Goal: Task Accomplishment & Management: Use online tool/utility

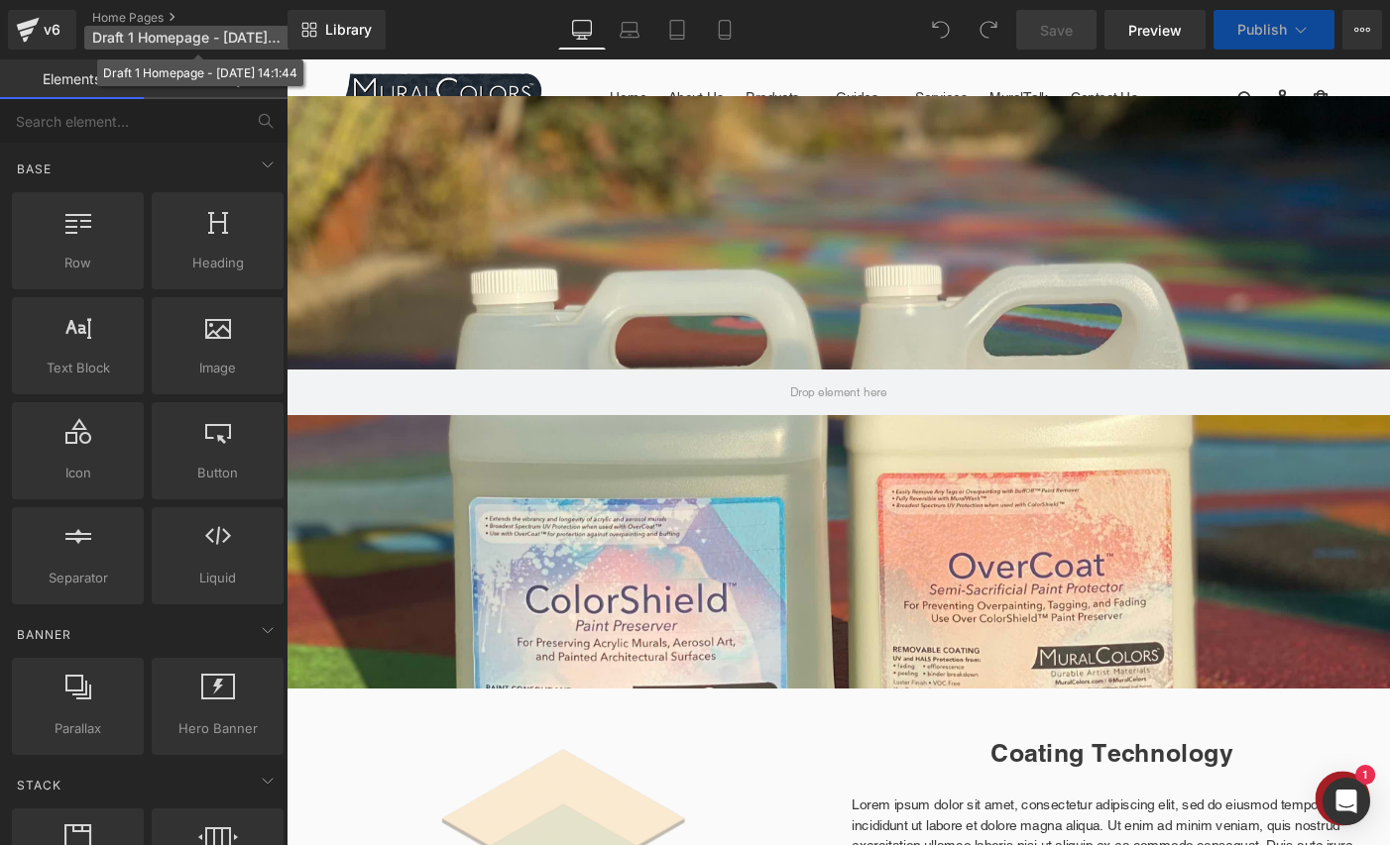
scroll to position [2491, 1199]
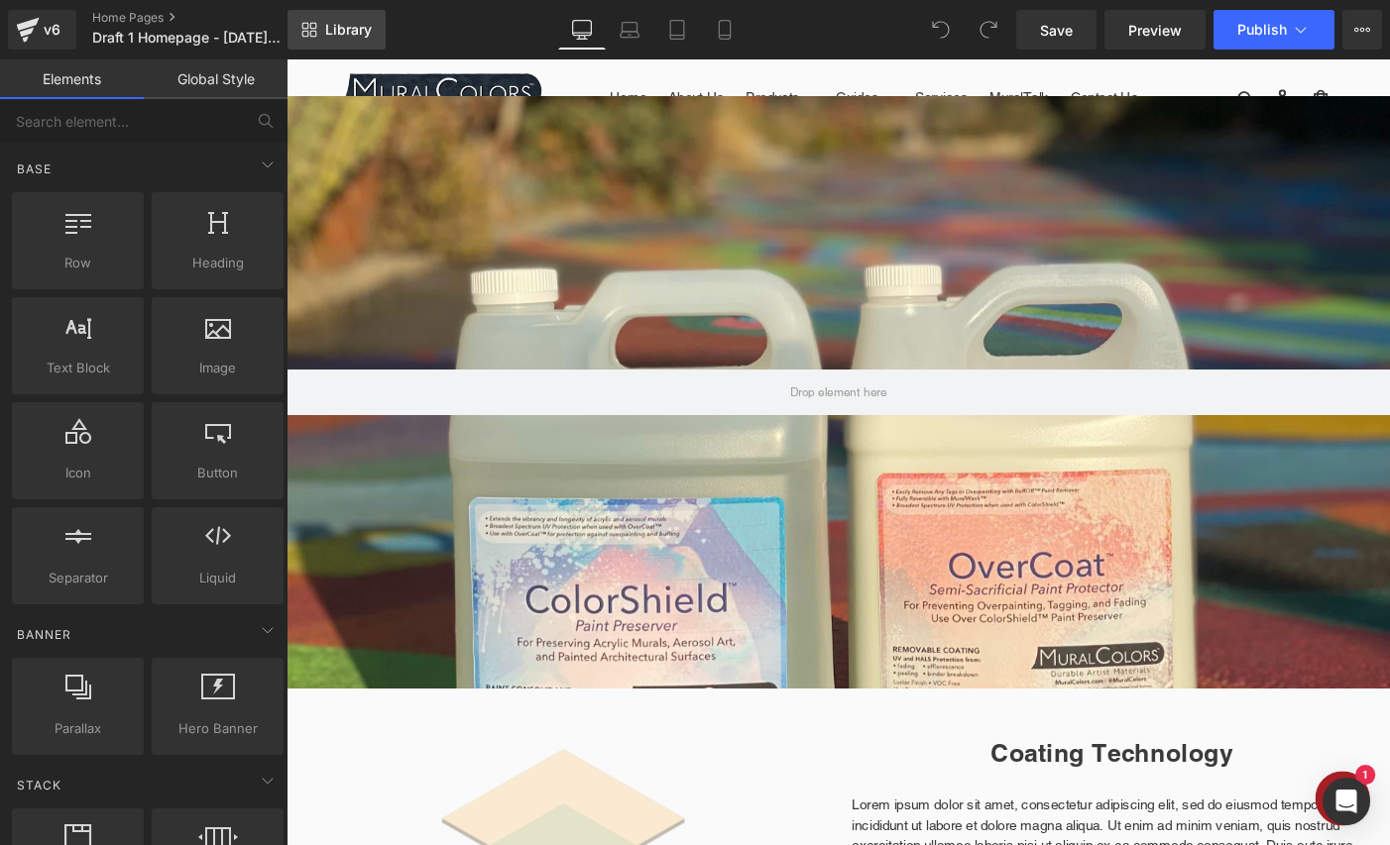
click at [357, 27] on span "Library" at bounding box center [348, 30] width 47 height 18
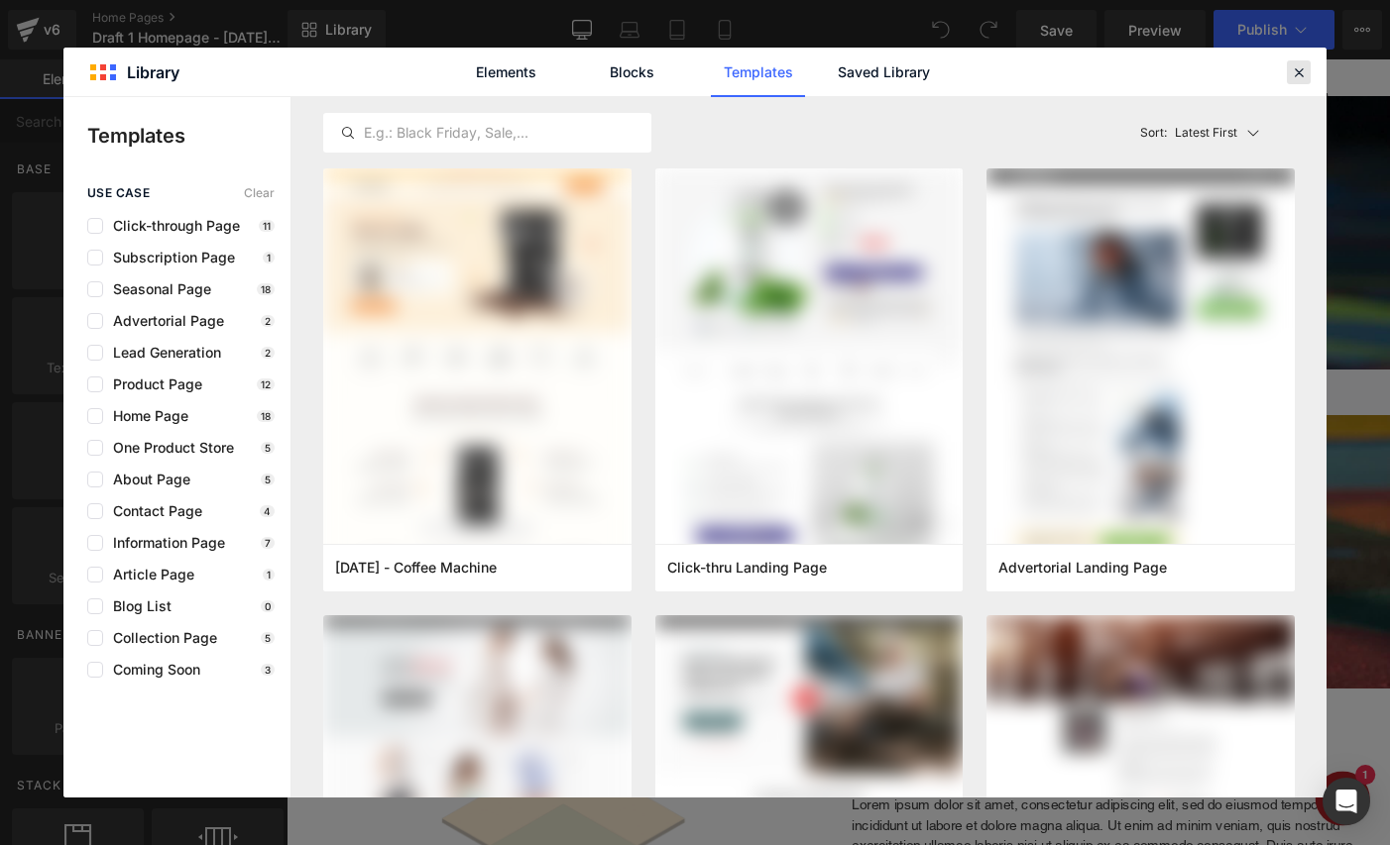
click at [1298, 73] on icon at bounding box center [1299, 72] width 18 height 18
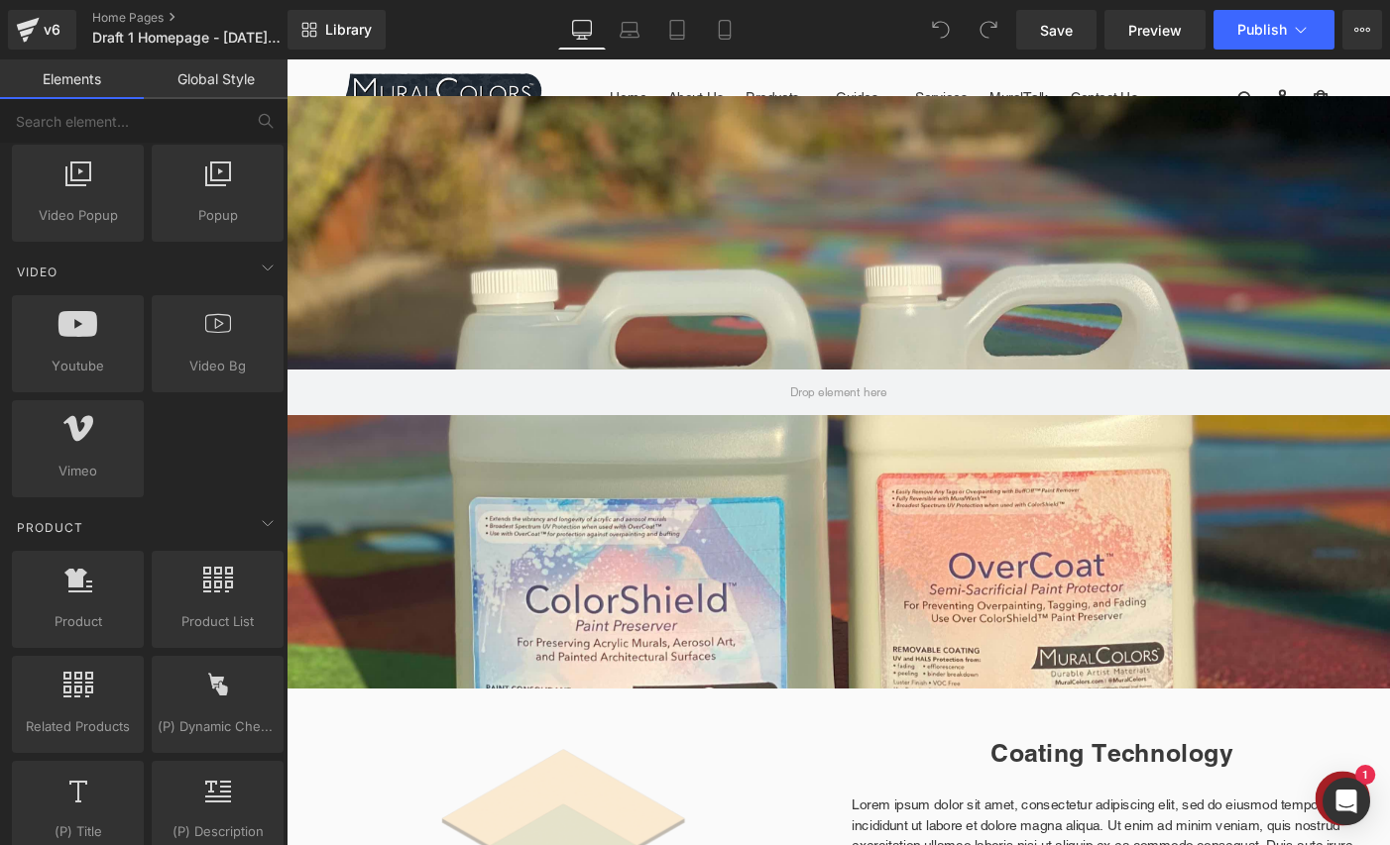
scroll to position [983, 0]
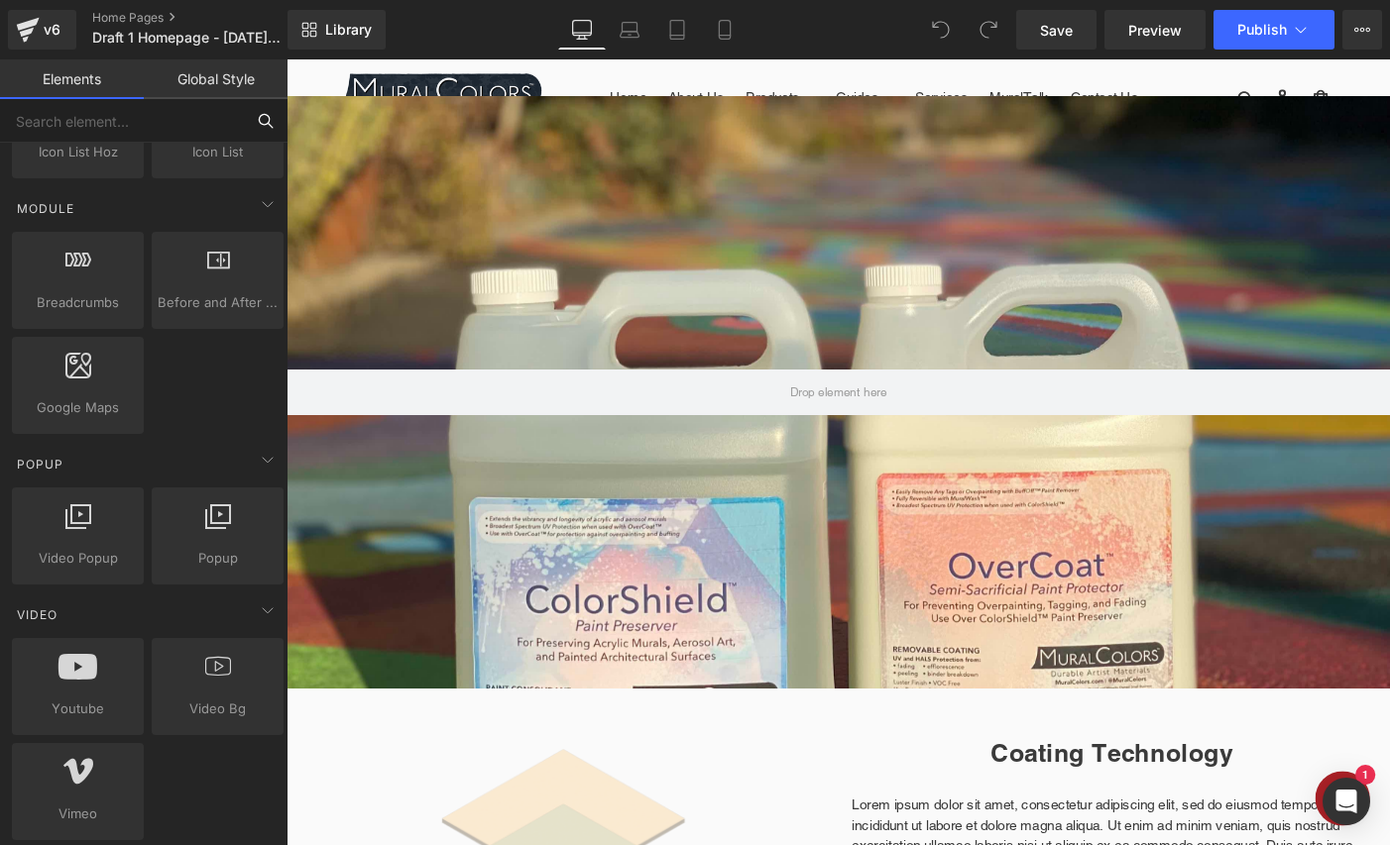
click at [164, 118] on input "text" at bounding box center [122, 121] width 244 height 44
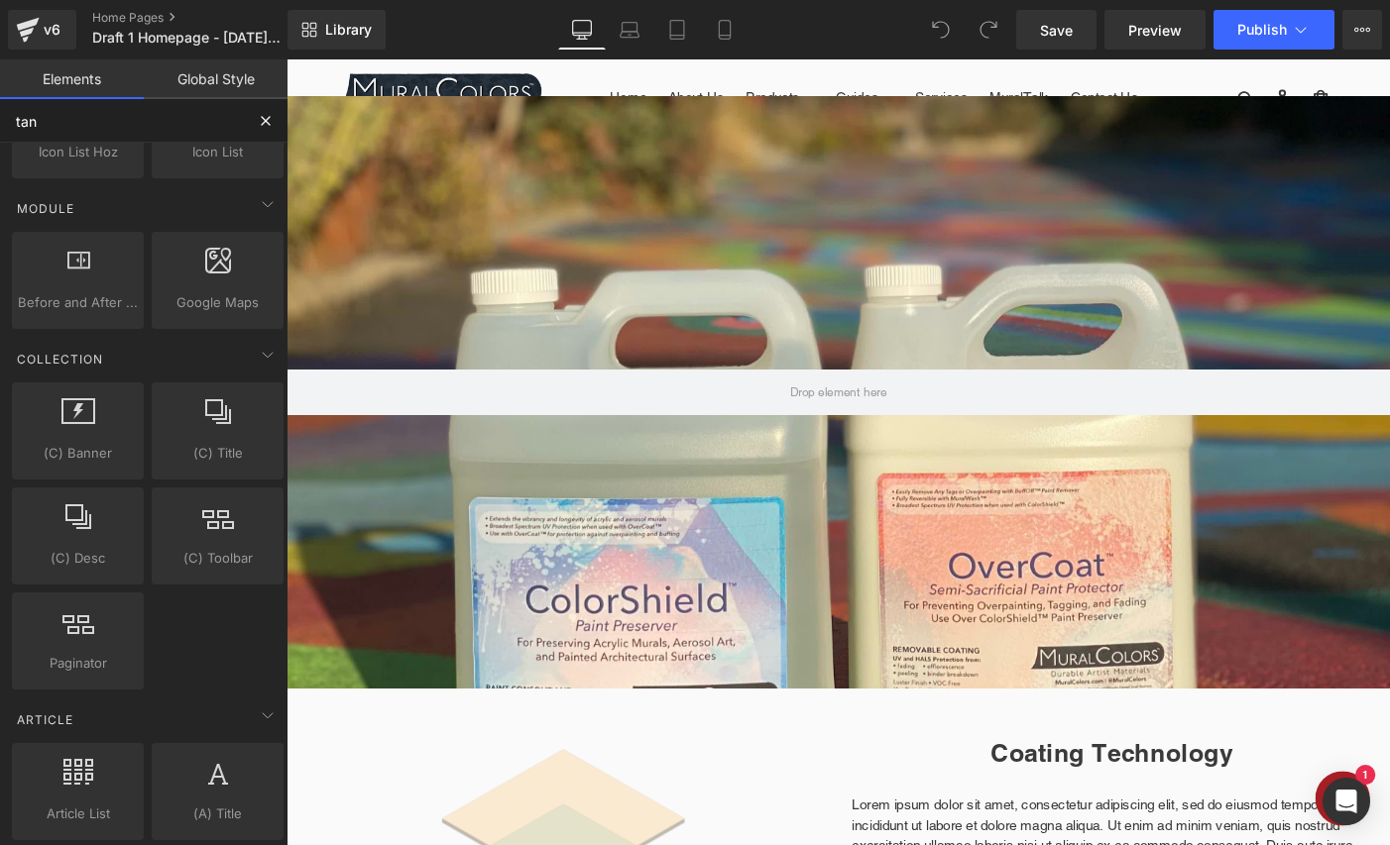
scroll to position [0, 0]
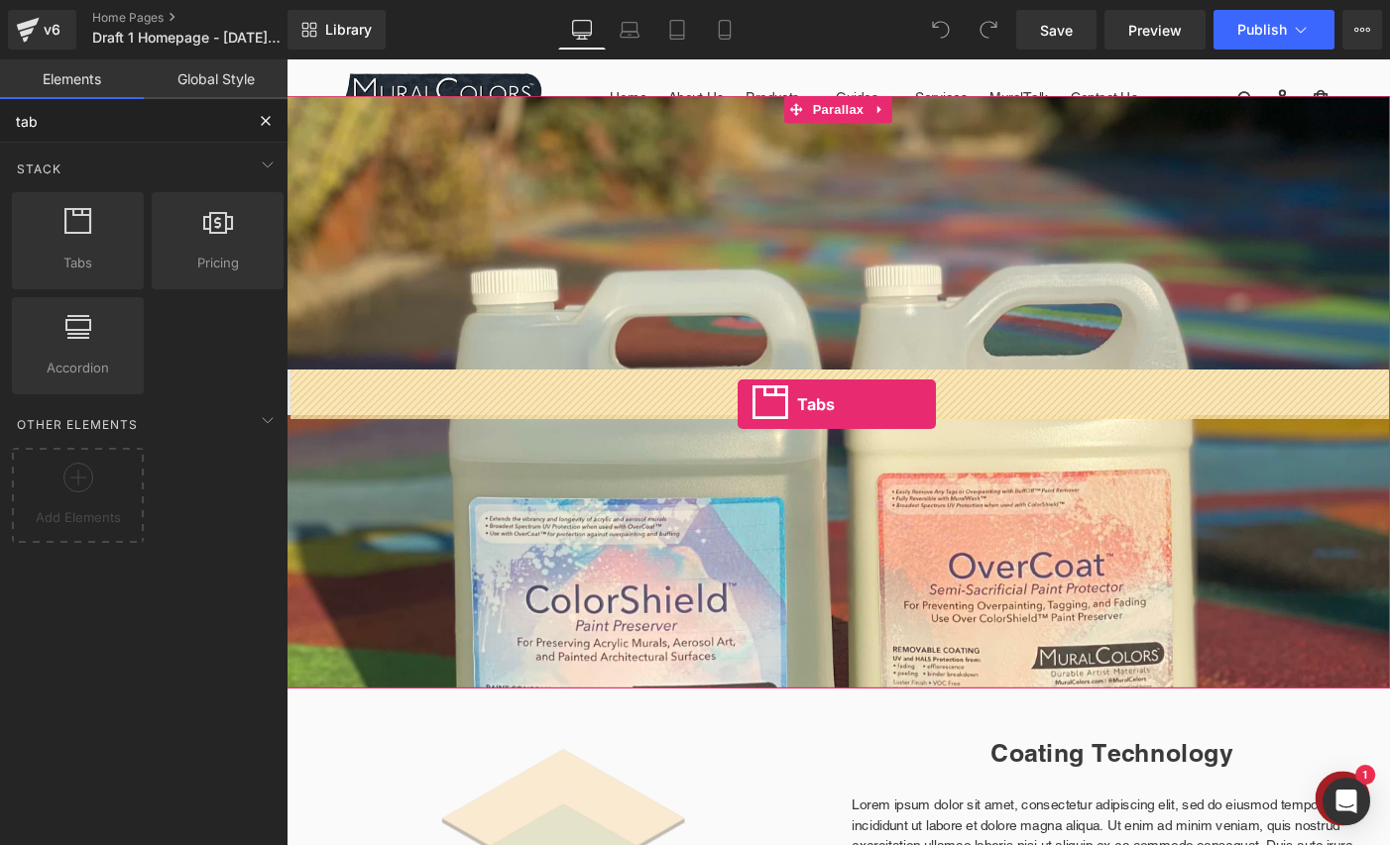
drag, startPoint x: 370, startPoint y: 289, endPoint x: 777, endPoint y: 433, distance: 432.0
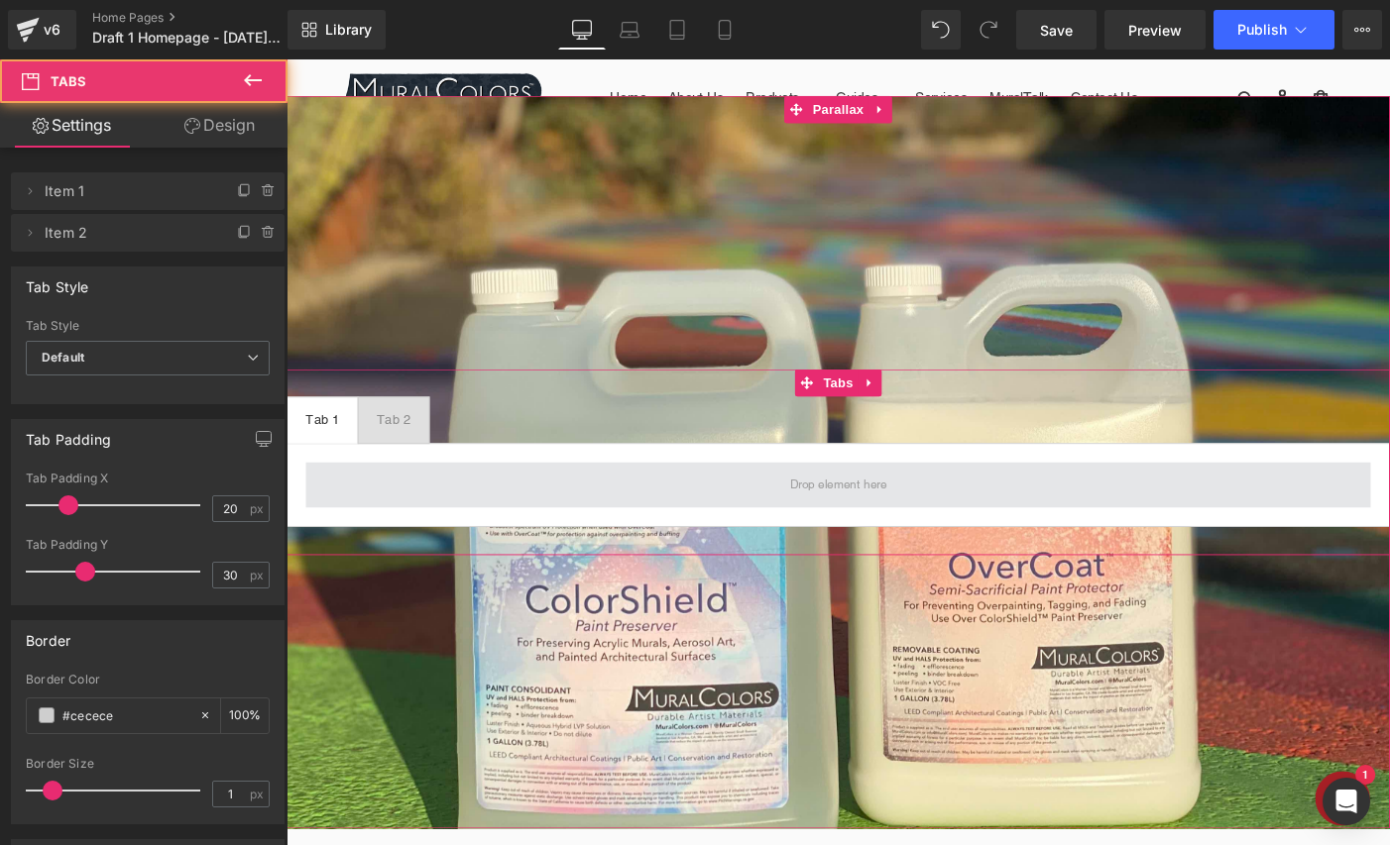
scroll to position [59, 0]
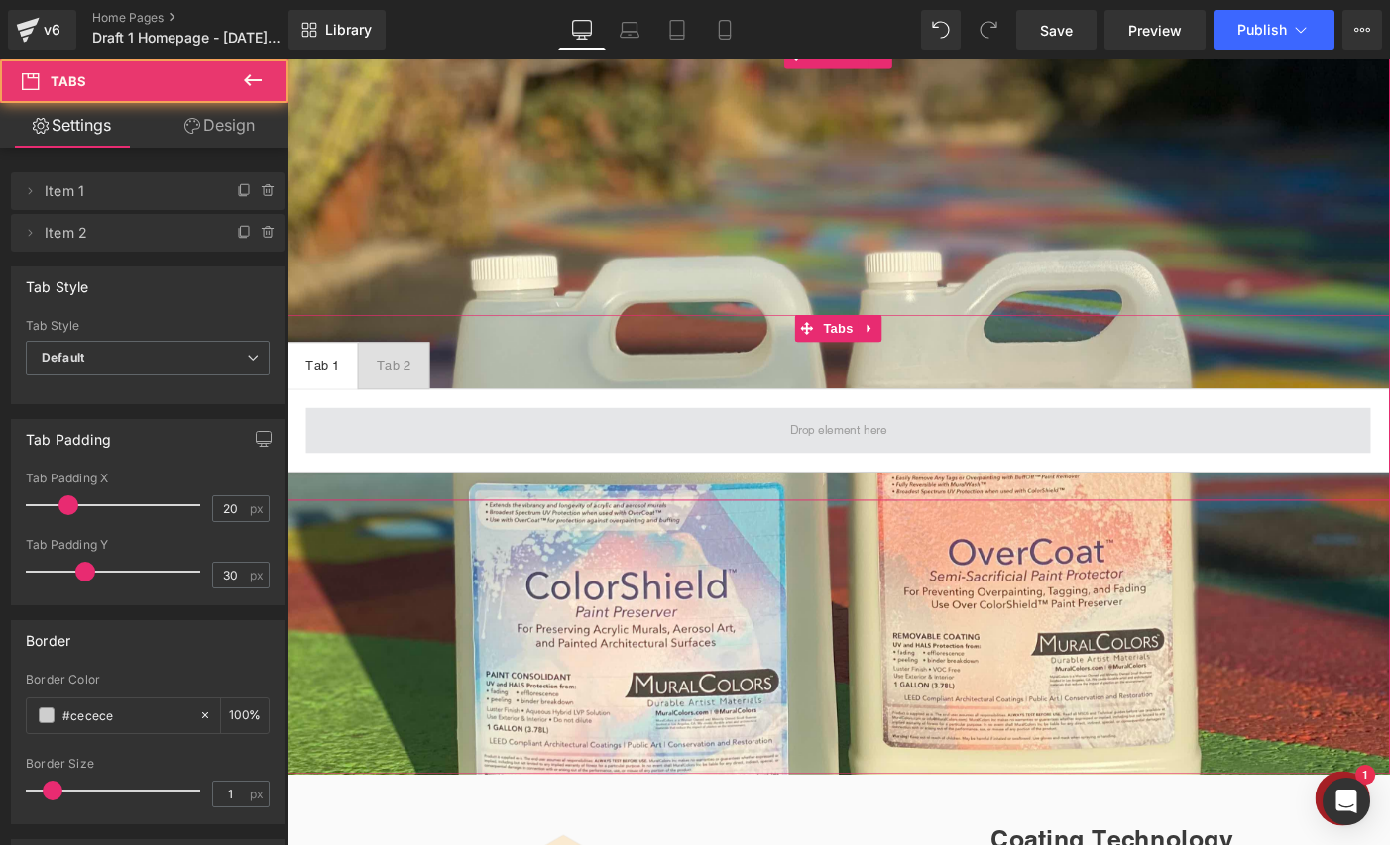
click at [737, 461] on span at bounding box center [886, 463] width 1158 height 50
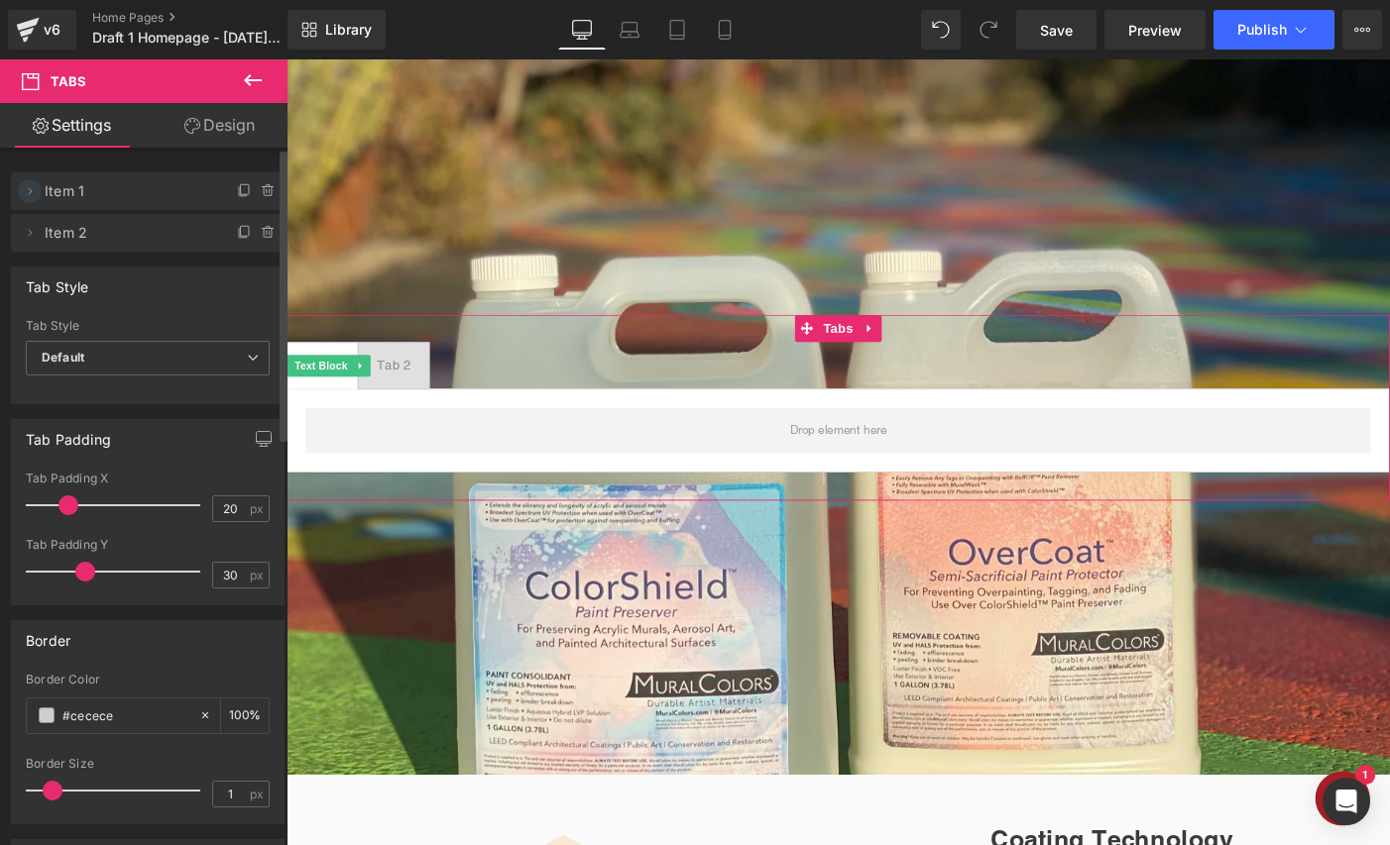
click at [32, 193] on icon at bounding box center [30, 191] width 16 height 16
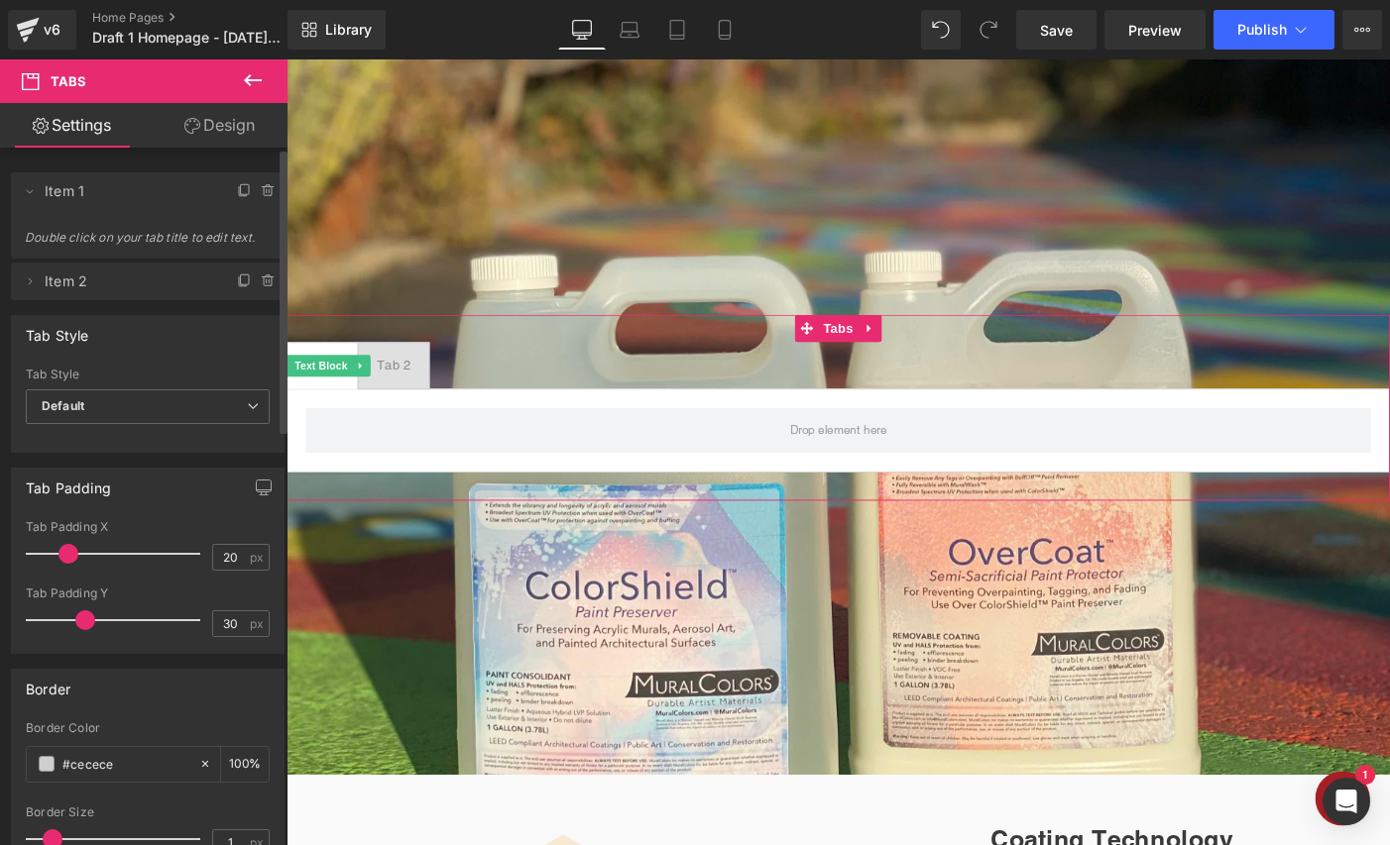
click at [93, 240] on span "Double click on your tab title to edit text." at bounding box center [148, 244] width 246 height 29
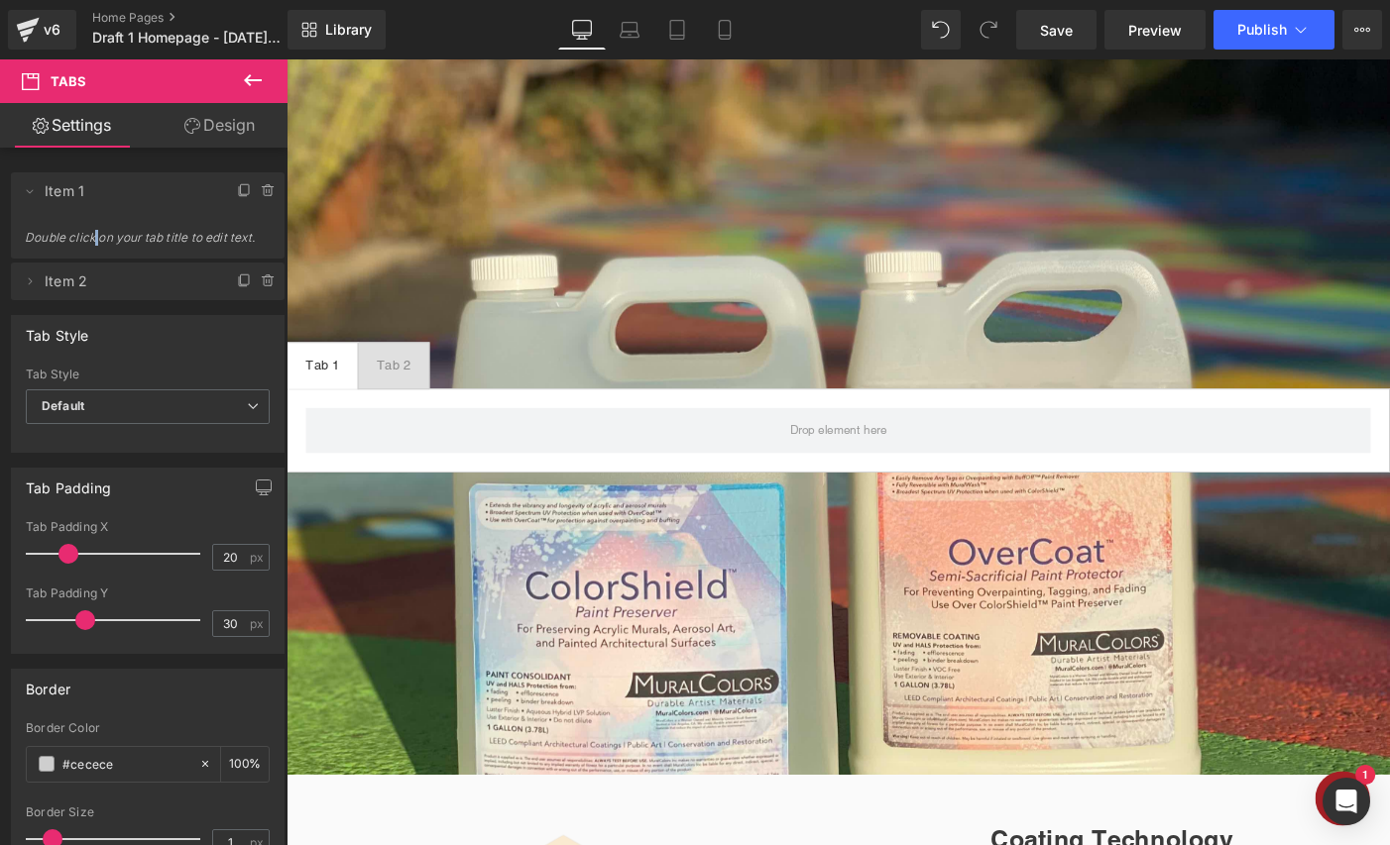
click at [257, 77] on icon at bounding box center [253, 80] width 24 height 24
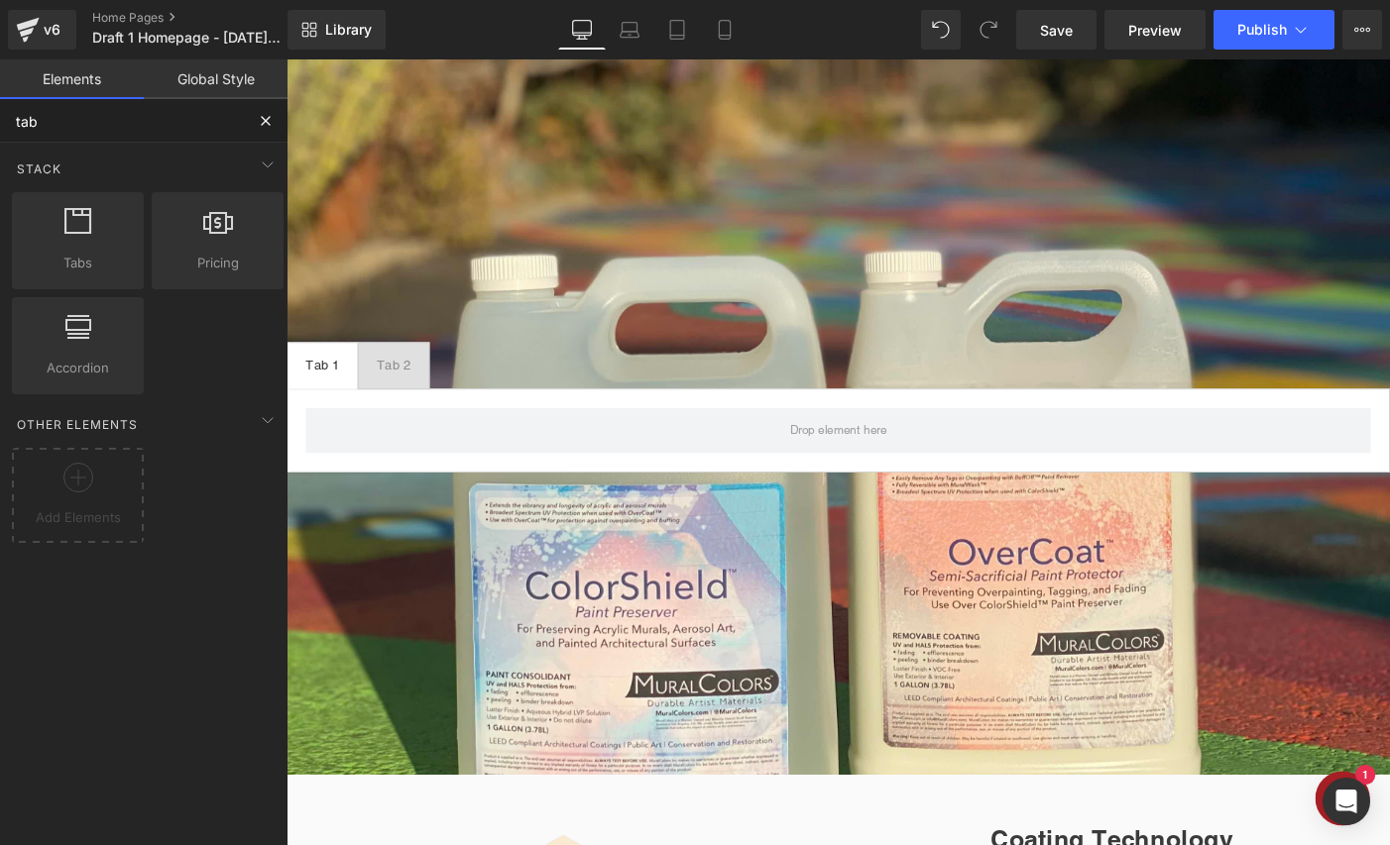
click at [83, 115] on input "tab" at bounding box center [122, 121] width 244 height 44
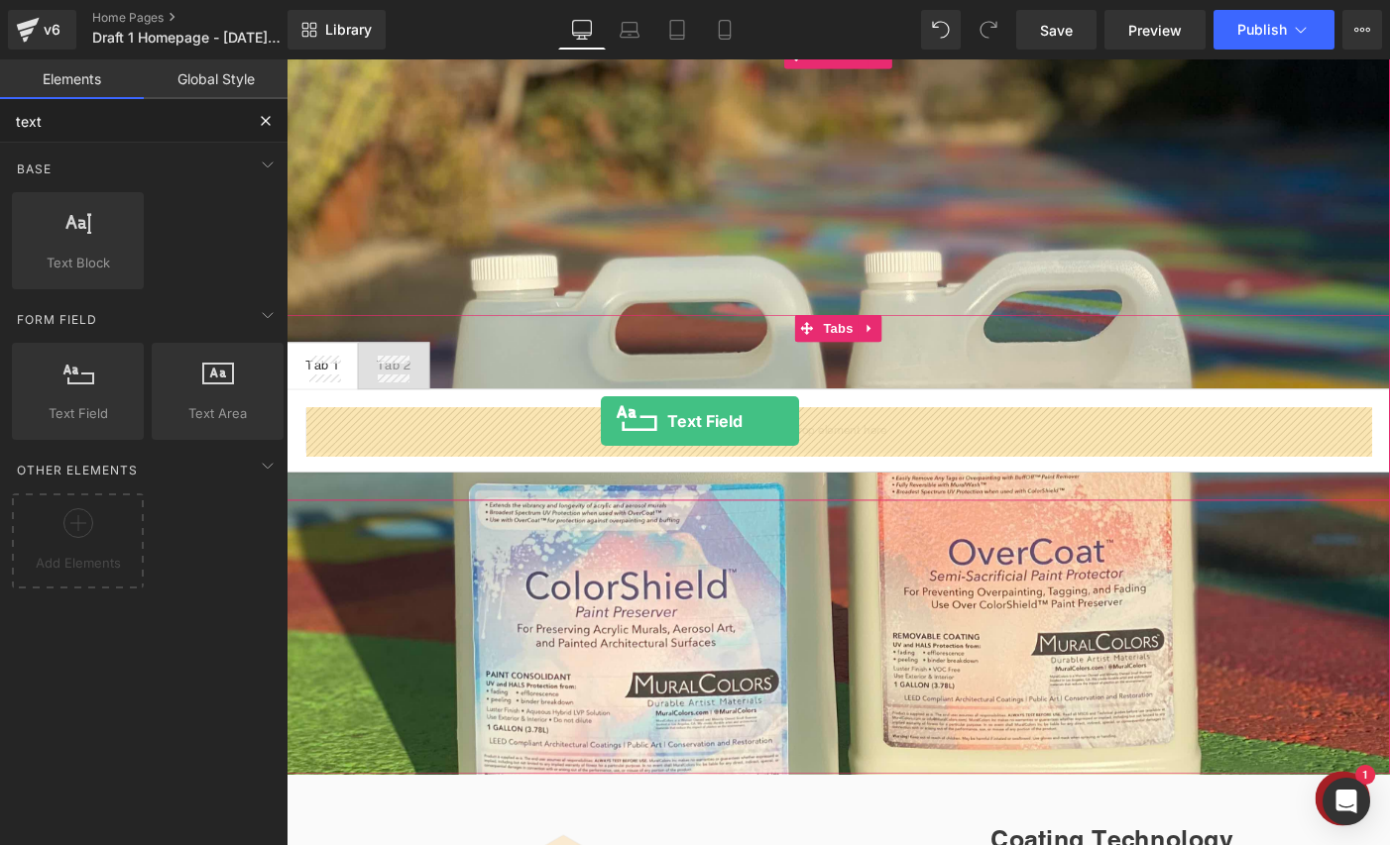
drag, startPoint x: 371, startPoint y: 441, endPoint x: 628, endPoint y: 453, distance: 258.0
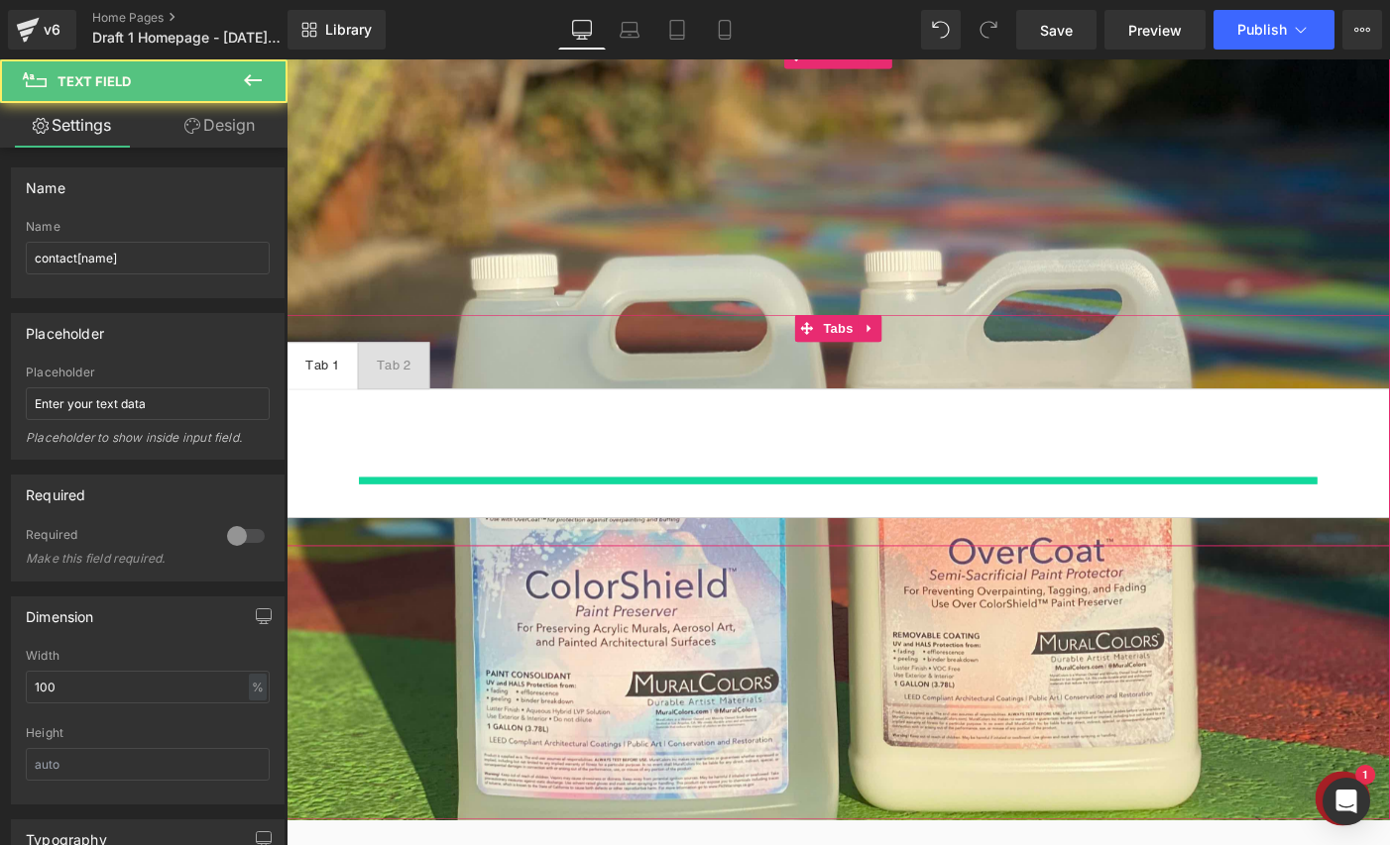
scroll to position [2634, 1199]
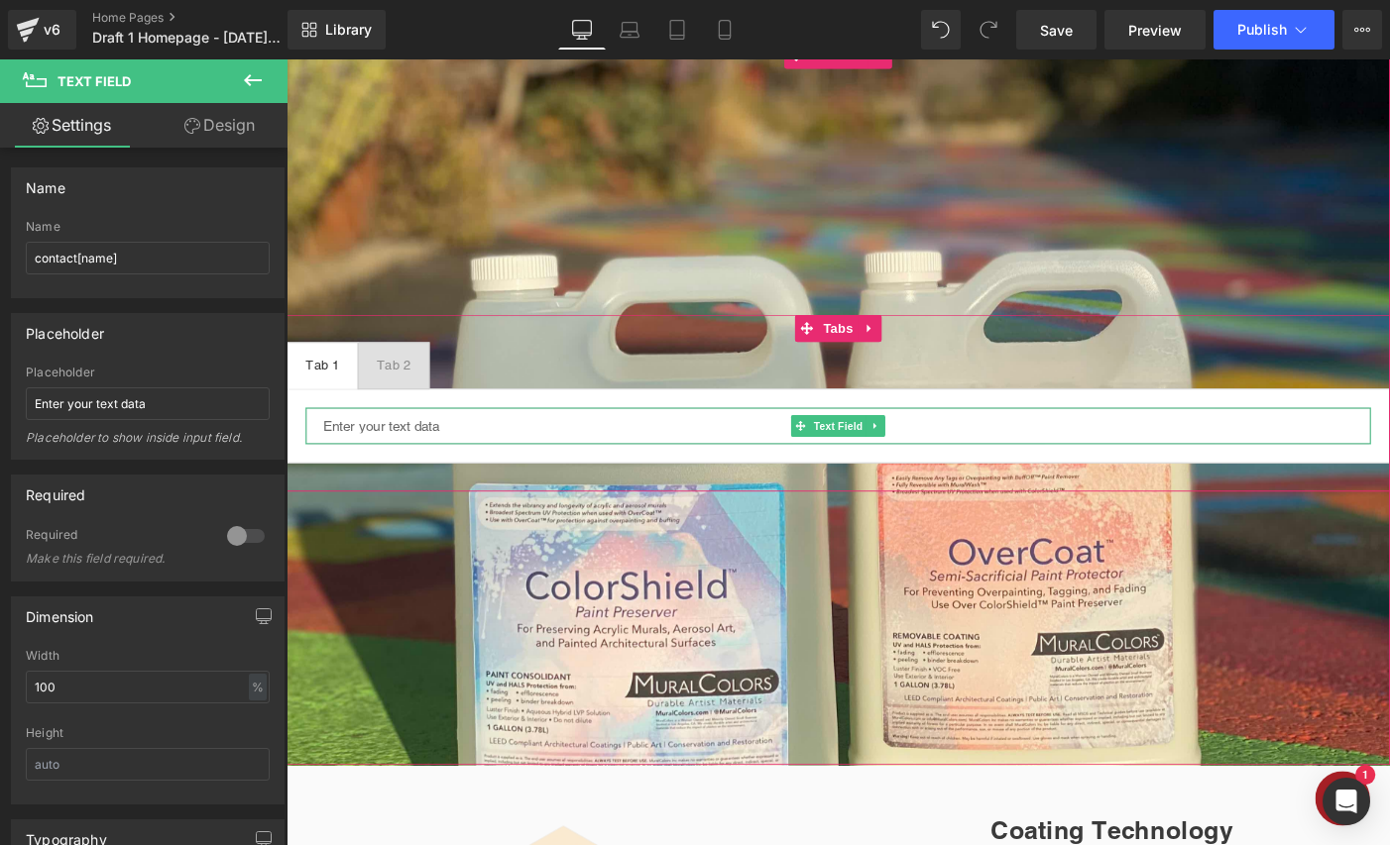
click at [703, 455] on input "text" at bounding box center [886, 458] width 1158 height 40
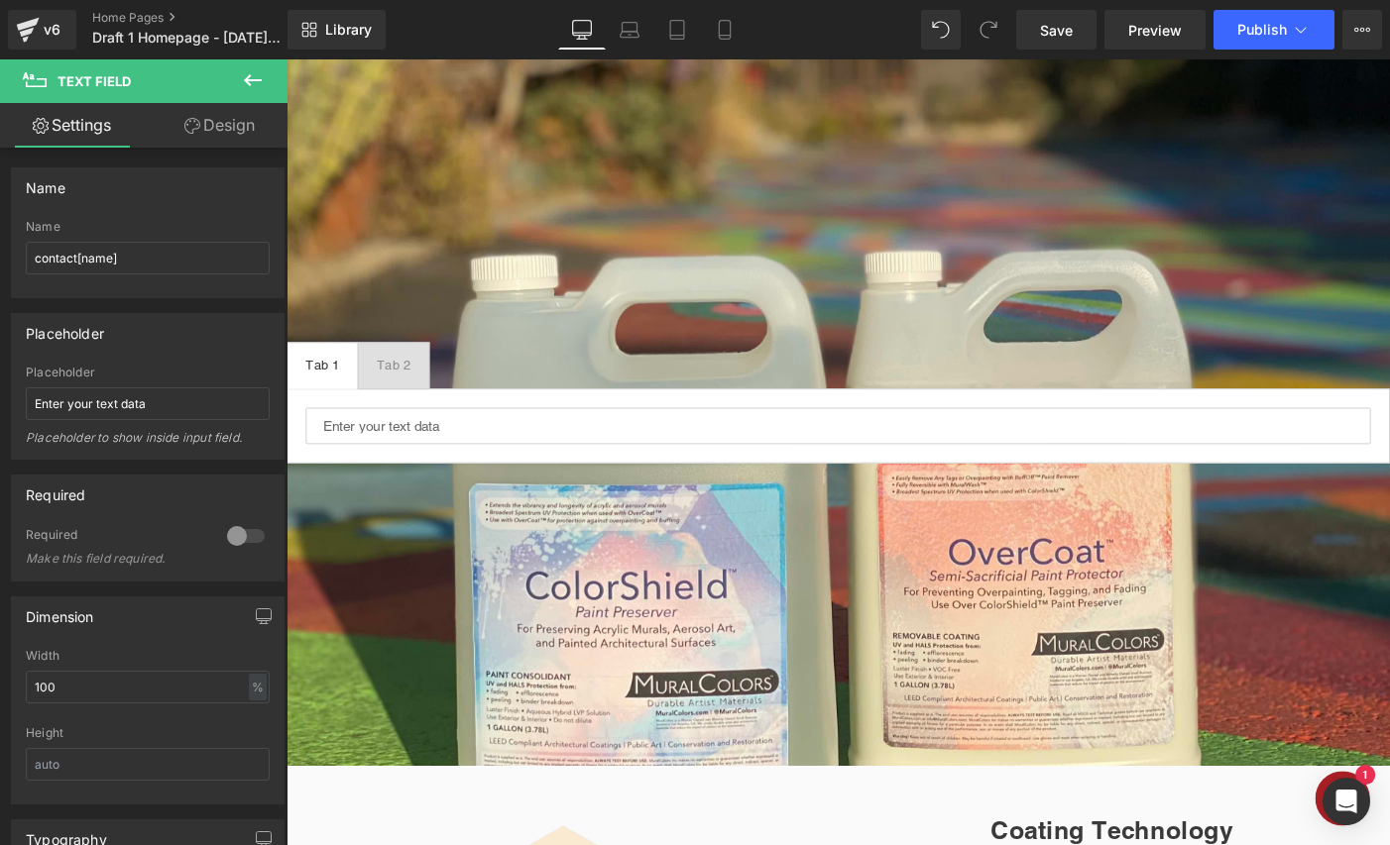
click at [253, 76] on icon at bounding box center [253, 80] width 24 height 24
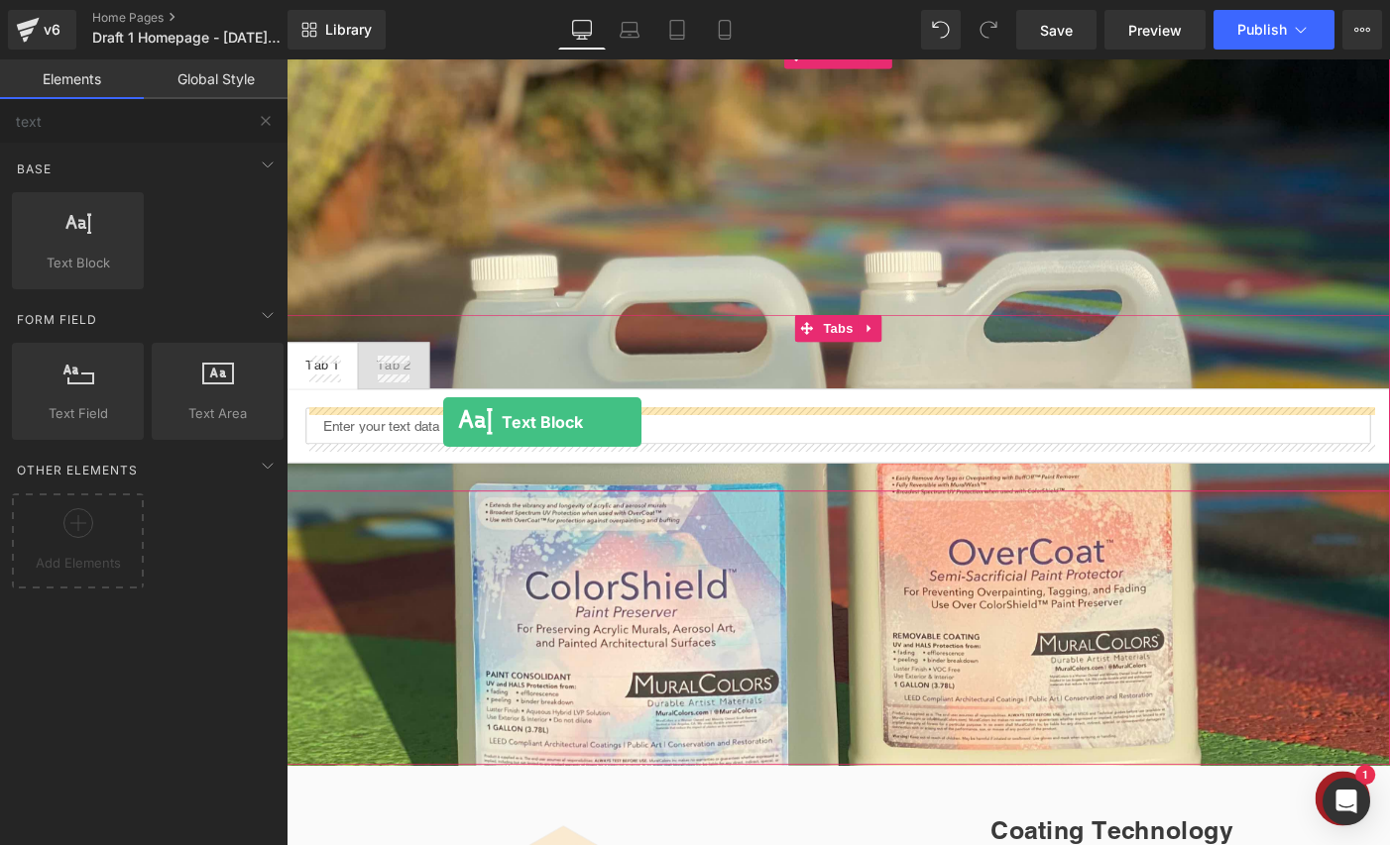
drag, startPoint x: 373, startPoint y: 284, endPoint x: 457, endPoint y: 454, distance: 189.3
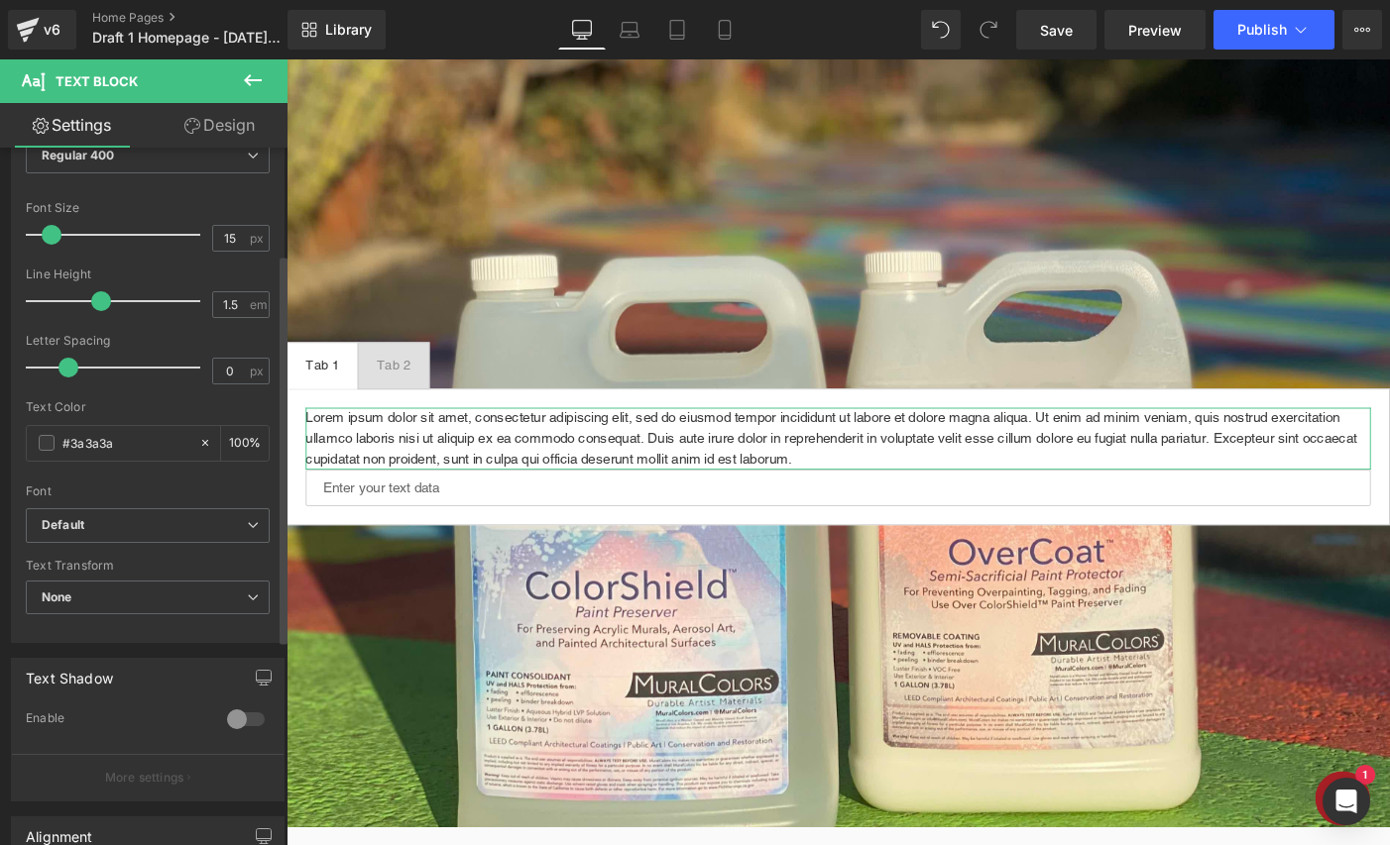
scroll to position [0, 0]
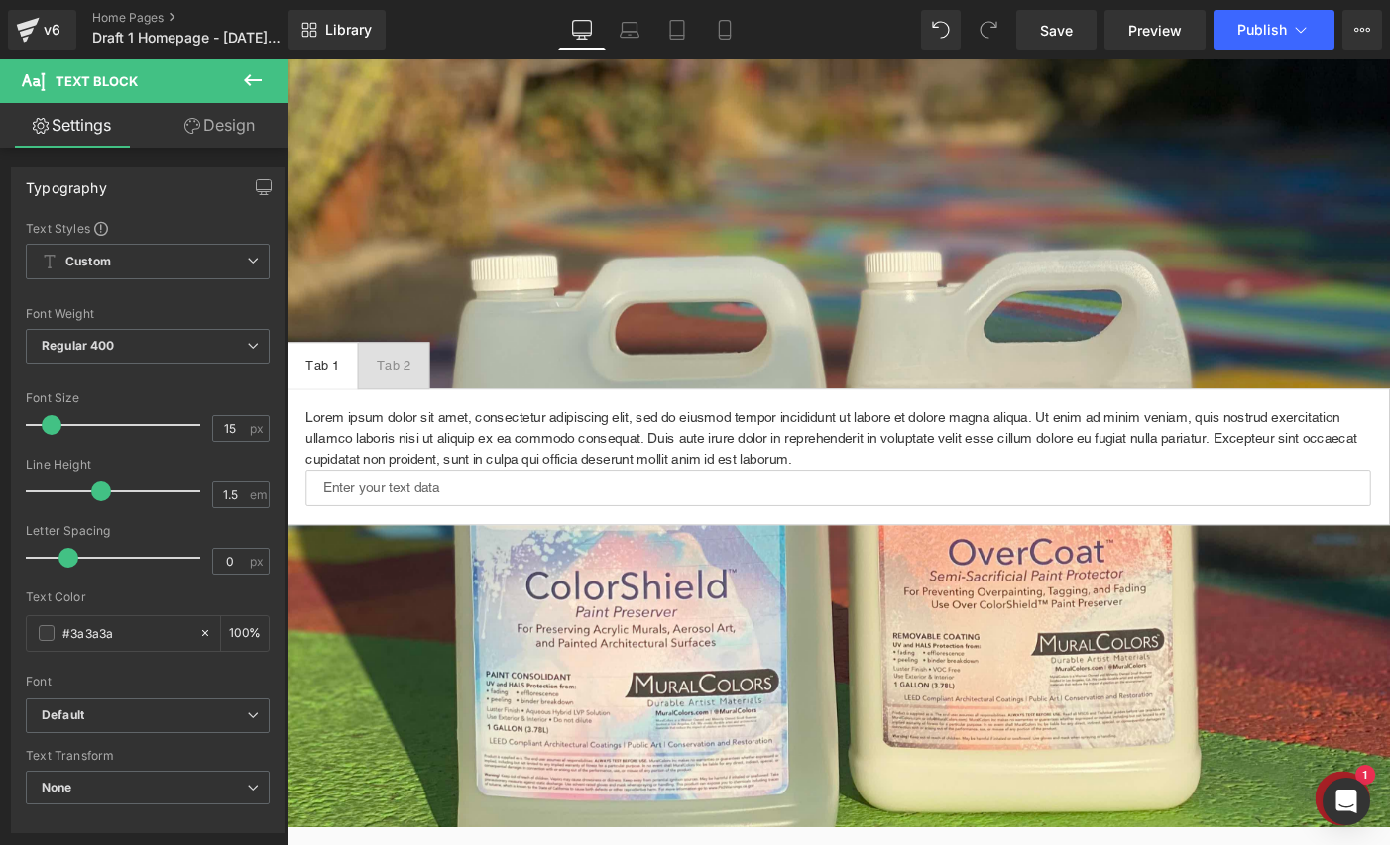
click at [256, 73] on icon at bounding box center [253, 80] width 24 height 24
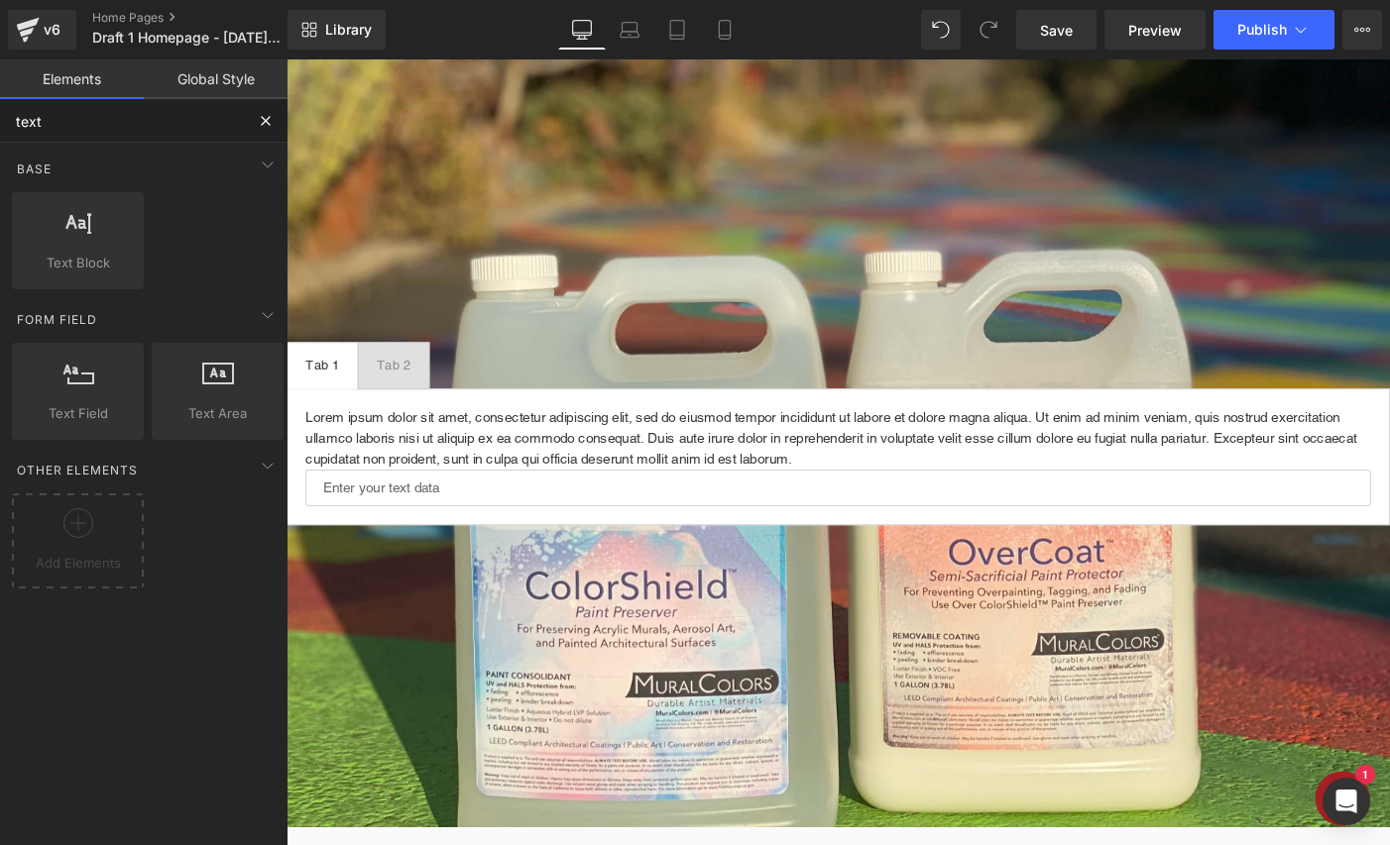
click at [84, 127] on input "text" at bounding box center [122, 121] width 244 height 44
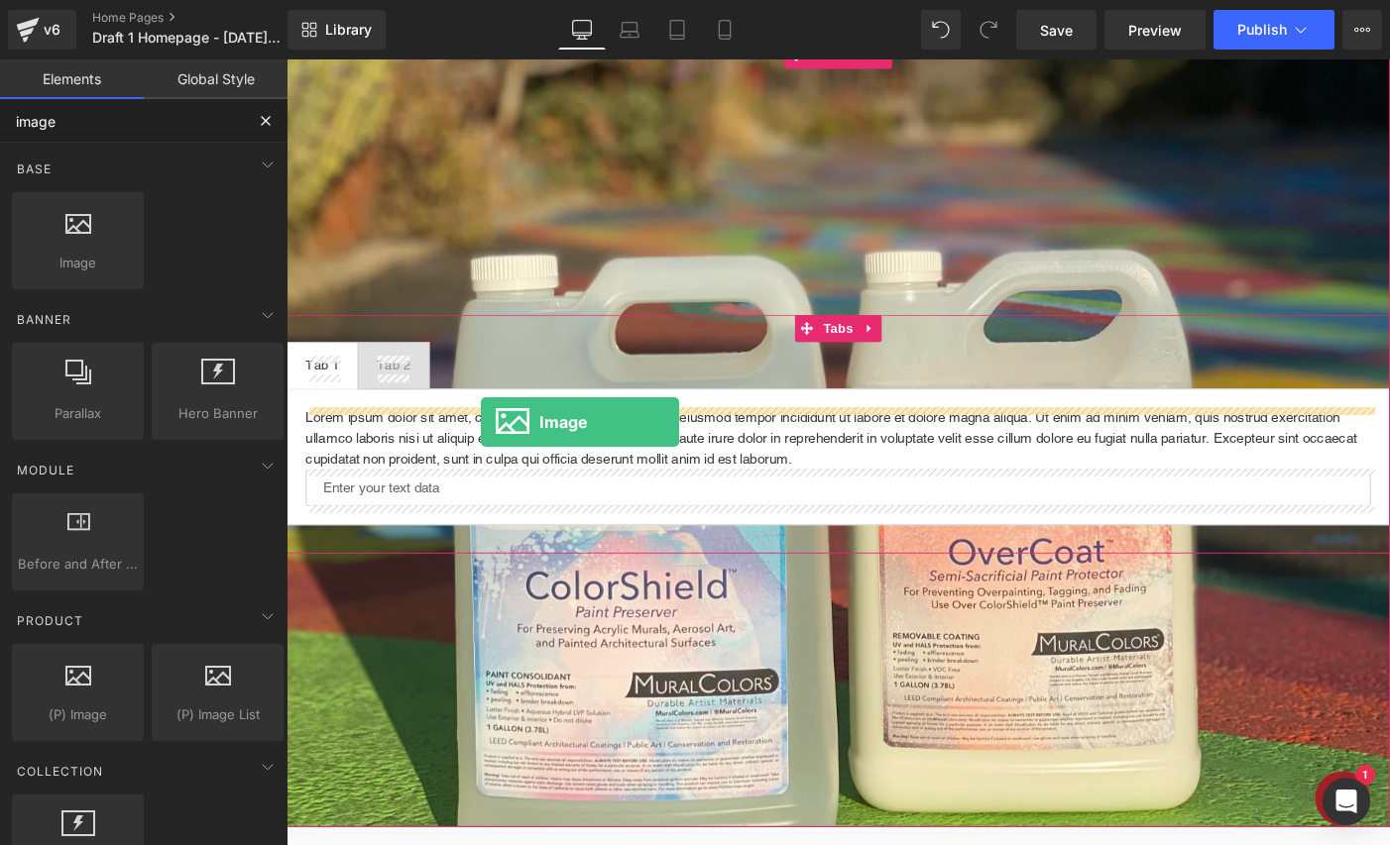
drag, startPoint x: 365, startPoint y: 313, endPoint x: 498, endPoint y: 454, distance: 193.5
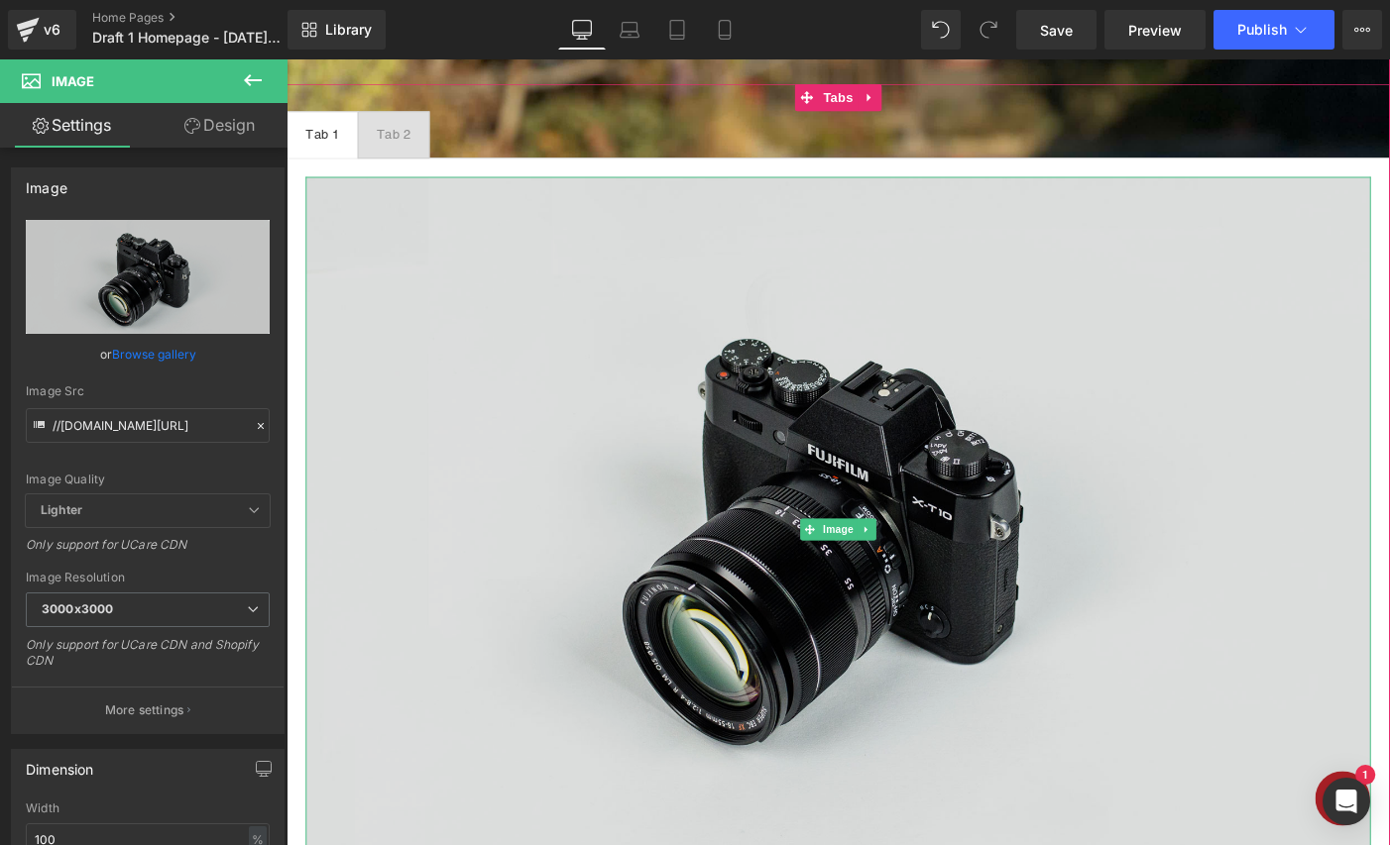
scroll to position [306, 0]
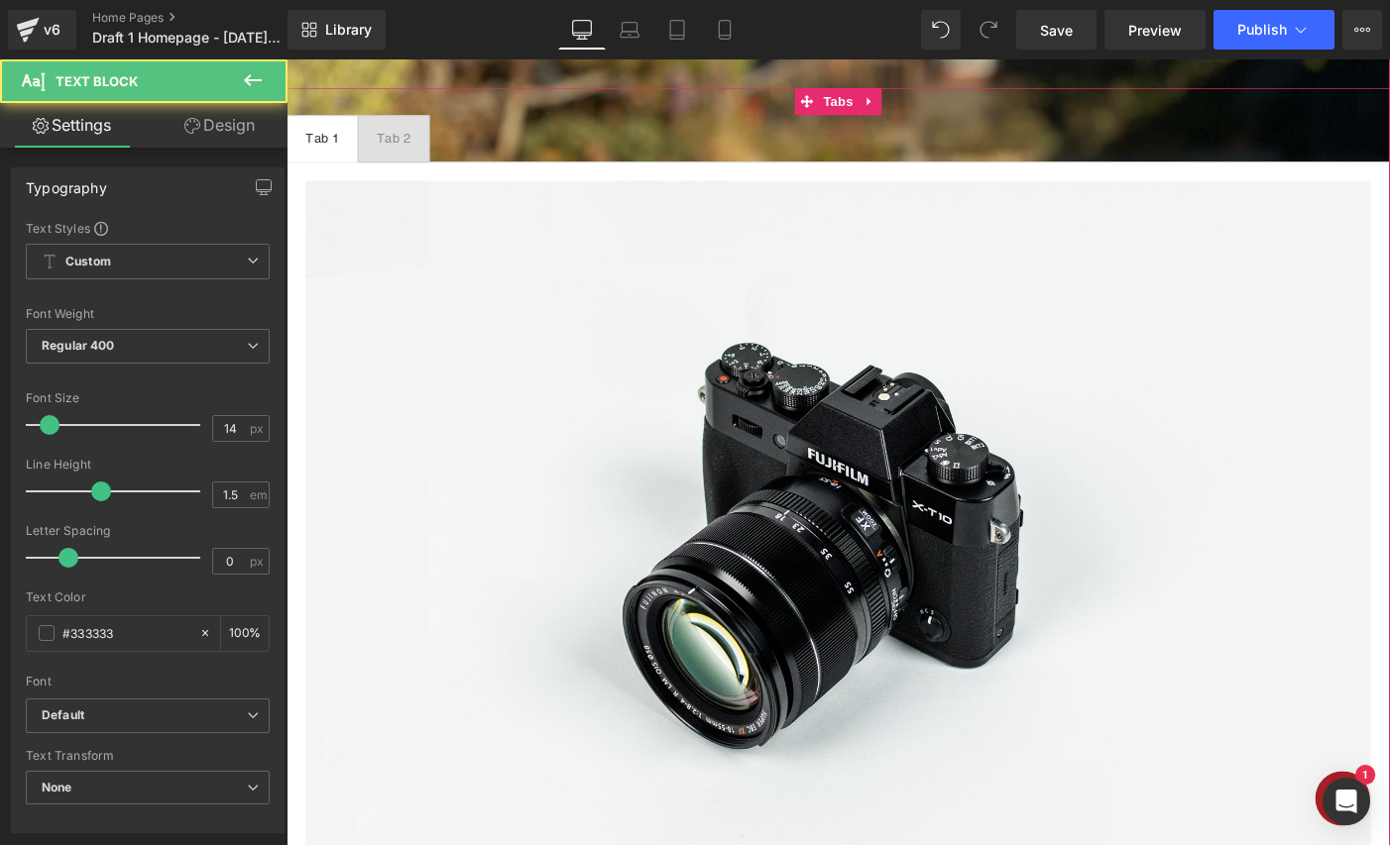
click at [402, 147] on div "Tab 2" at bounding box center [403, 145] width 37 height 21
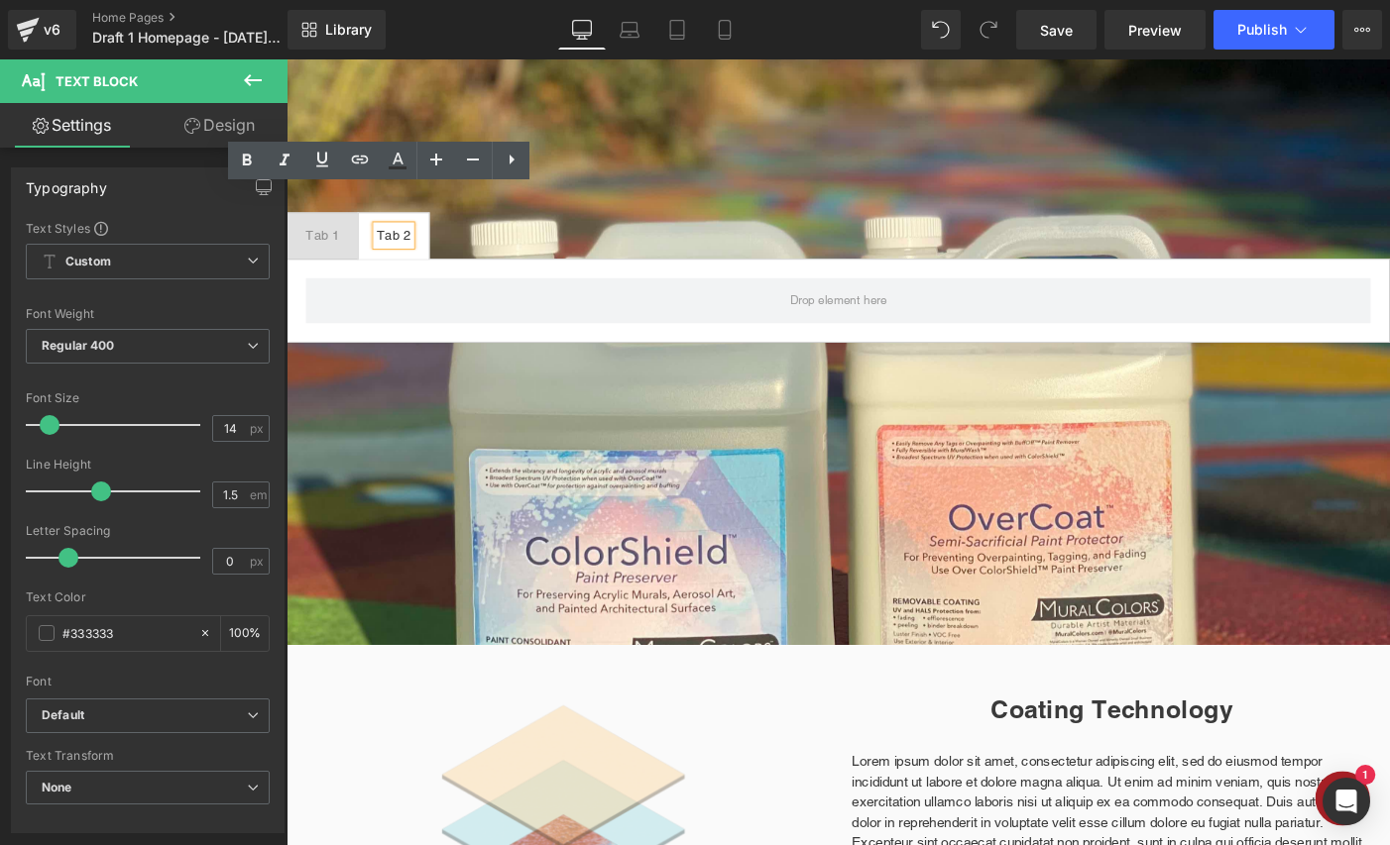
scroll to position [198, 0]
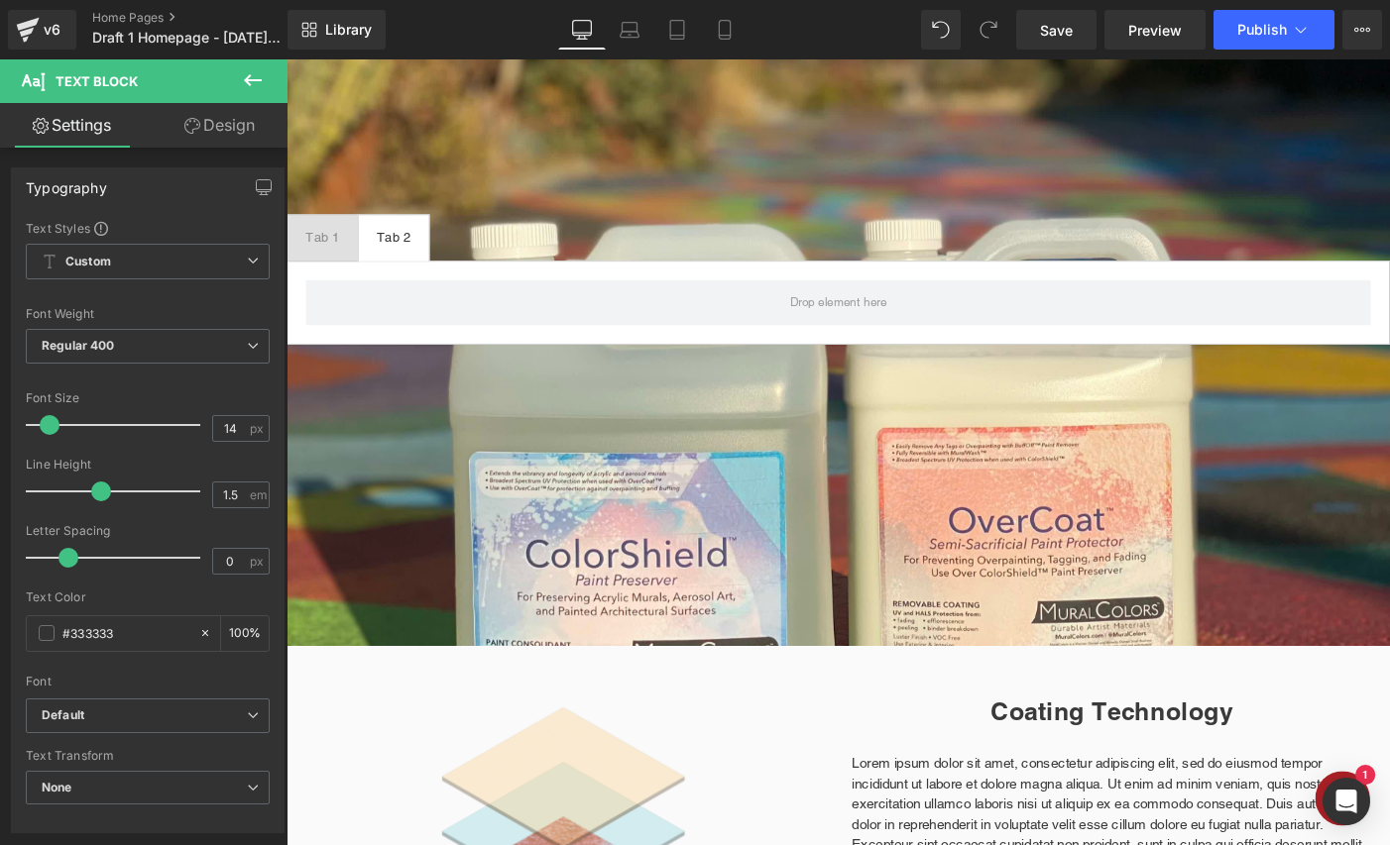
click at [241, 60] on button at bounding box center [252, 81] width 69 height 44
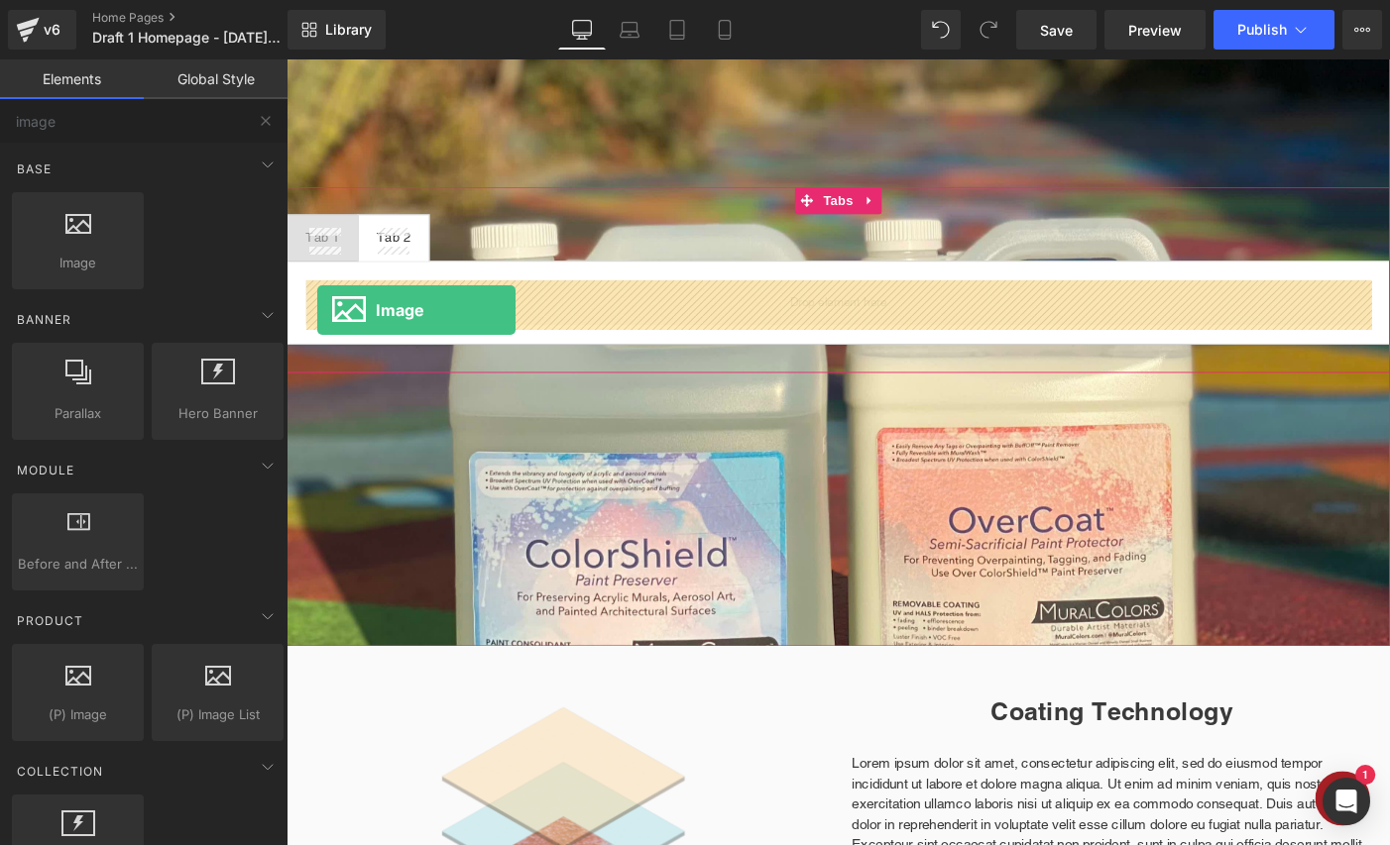
drag, startPoint x: 380, startPoint y: 289, endPoint x: 320, endPoint y: 332, distance: 73.2
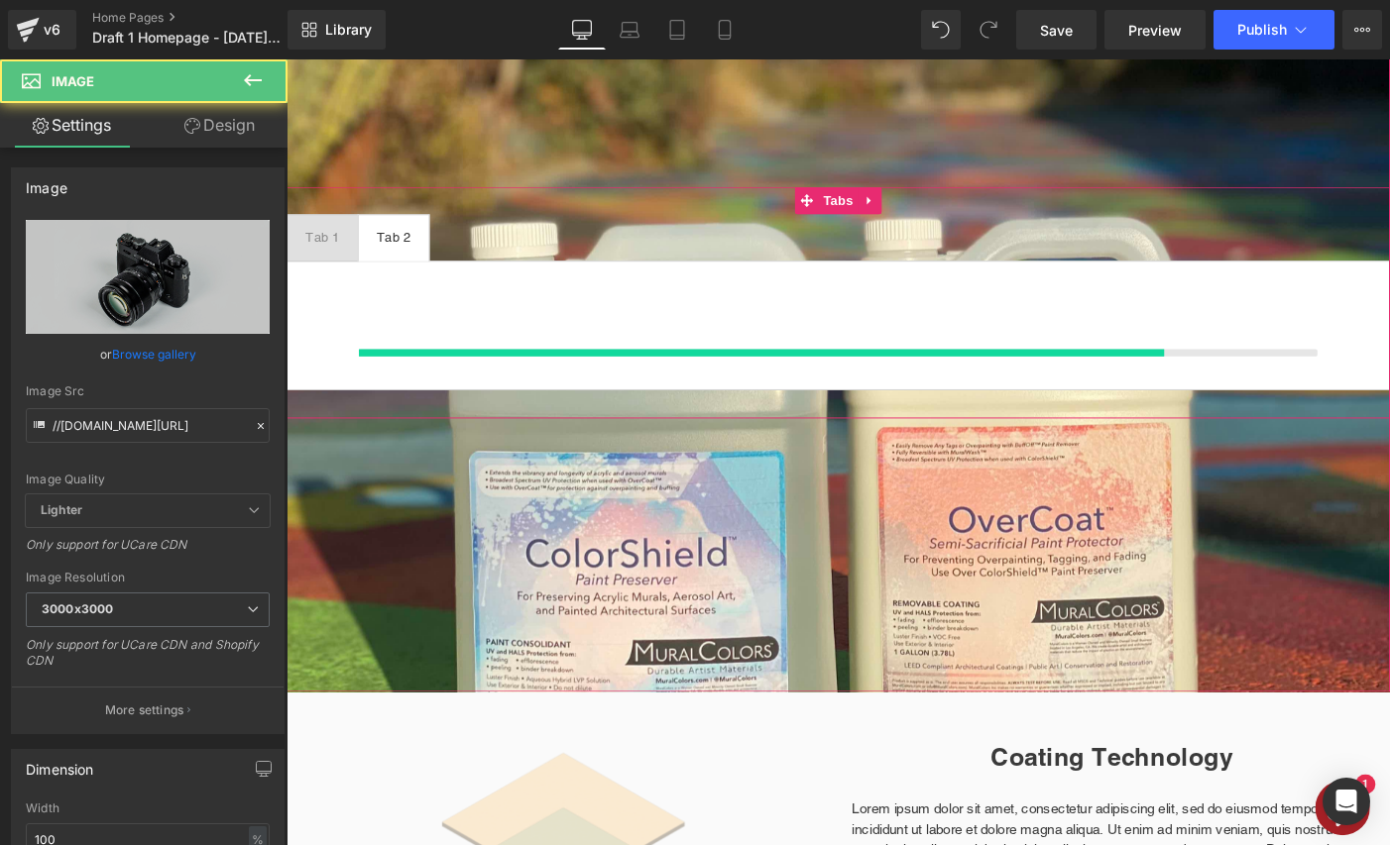
scroll to position [3361, 1199]
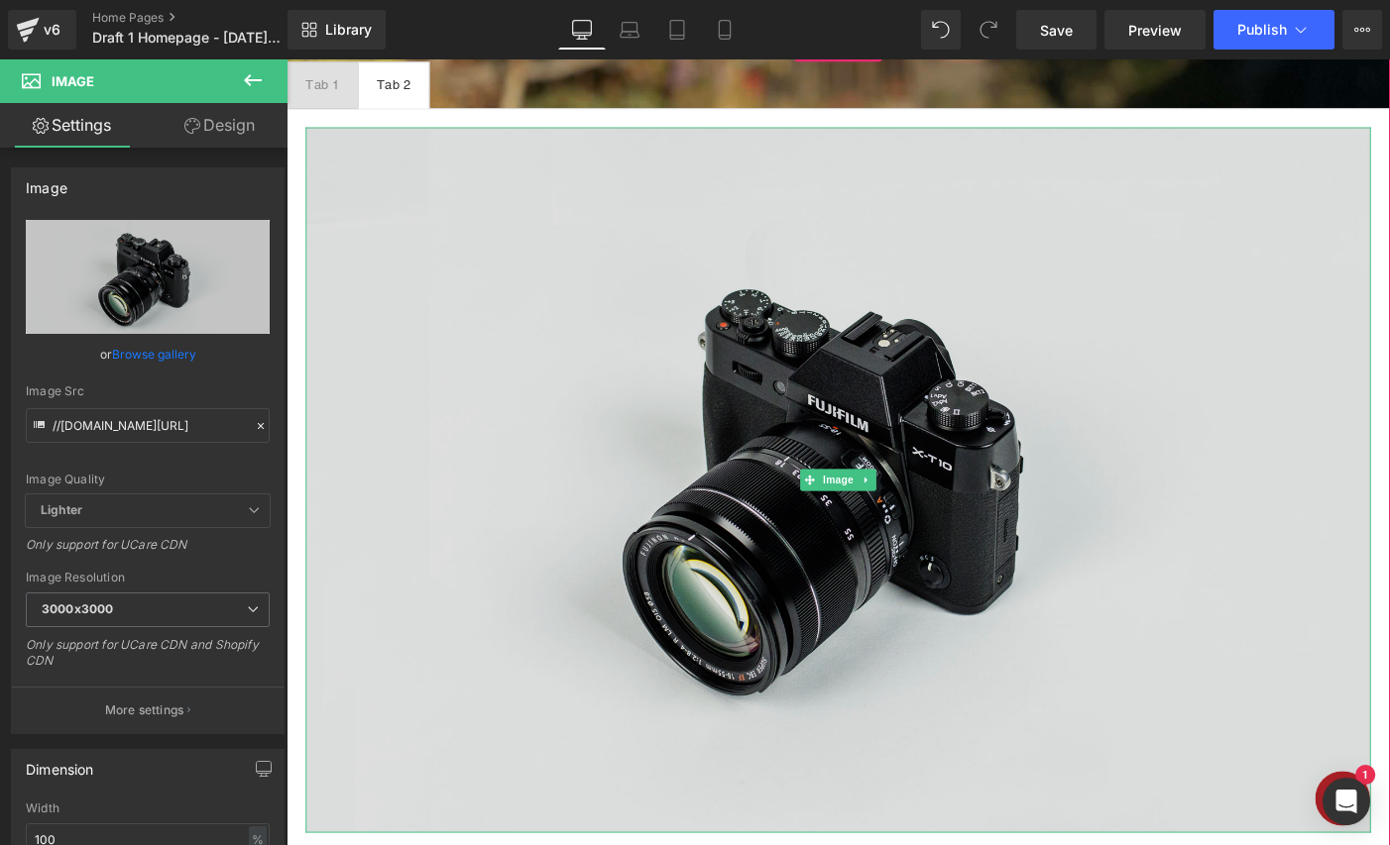
click at [403, 328] on img at bounding box center [886, 517] width 1158 height 767
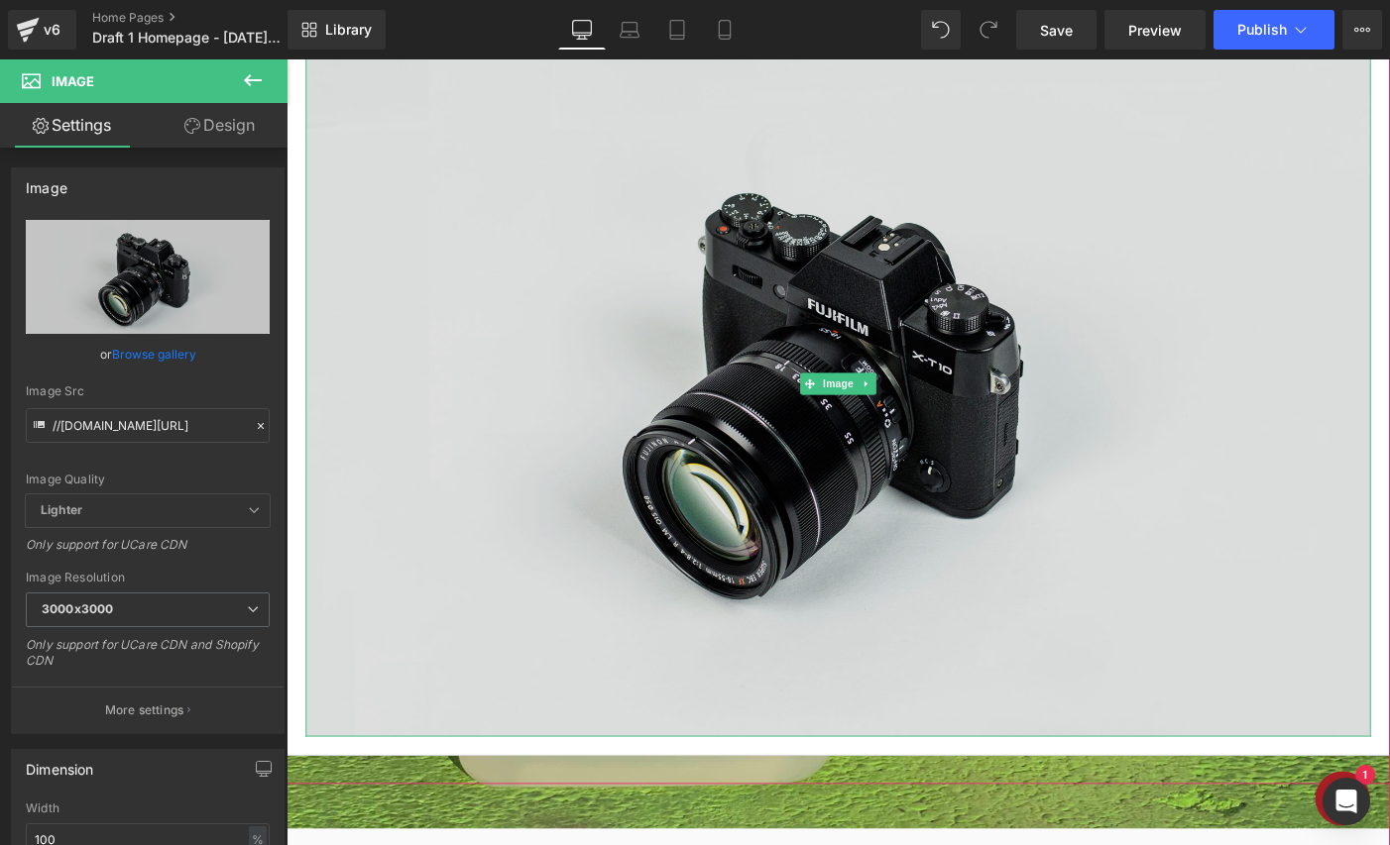
scroll to position [278, 0]
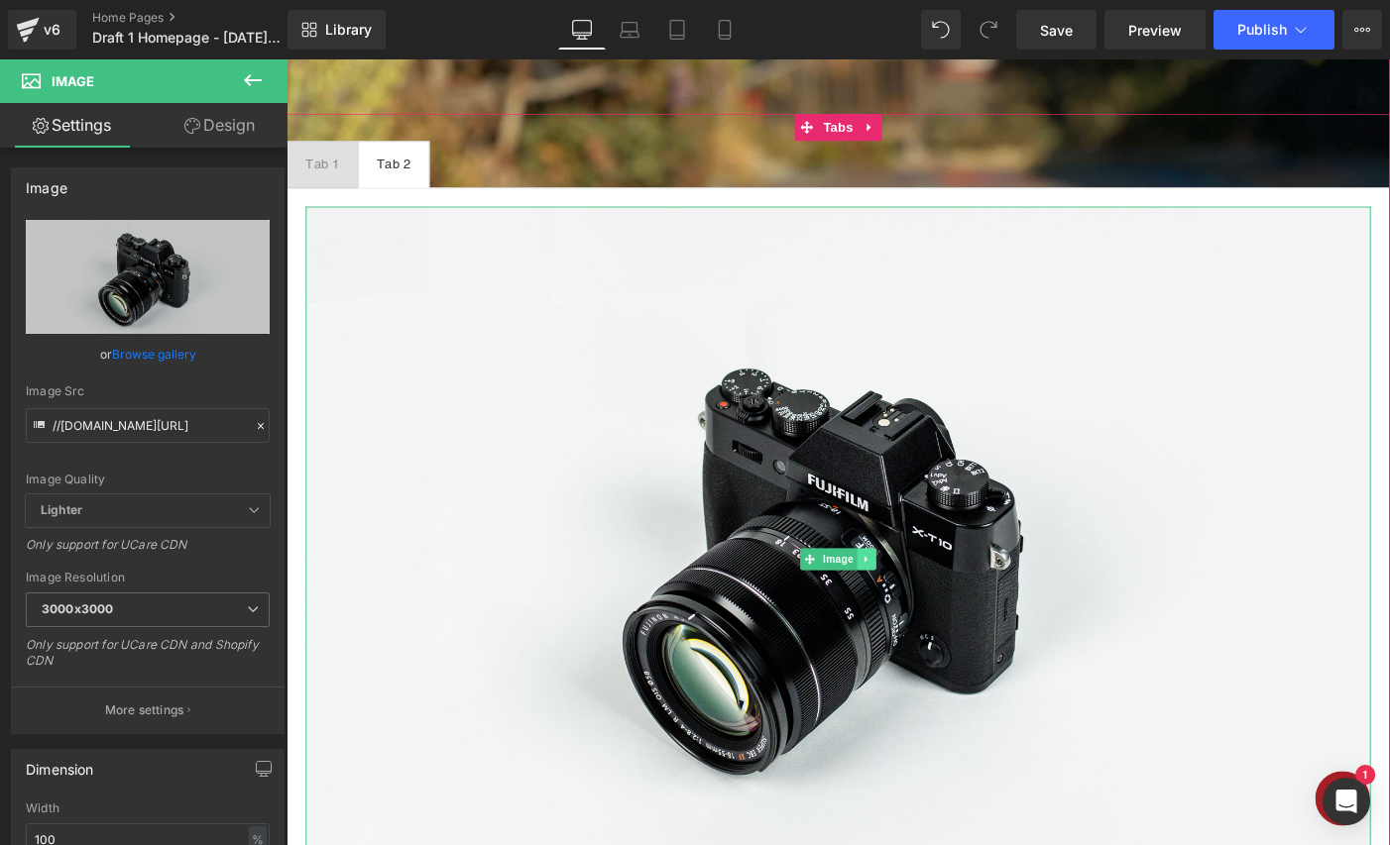
click at [918, 607] on icon at bounding box center [917, 604] width 11 height 12
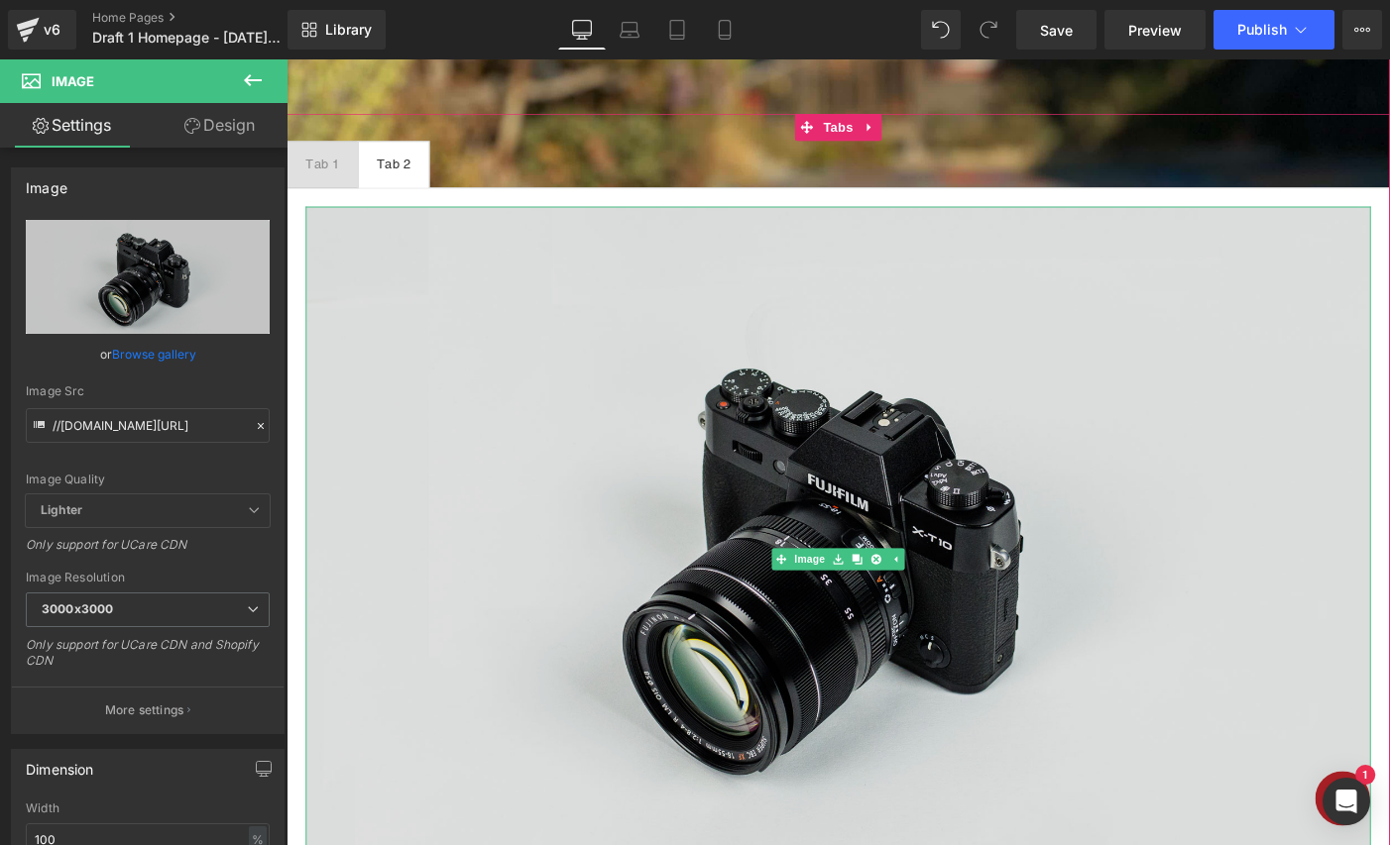
click at [428, 526] on img at bounding box center [886, 603] width 1158 height 767
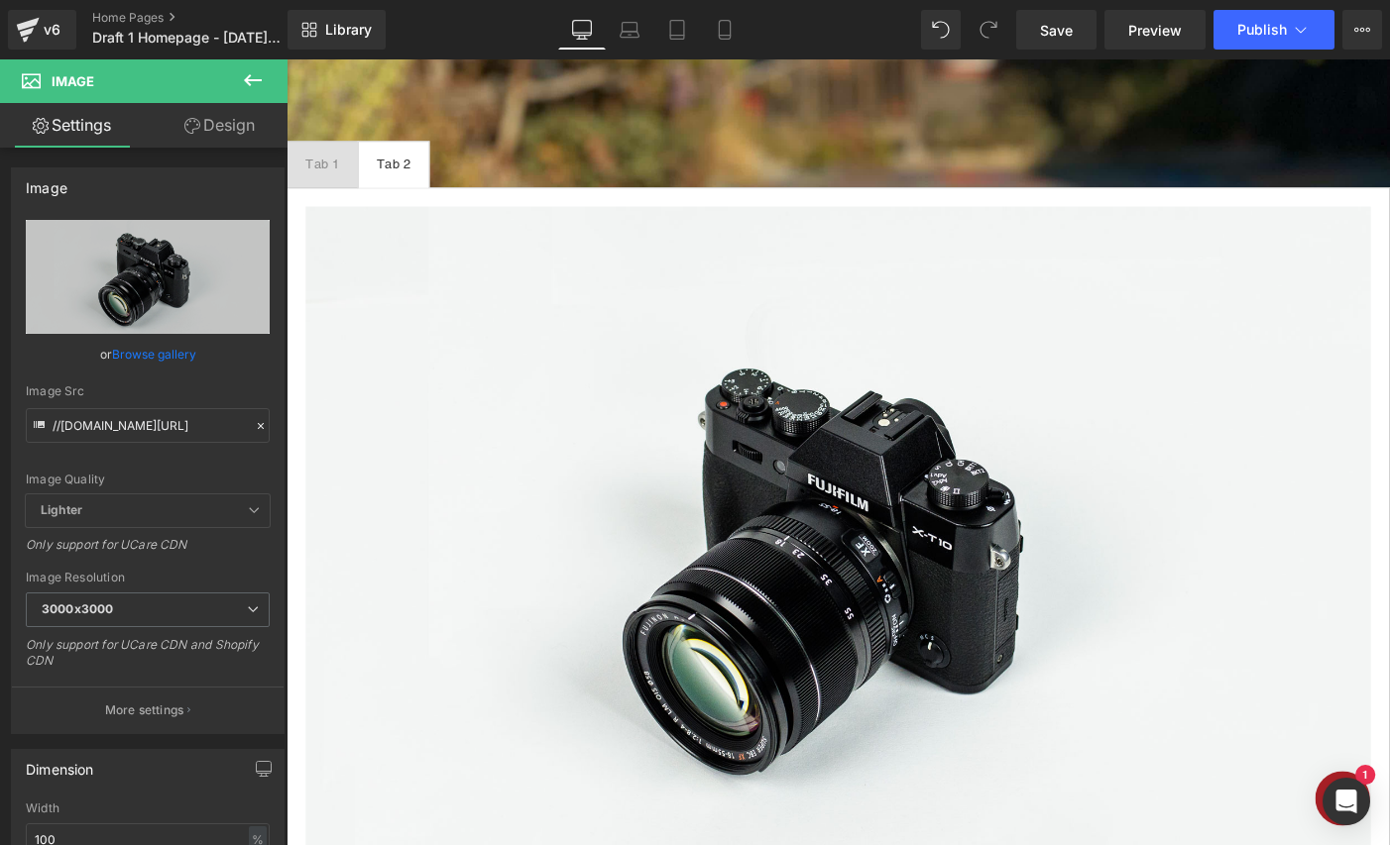
click at [252, 72] on icon at bounding box center [253, 80] width 24 height 24
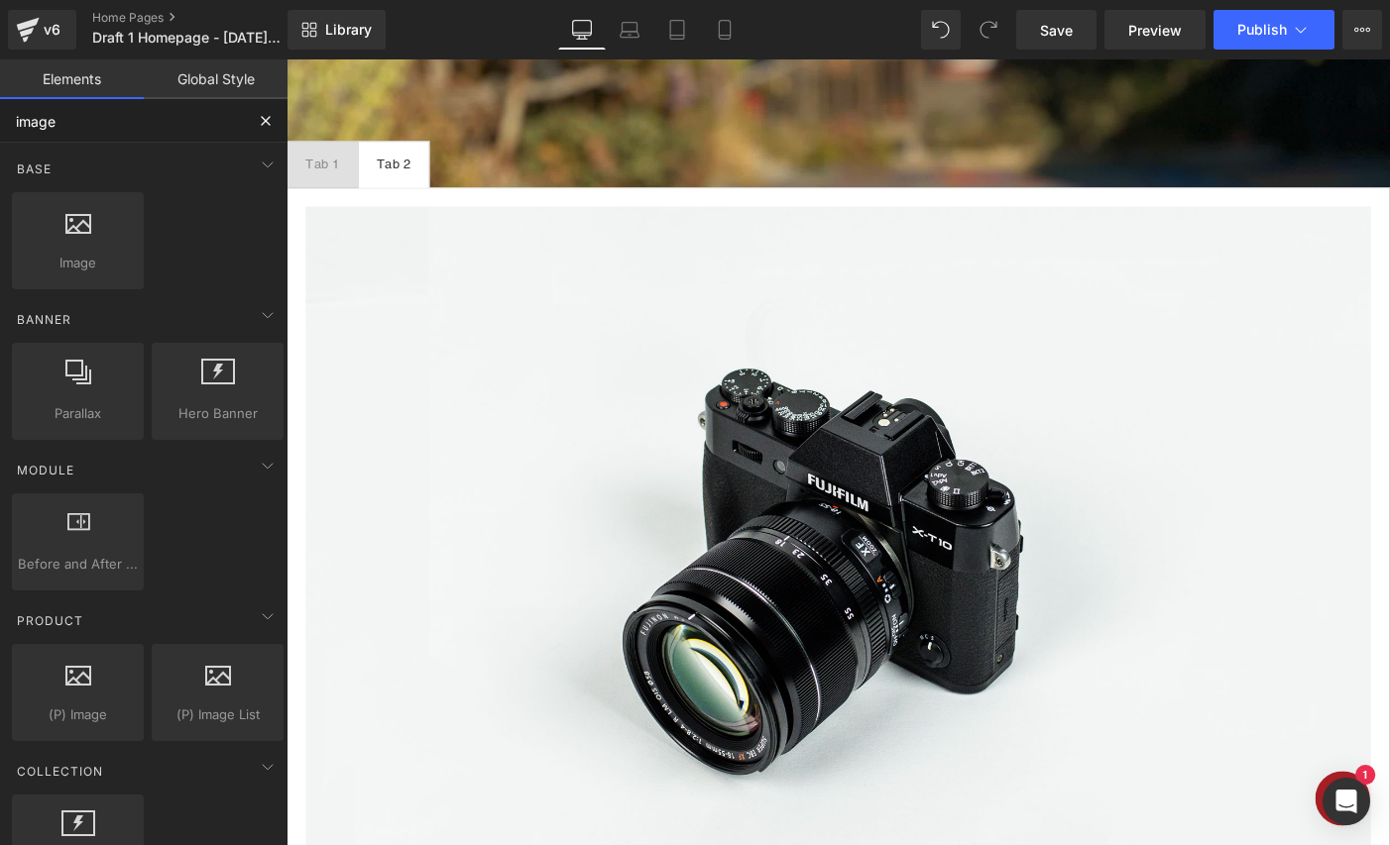
click at [106, 131] on input "image" at bounding box center [122, 121] width 244 height 44
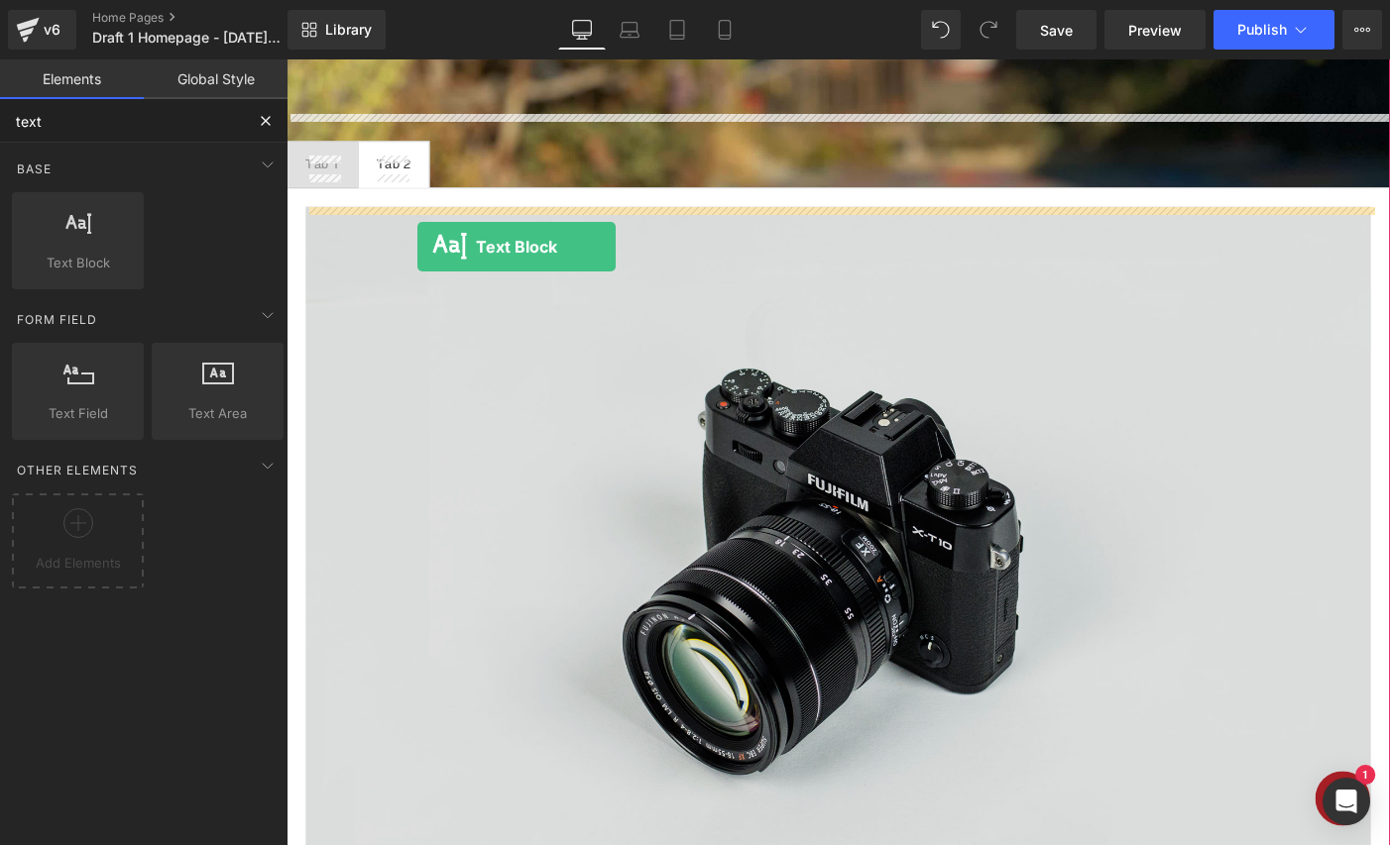
drag, startPoint x: 374, startPoint y: 307, endPoint x: 429, endPoint y: 264, distance: 70.6
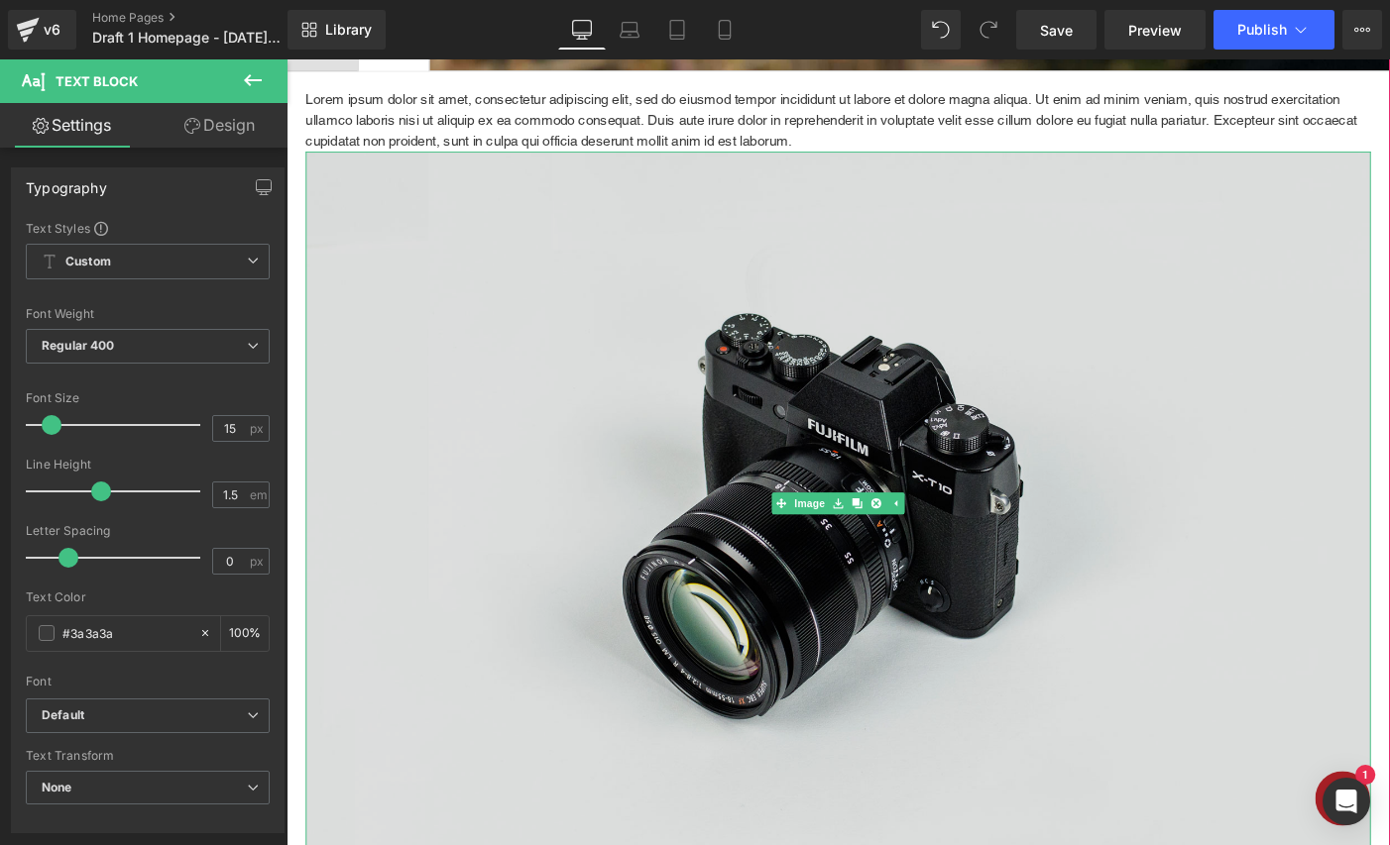
scroll to position [406, 0]
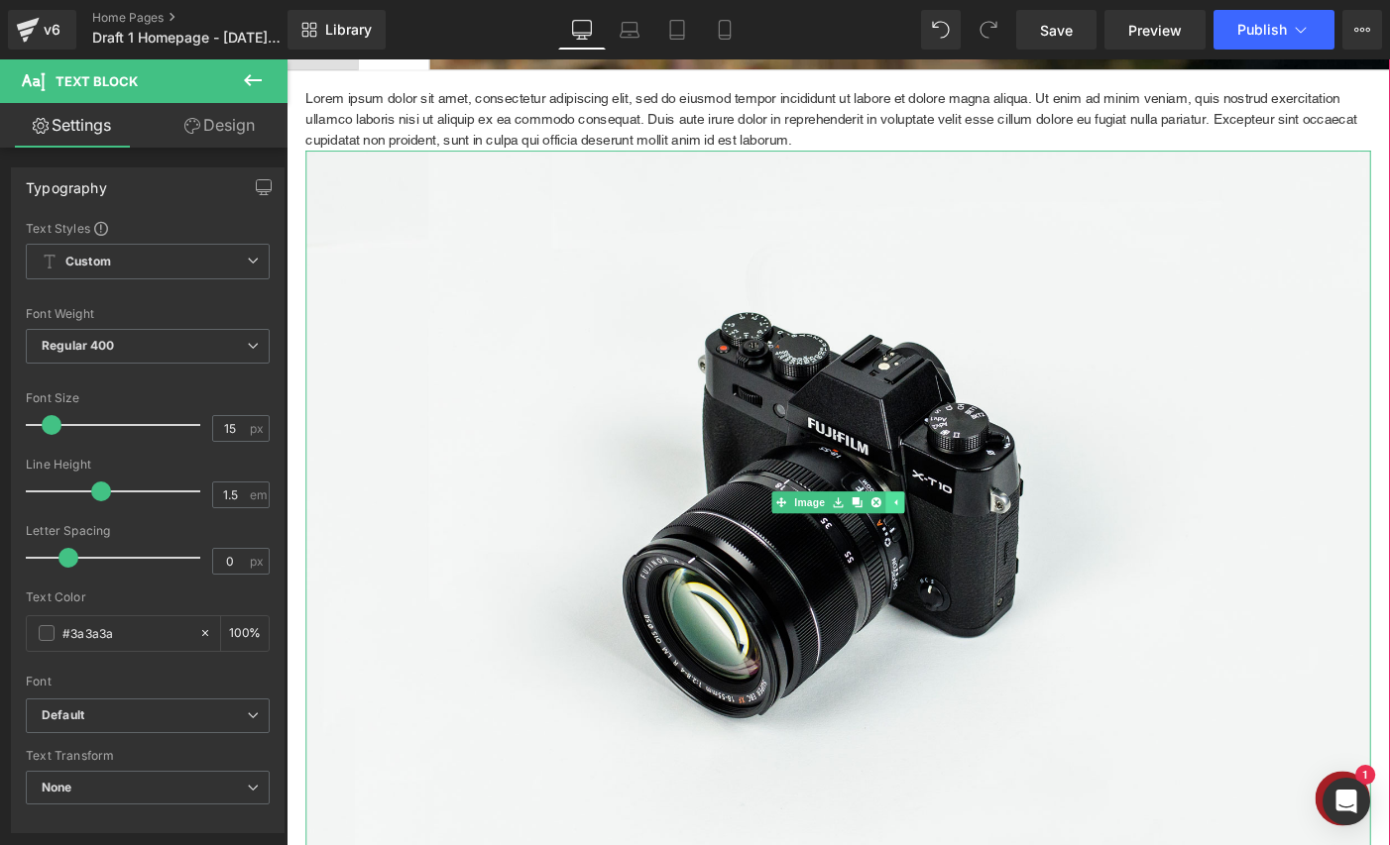
click at [952, 545] on icon at bounding box center [948, 541] width 11 height 12
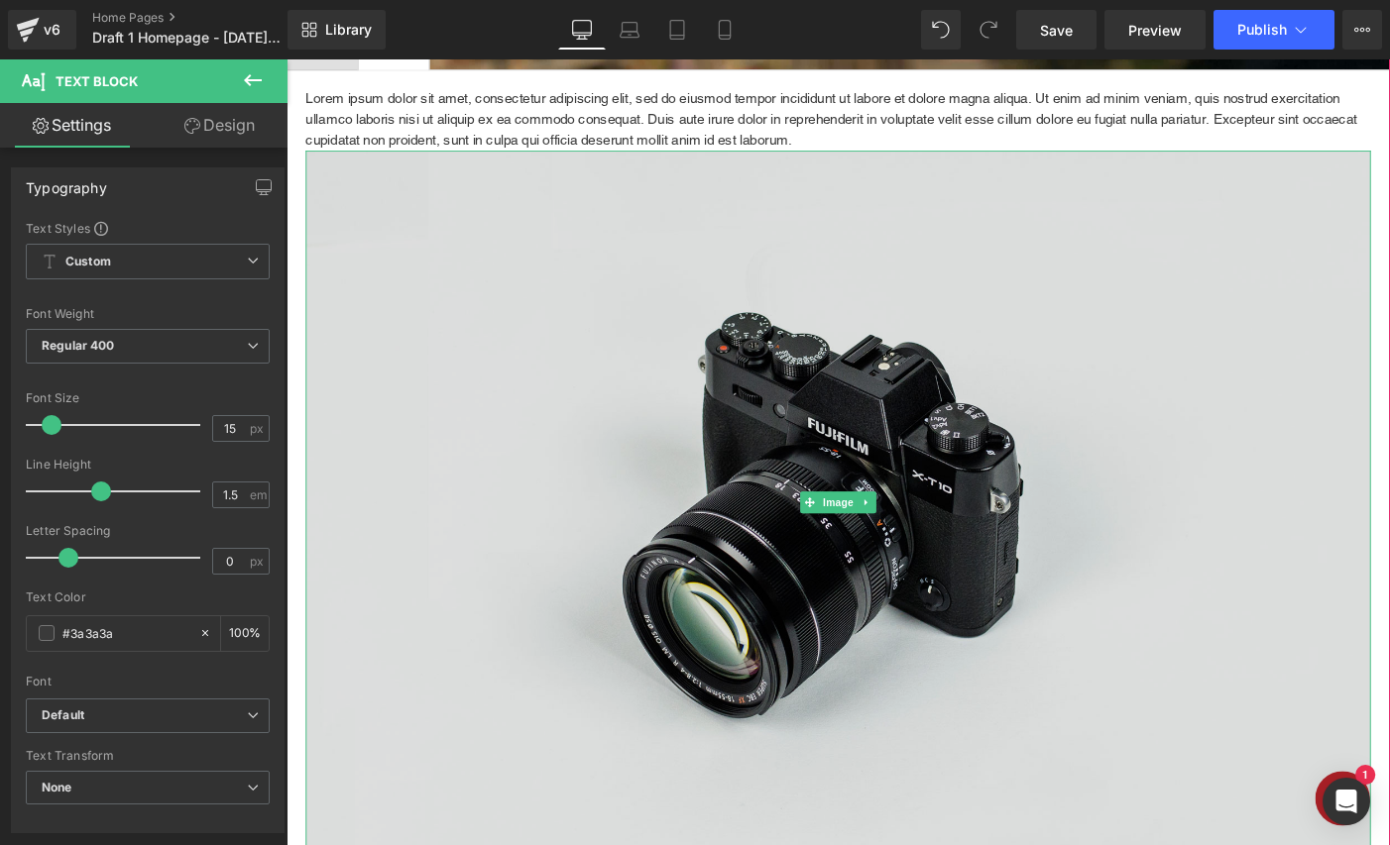
click at [779, 594] on img at bounding box center [886, 542] width 1158 height 767
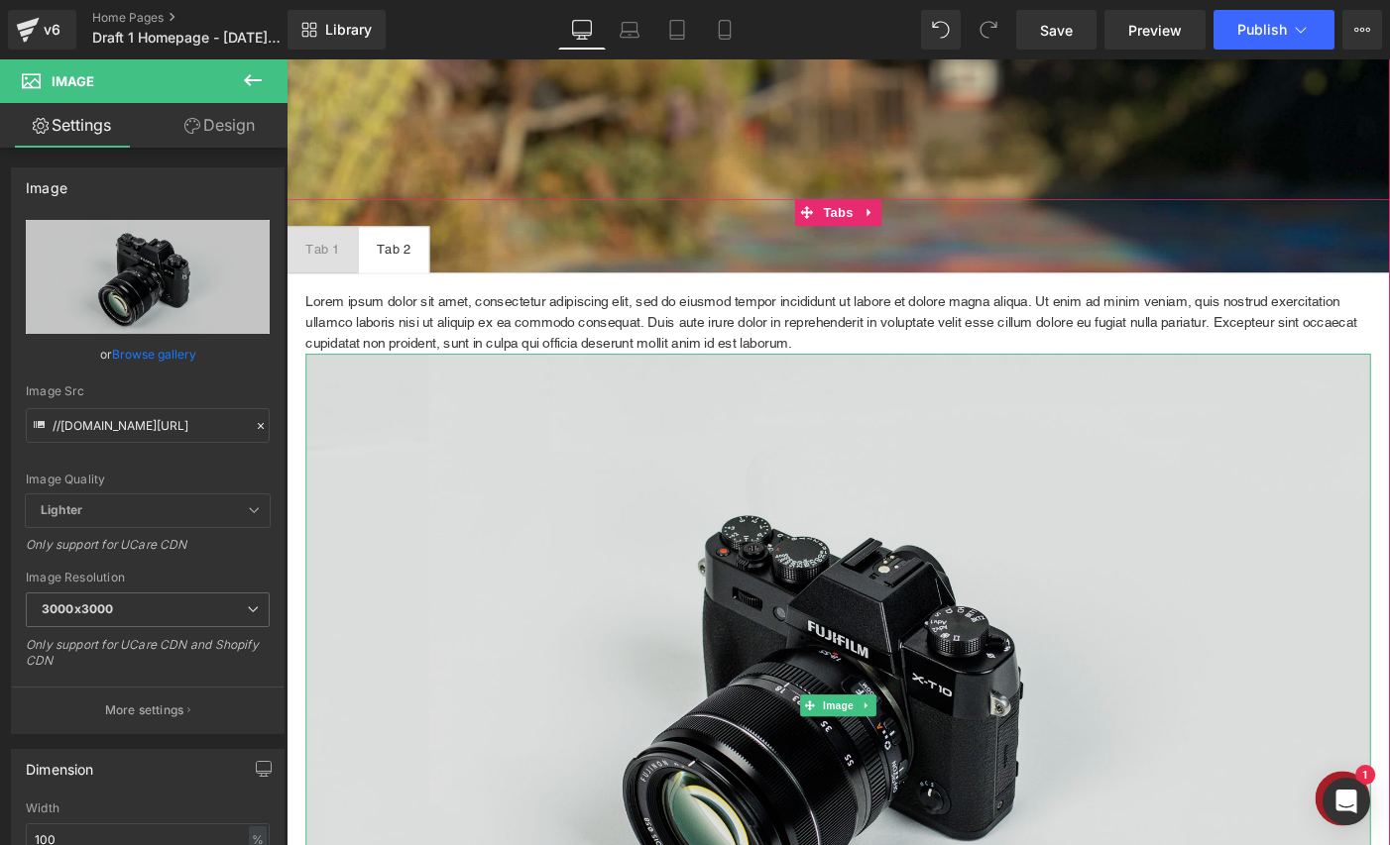
scroll to position [165, 0]
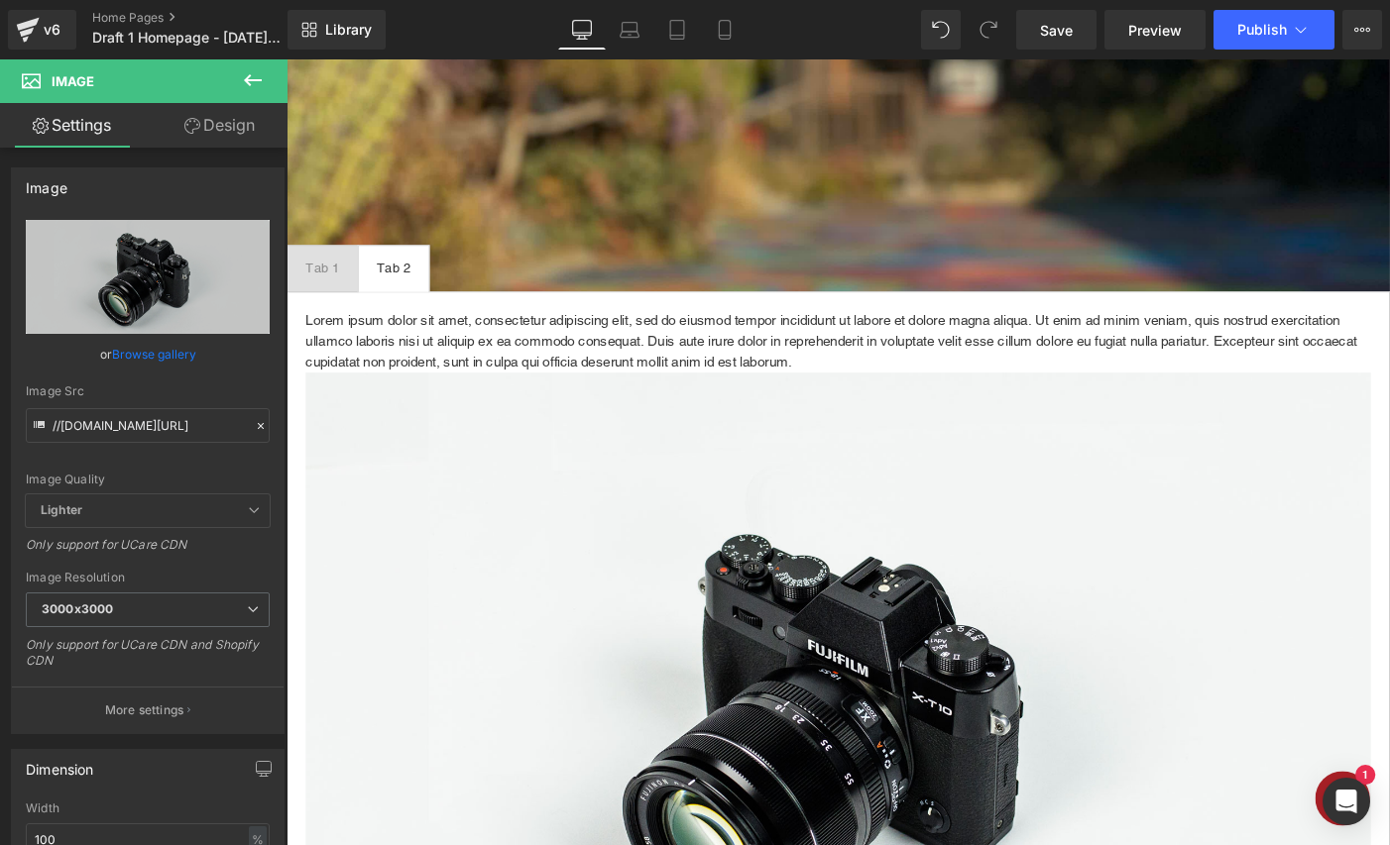
click at [245, 78] on icon at bounding box center [253, 80] width 24 height 24
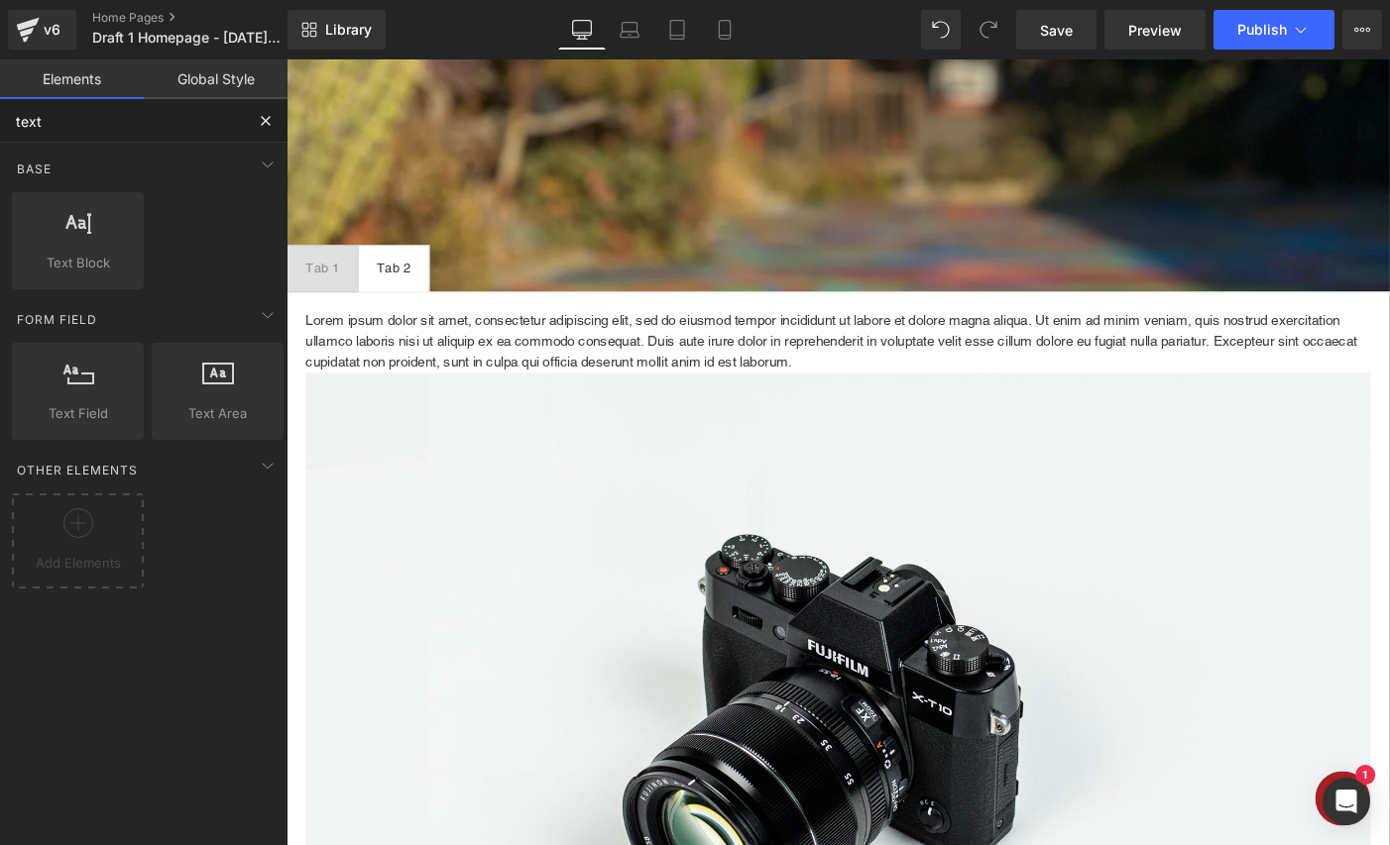
click at [108, 112] on input "text" at bounding box center [122, 121] width 244 height 44
type input "column"
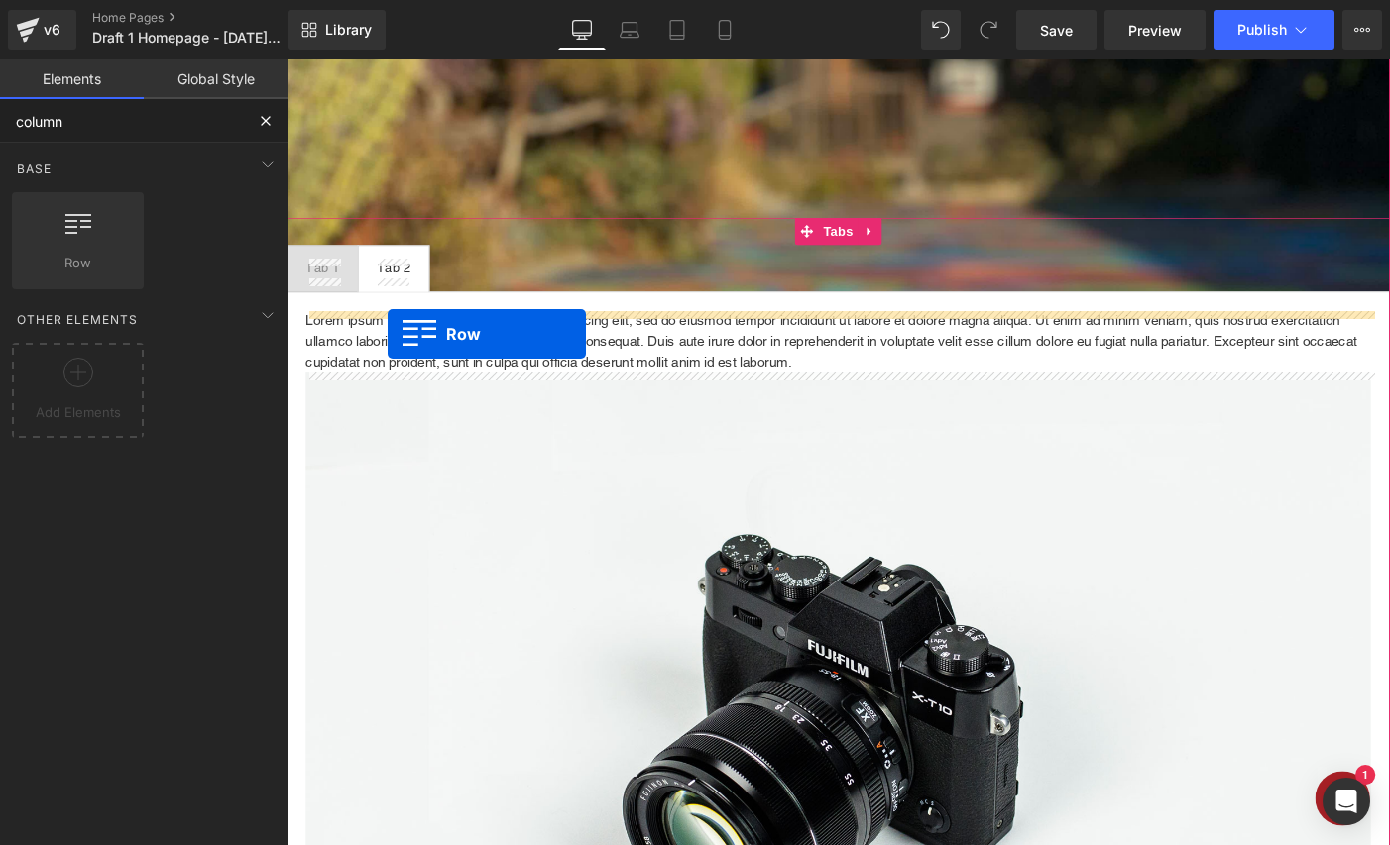
drag, startPoint x: 388, startPoint y: 301, endPoint x: 396, endPoint y: 355, distance: 54.3
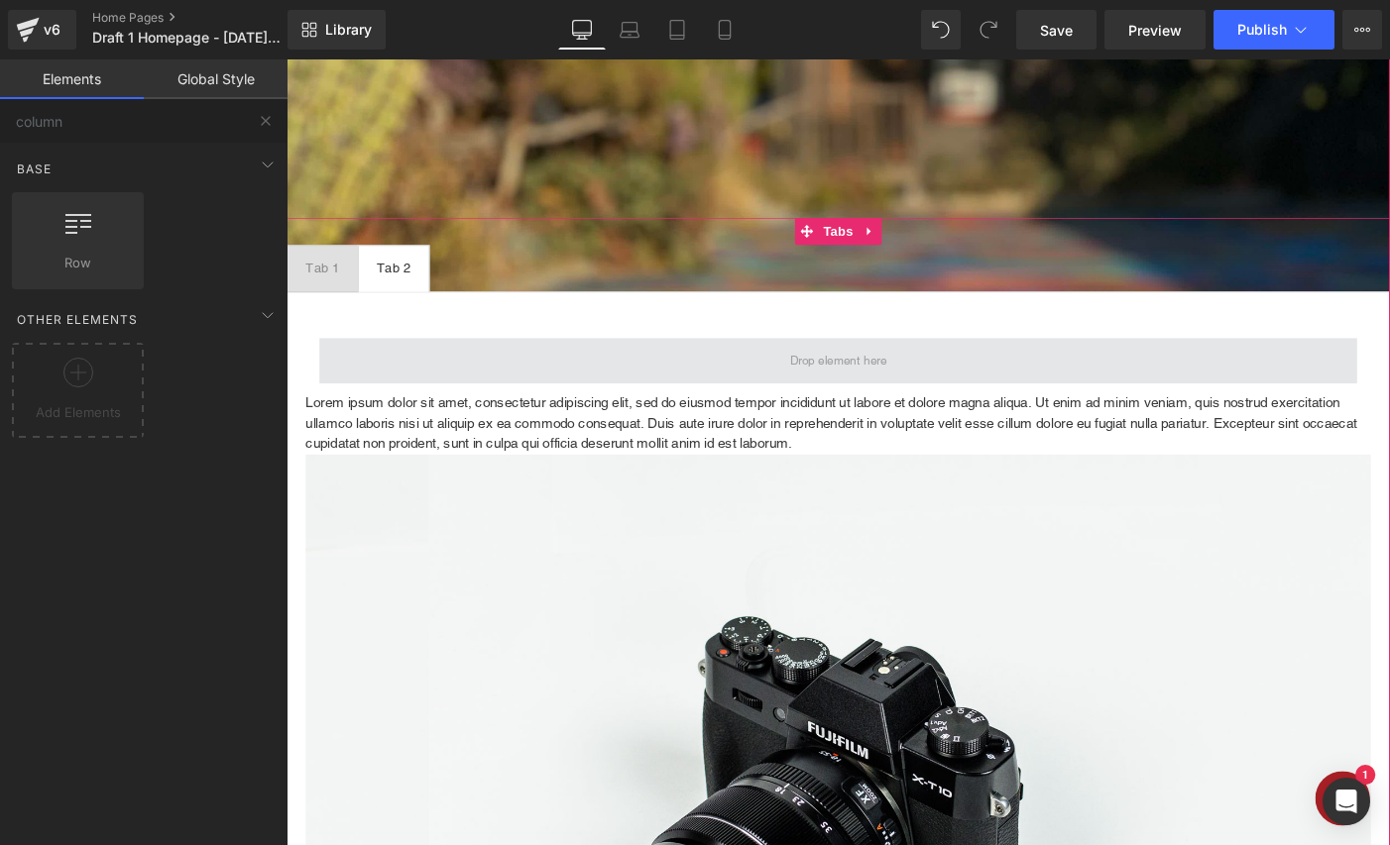
scroll to position [3517, 1199]
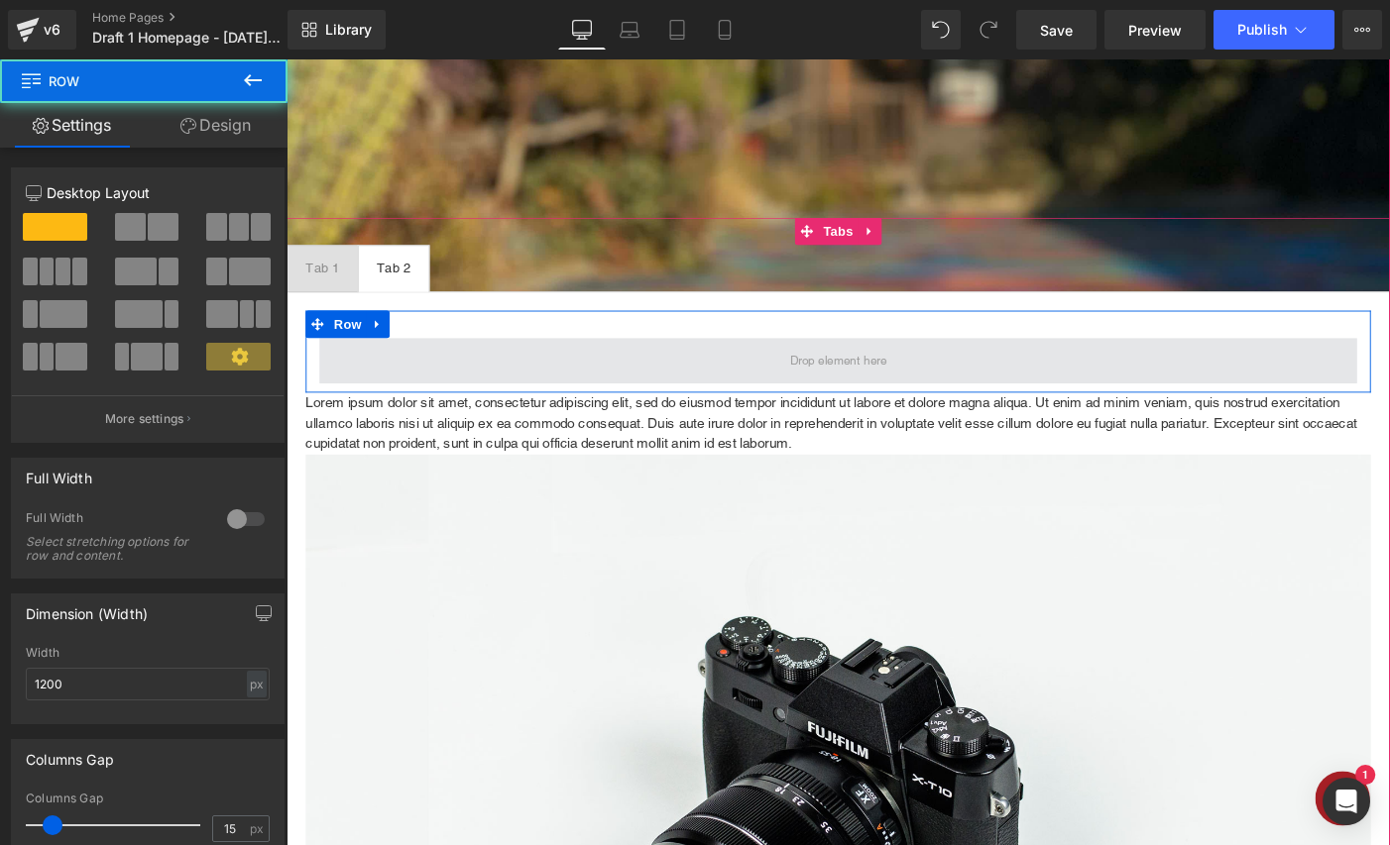
click at [780, 396] on span at bounding box center [886, 388] width 1128 height 50
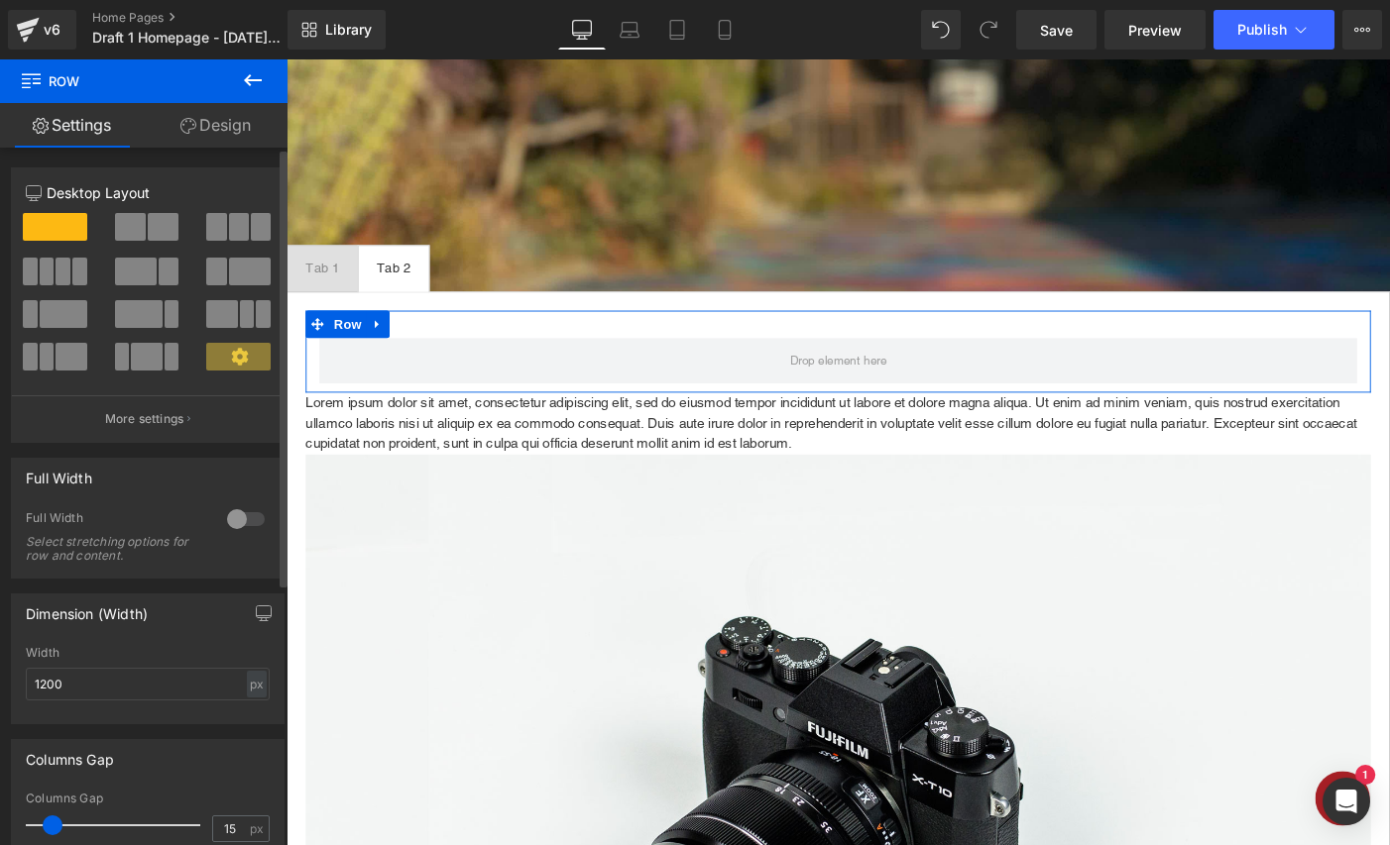
click at [154, 225] on span at bounding box center [163, 227] width 31 height 28
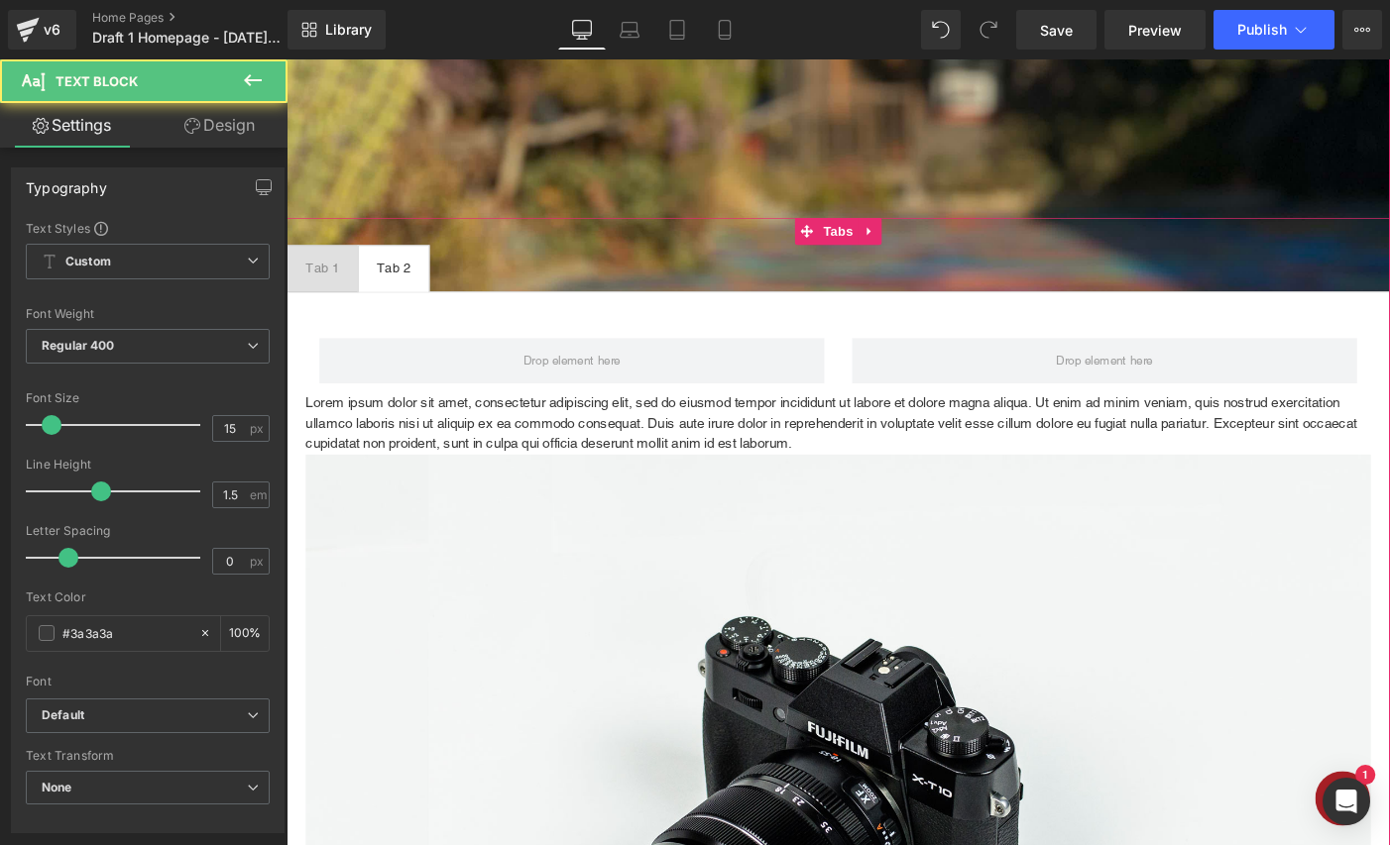
click at [692, 458] on p "Lorem ipsum dolor sit amet, consectetur adipiscing elit, sed do eiusmod tempor …" at bounding box center [886, 455] width 1158 height 67
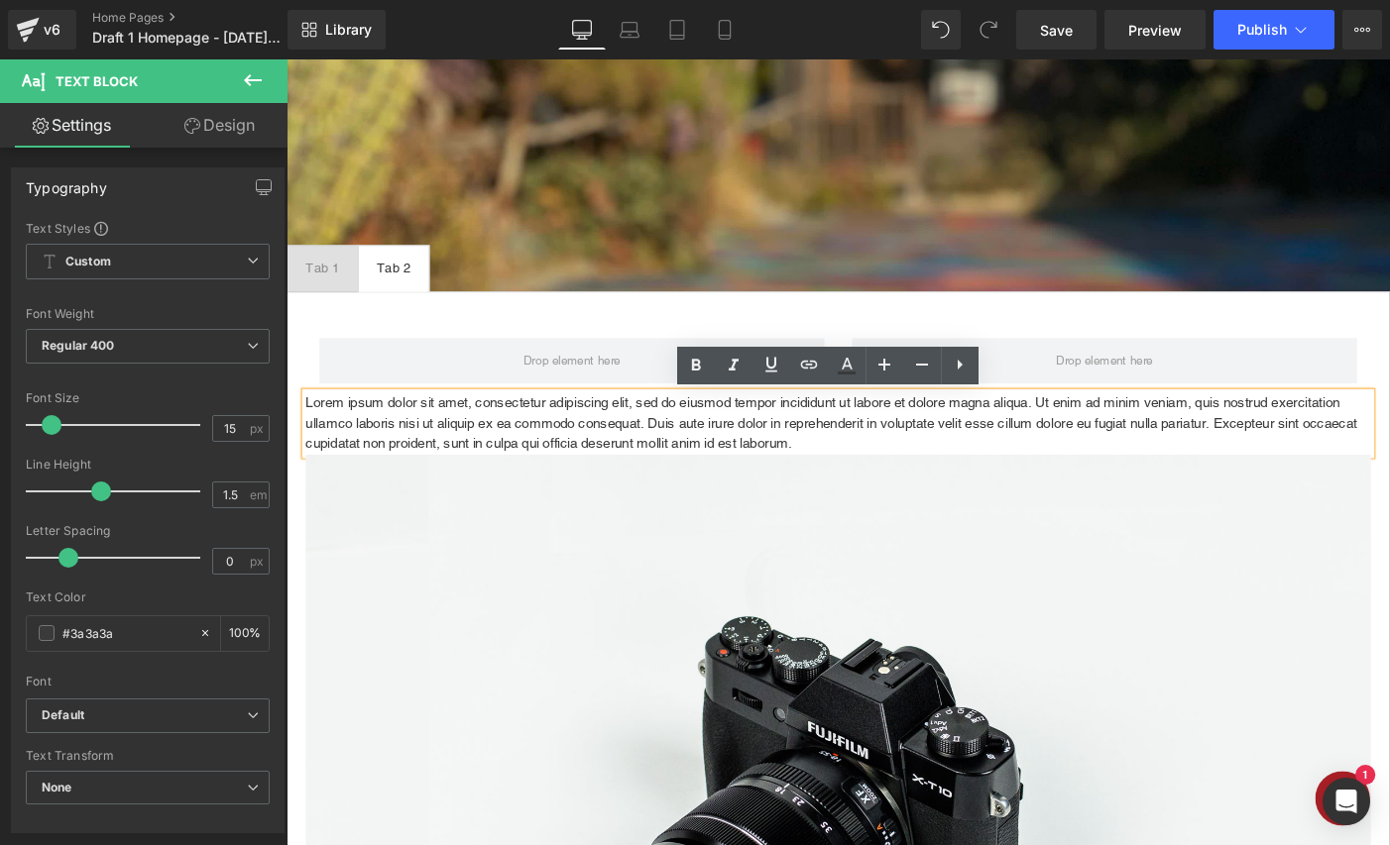
click at [674, 434] on p "Lorem ipsum dolor sit amet, consectetur adipiscing elit, sed do eiusmod tempor …" at bounding box center [886, 455] width 1158 height 67
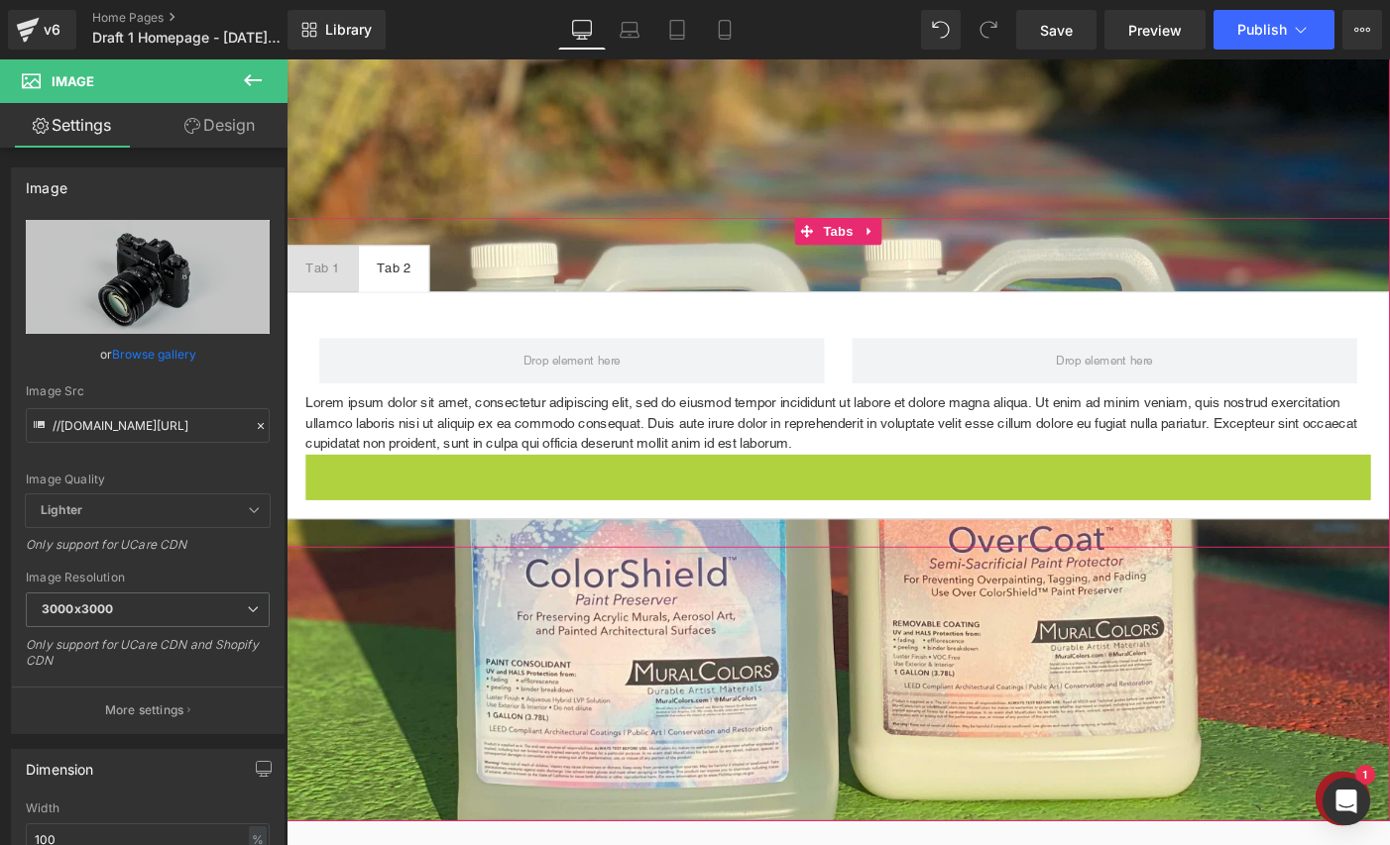
scroll to position [2800, 1199]
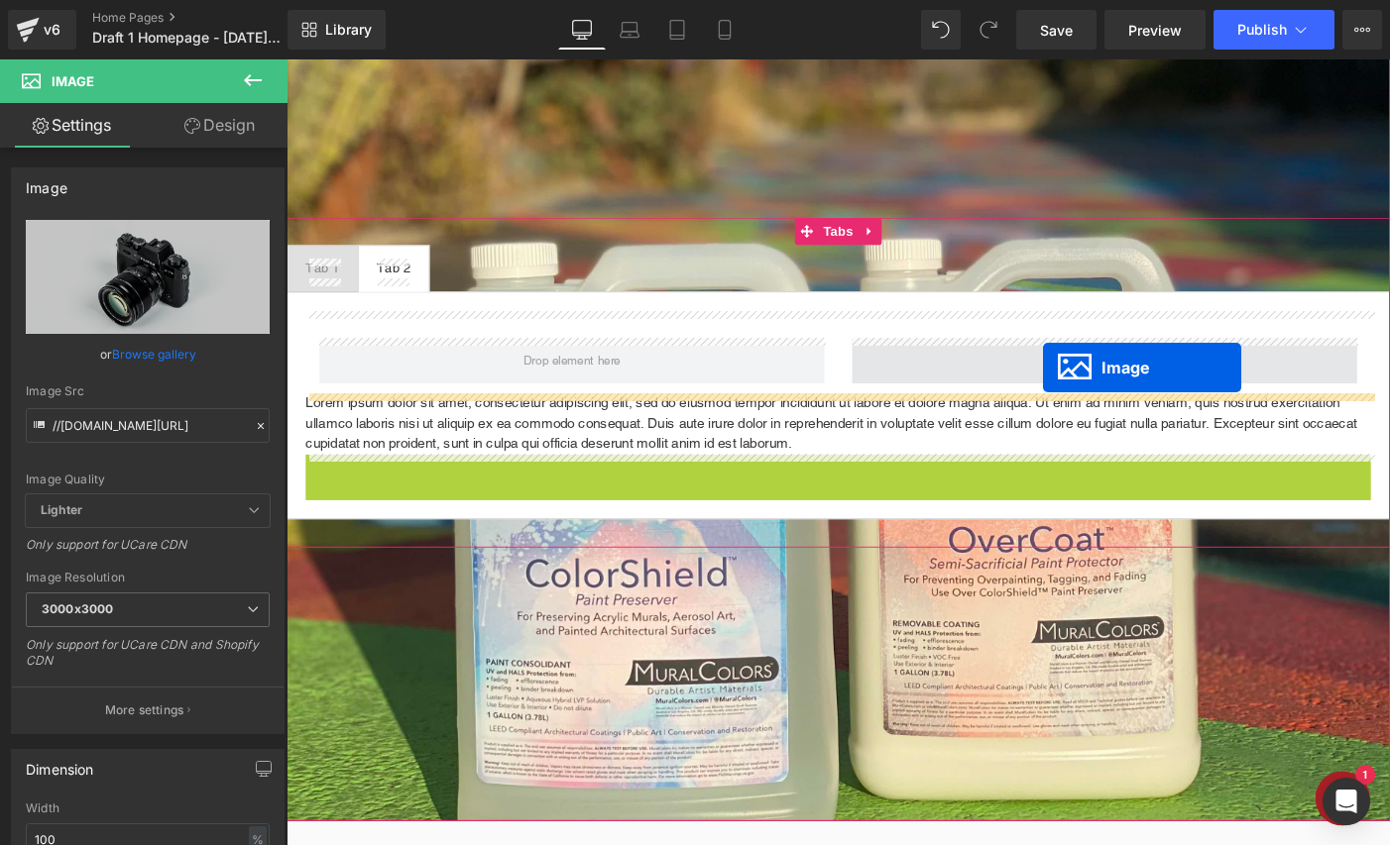
drag, startPoint x: 856, startPoint y: 868, endPoint x: 1108, endPoint y: 394, distance: 536.5
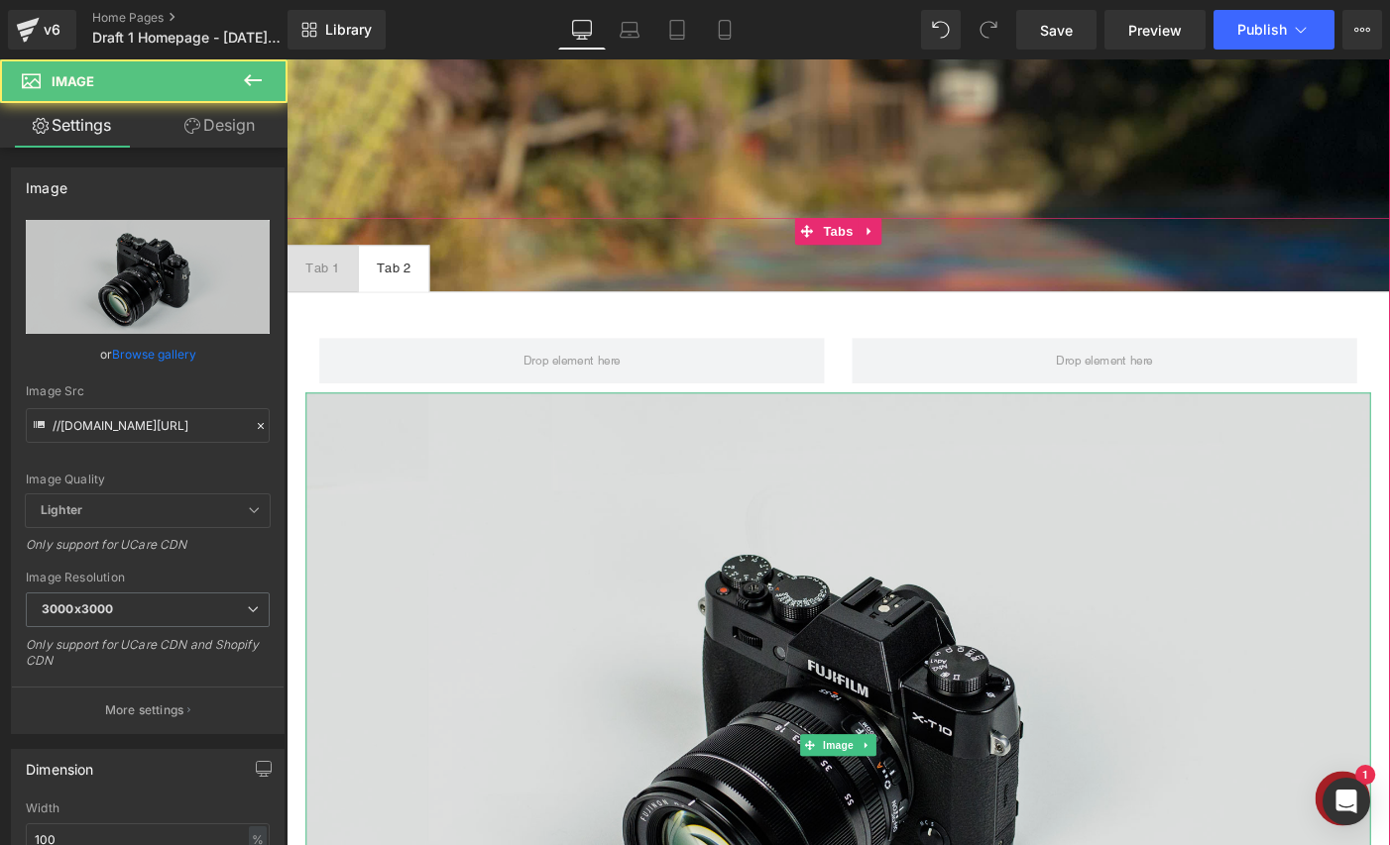
click at [504, 573] on img at bounding box center [886, 805] width 1158 height 767
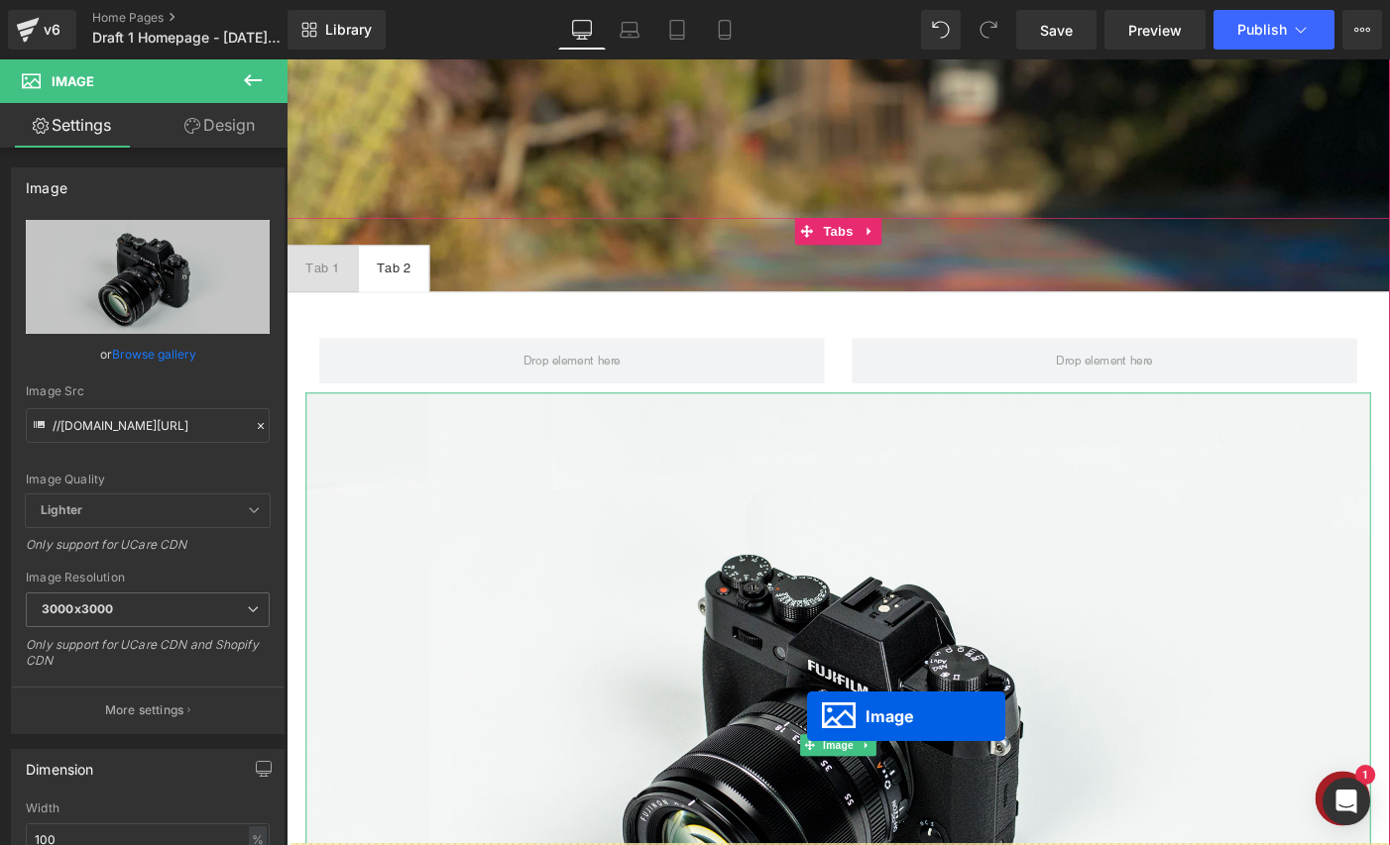
scroll to position [10, 10]
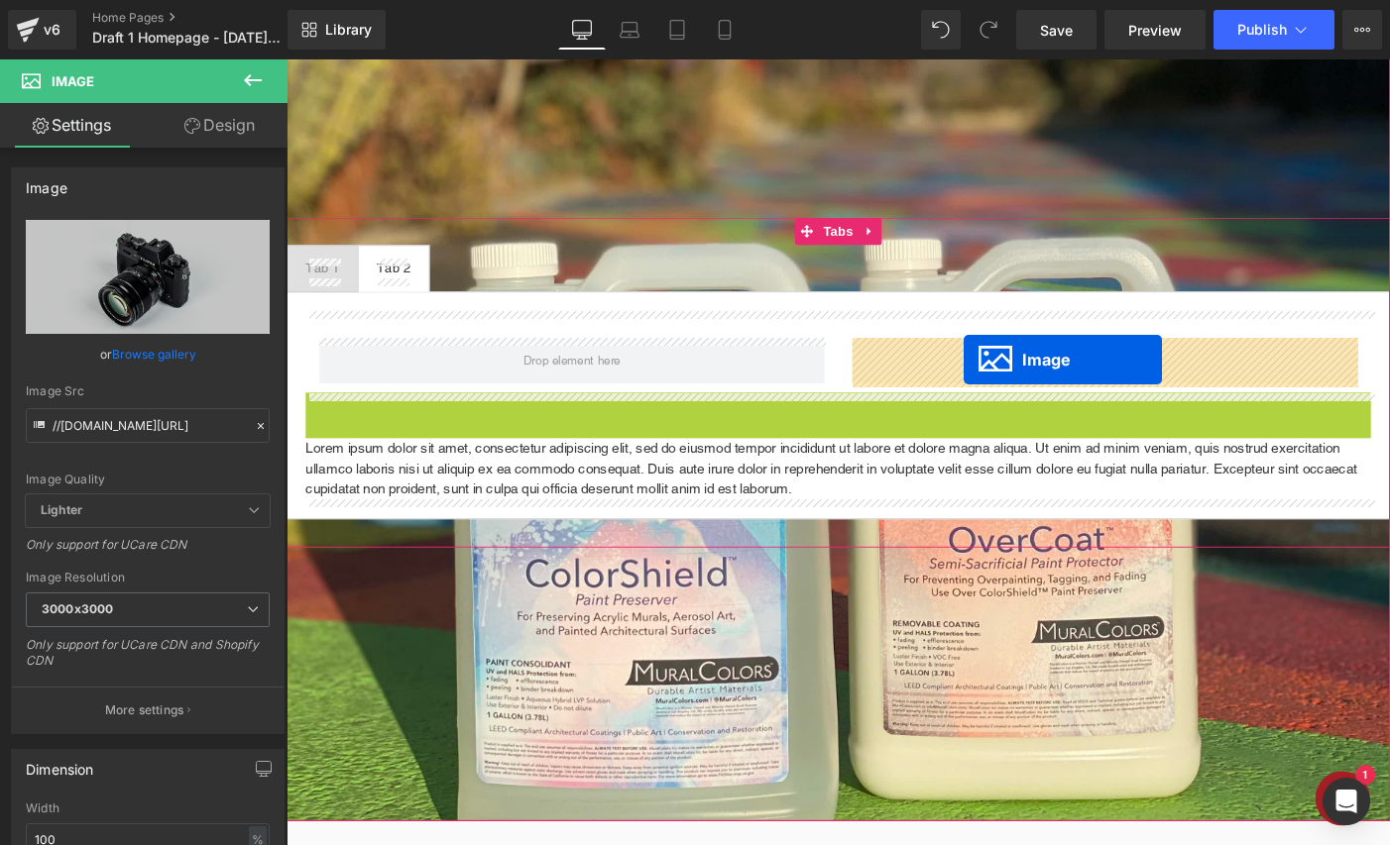
drag, startPoint x: 852, startPoint y: 808, endPoint x: 1023, endPoint y: 386, distance: 455.4
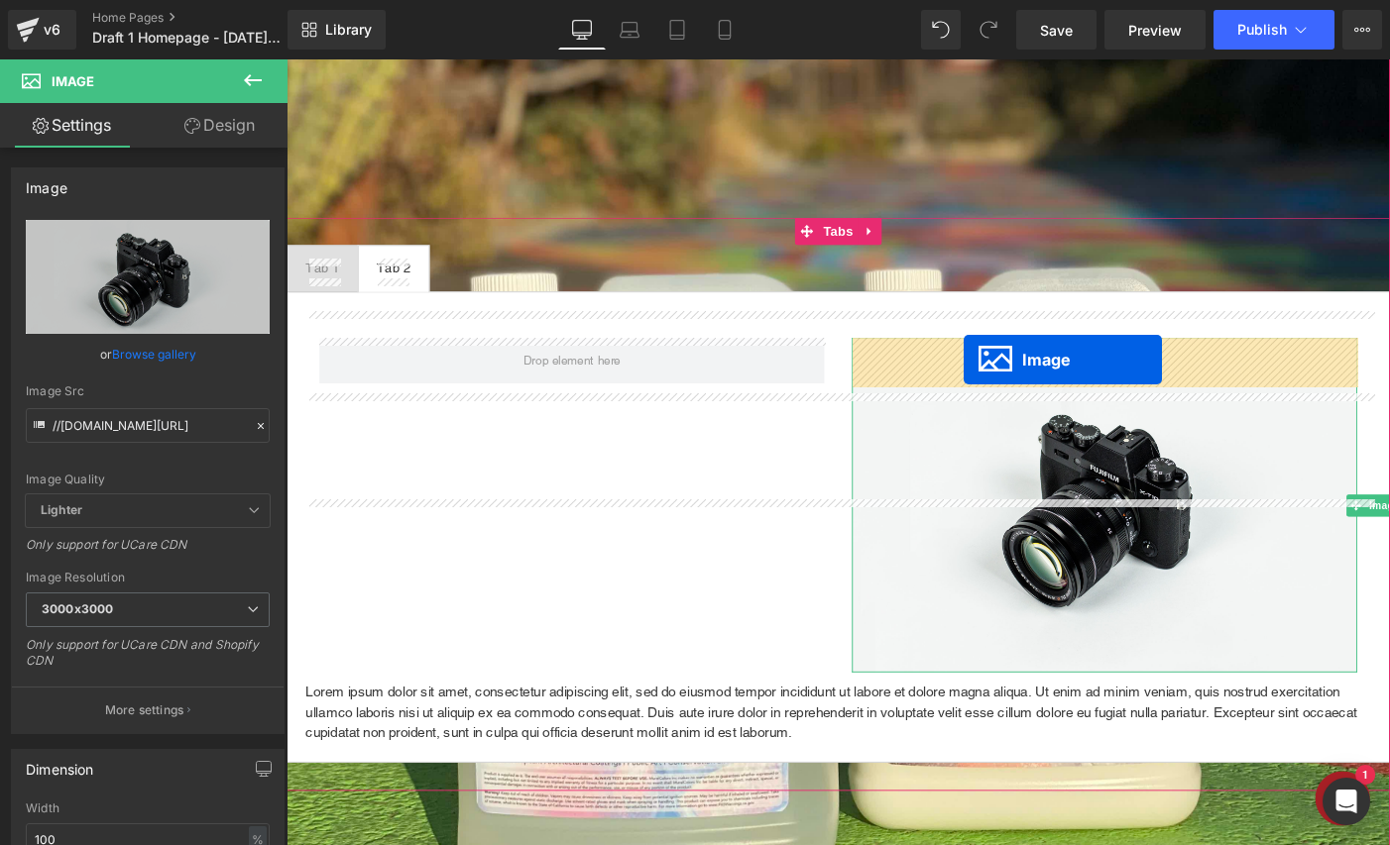
scroll to position [3065, 1199]
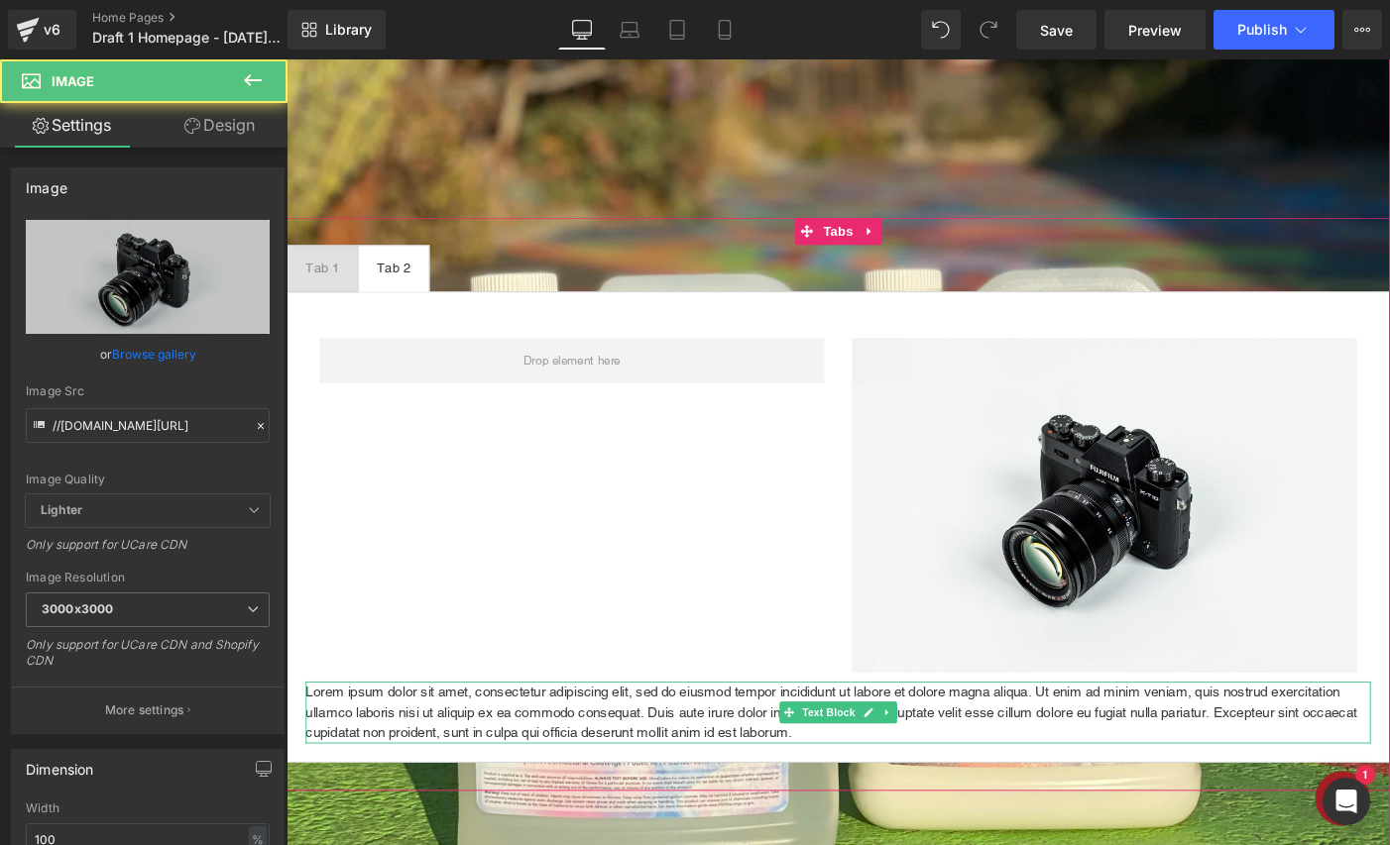
click at [815, 771] on p "Lorem ipsum dolor sit amet, consectetur adipiscing elit, sed do eiusmod tempor …" at bounding box center [886, 769] width 1158 height 67
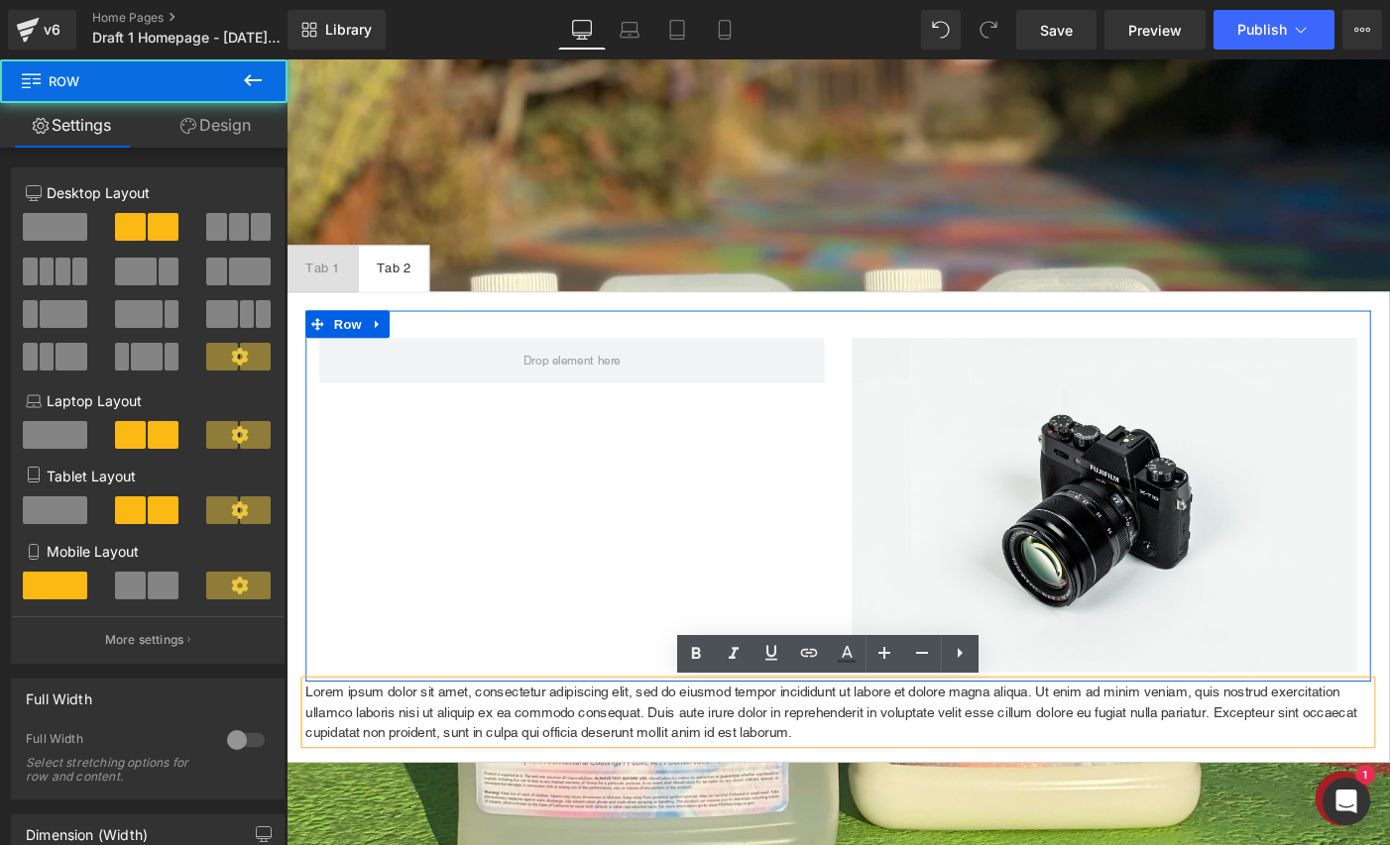
click at [649, 580] on div "Image Row" at bounding box center [886, 534] width 1158 height 403
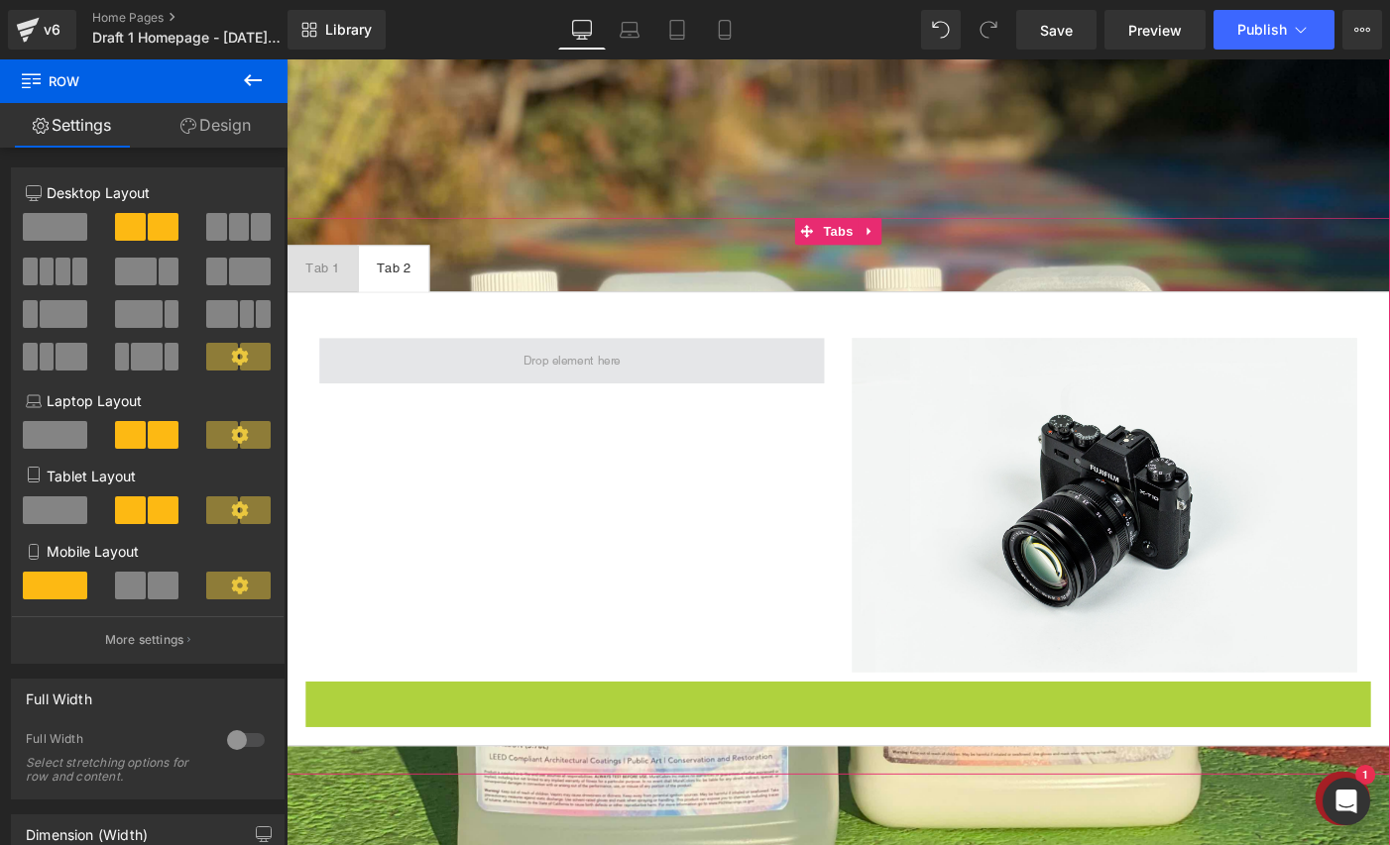
scroll to position [10, 10]
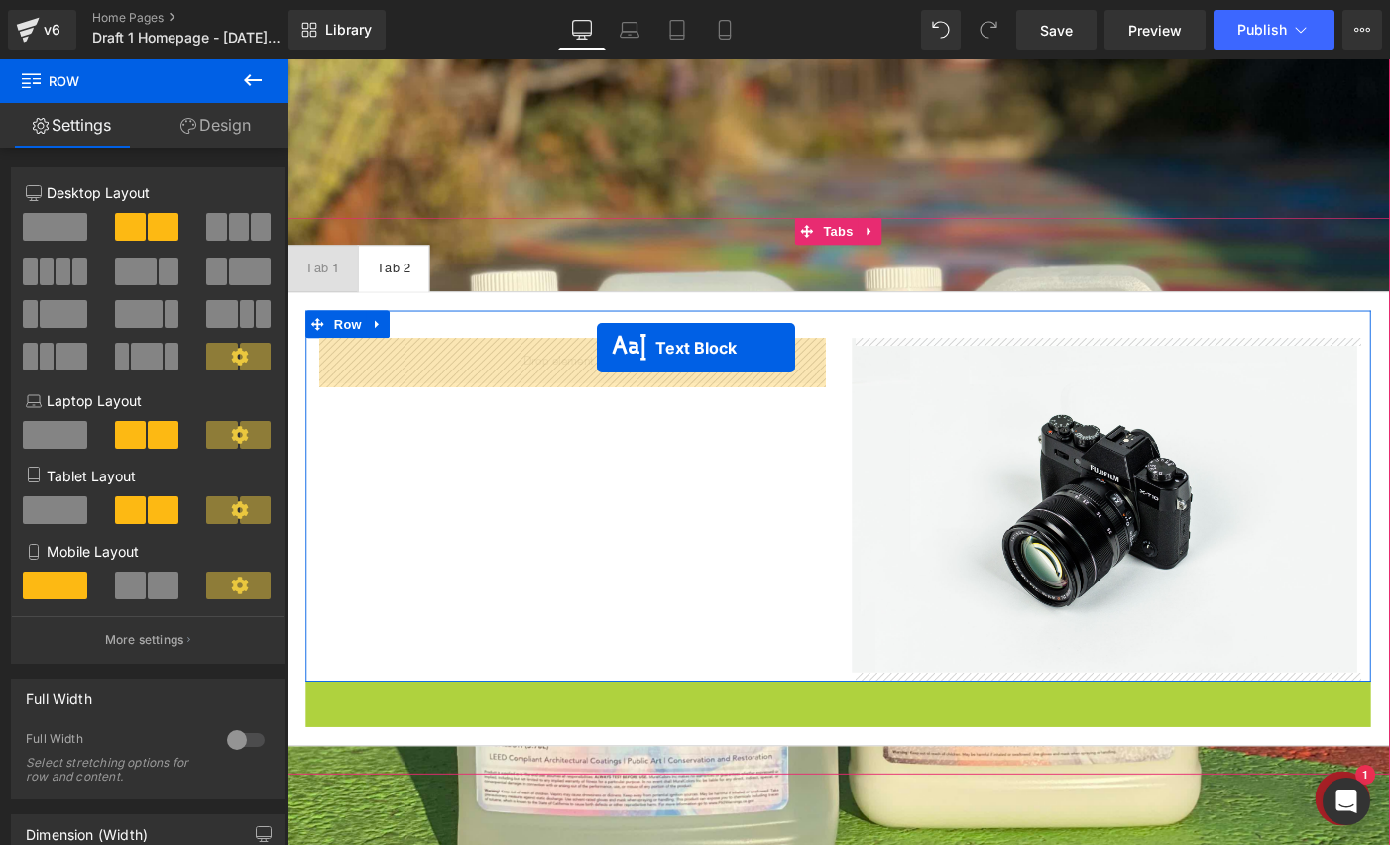
drag, startPoint x: 834, startPoint y: 768, endPoint x: 623, endPoint y: 373, distance: 447.8
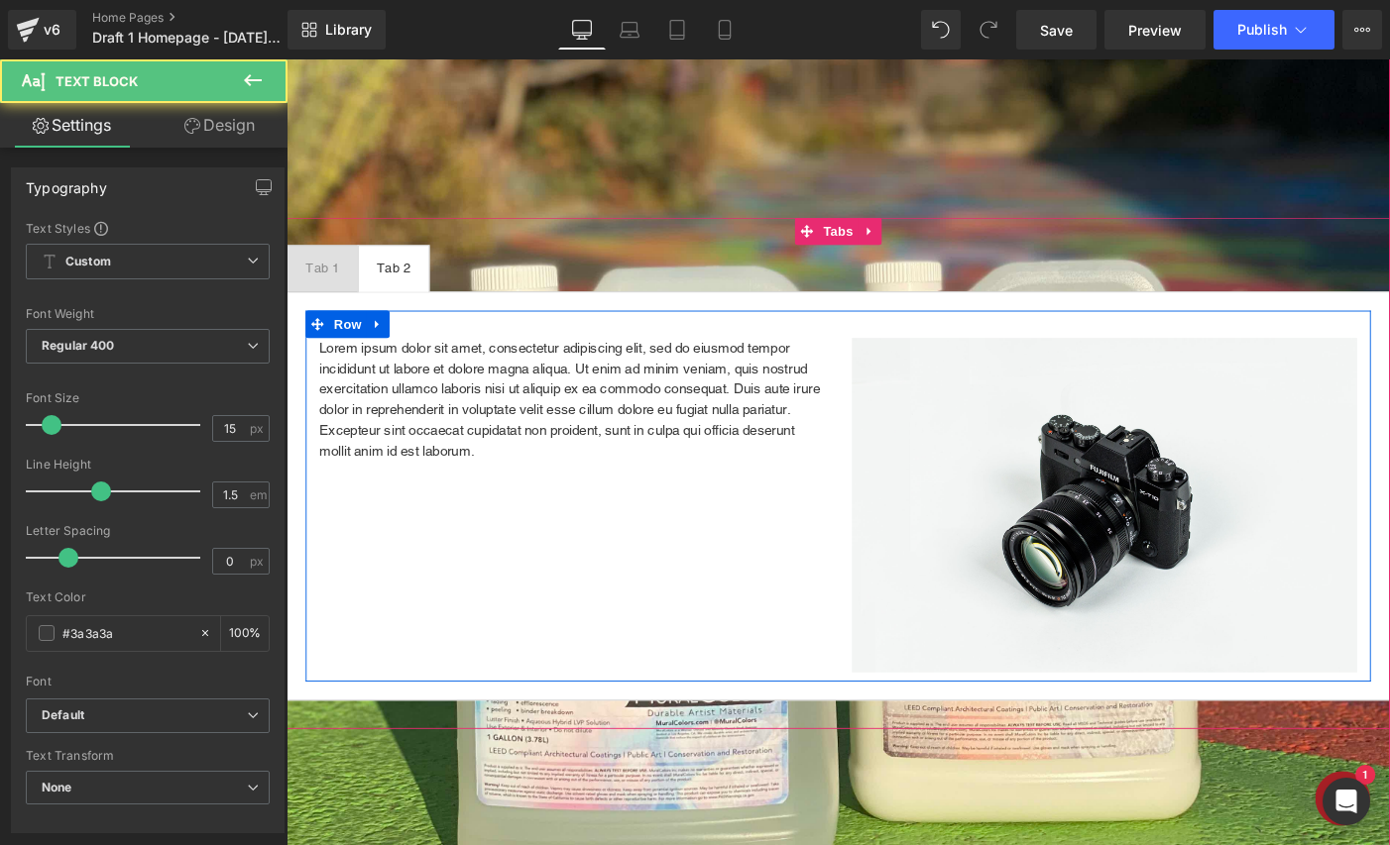
scroll to position [2997, 1199]
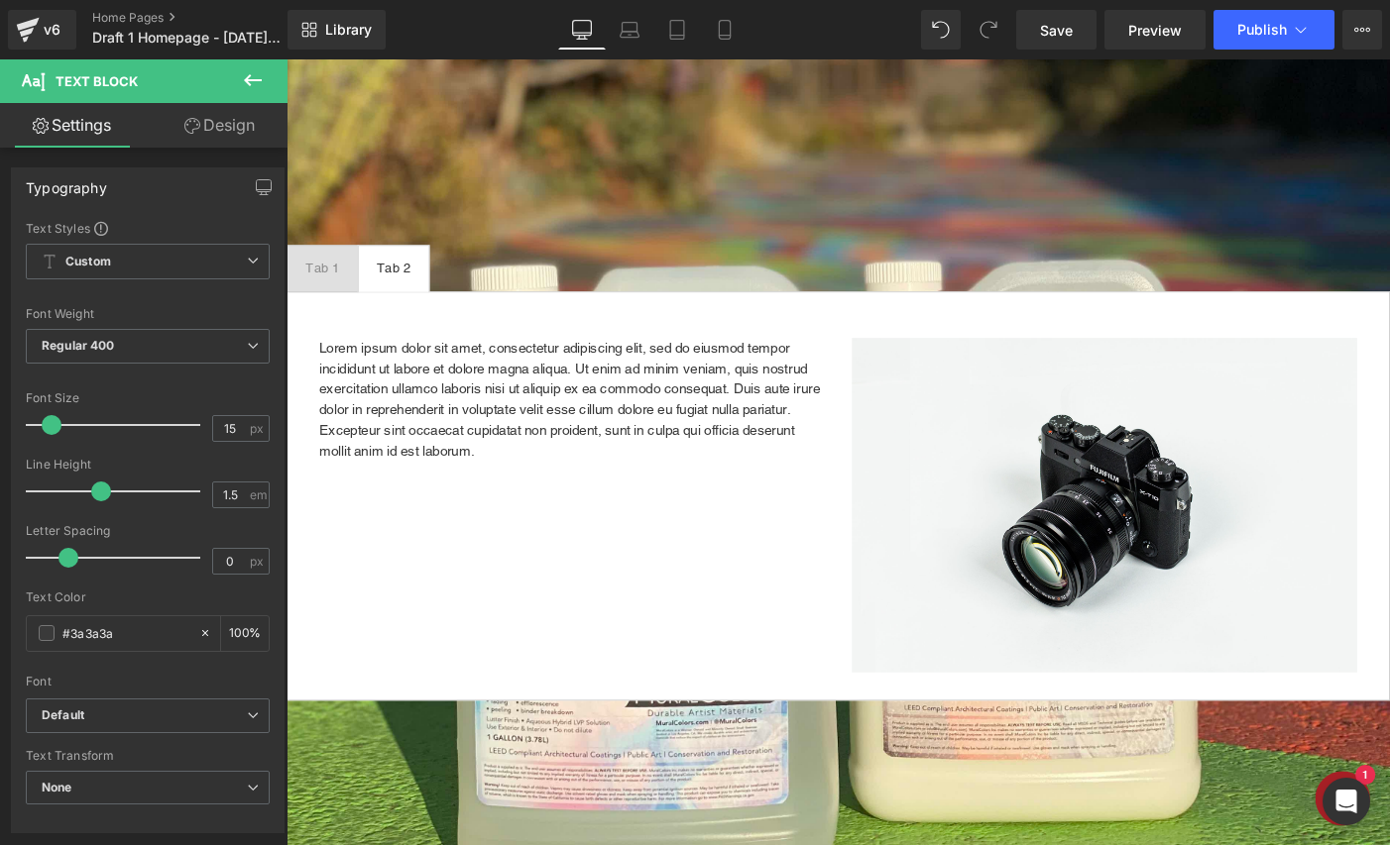
click at [317, 285] on div "Tab 1" at bounding box center [325, 287] width 37 height 21
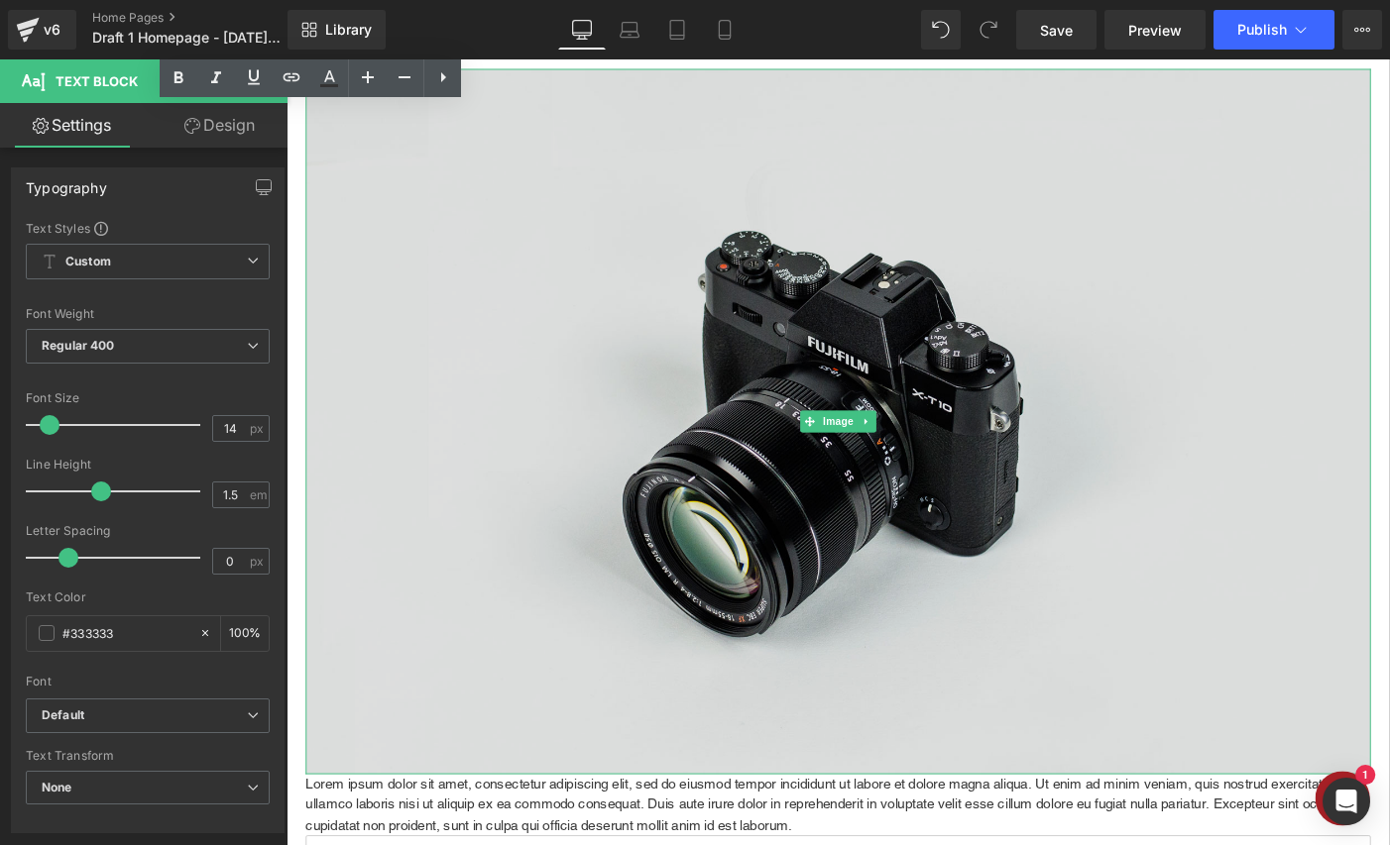
scroll to position [0, 0]
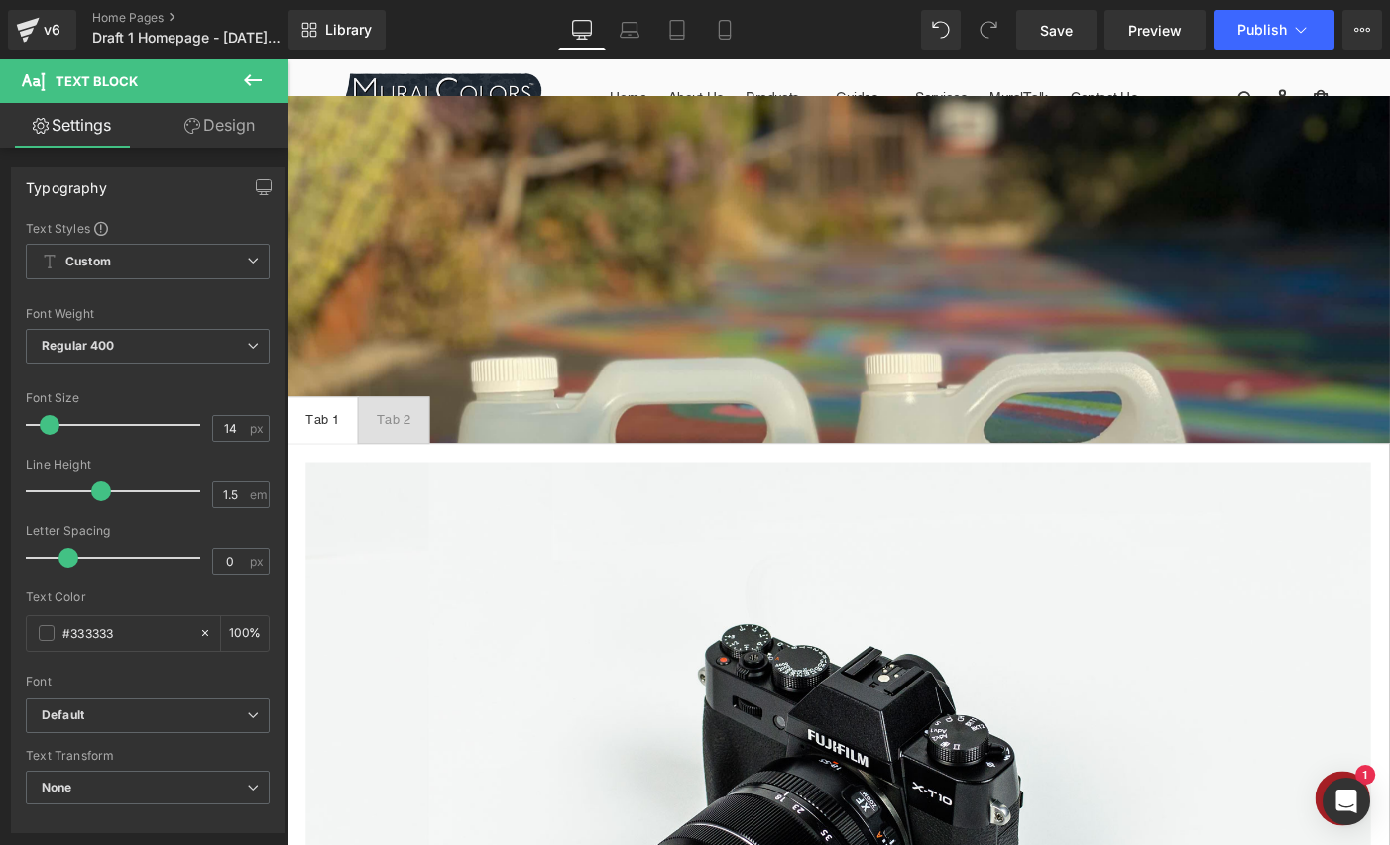
click at [244, 77] on icon at bounding box center [253, 80] width 24 height 24
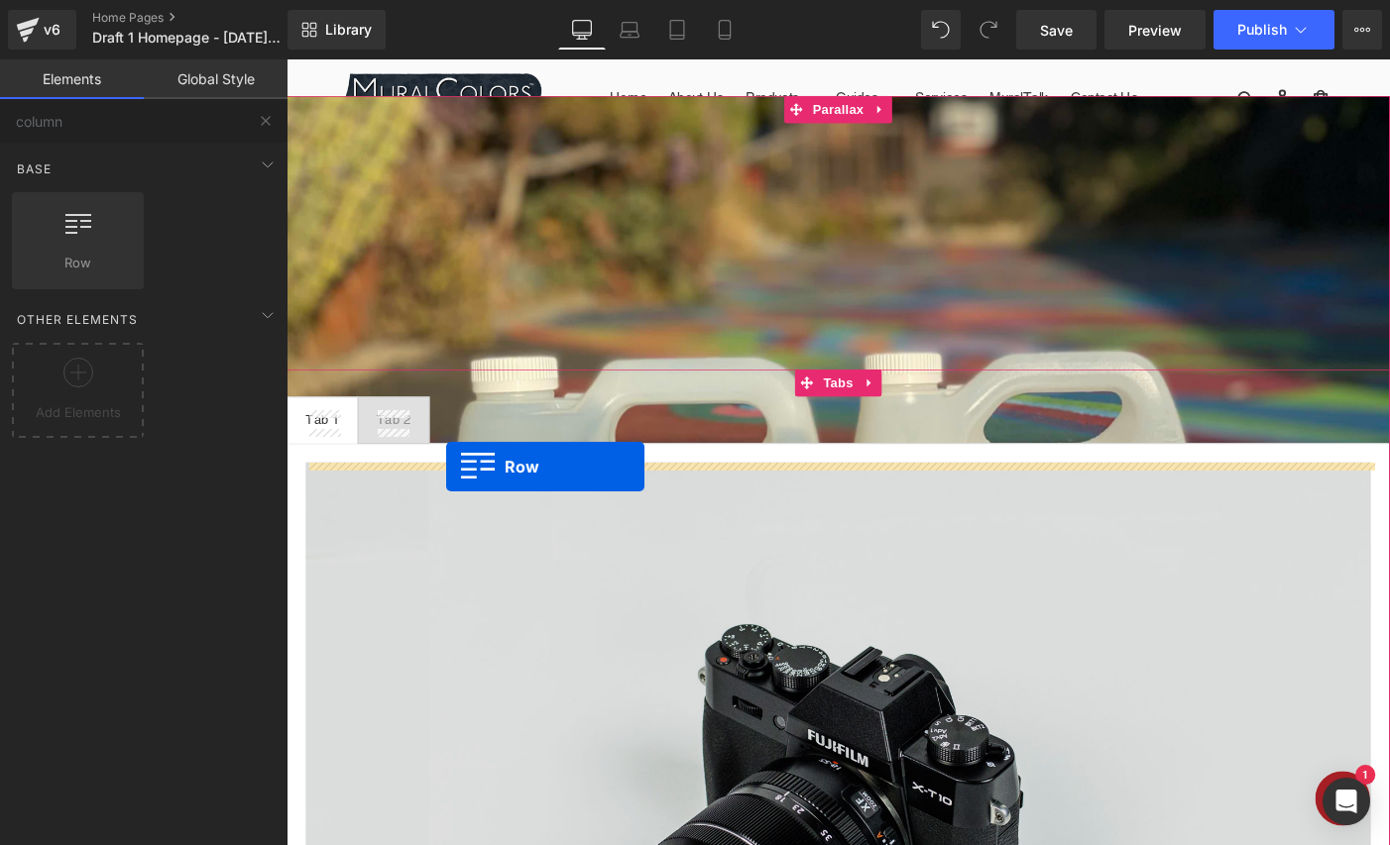
drag, startPoint x: 363, startPoint y: 298, endPoint x: 460, endPoint y: 503, distance: 226.1
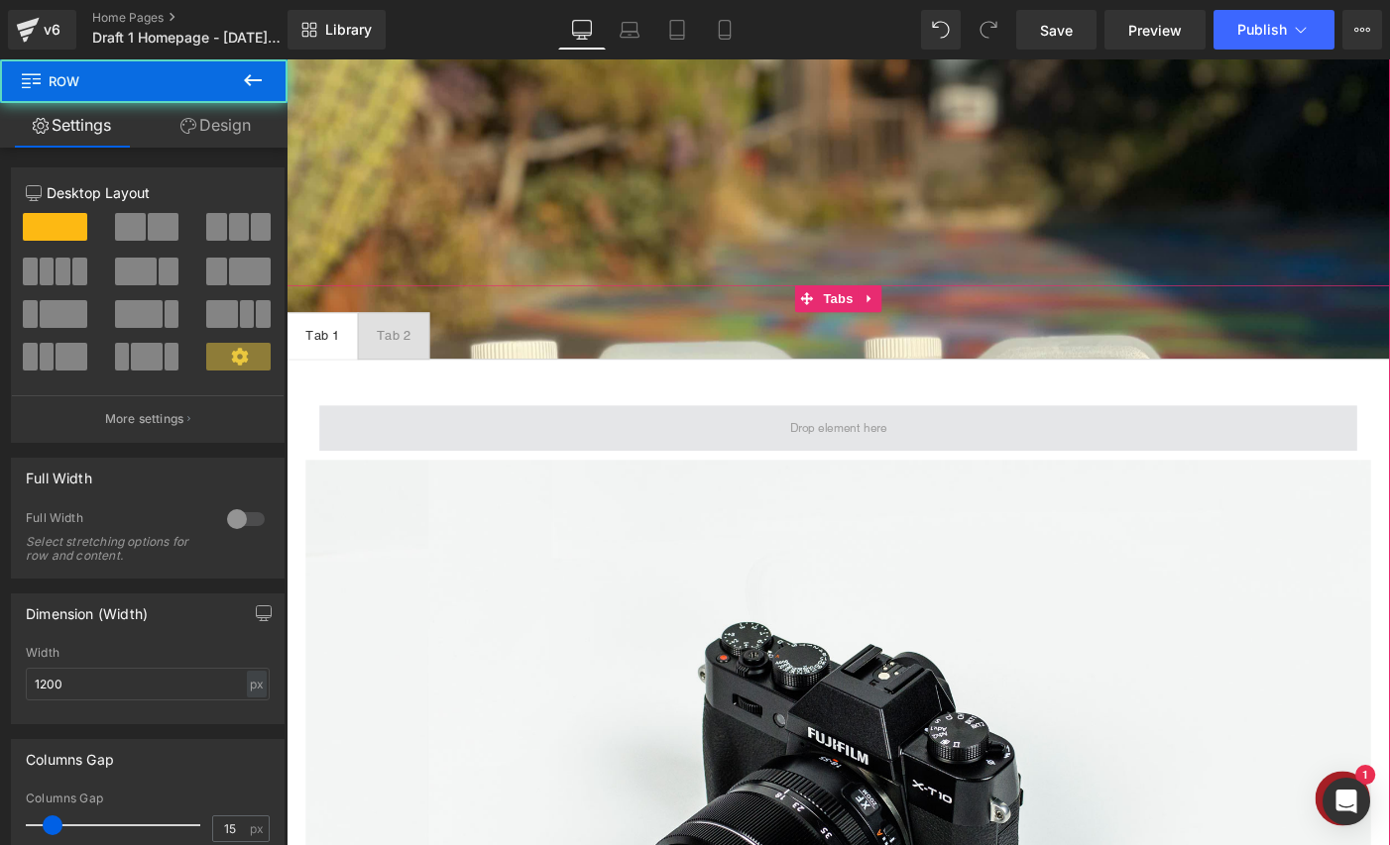
scroll to position [132, 0]
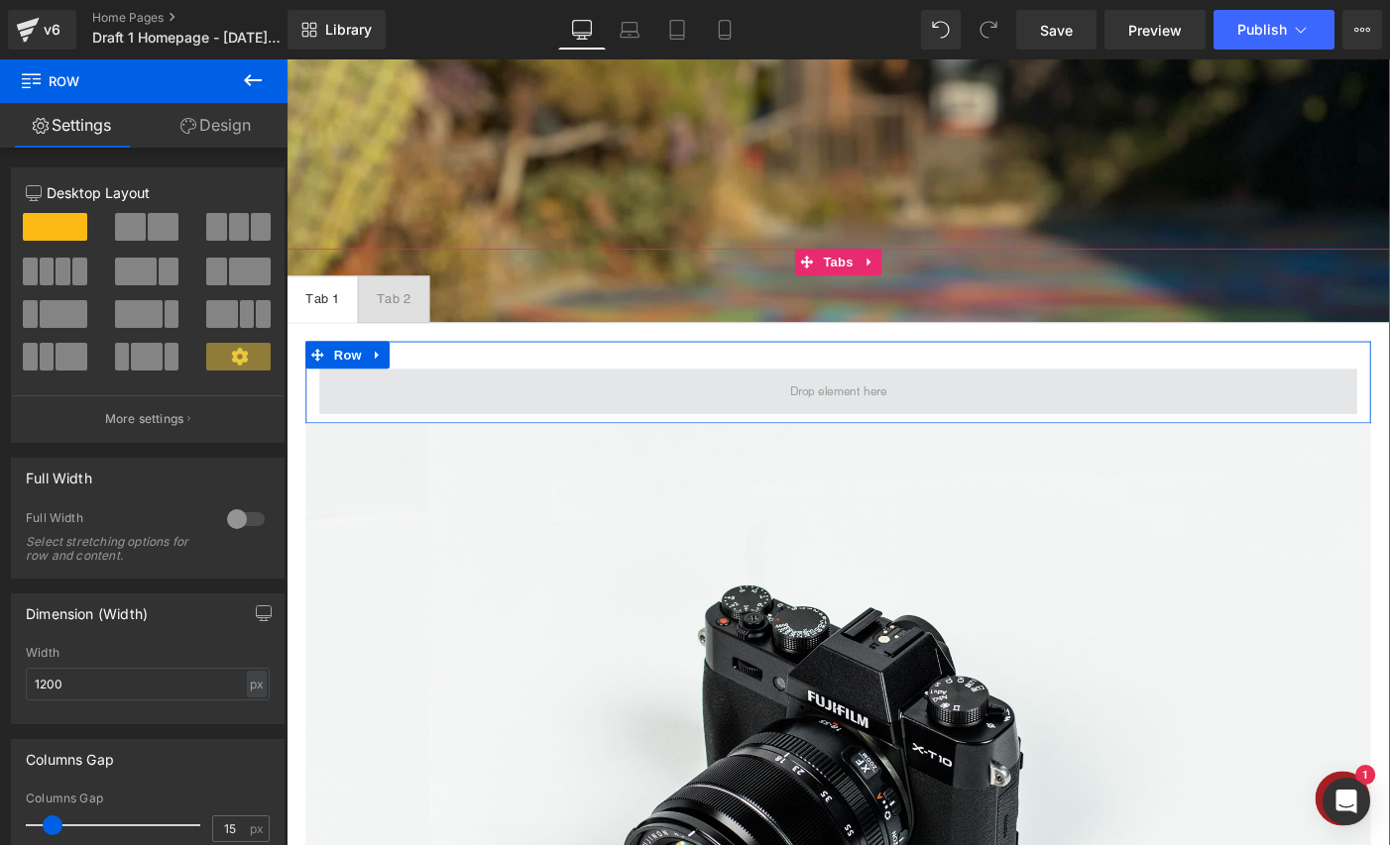
click at [712, 435] on span at bounding box center [886, 420] width 1128 height 50
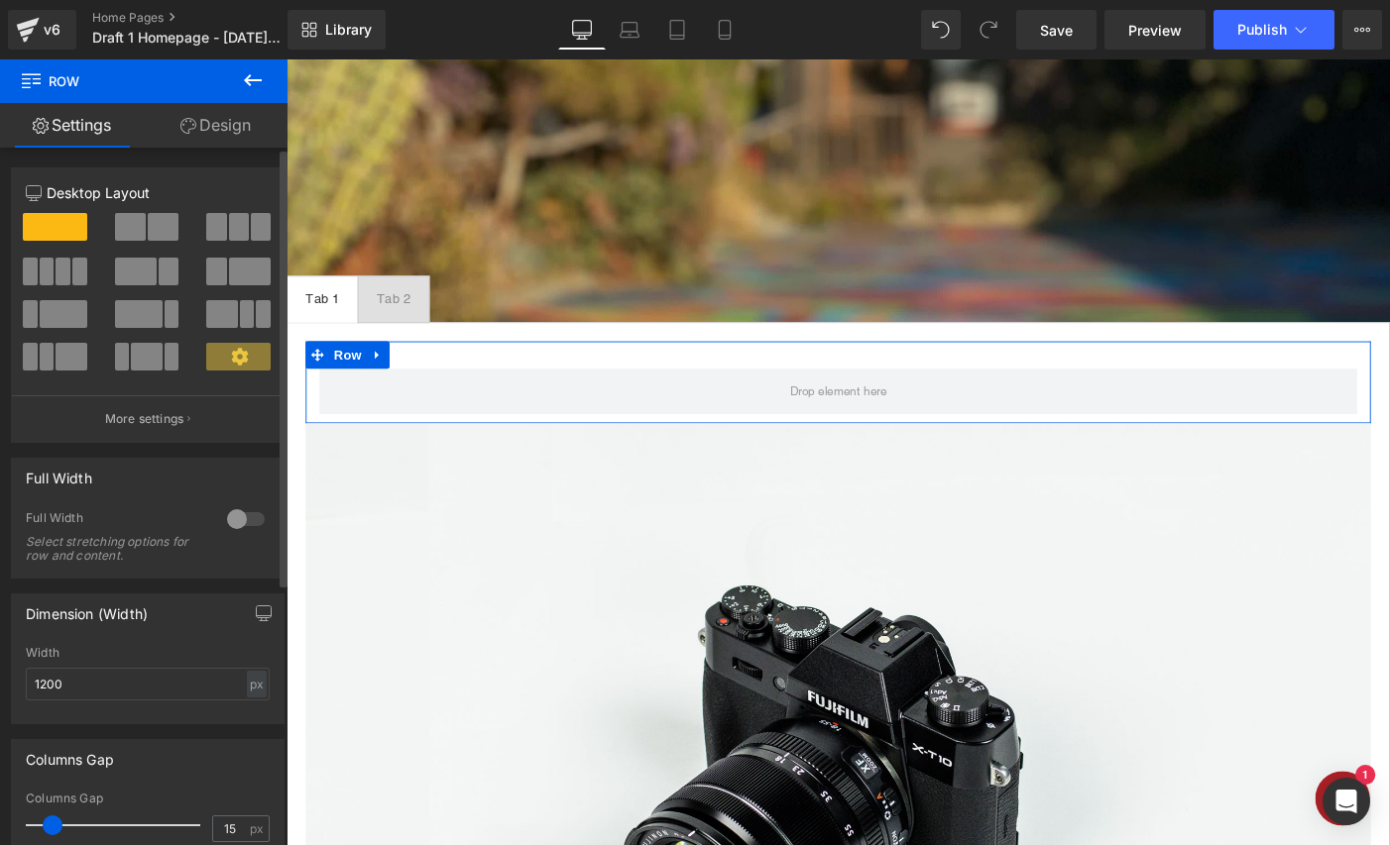
click at [164, 272] on span at bounding box center [169, 272] width 20 height 28
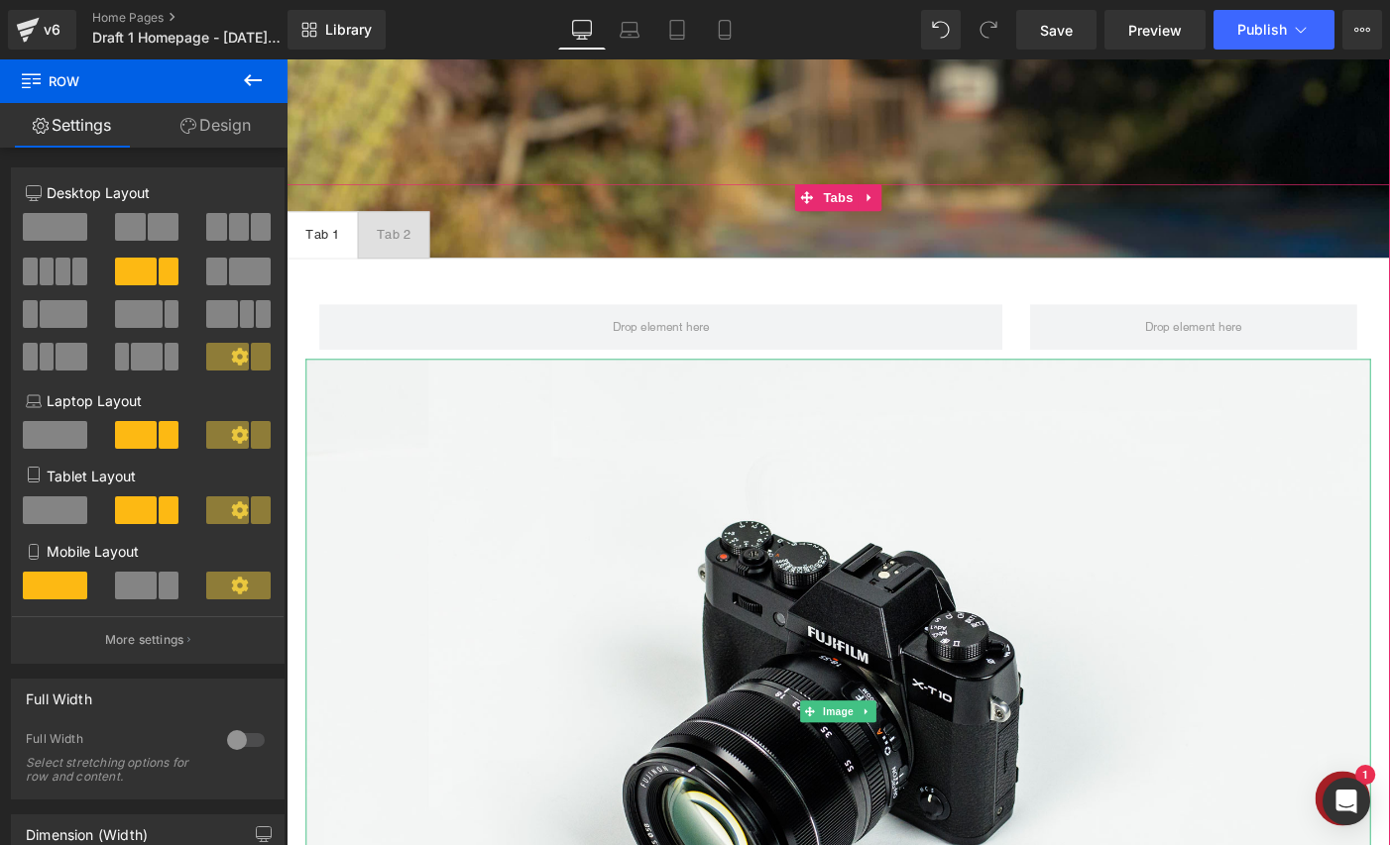
scroll to position [2840, 1199]
drag, startPoint x: 858, startPoint y: 773, endPoint x: 1031, endPoint y: 548, distance: 283.5
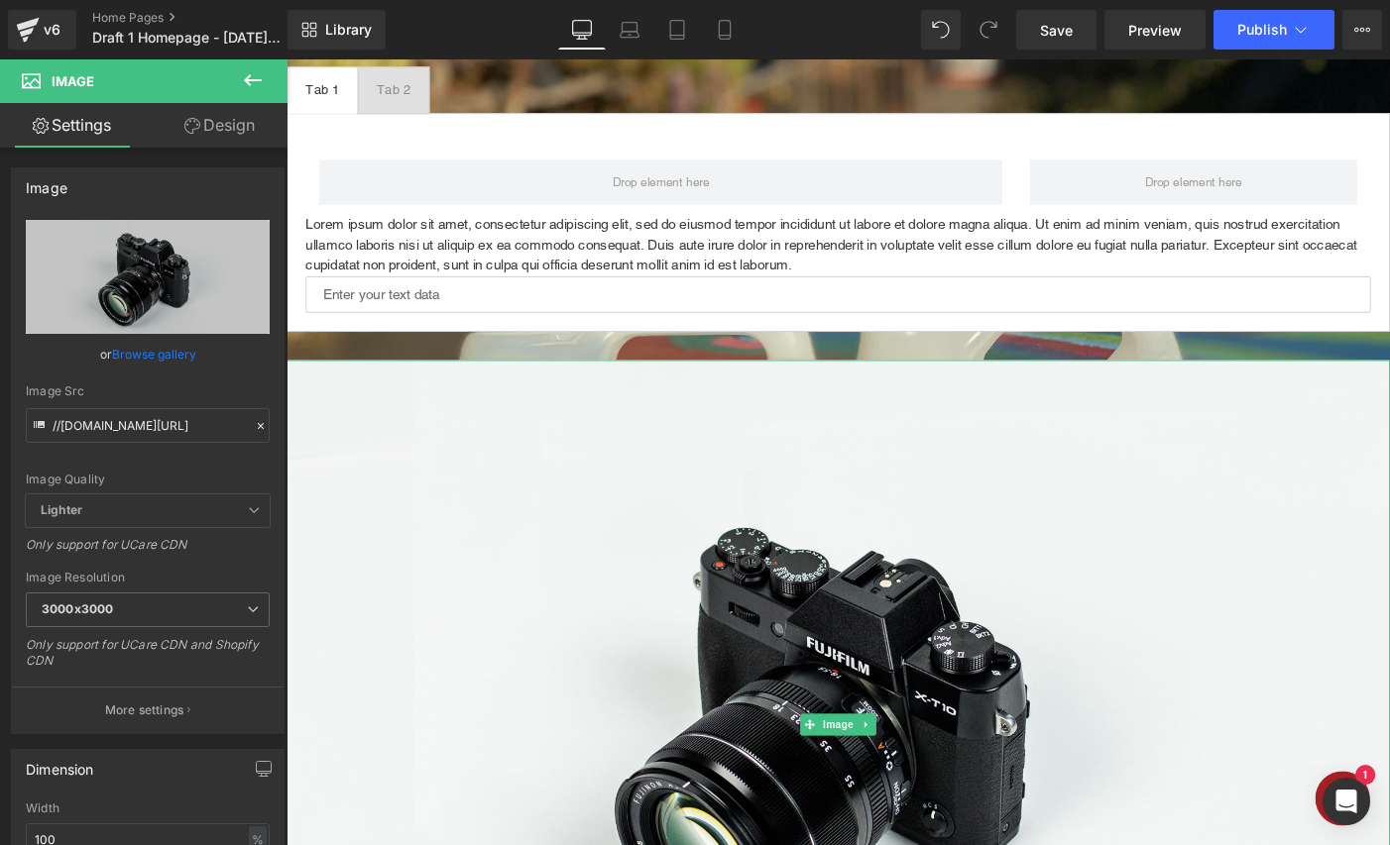
scroll to position [0, 0]
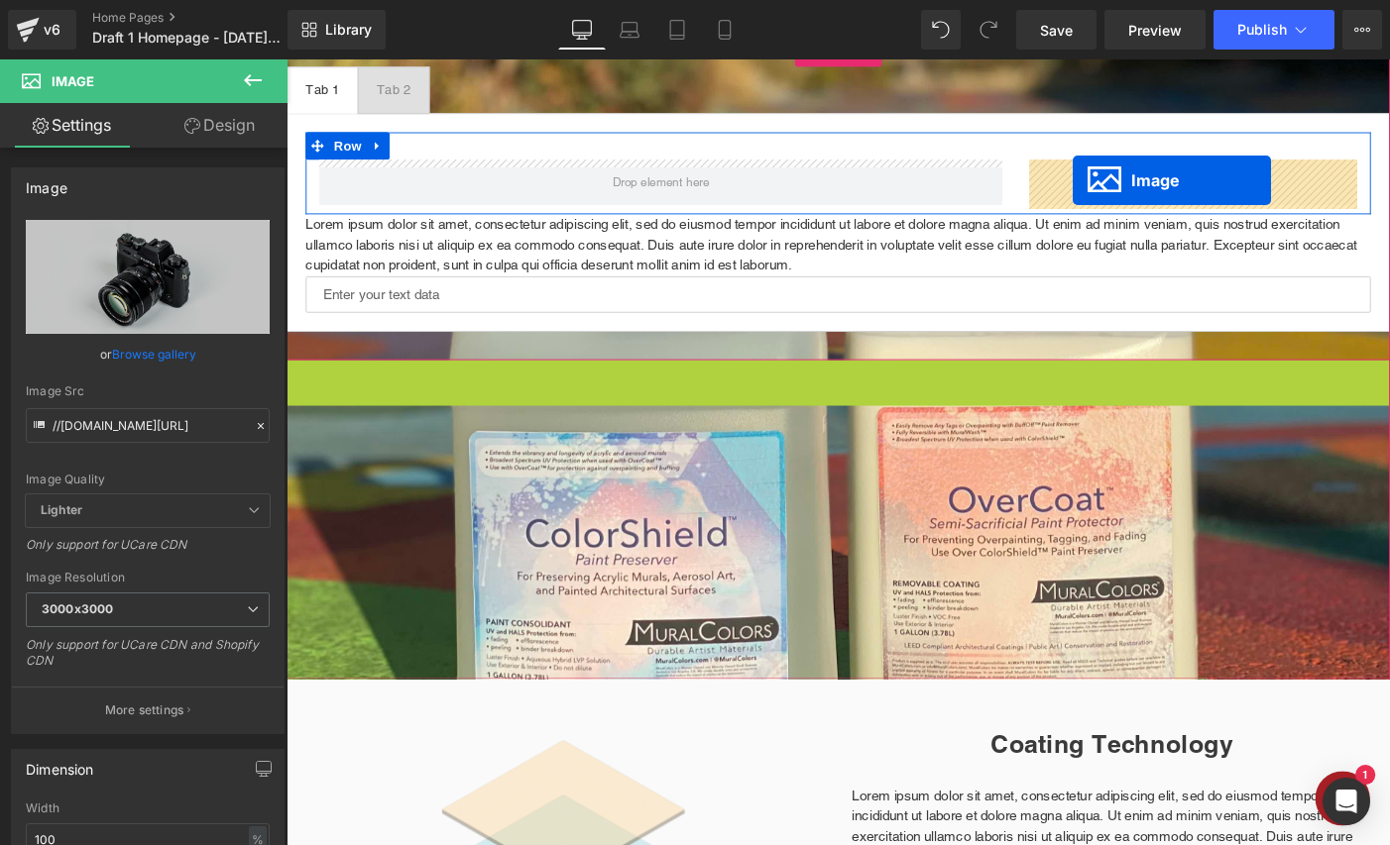
drag, startPoint x: 853, startPoint y: 777, endPoint x: 1141, endPoint y: 191, distance: 652.5
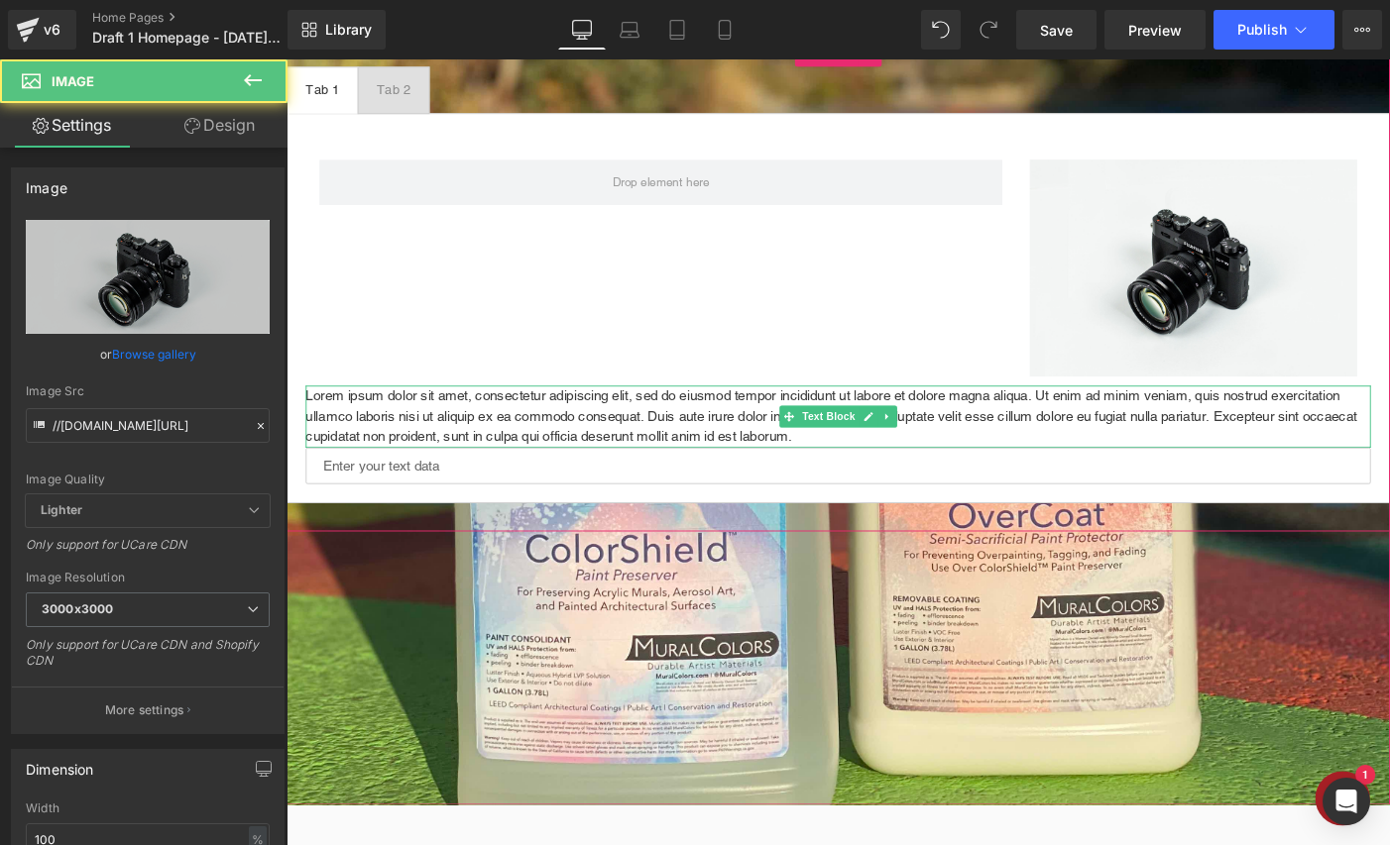
click at [696, 457] on p "Lorem ipsum dolor sit amet, consectetur adipiscing elit, sed do eiusmod tempor …" at bounding box center [886, 447] width 1158 height 67
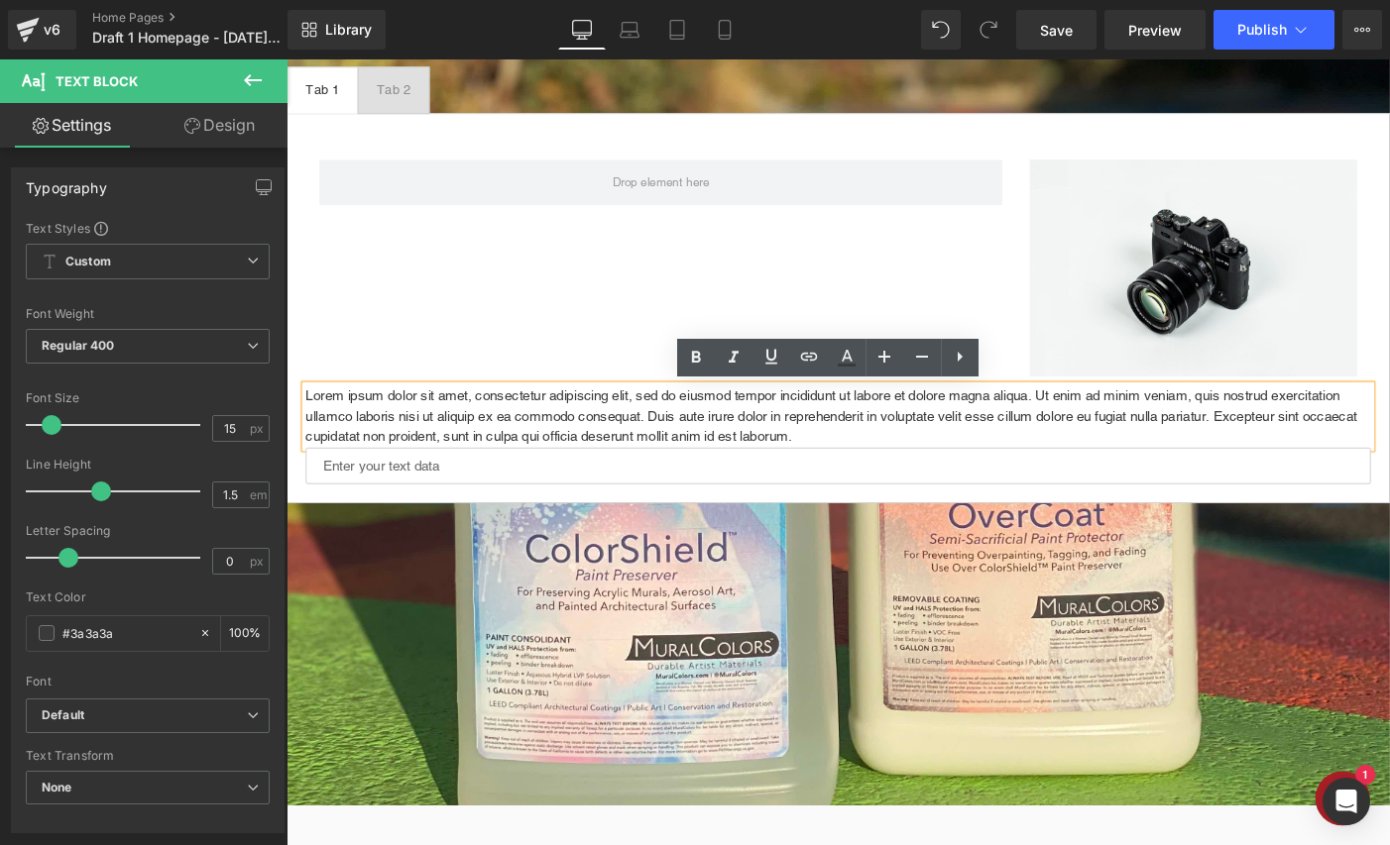
click at [830, 648] on div at bounding box center [885, 442] width 1199 height 924
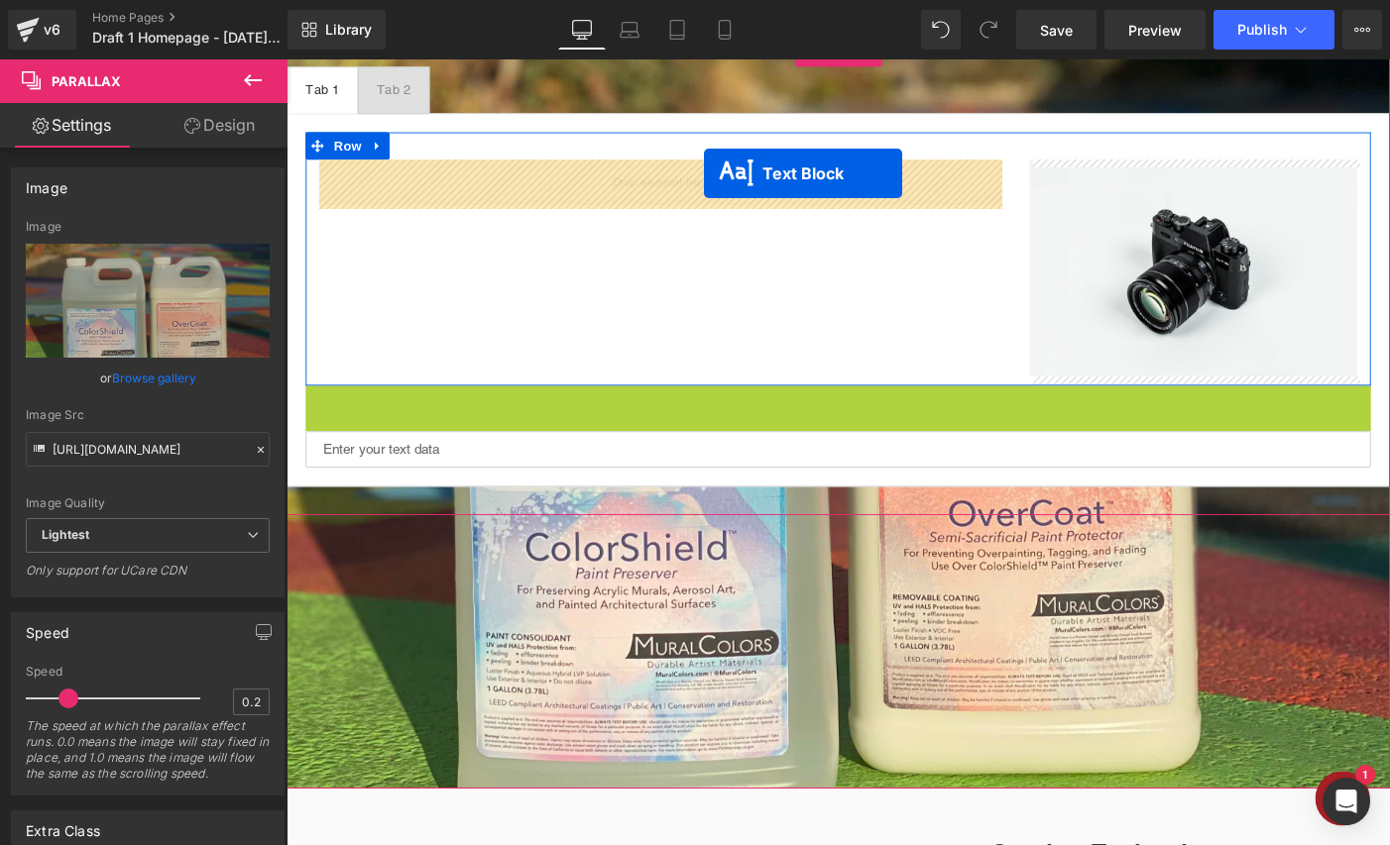
drag, startPoint x: 835, startPoint y: 446, endPoint x: 740, endPoint y: 184, distance: 278.1
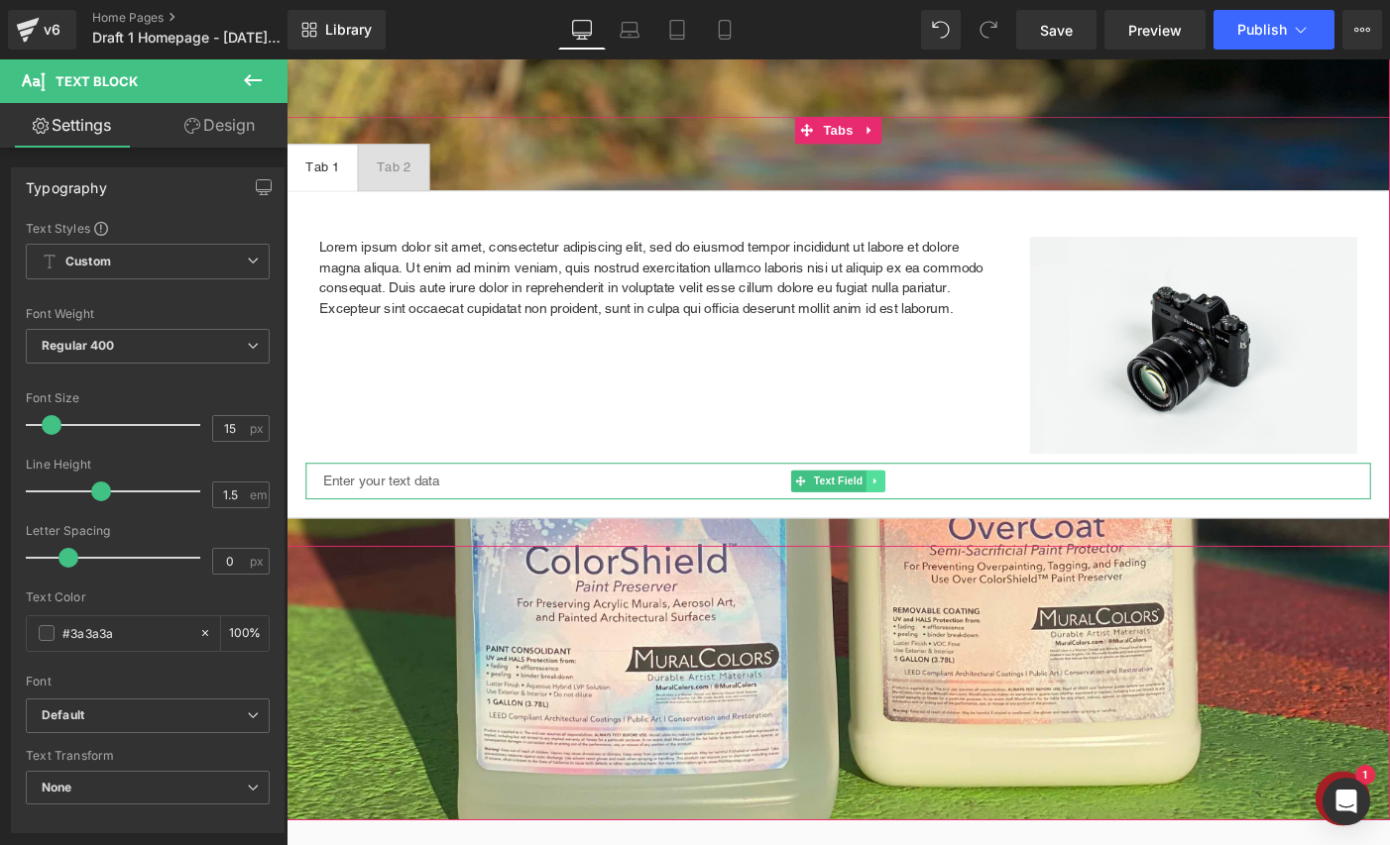
click at [926, 517] on icon at bounding box center [926, 518] width 3 height 7
click at [933, 521] on icon at bounding box center [937, 517] width 11 height 11
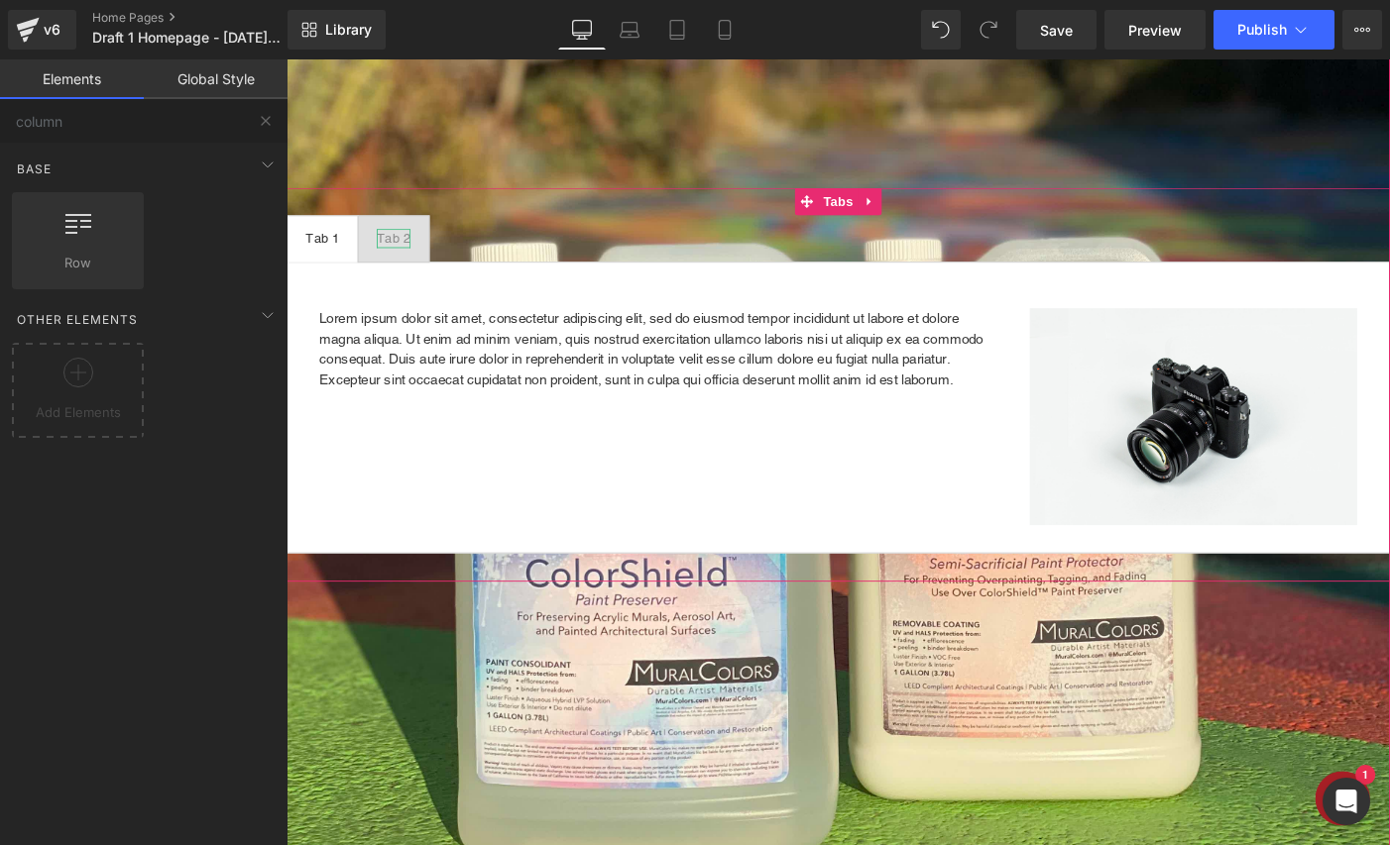
click at [408, 251] on div "Tab 2" at bounding box center [403, 254] width 37 height 21
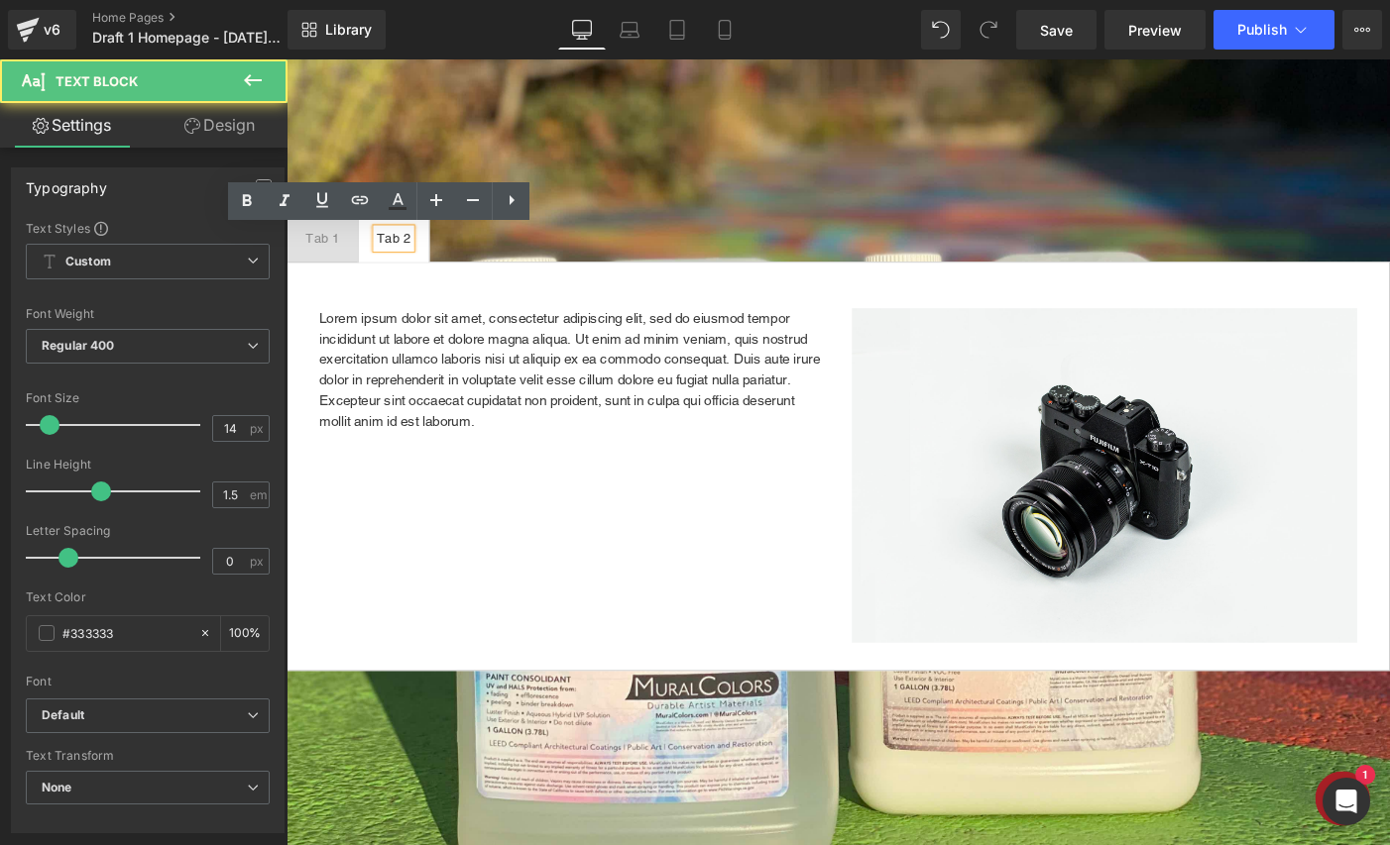
scroll to position [2997, 1199]
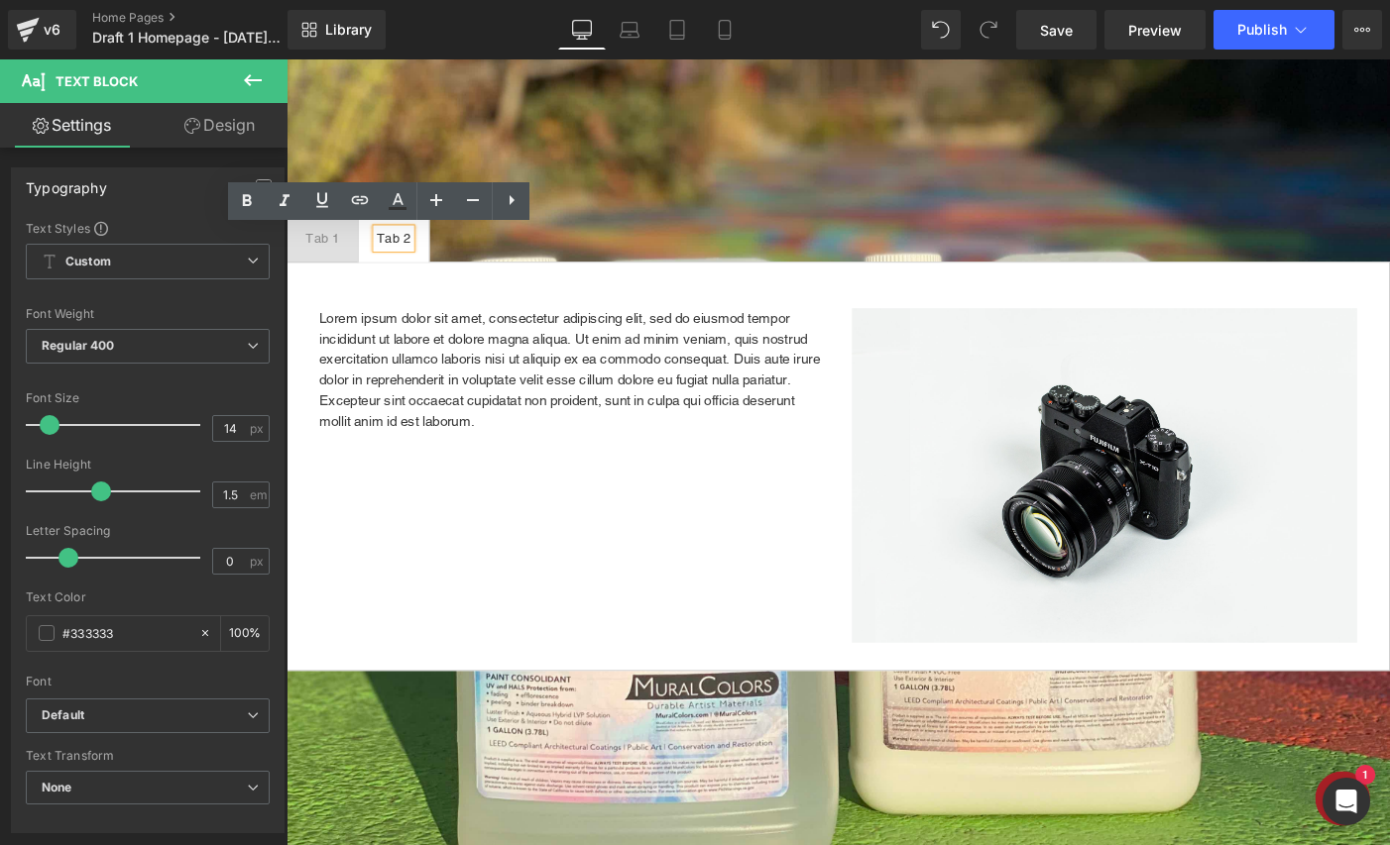
click at [328, 254] on div "Tab 1" at bounding box center [325, 254] width 37 height 21
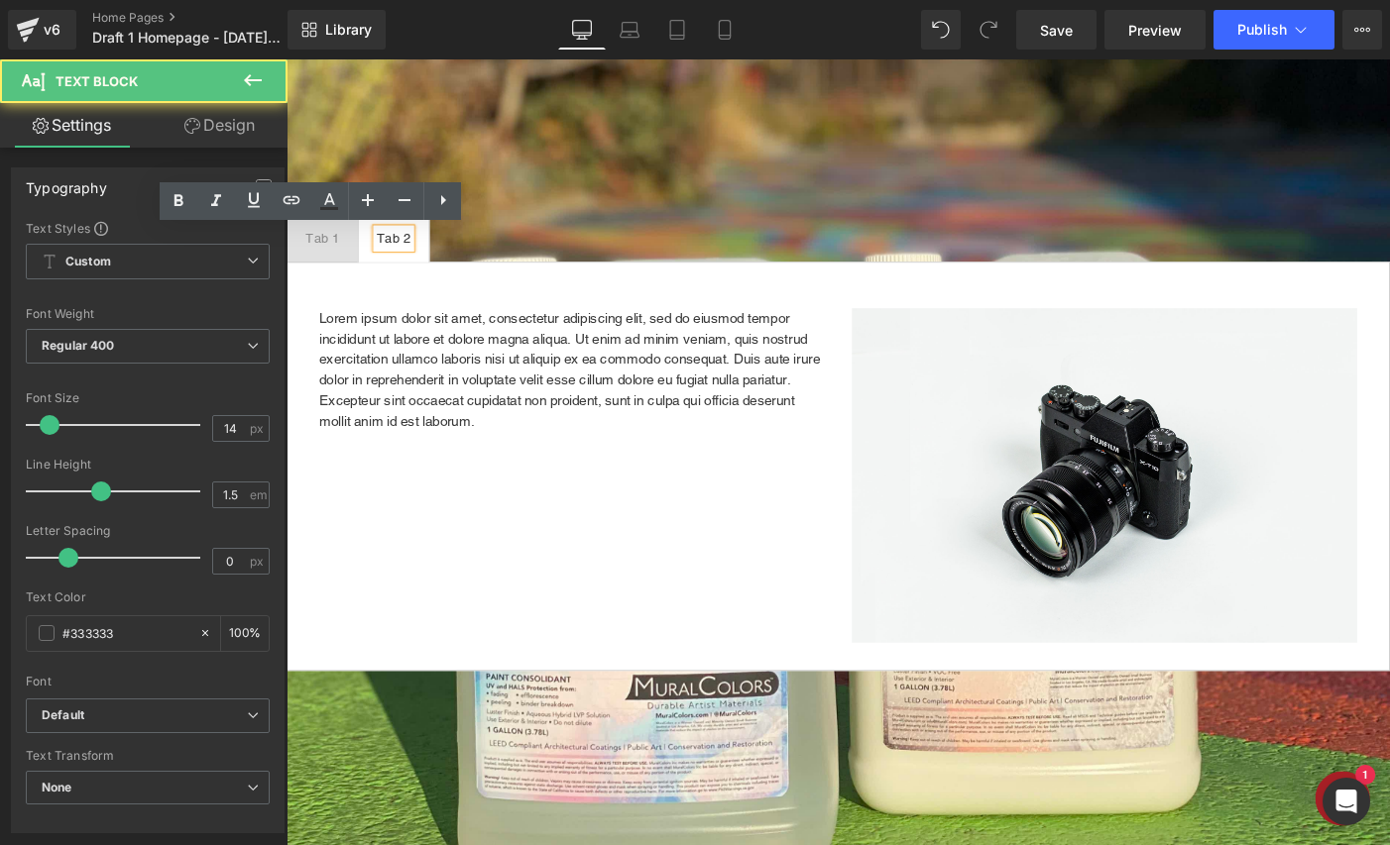
scroll to position [2869, 1199]
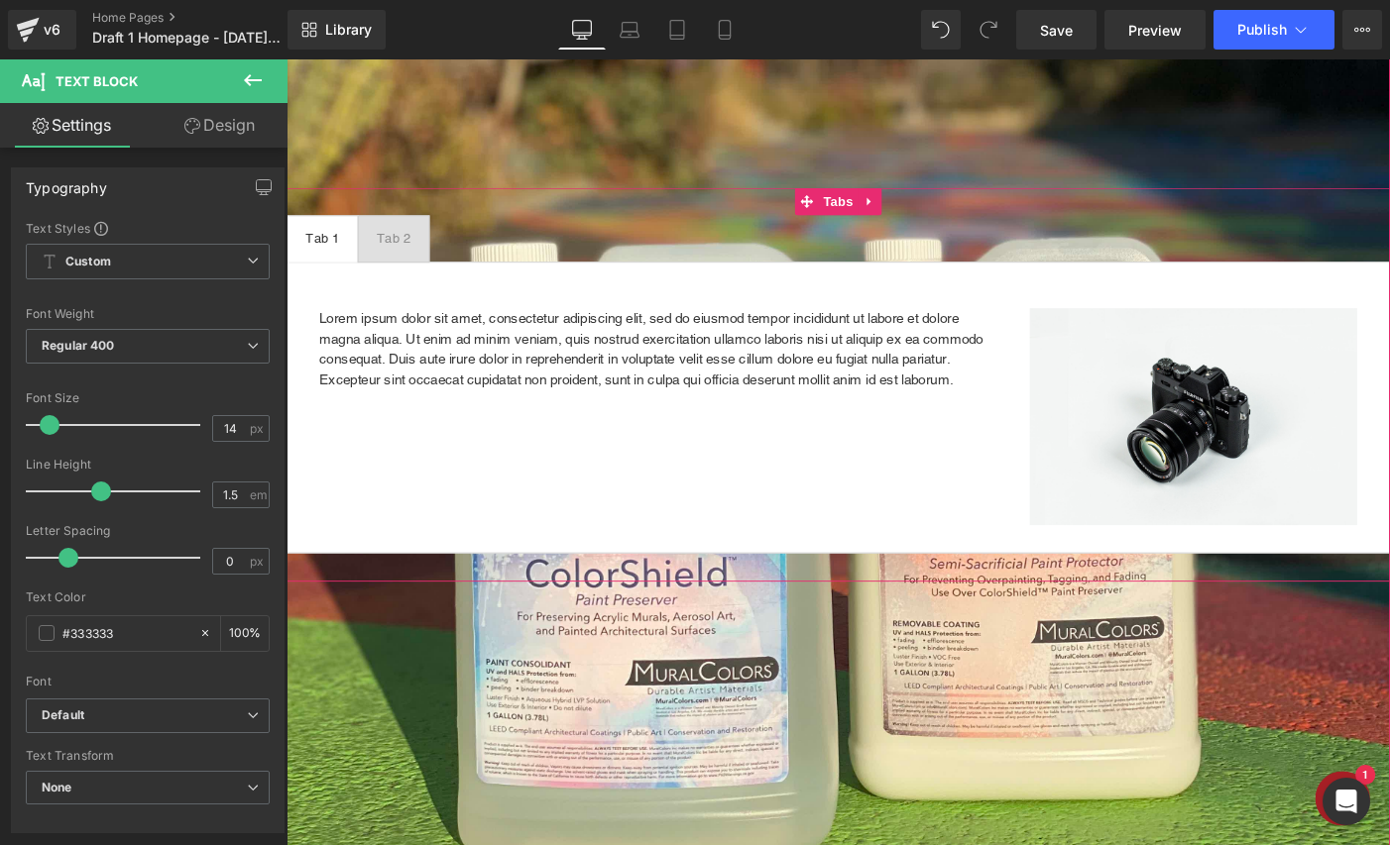
click at [397, 268] on span "Tab 2 Text Block" at bounding box center [403, 255] width 76 height 50
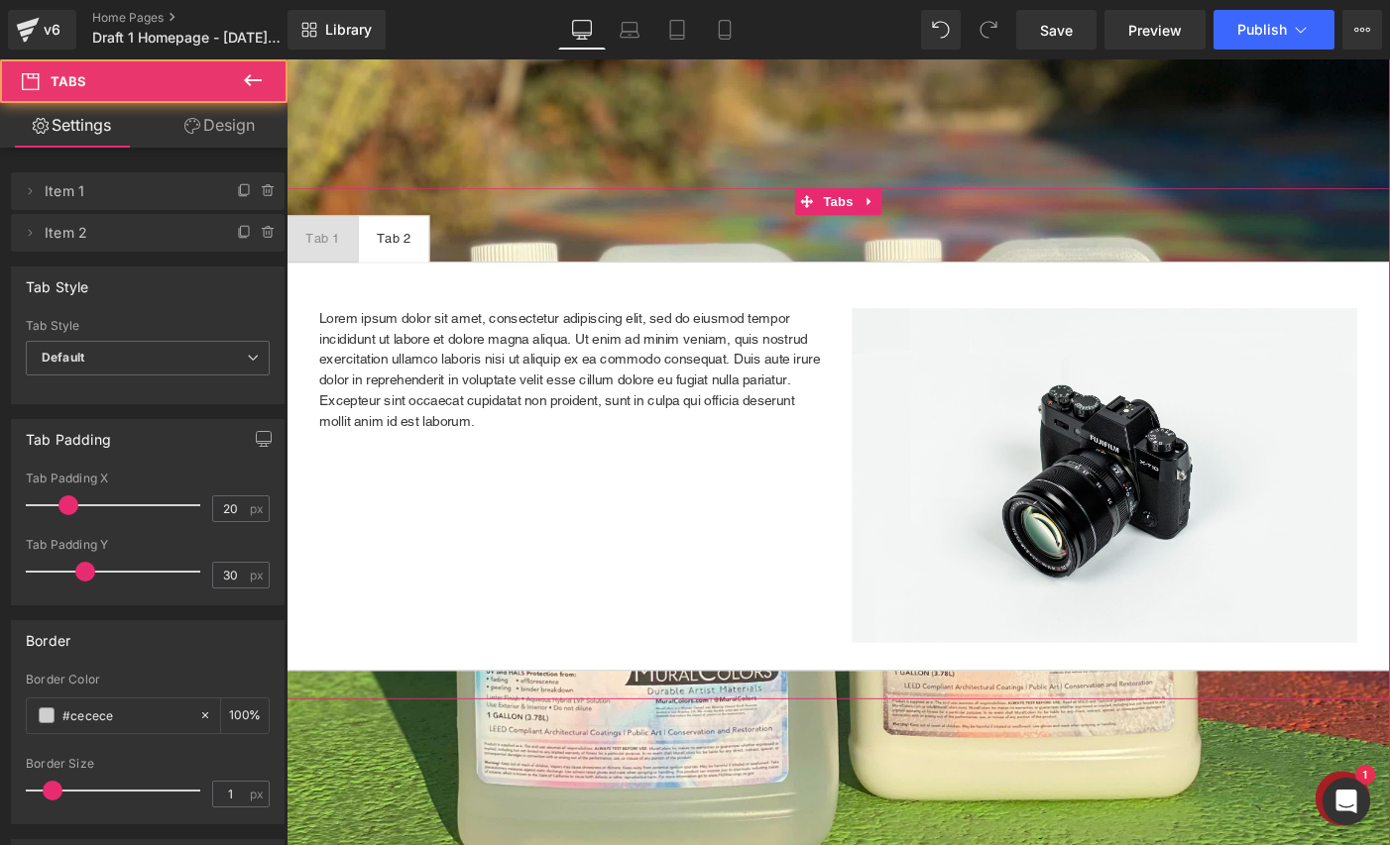
scroll to position [10, 10]
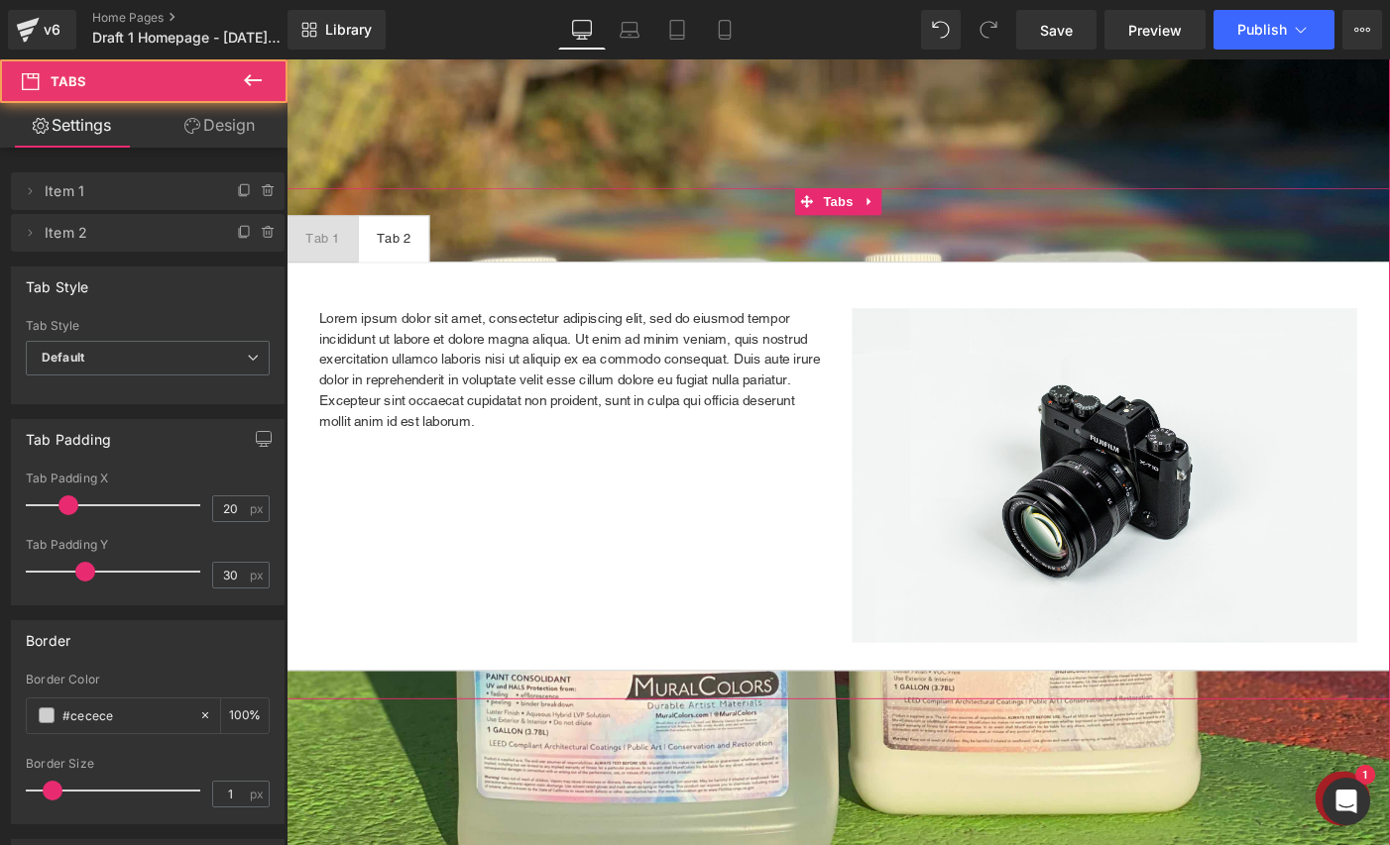
click at [318, 252] on div "Tab 1" at bounding box center [325, 254] width 37 height 21
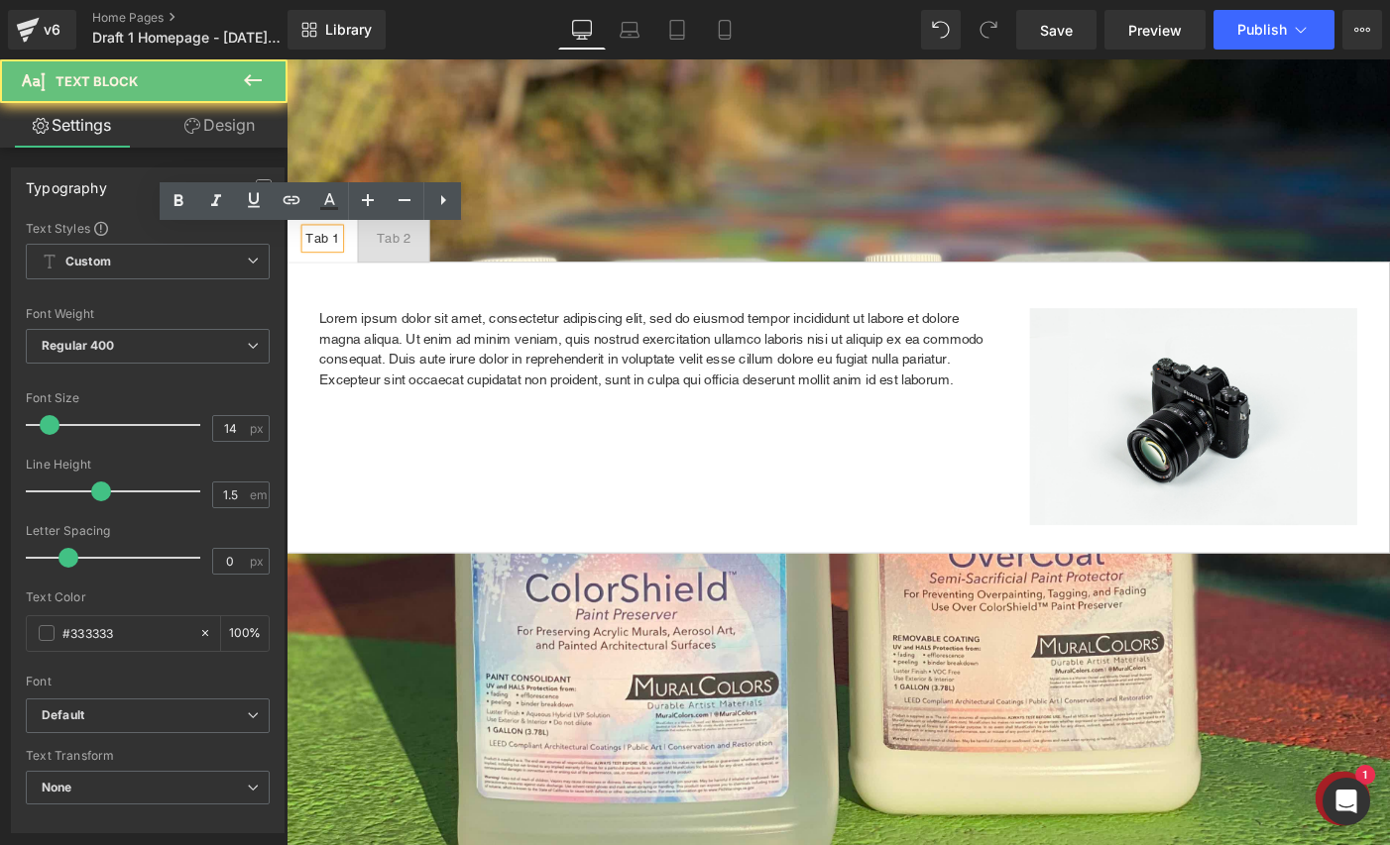
scroll to position [2869, 1199]
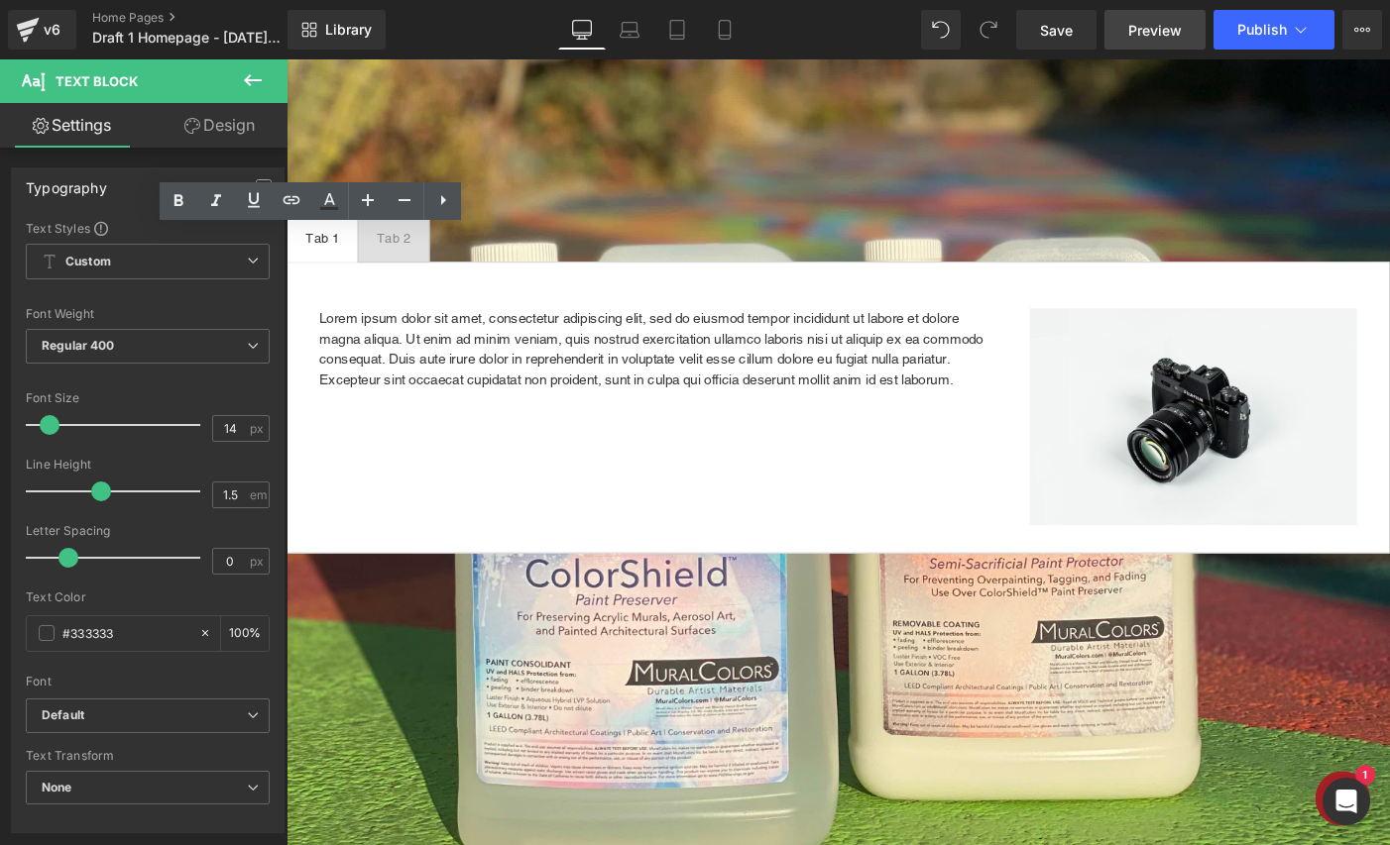
click at [1171, 30] on span "Preview" at bounding box center [1155, 30] width 54 height 21
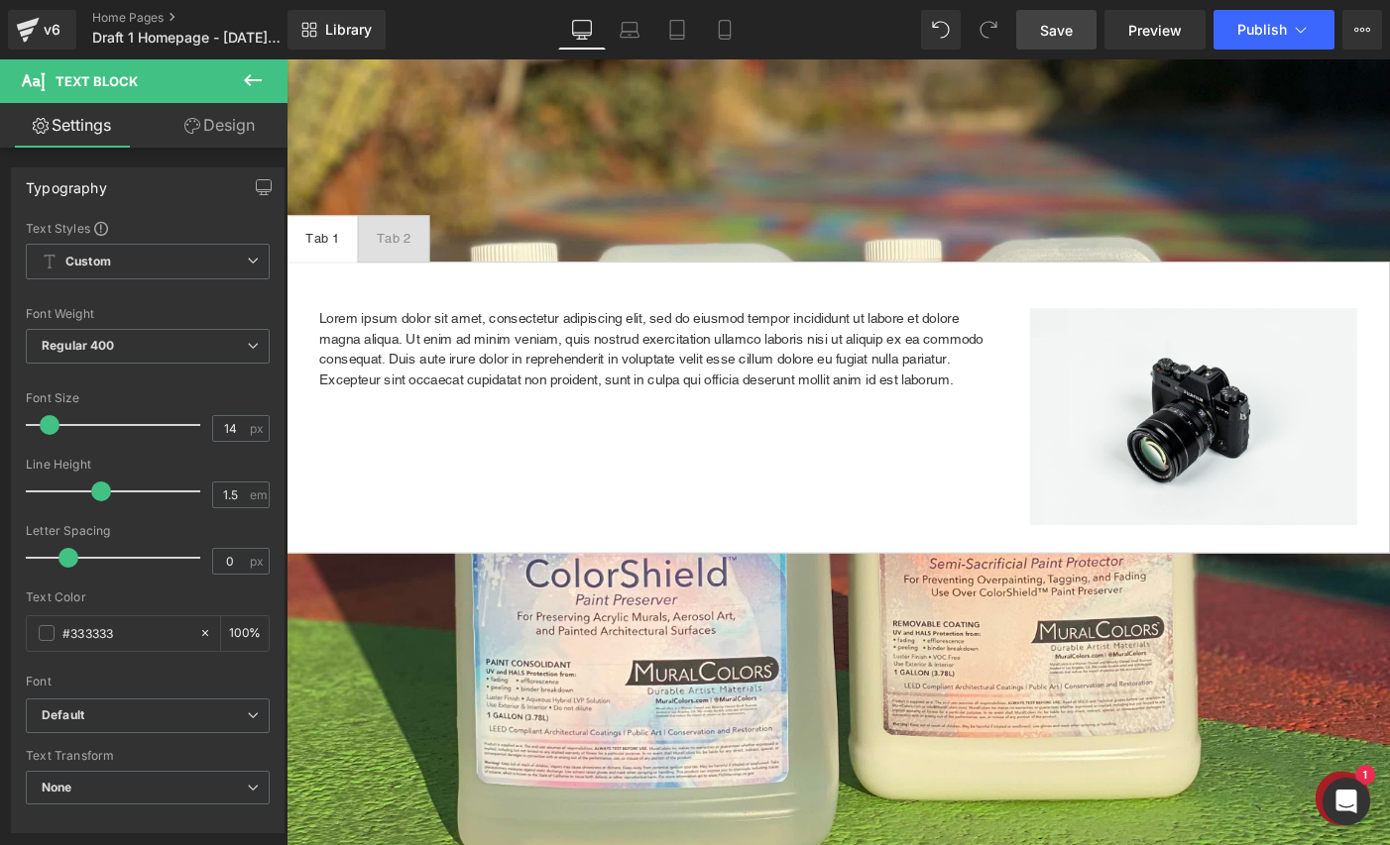
click at [1064, 28] on span "Save" at bounding box center [1056, 30] width 33 height 21
click at [1155, 35] on span "Preview" at bounding box center [1155, 30] width 54 height 21
click at [1313, 25] on button "Upgrade Plan View Live Page View with current Template Save Template to Library…" at bounding box center [1362, 30] width 40 height 40
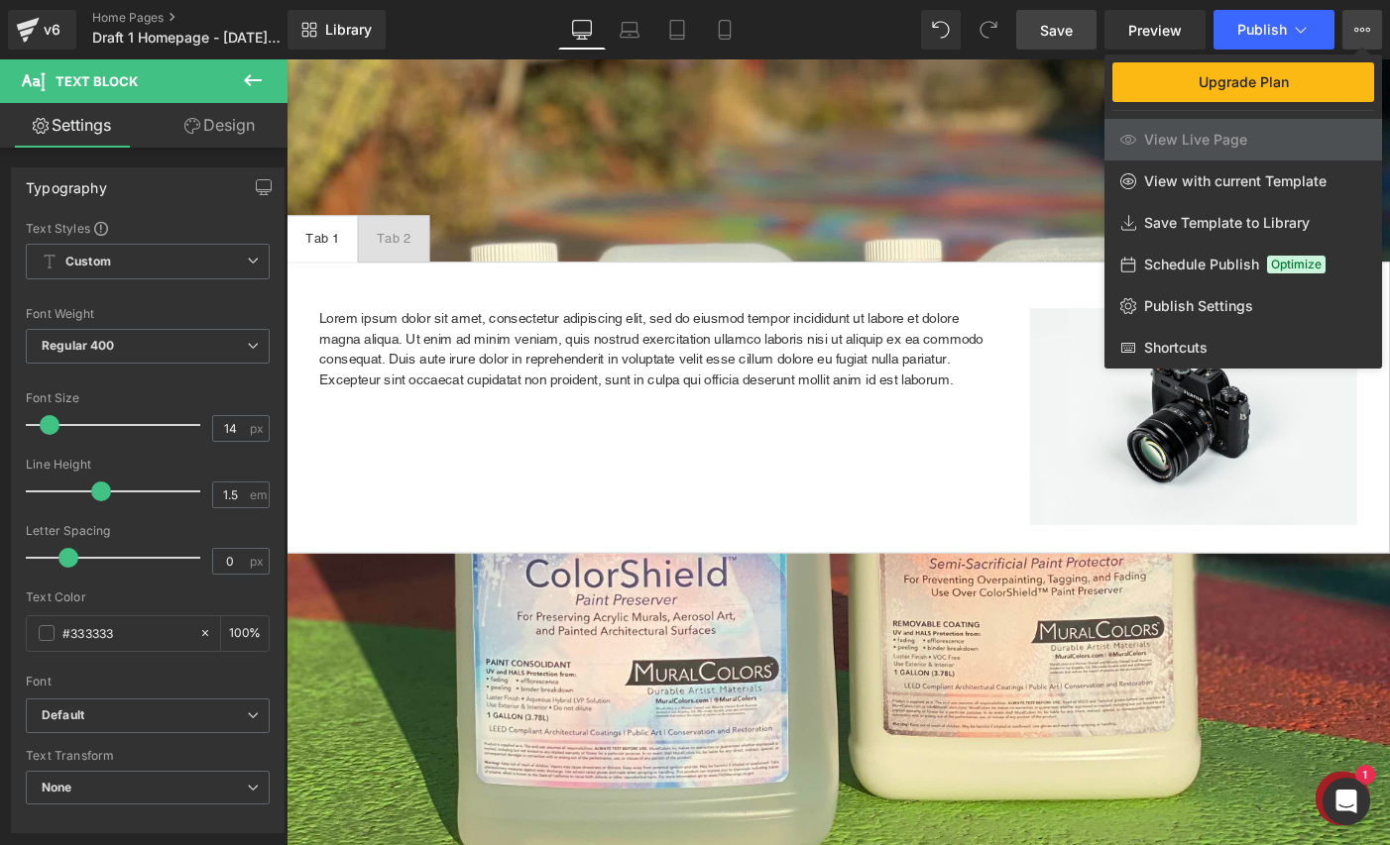
click at [1313, 24] on icon at bounding box center [1362, 30] width 16 height 16
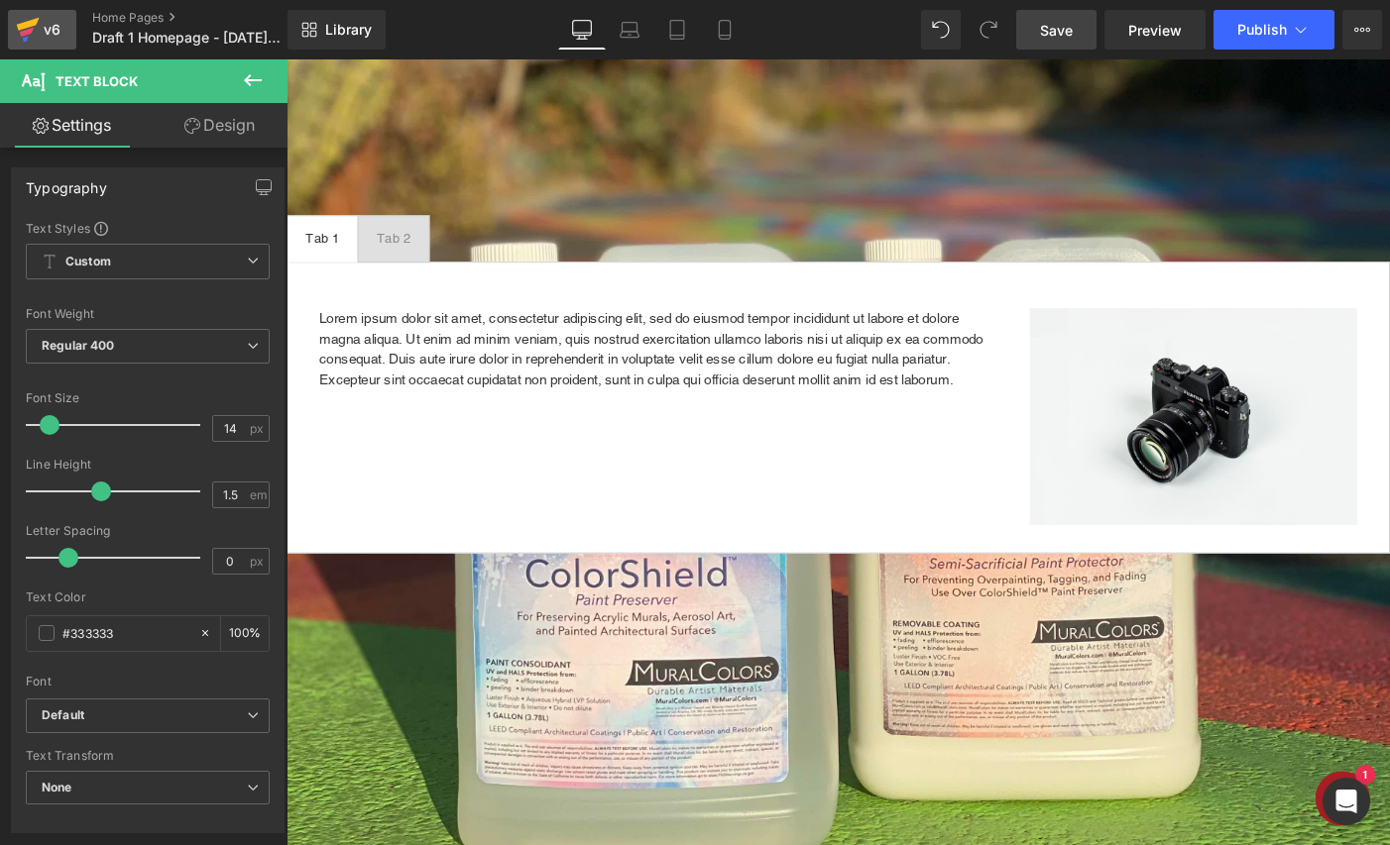
click at [42, 21] on div "v6" at bounding box center [52, 30] width 25 height 26
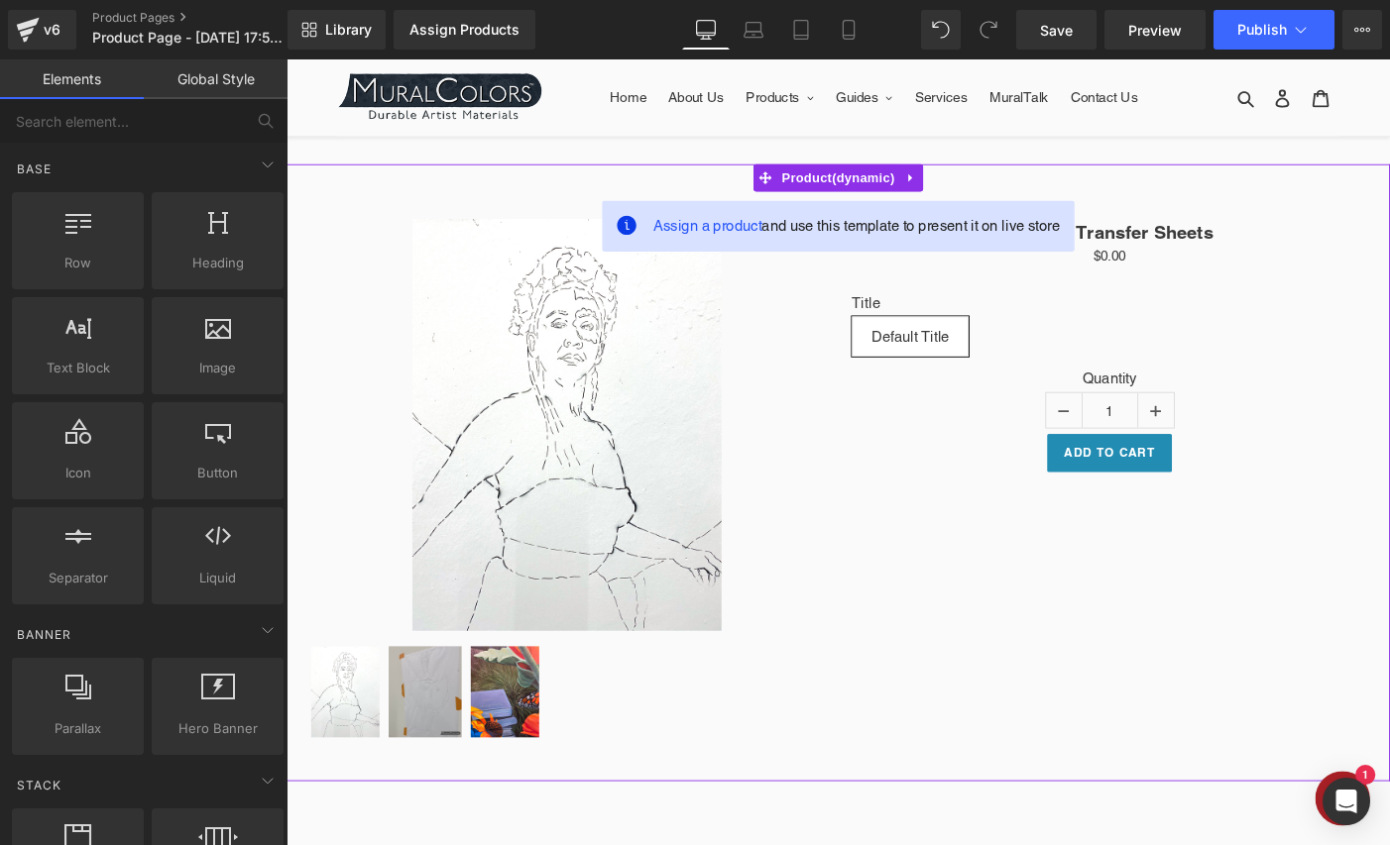
click at [651, 238] on icon at bounding box center [656, 240] width 22 height 22
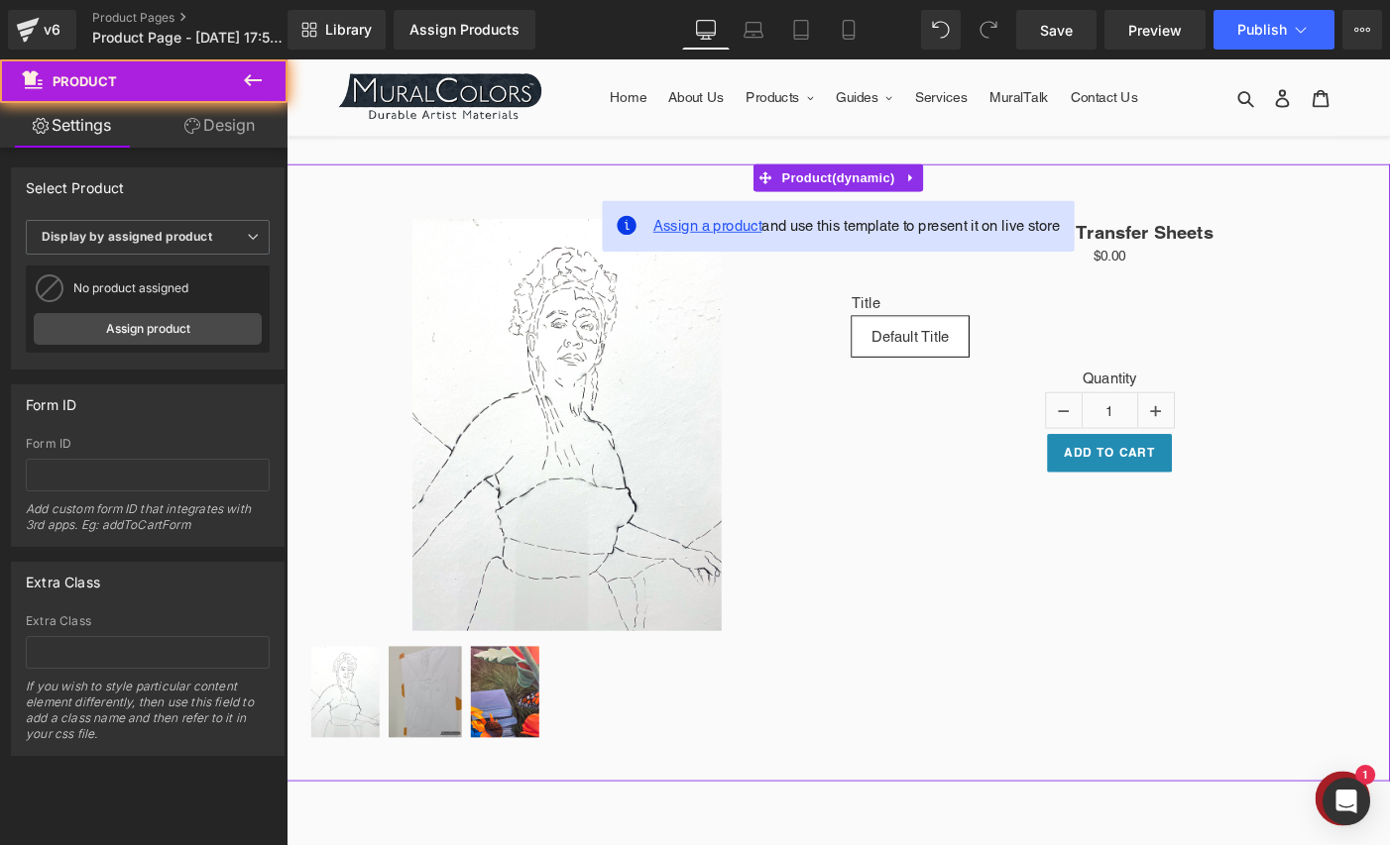
click at [745, 238] on span "Assign a product" at bounding box center [744, 240] width 118 height 19
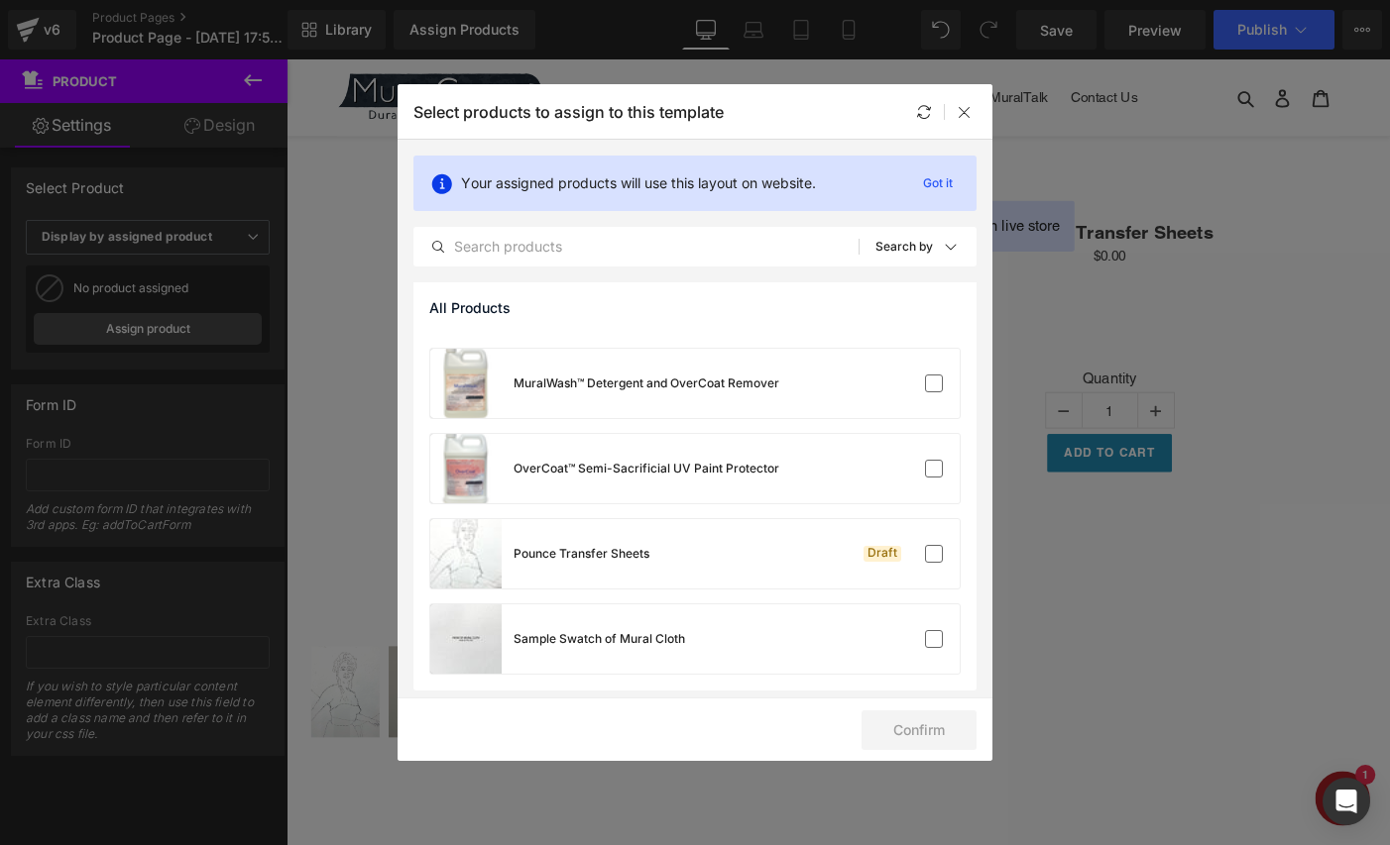
scroll to position [843, 0]
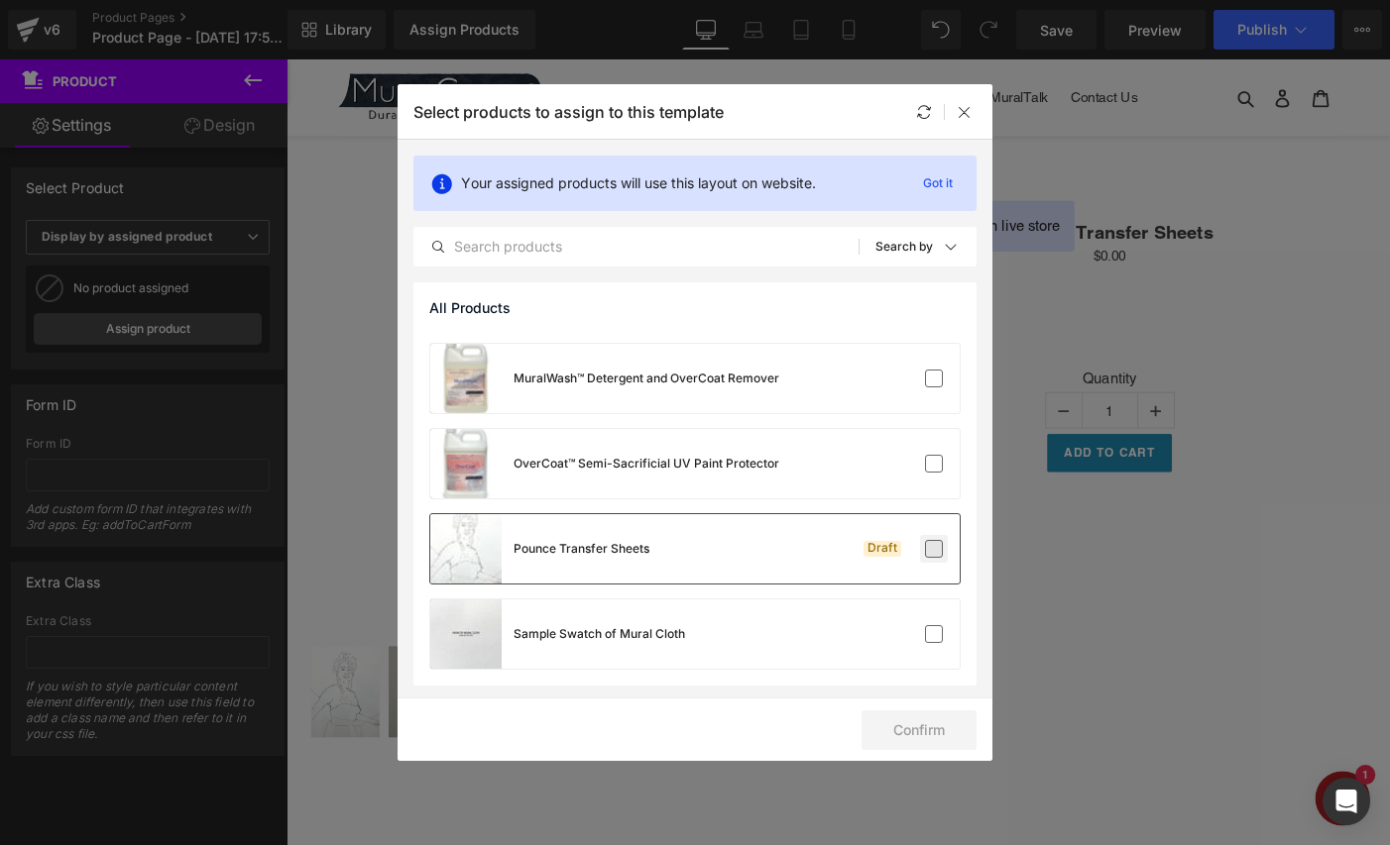
click at [925, 548] on label at bounding box center [934, 549] width 18 height 18
click at [934, 549] on input "checkbox" at bounding box center [934, 549] width 0 height 0
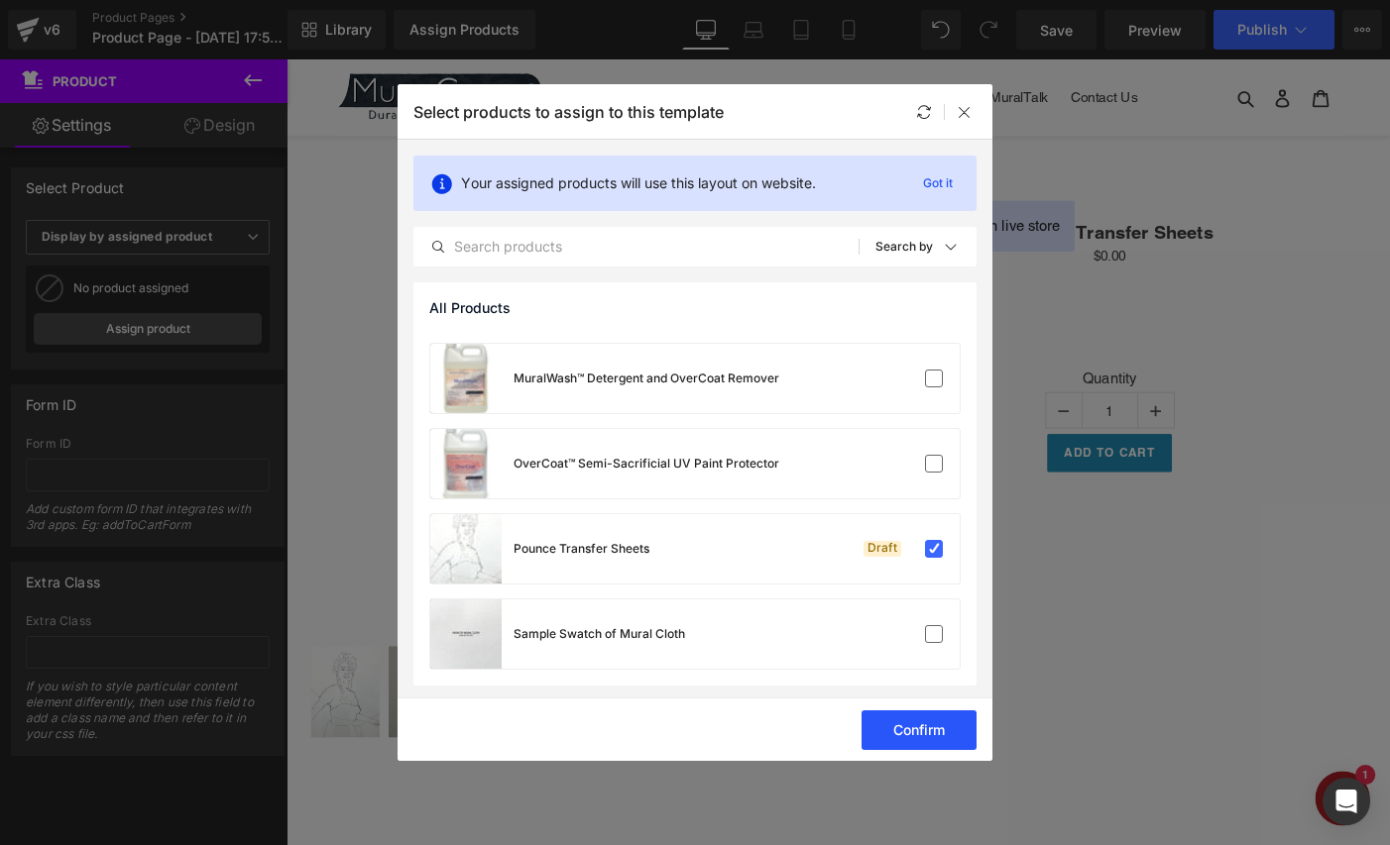
click at [915, 735] on button "Confirm" at bounding box center [918, 731] width 115 height 40
click at [968, 112] on icon at bounding box center [964, 112] width 16 height 16
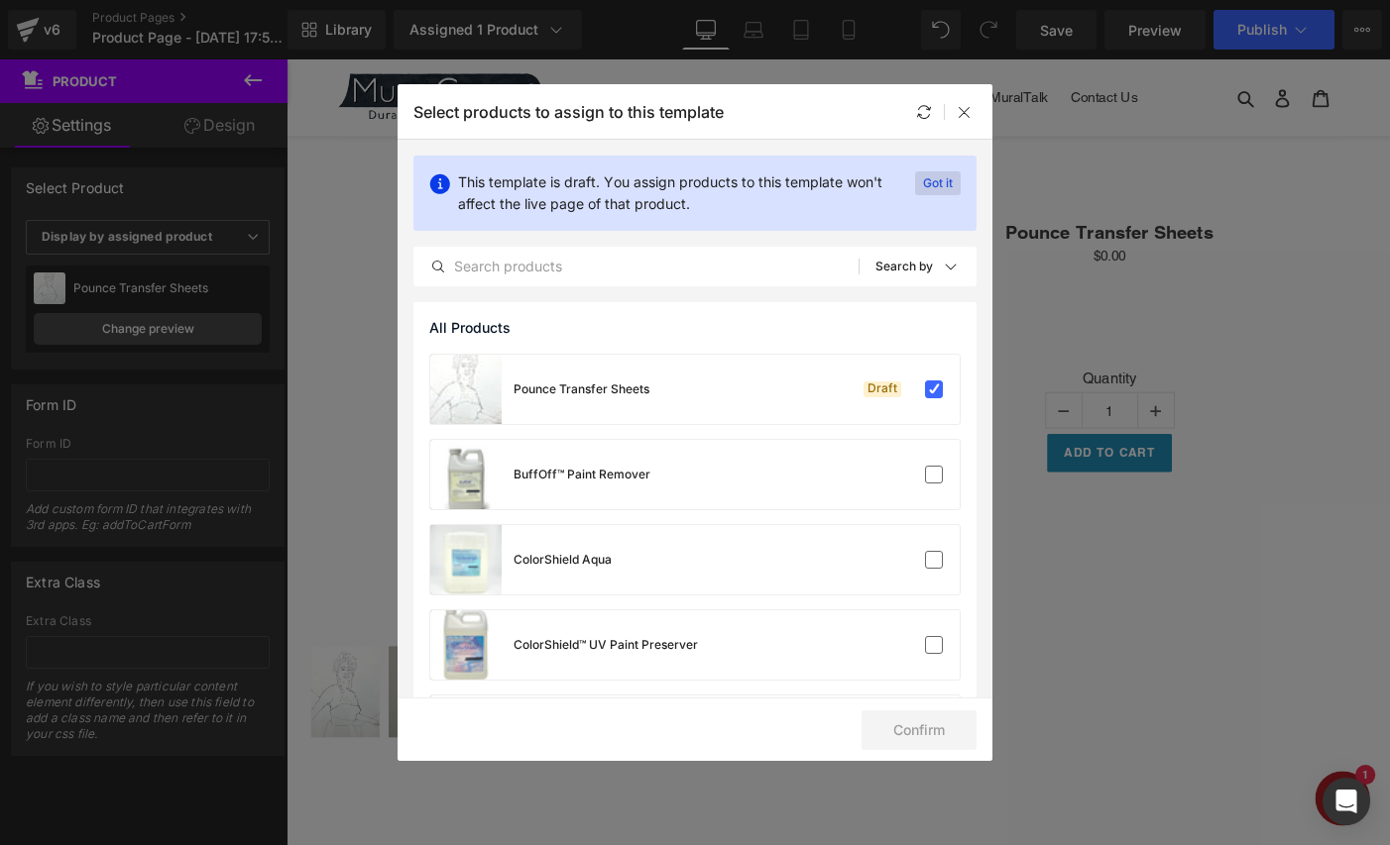
click at [932, 183] on p "Got it" at bounding box center [938, 183] width 46 height 24
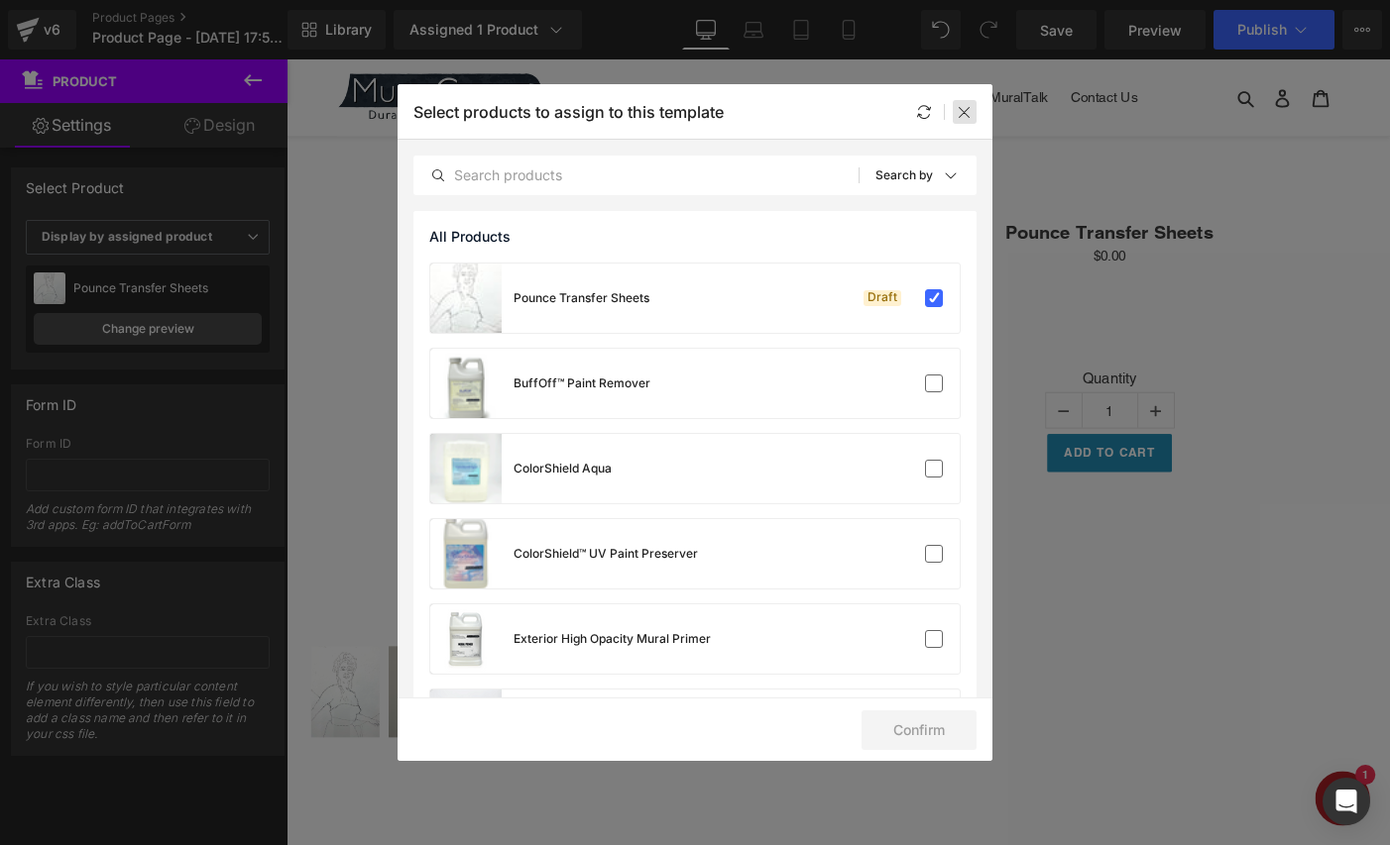
click at [965, 105] on icon at bounding box center [964, 112] width 16 height 16
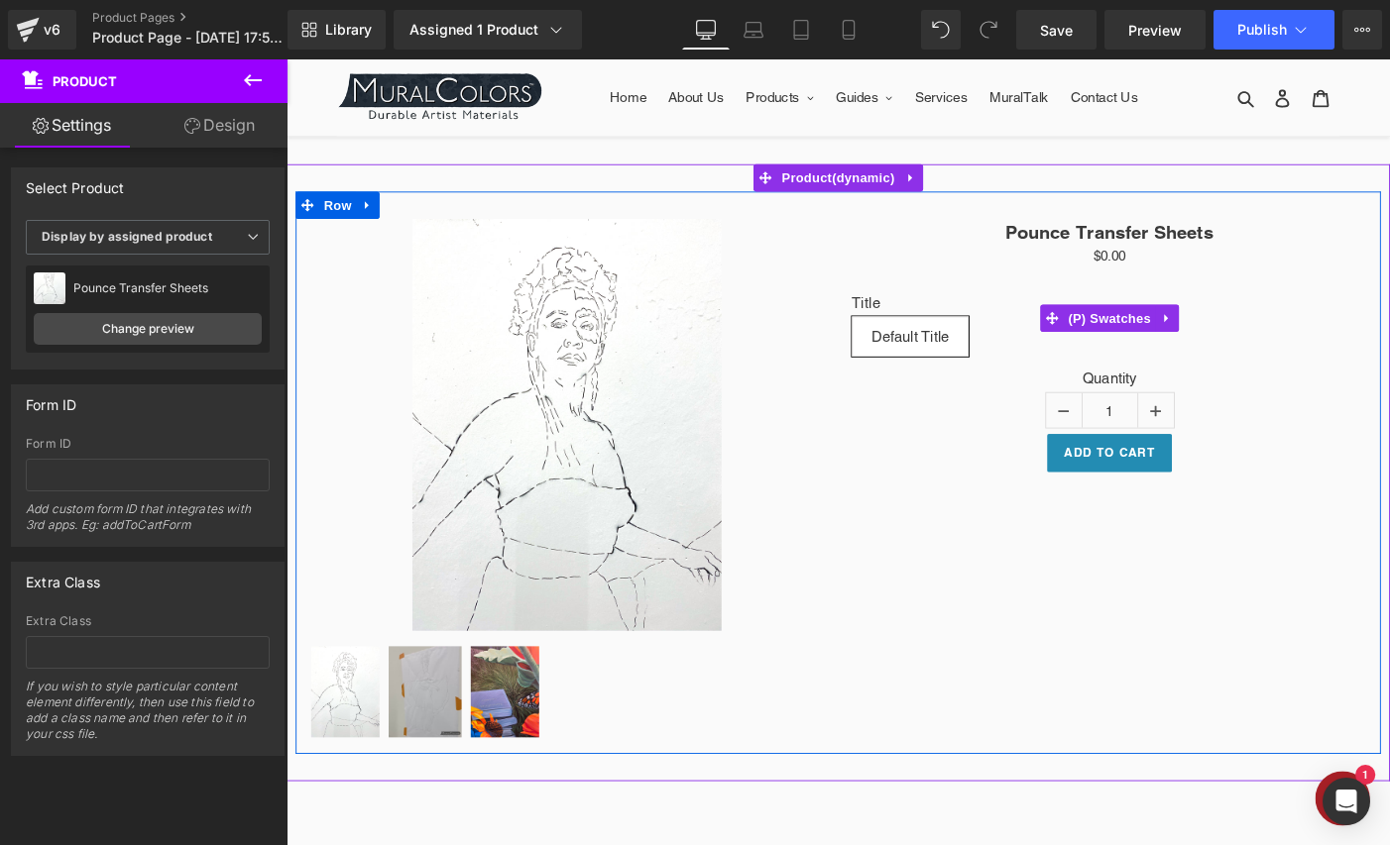
click at [988, 353] on span "Default Title" at bounding box center [964, 361] width 85 height 42
click at [919, 319] on label "Title" at bounding box center [1181, 327] width 560 height 24
click at [966, 365] on span "Default Title" at bounding box center [964, 361] width 85 height 42
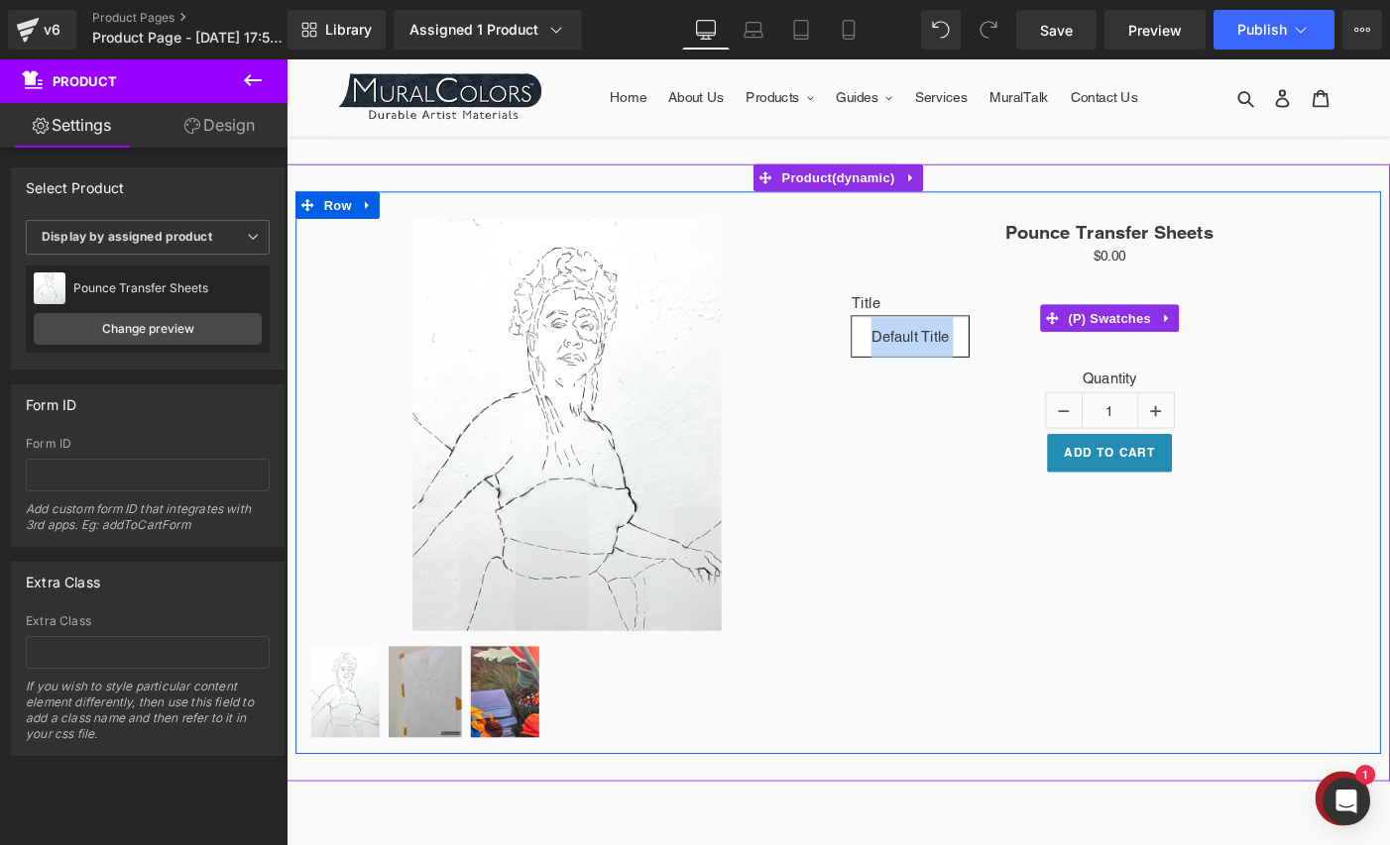
click at [1009, 367] on span "Default Title" at bounding box center [964, 361] width 127 height 44
click at [1241, 341] on icon at bounding box center [1243, 341] width 4 height 9
click at [945, 374] on span "Default Title" at bounding box center [964, 361] width 85 height 42
click at [912, 319] on label "Title" at bounding box center [1181, 327] width 560 height 24
click at [987, 346] on span "Default Title" at bounding box center [964, 361] width 85 height 42
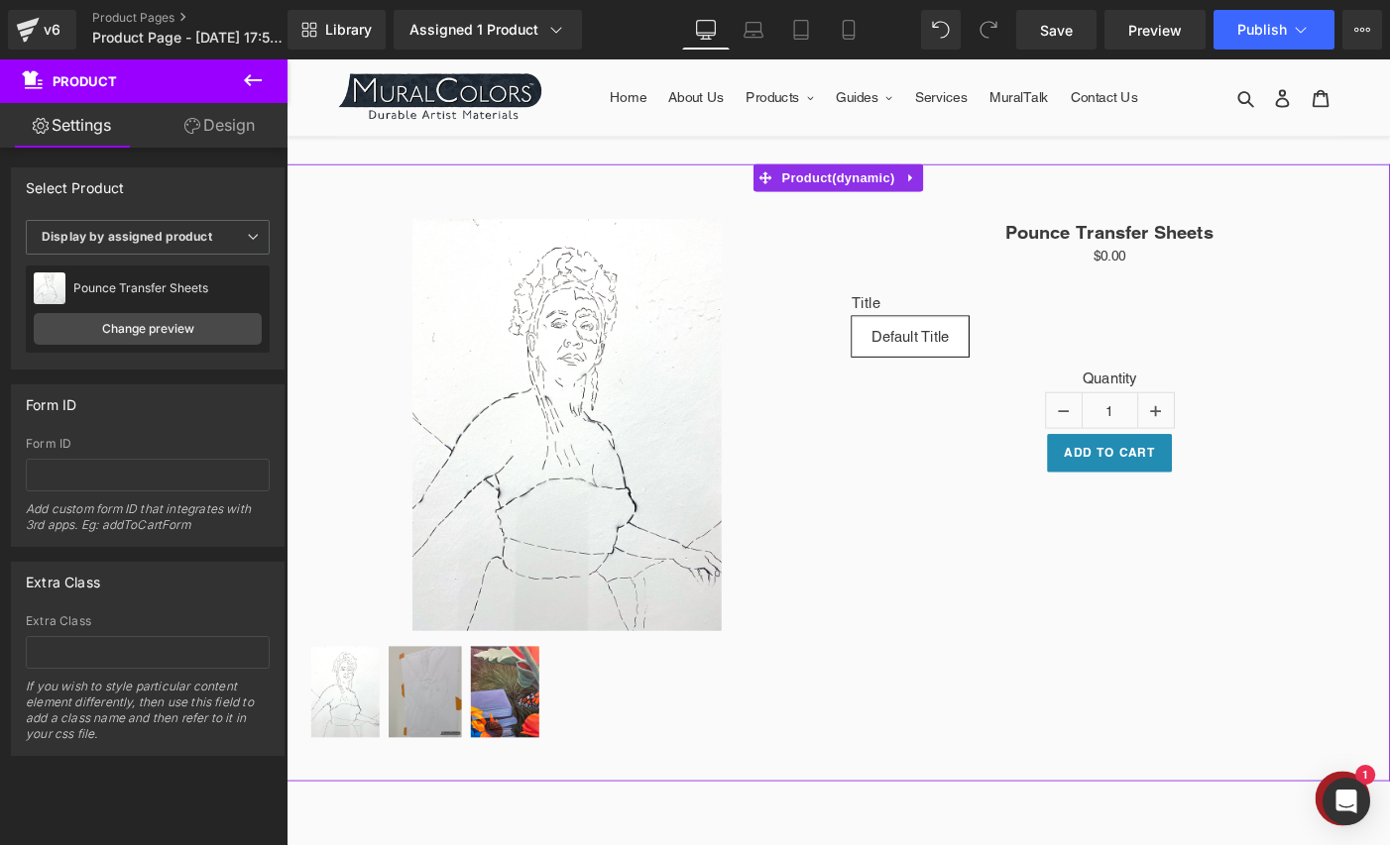
click at [231, 114] on link "Design" at bounding box center [220, 125] width 144 height 45
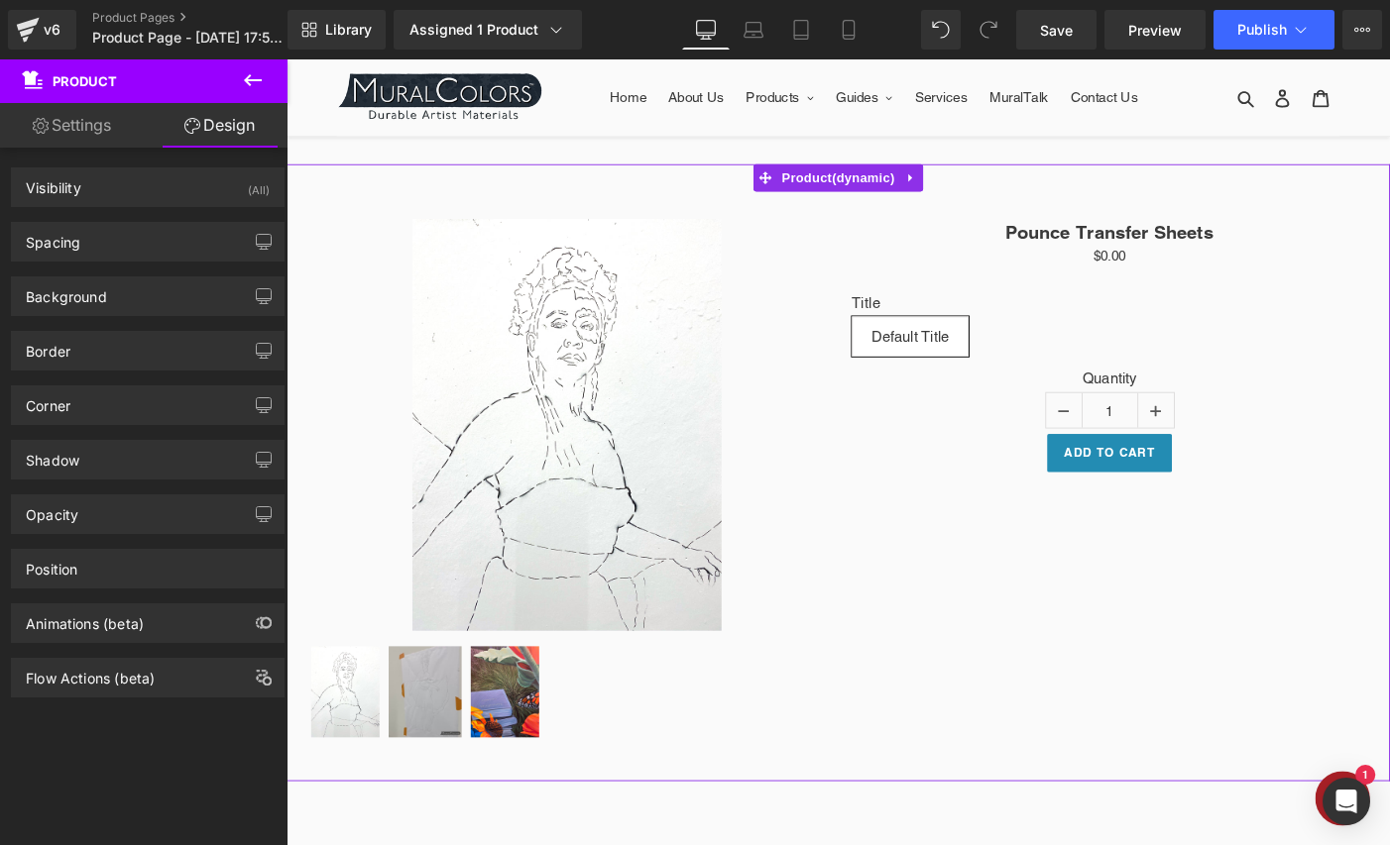
click at [85, 129] on link "Settings" at bounding box center [72, 125] width 144 height 45
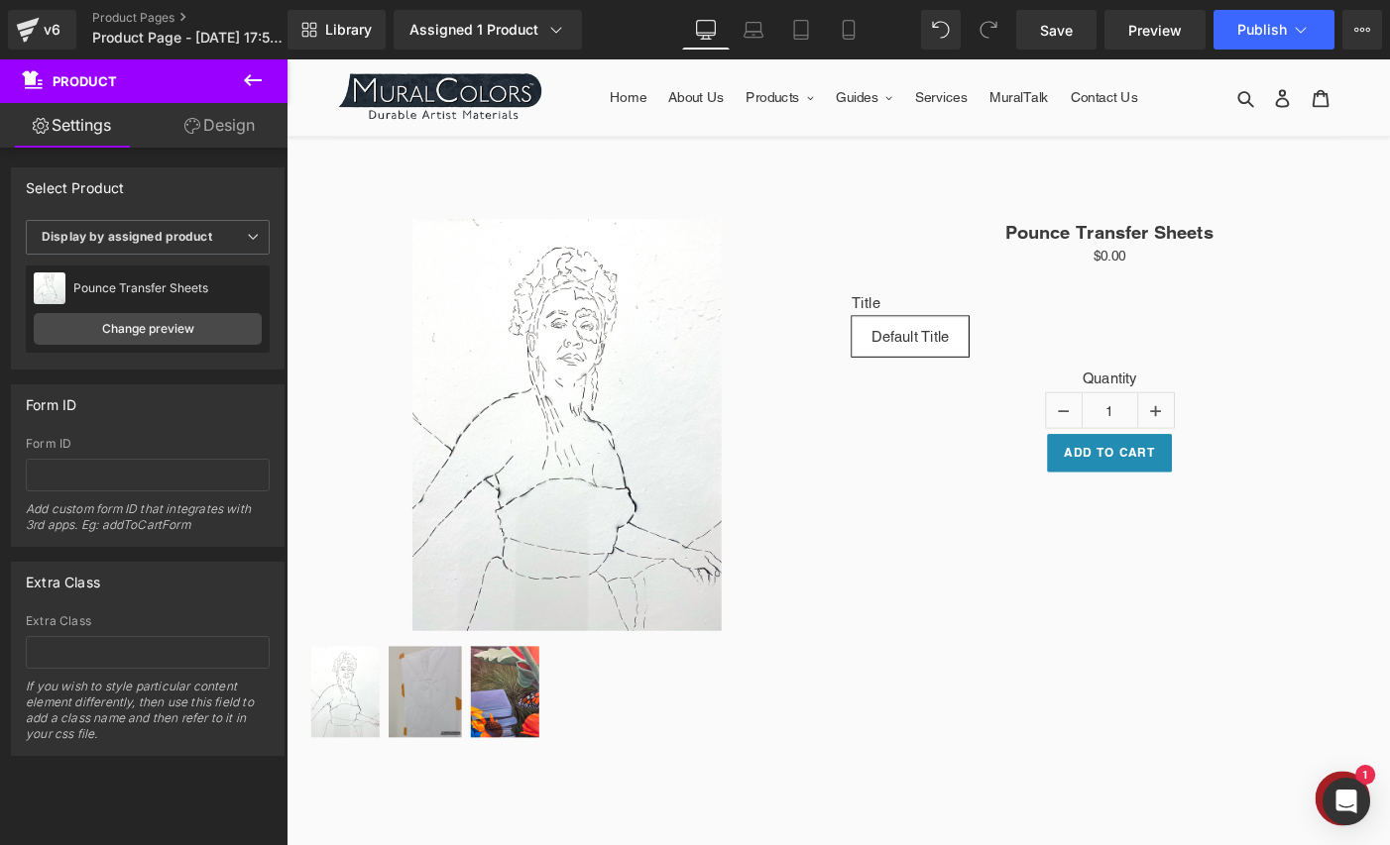
click at [258, 81] on icon at bounding box center [253, 80] width 24 height 24
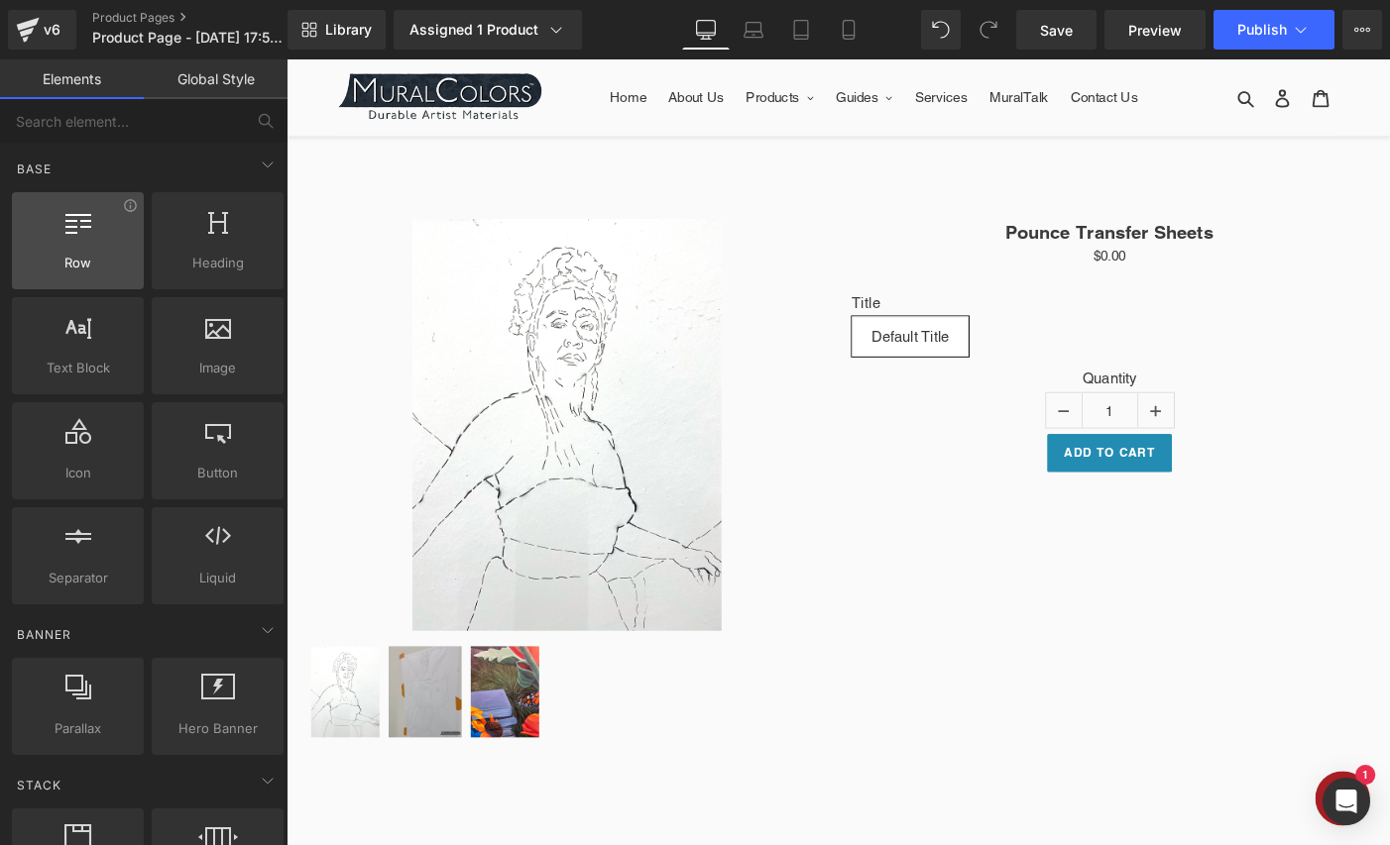
click at [106, 239] on div at bounding box center [78, 230] width 120 height 45
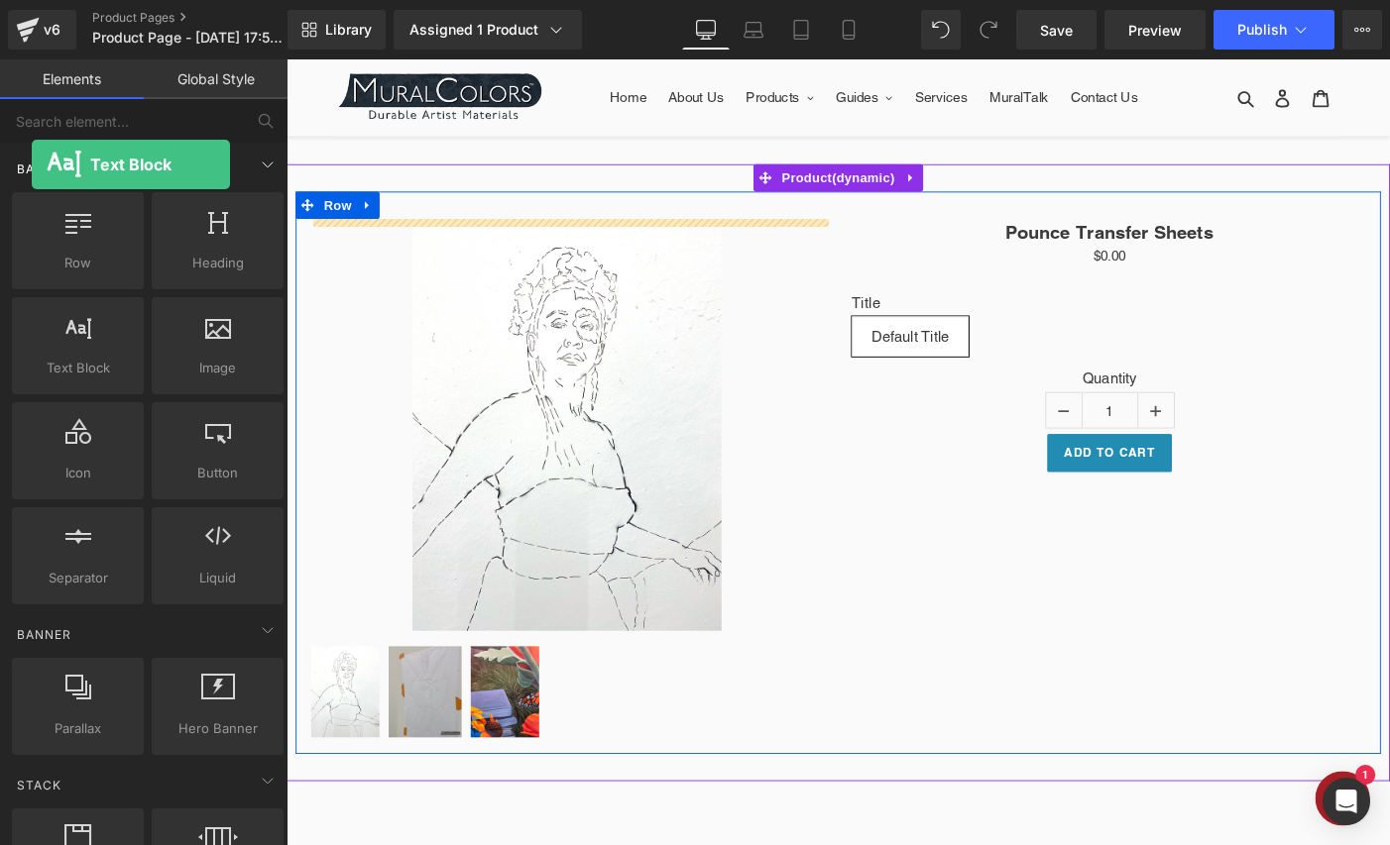
drag, startPoint x: 77, startPoint y: 359, endPoint x: 33, endPoint y: 167, distance: 197.4
click at [33, 167] on div "Base Row rows, columns, layouts, div Heading headings, titles, h1,h2,h3,h4,h5,h…" at bounding box center [148, 376] width 280 height 466
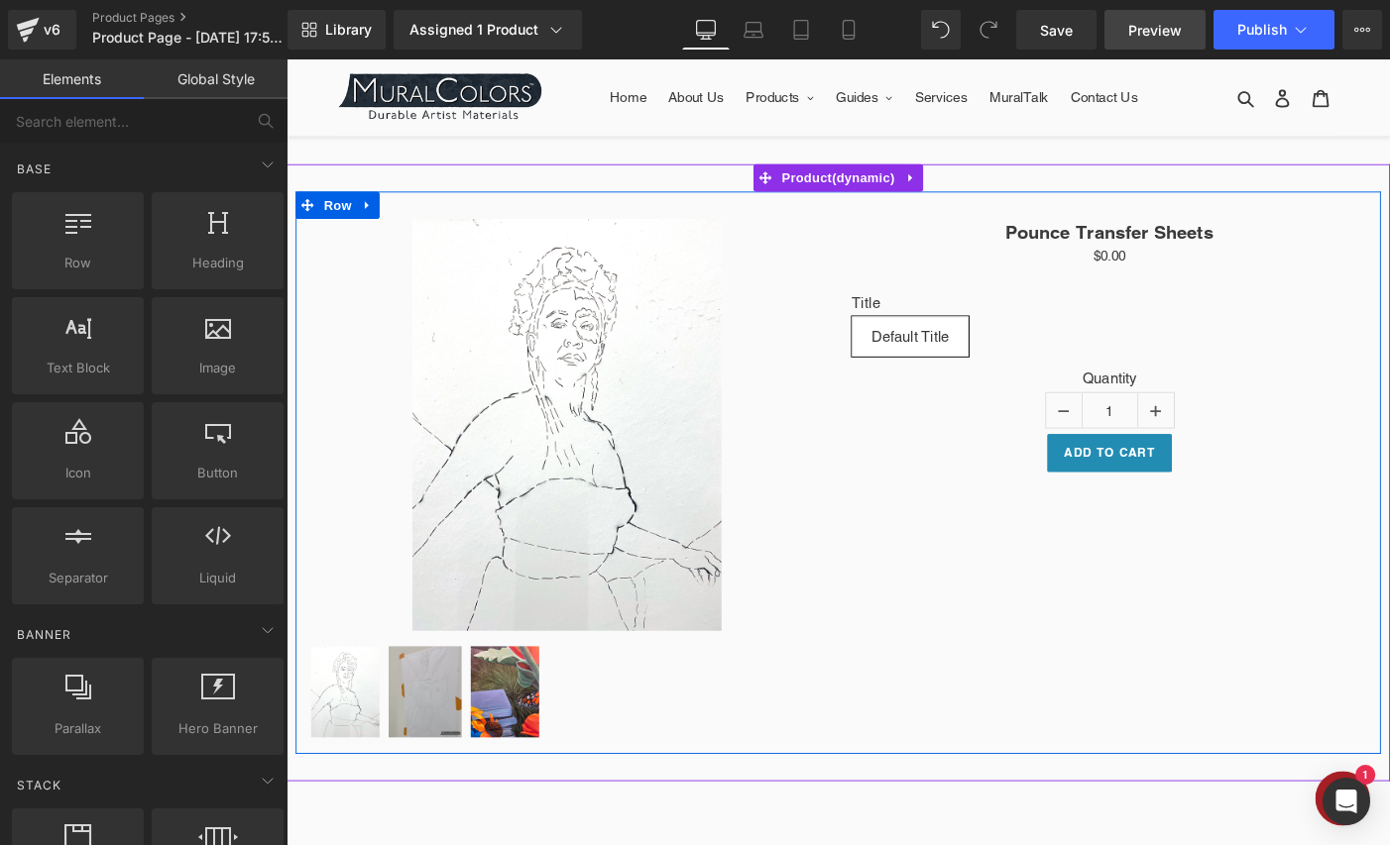
click at [1161, 28] on span "Preview" at bounding box center [1155, 30] width 54 height 21
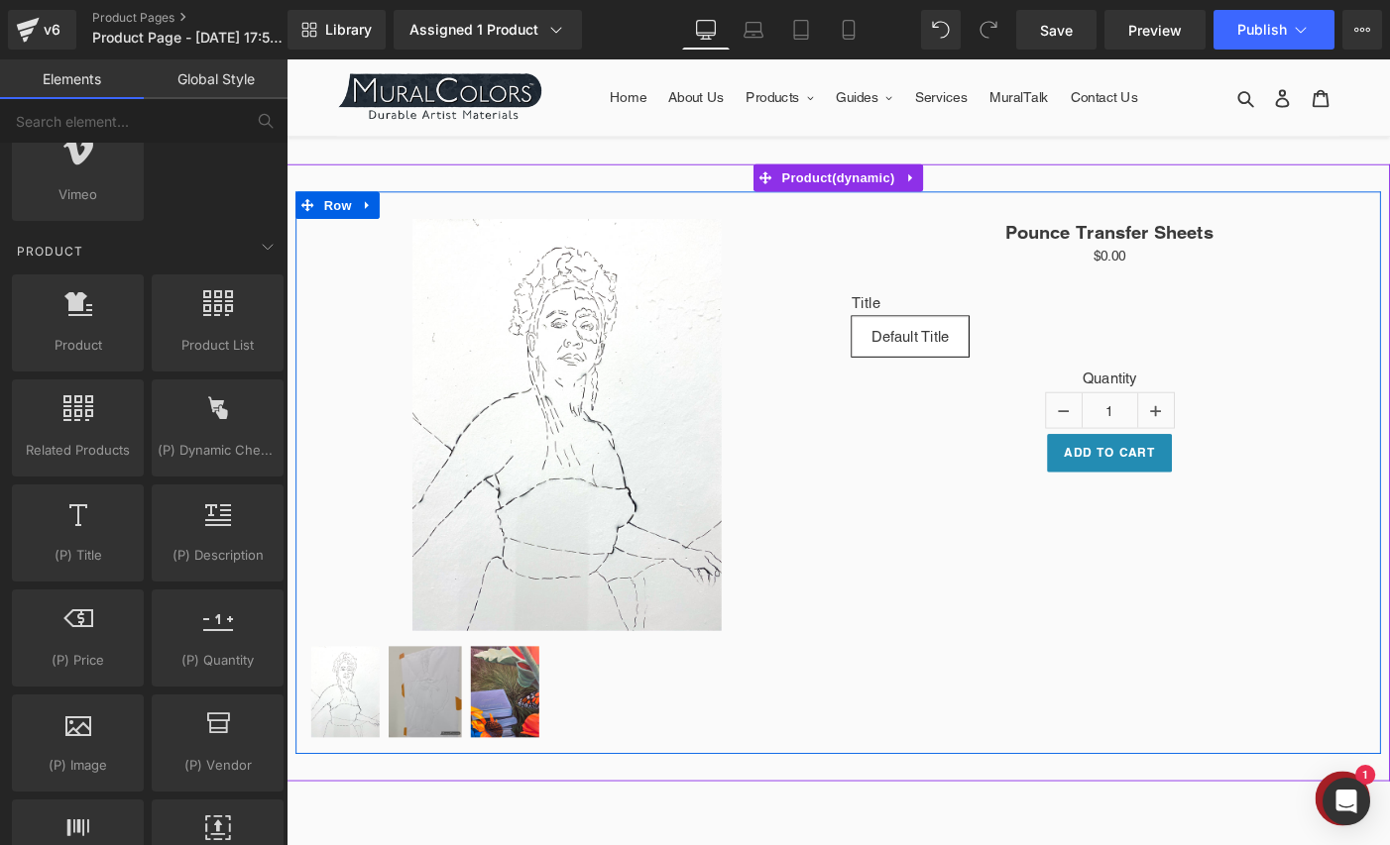
scroll to position [1703, 0]
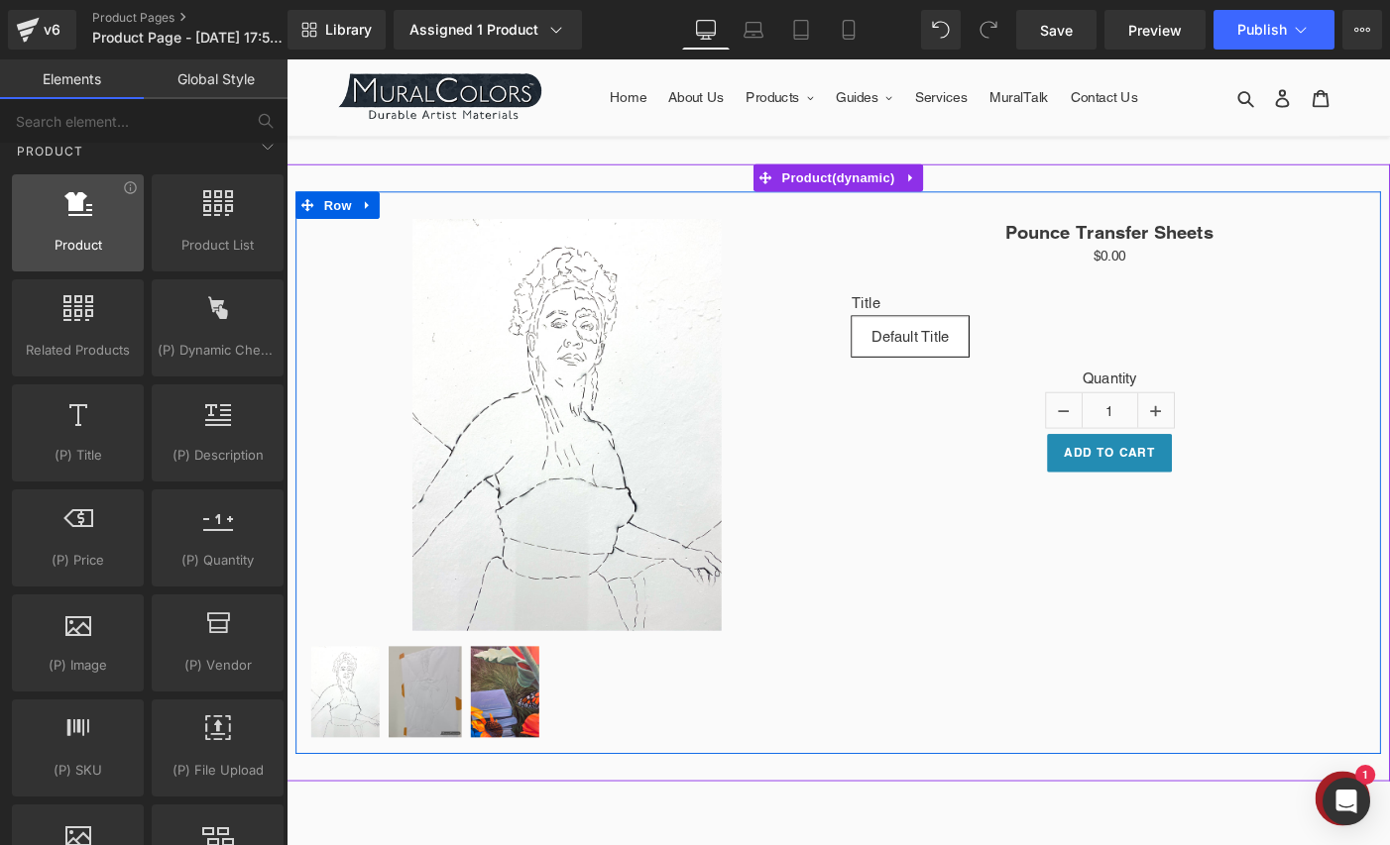
click at [78, 227] on div at bounding box center [78, 212] width 120 height 45
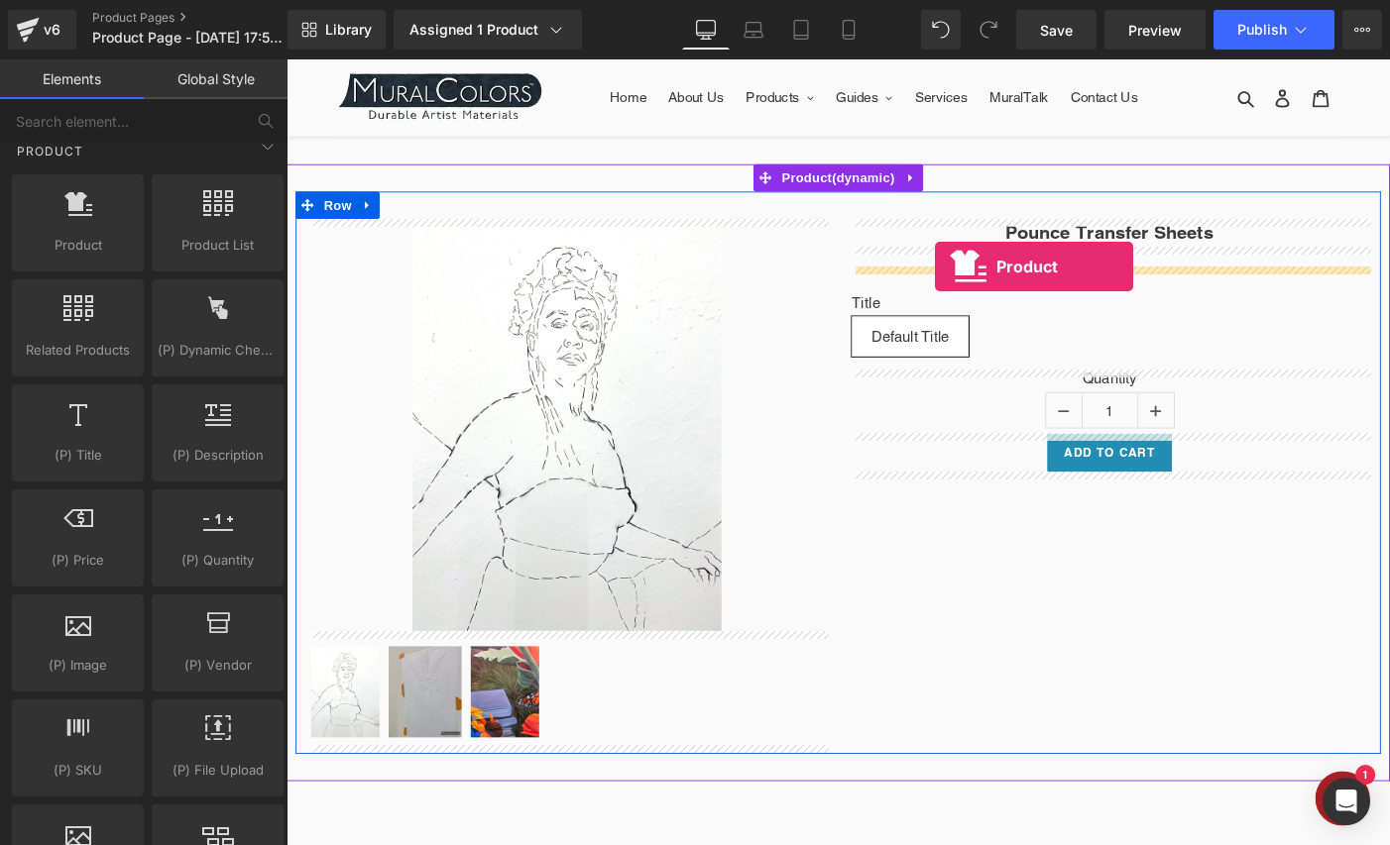
drag, startPoint x: 365, startPoint y: 286, endPoint x: 991, endPoint y: 284, distance: 626.4
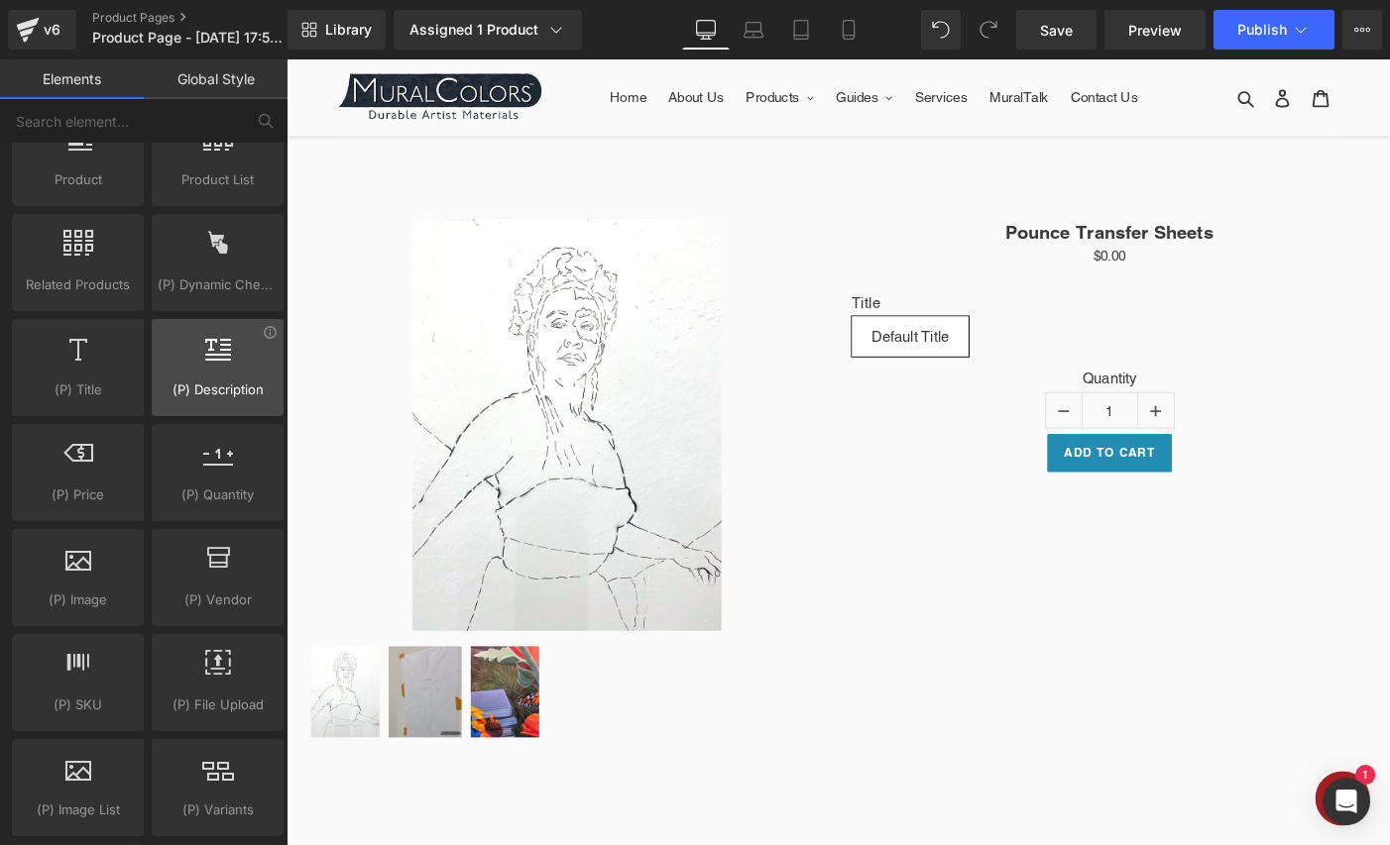
scroll to position [1771, 0]
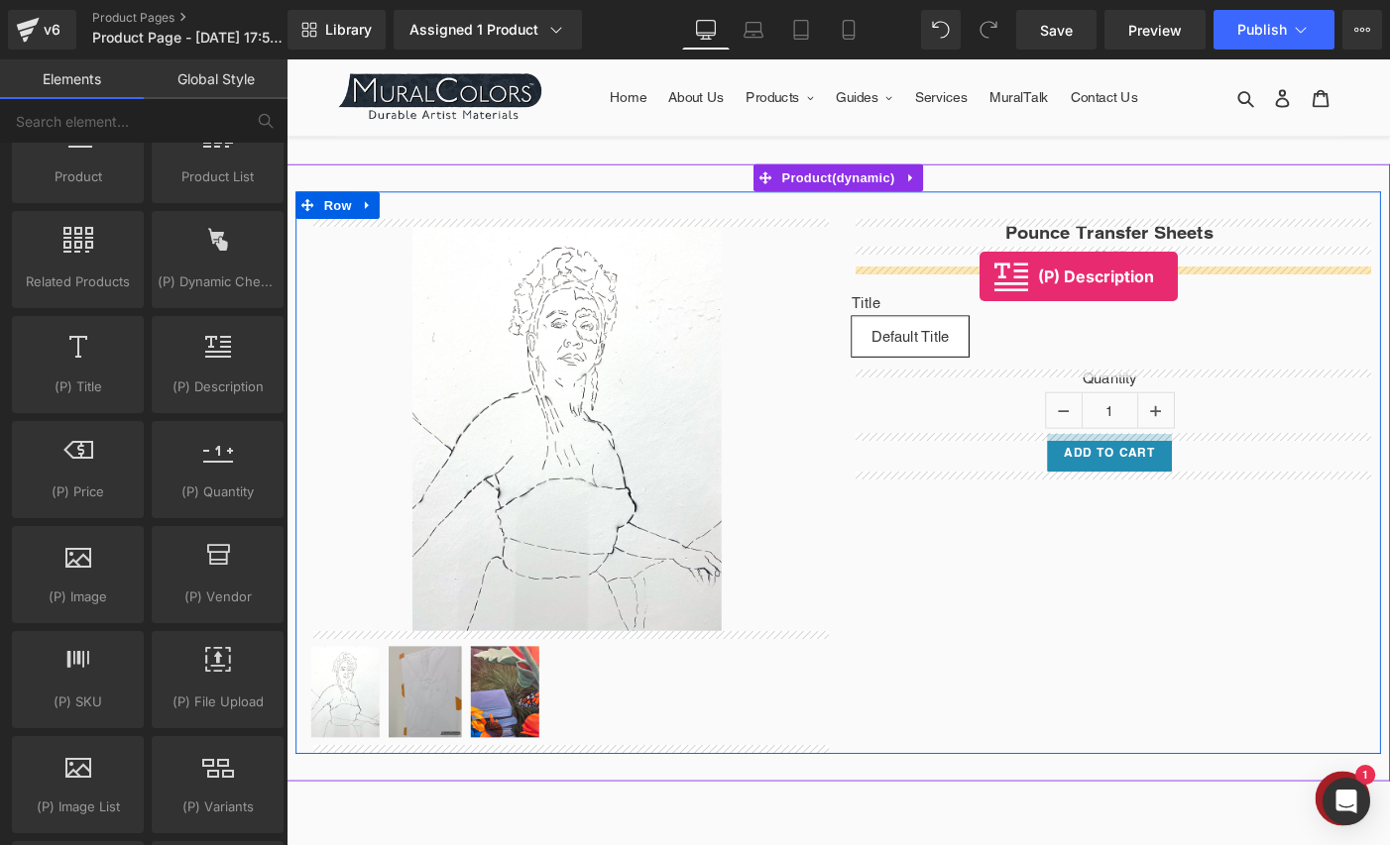
drag, startPoint x: 503, startPoint y: 428, endPoint x: 1040, endPoint y: 295, distance: 553.4
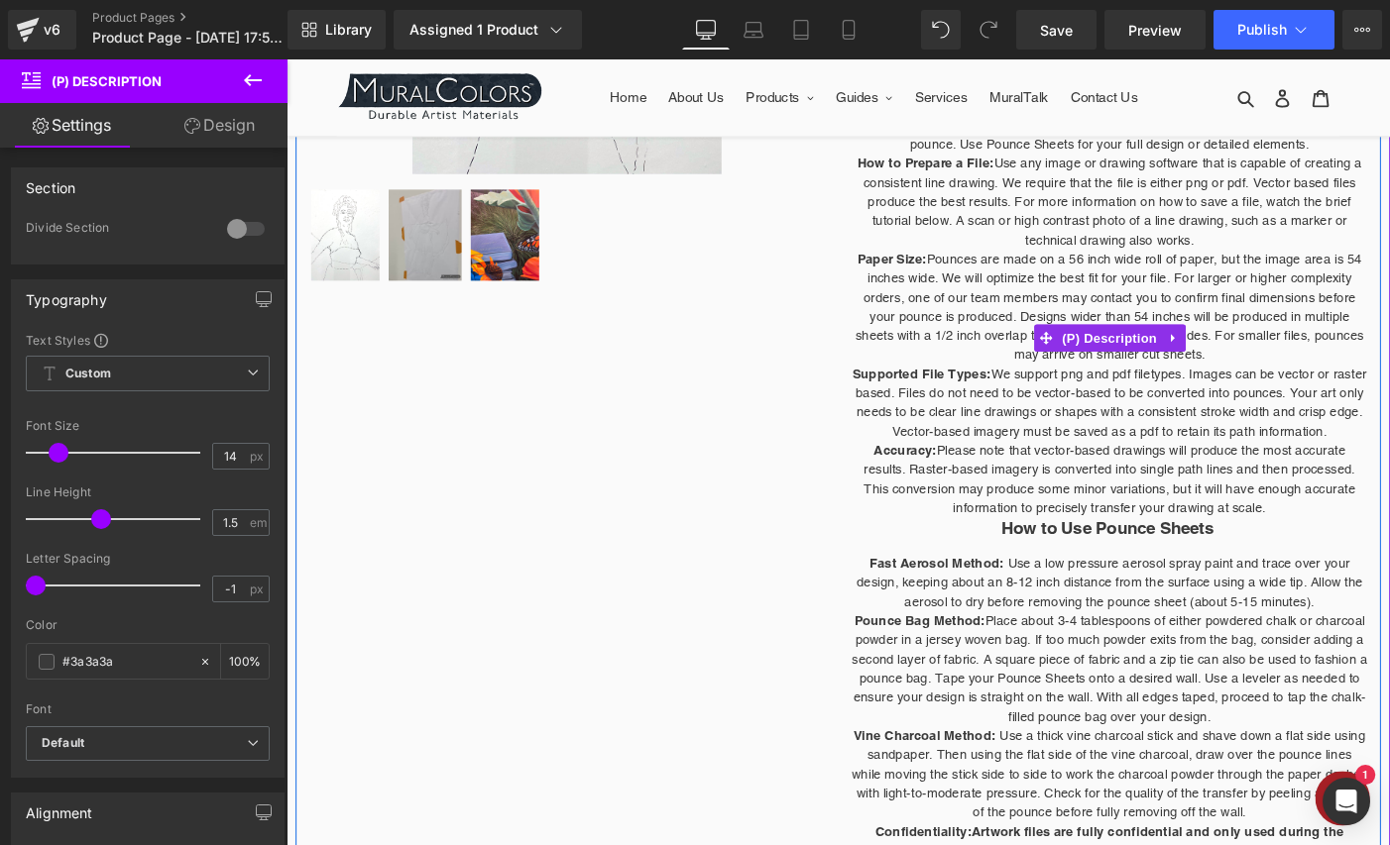
click at [1046, 298] on span "Pounces are made on a 56 inch wide roll of paper, but the image area is 54 inch…" at bounding box center [1181, 329] width 552 height 120
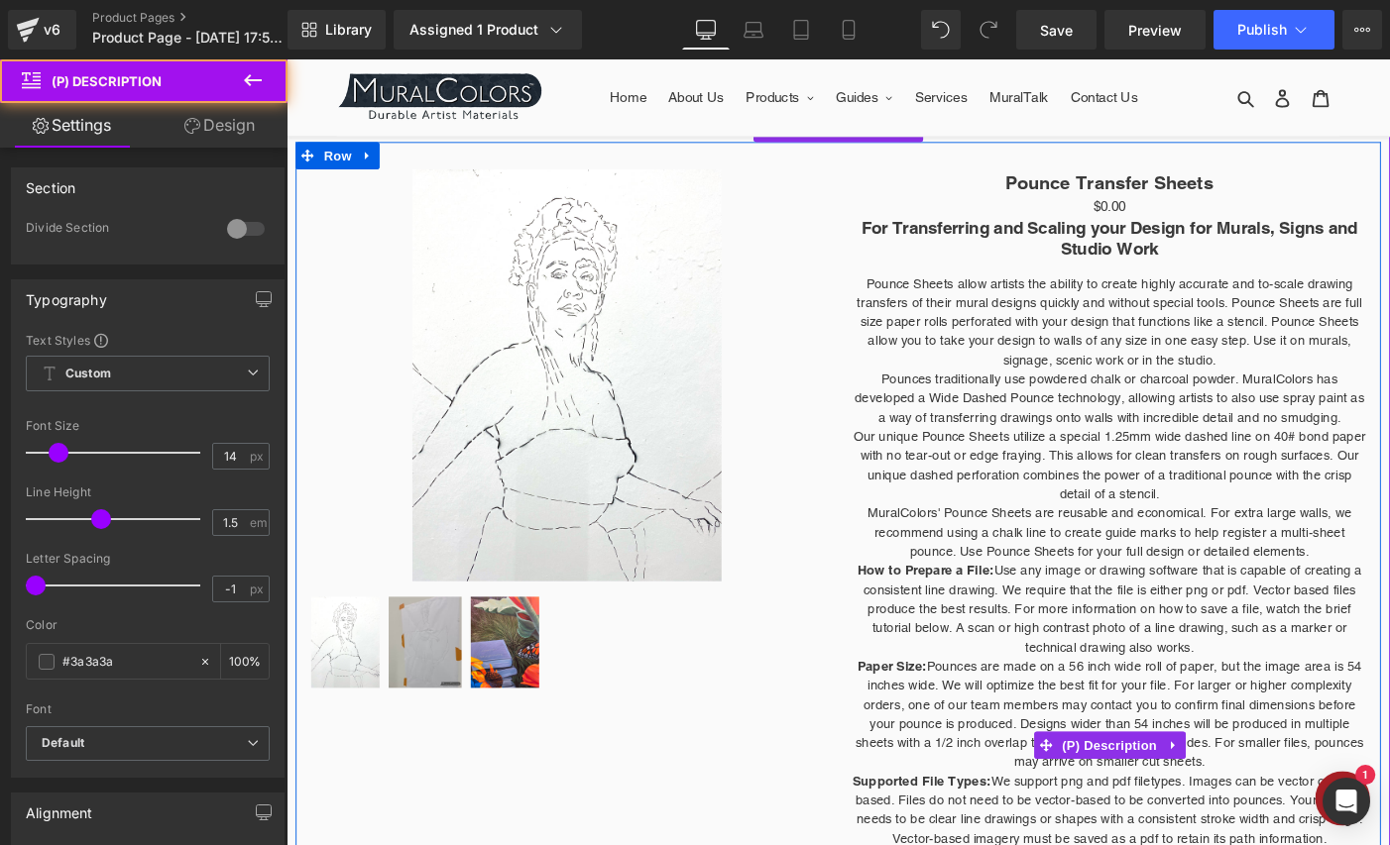
scroll to position [3, 0]
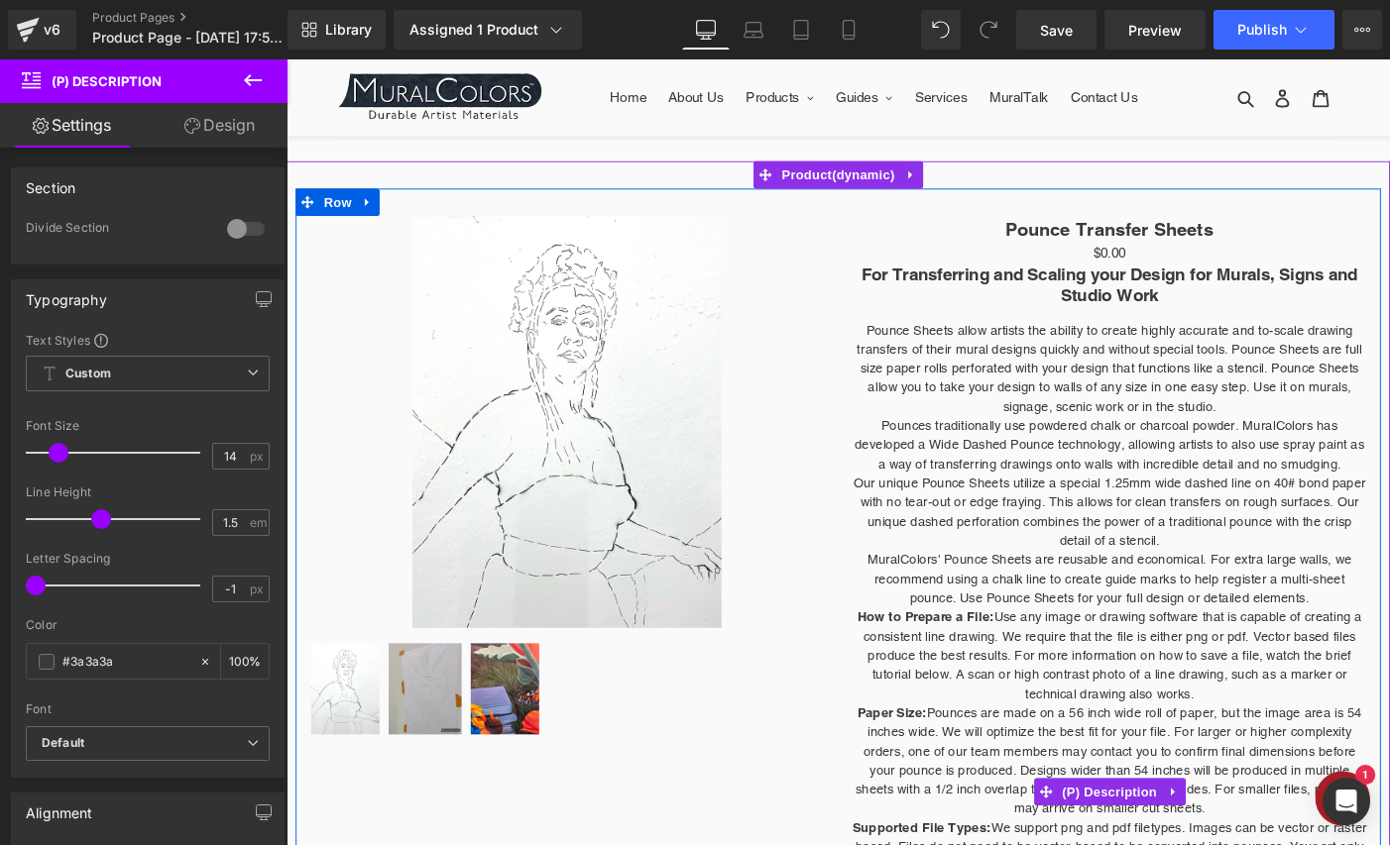
click at [1009, 296] on span "For Transferring and Scaling your Design for Murals, Signs and Studio Work" at bounding box center [1181, 304] width 539 height 44
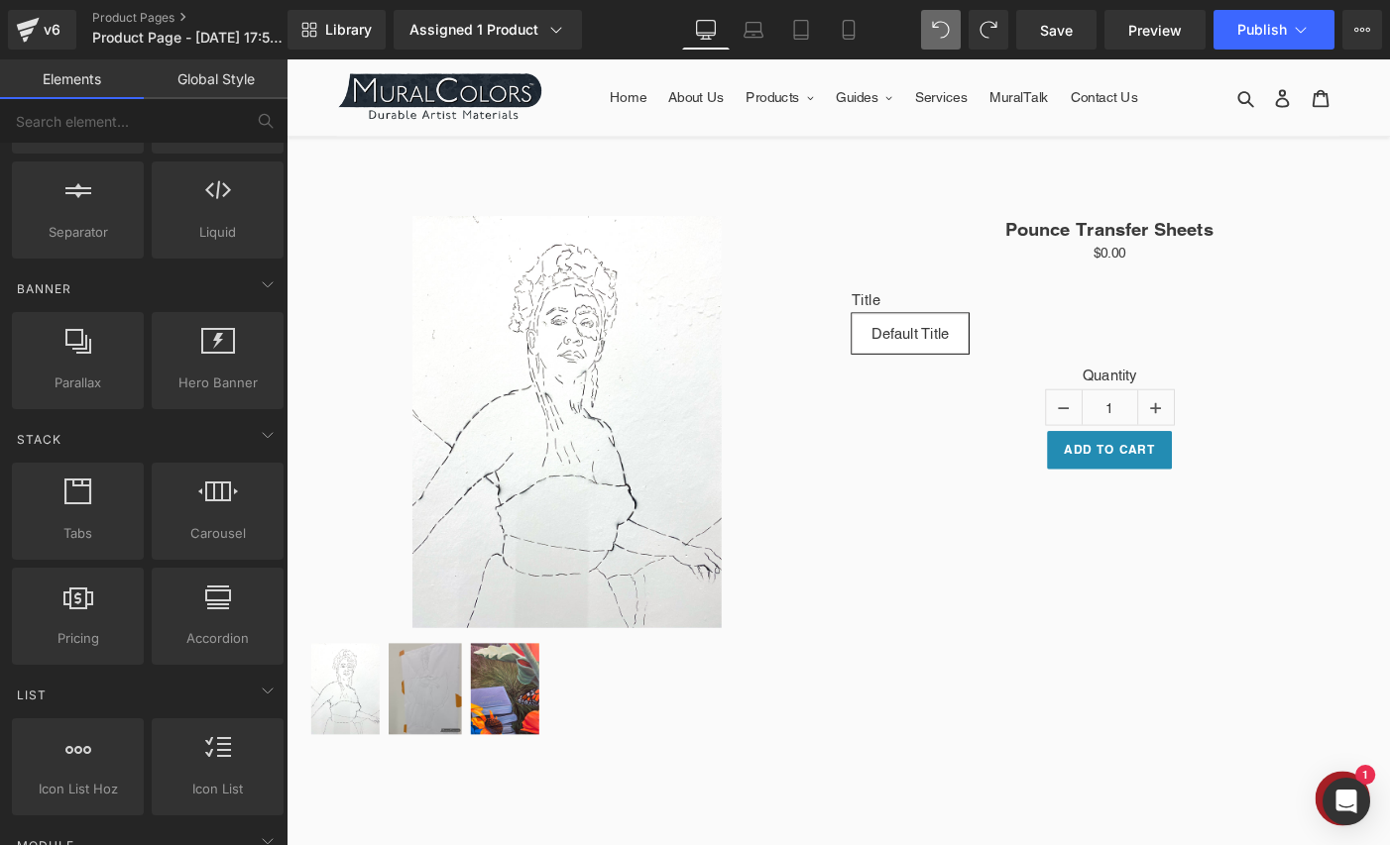
scroll to position [0, 0]
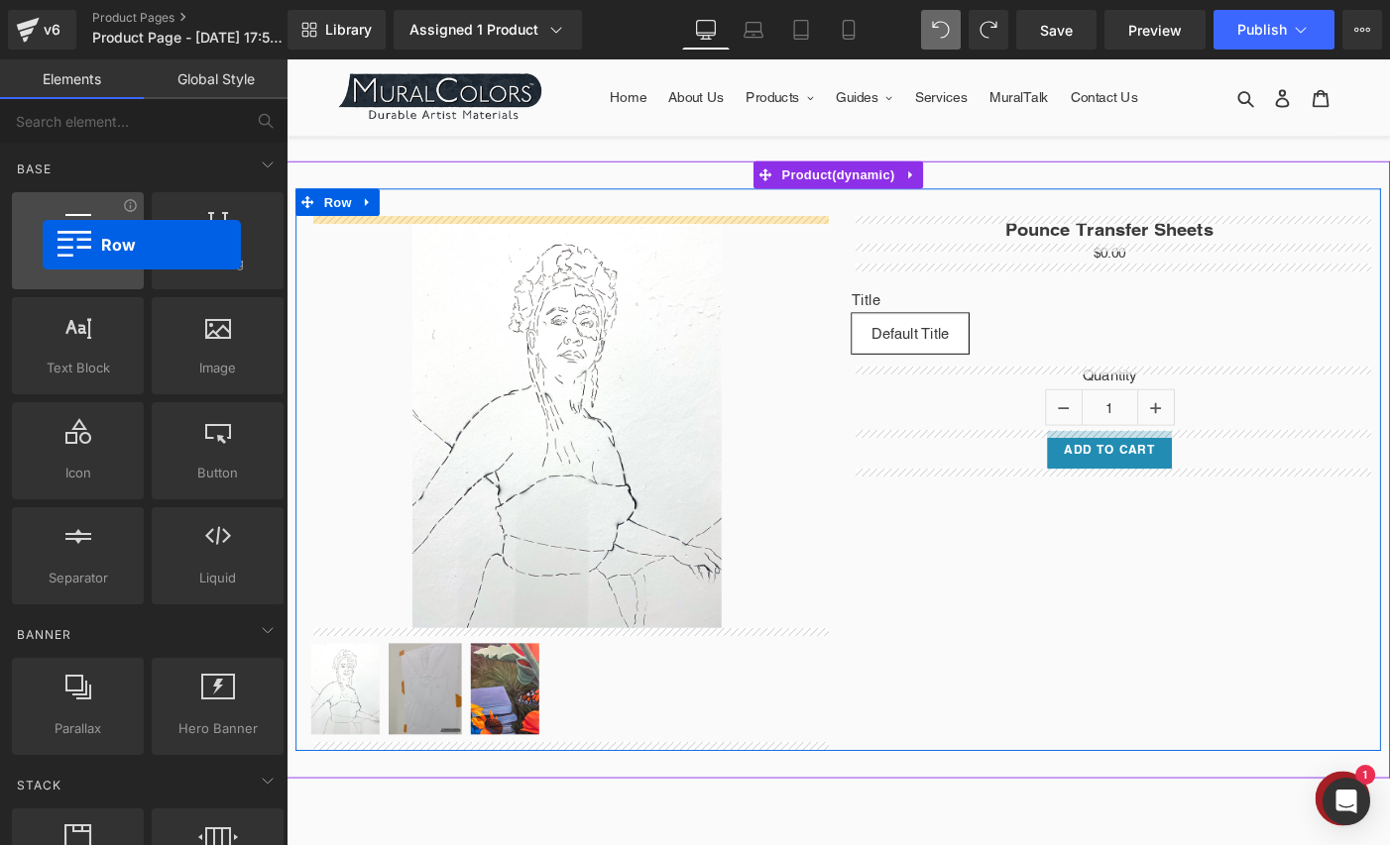
drag, startPoint x: 93, startPoint y: 257, endPoint x: 43, endPoint y: 245, distance: 51.9
click at [43, 245] on div "Row rows, columns, layouts, div" at bounding box center [78, 240] width 132 height 97
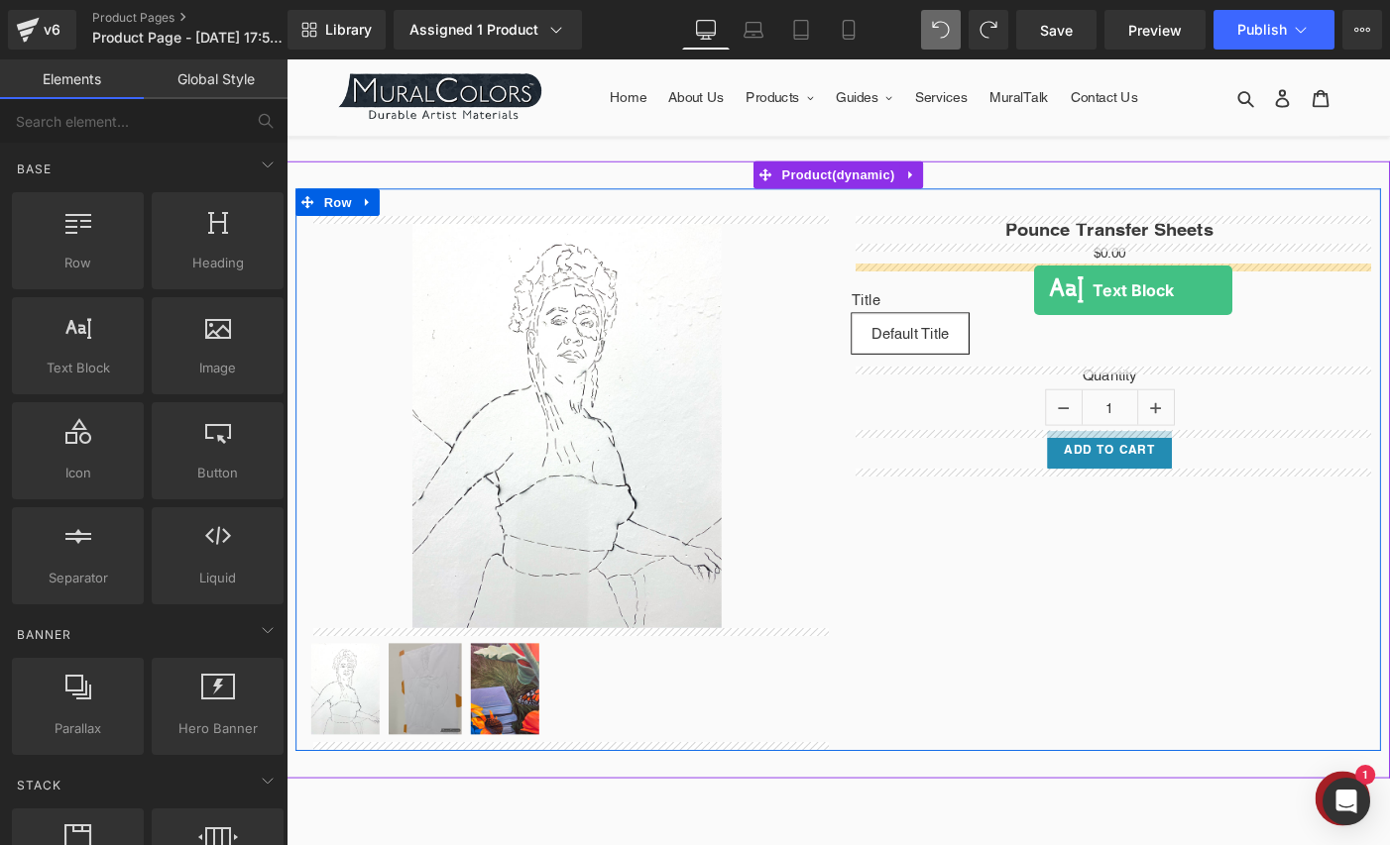
drag, startPoint x: 375, startPoint y: 409, endPoint x: 1099, endPoint y: 310, distance: 731.3
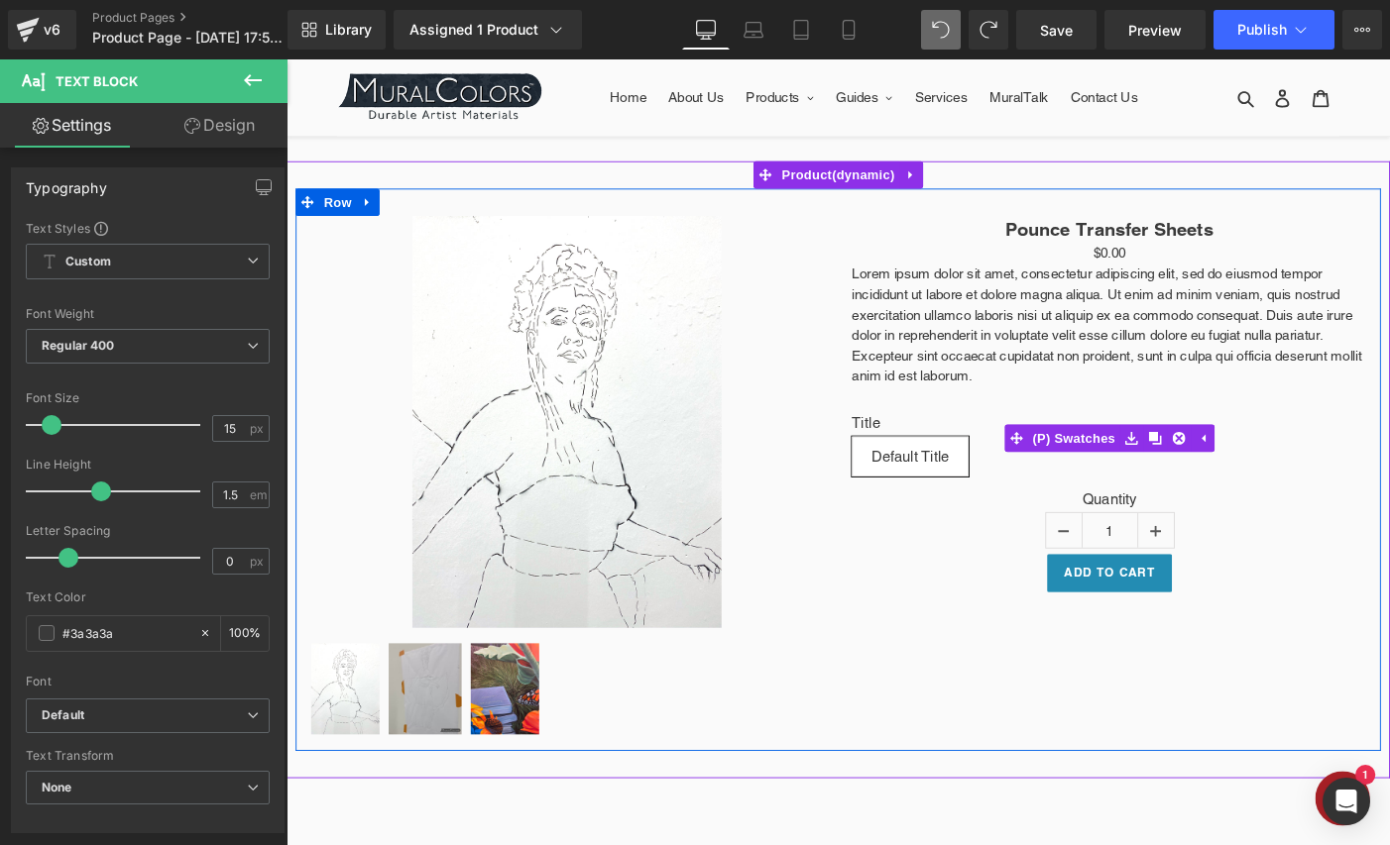
click at [958, 475] on span "Default Title" at bounding box center [964, 492] width 85 height 42
click at [1285, 468] on icon at bounding box center [1283, 472] width 14 height 15
click at [1247, 469] on icon at bounding box center [1244, 472] width 14 height 15
click at [1250, 465] on icon at bounding box center [1257, 472] width 14 height 15
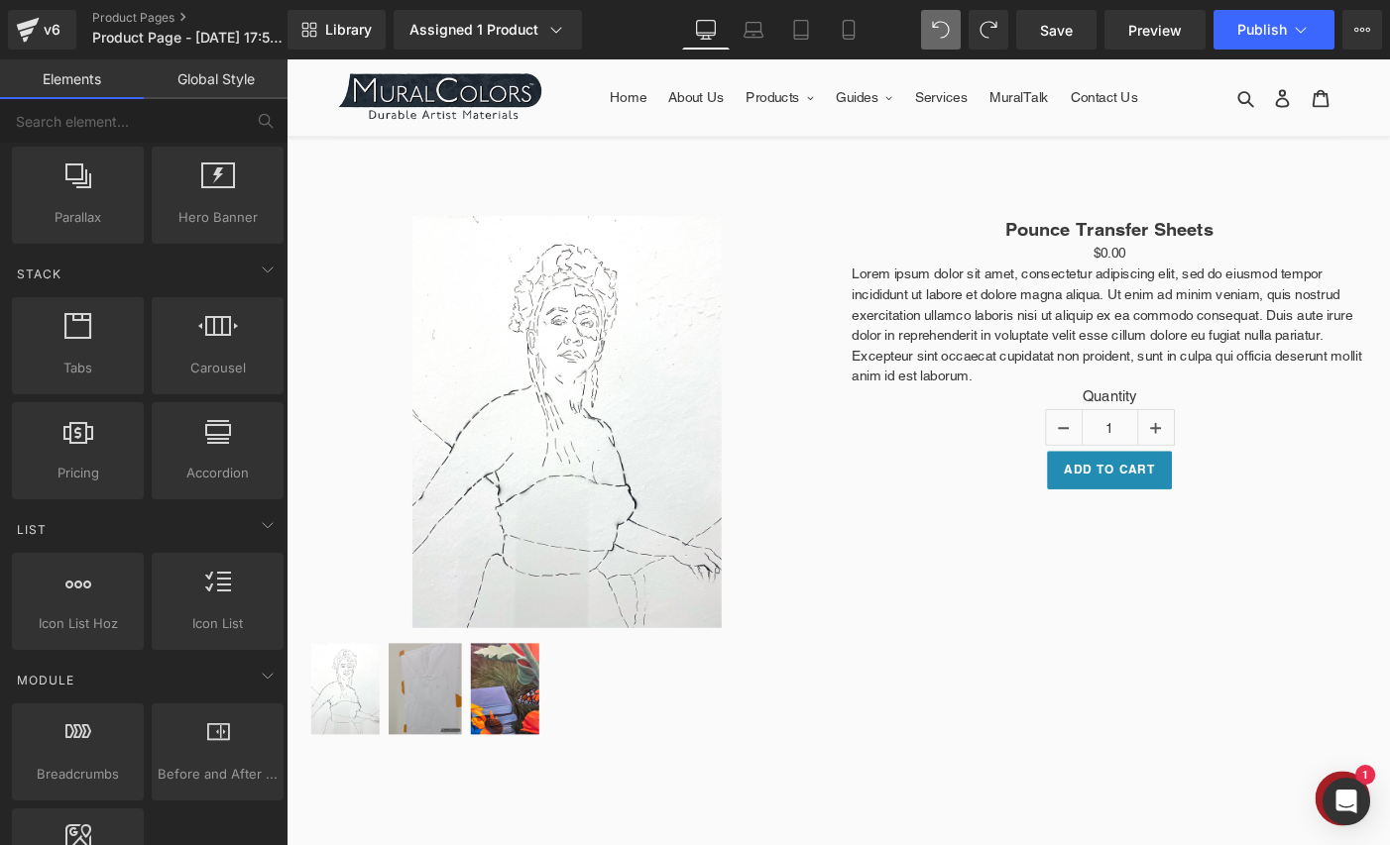
scroll to position [488, 0]
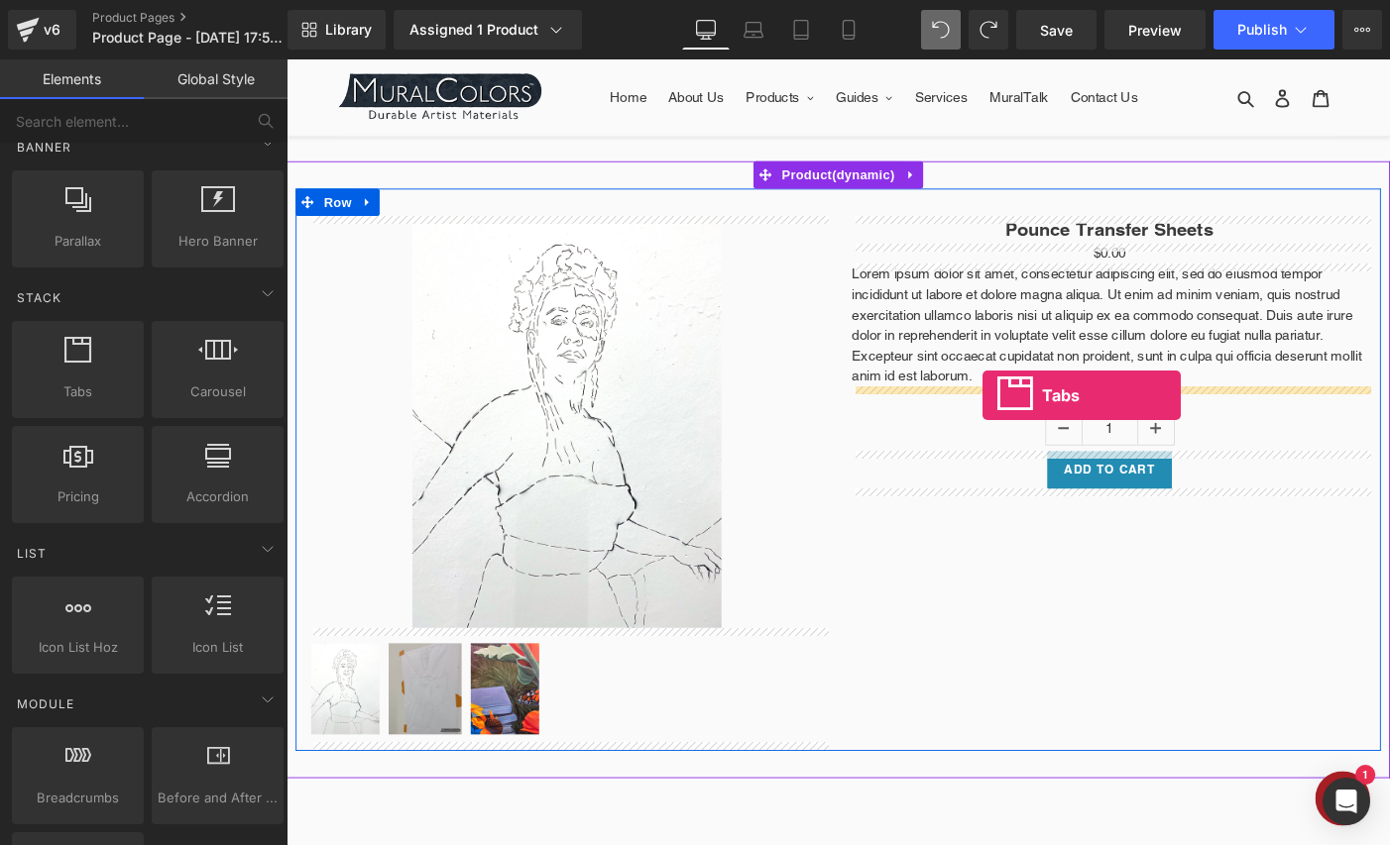
drag, startPoint x: 359, startPoint y: 426, endPoint x: 1043, endPoint y: 425, distance: 683.9
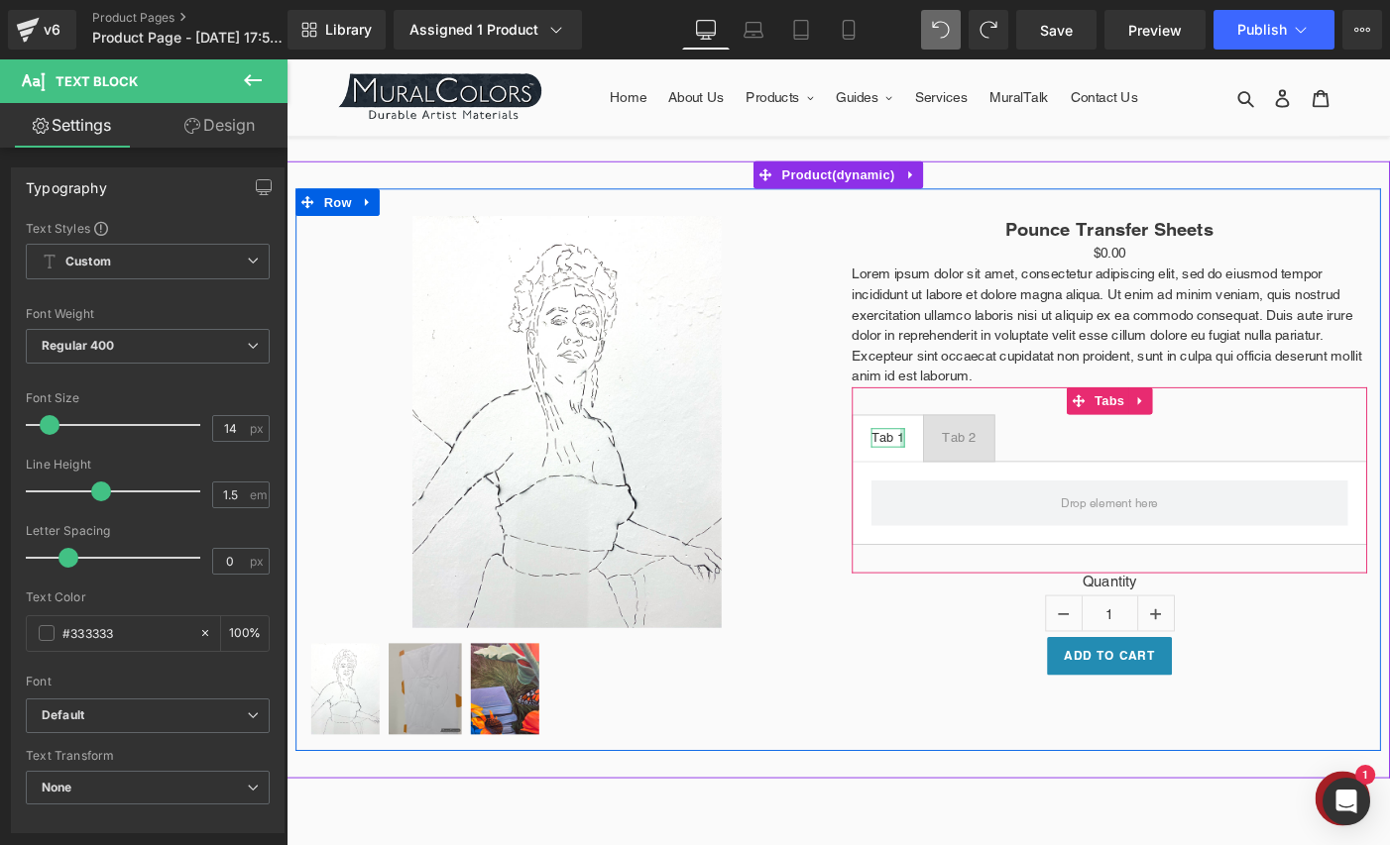
click at [954, 465] on div at bounding box center [956, 471] width 5 height 21
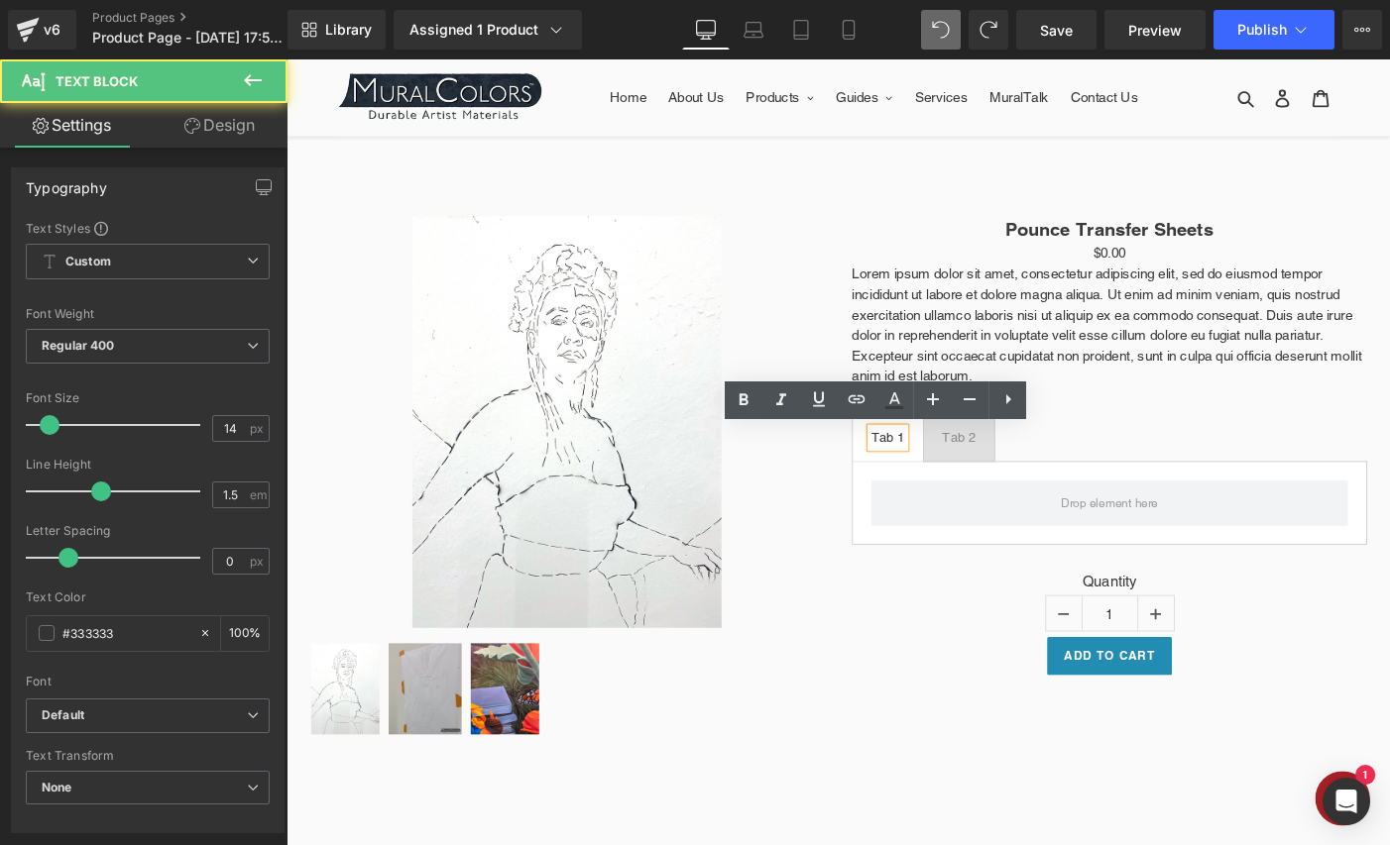
click at [941, 469] on div "Tab 1" at bounding box center [940, 471] width 37 height 21
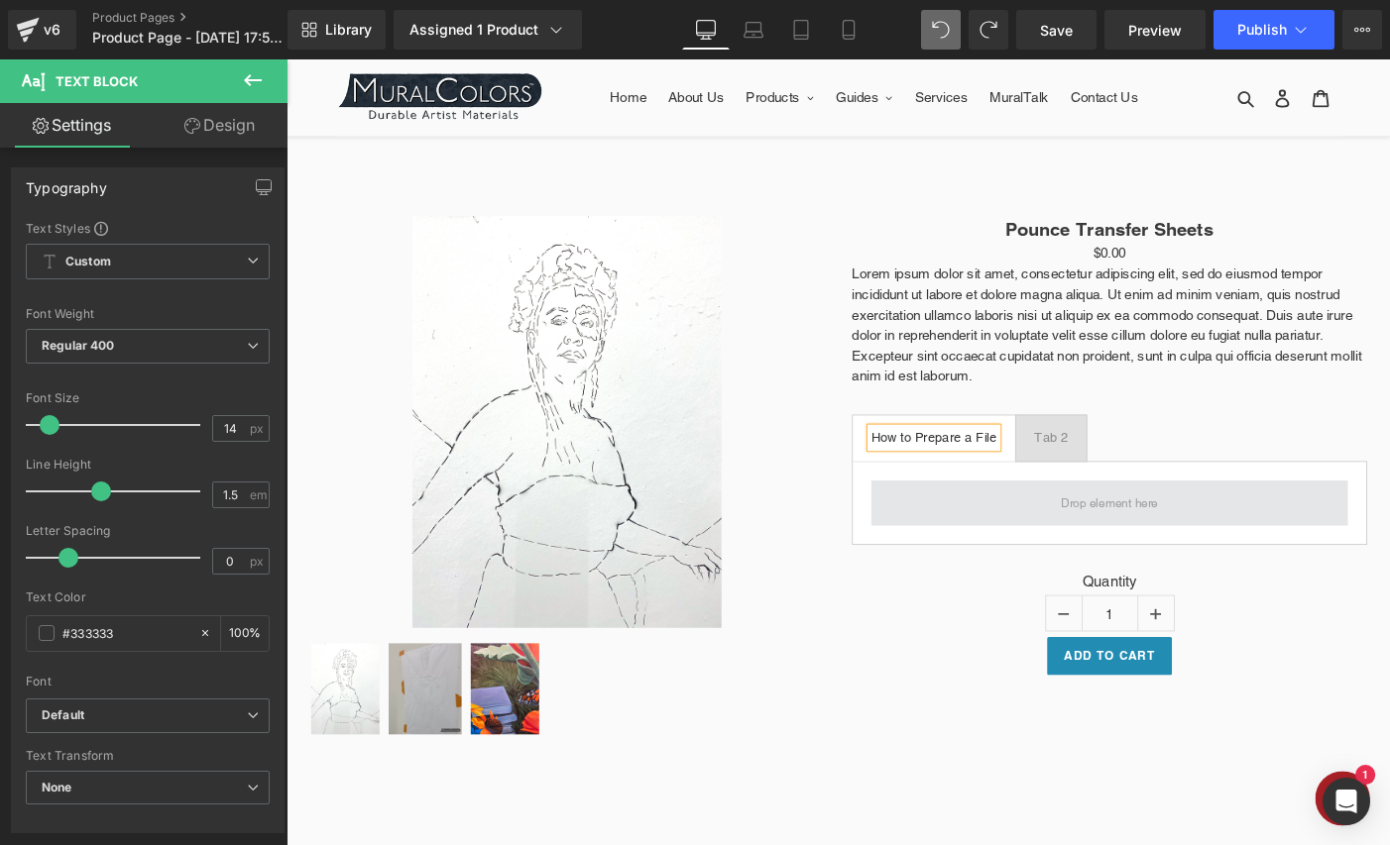
click at [1038, 549] on span at bounding box center [1181, 542] width 518 height 50
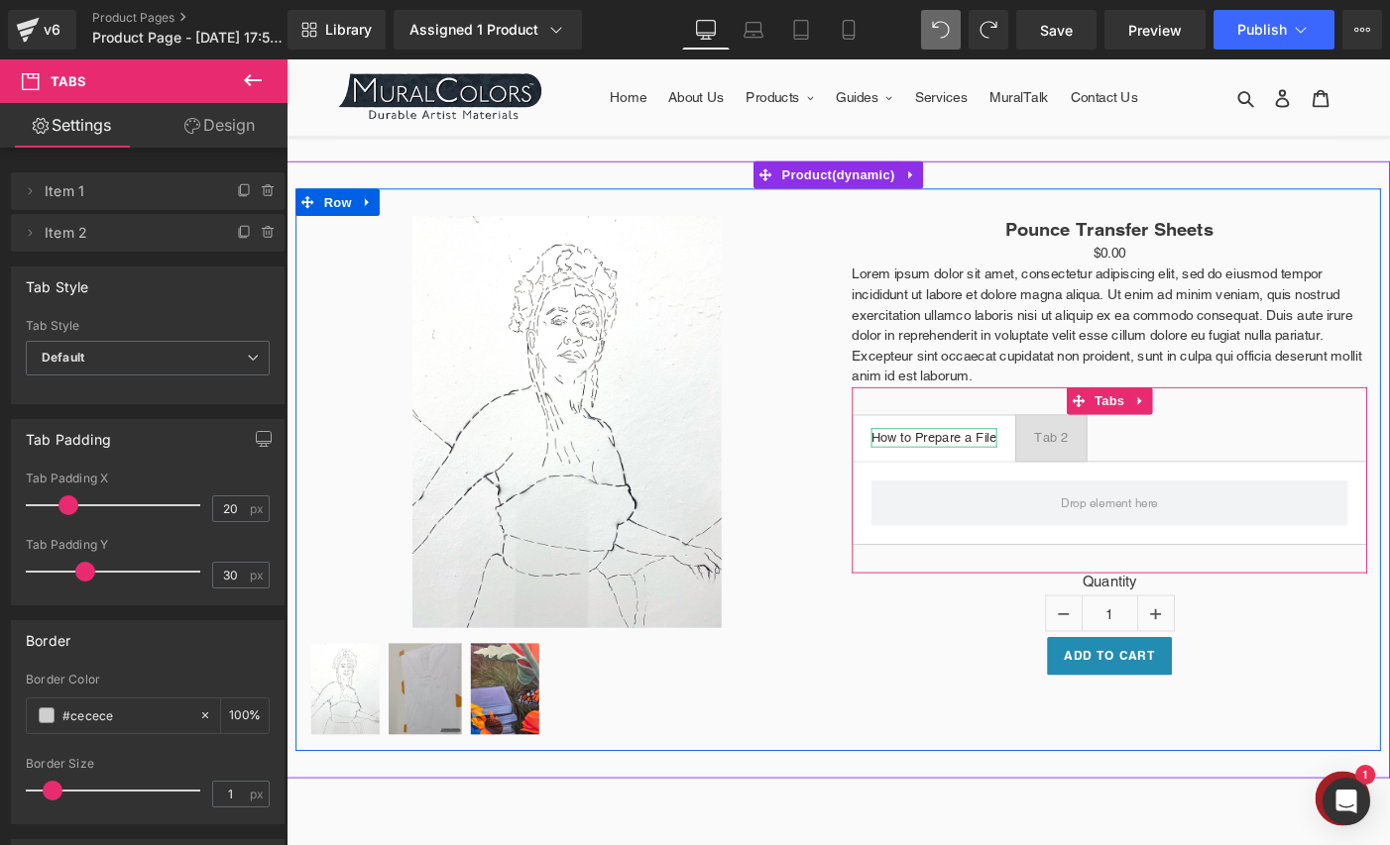
click at [1017, 468] on div "How to Prepare a File" at bounding box center [990, 471] width 137 height 21
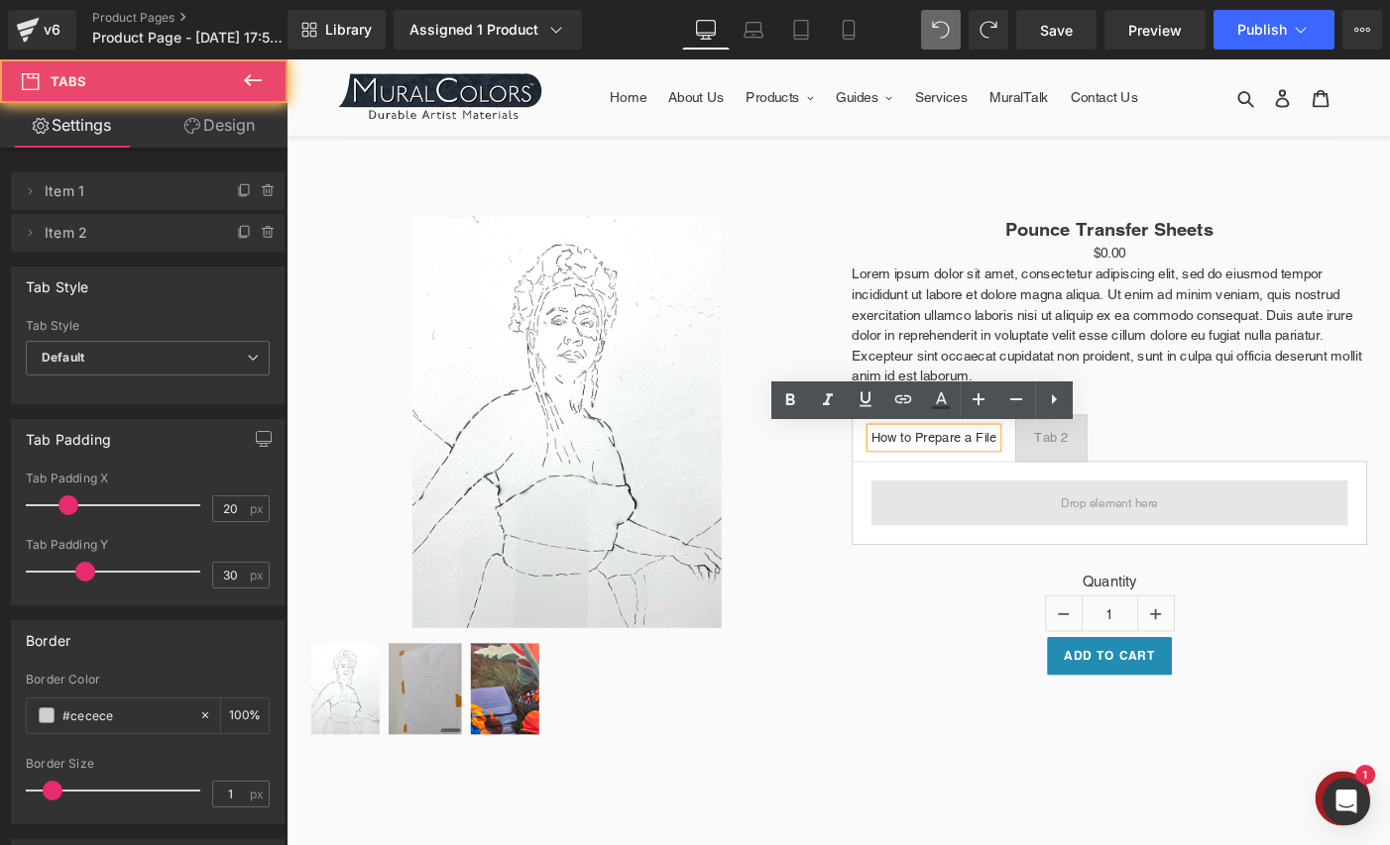
click at [1080, 541] on span at bounding box center [1181, 542] width 518 height 50
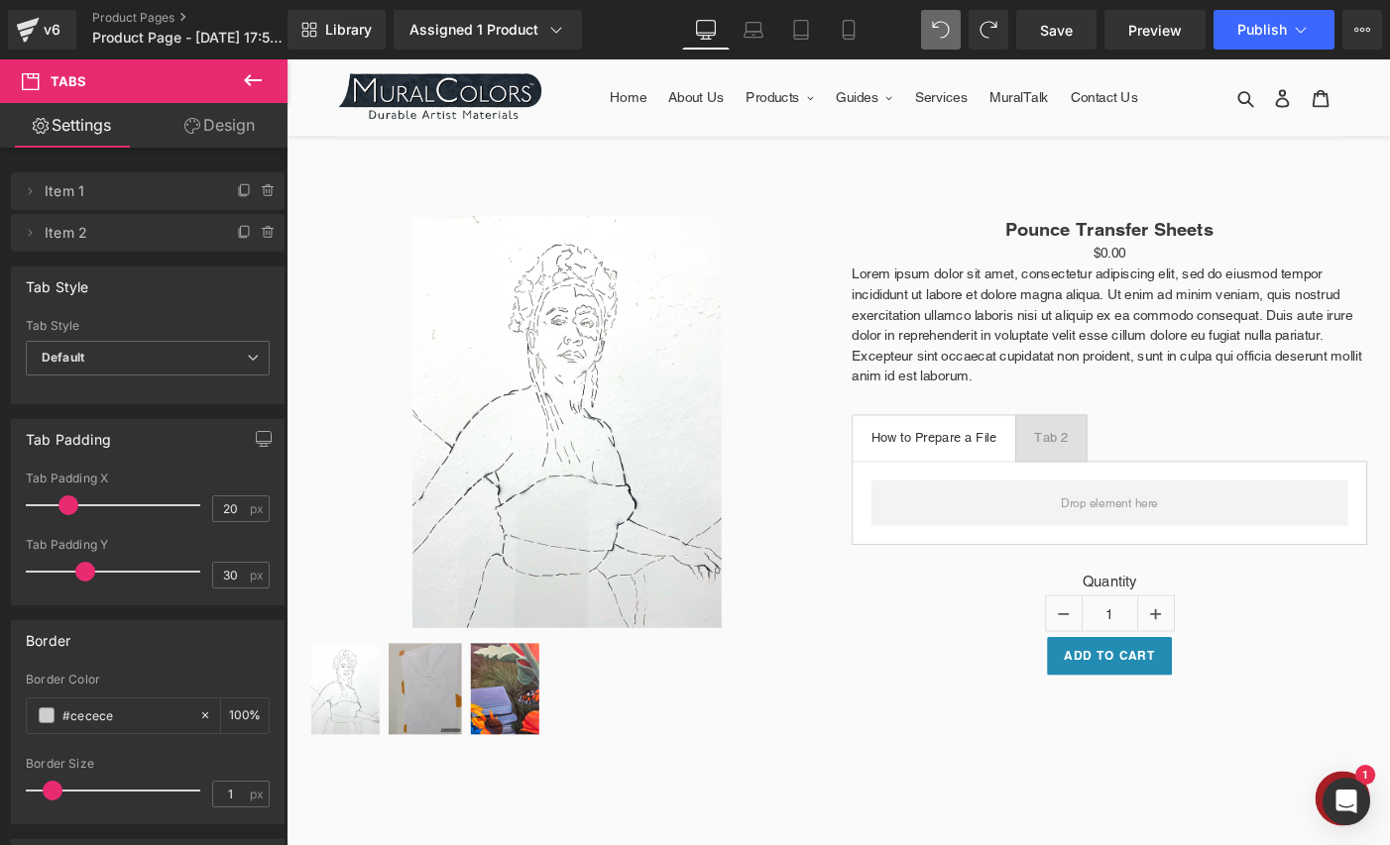
click at [241, 77] on icon at bounding box center [253, 80] width 24 height 24
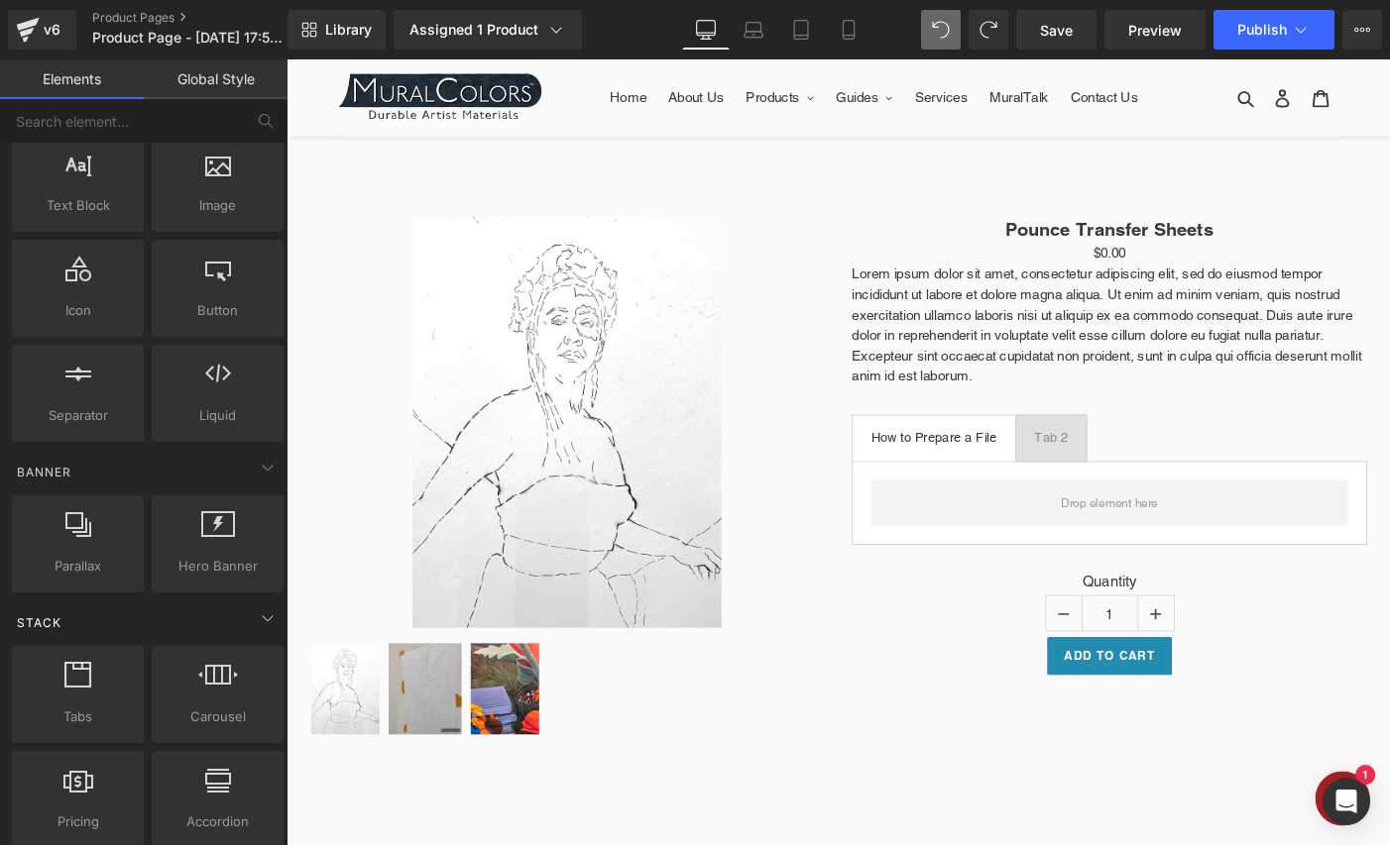
scroll to position [0, 0]
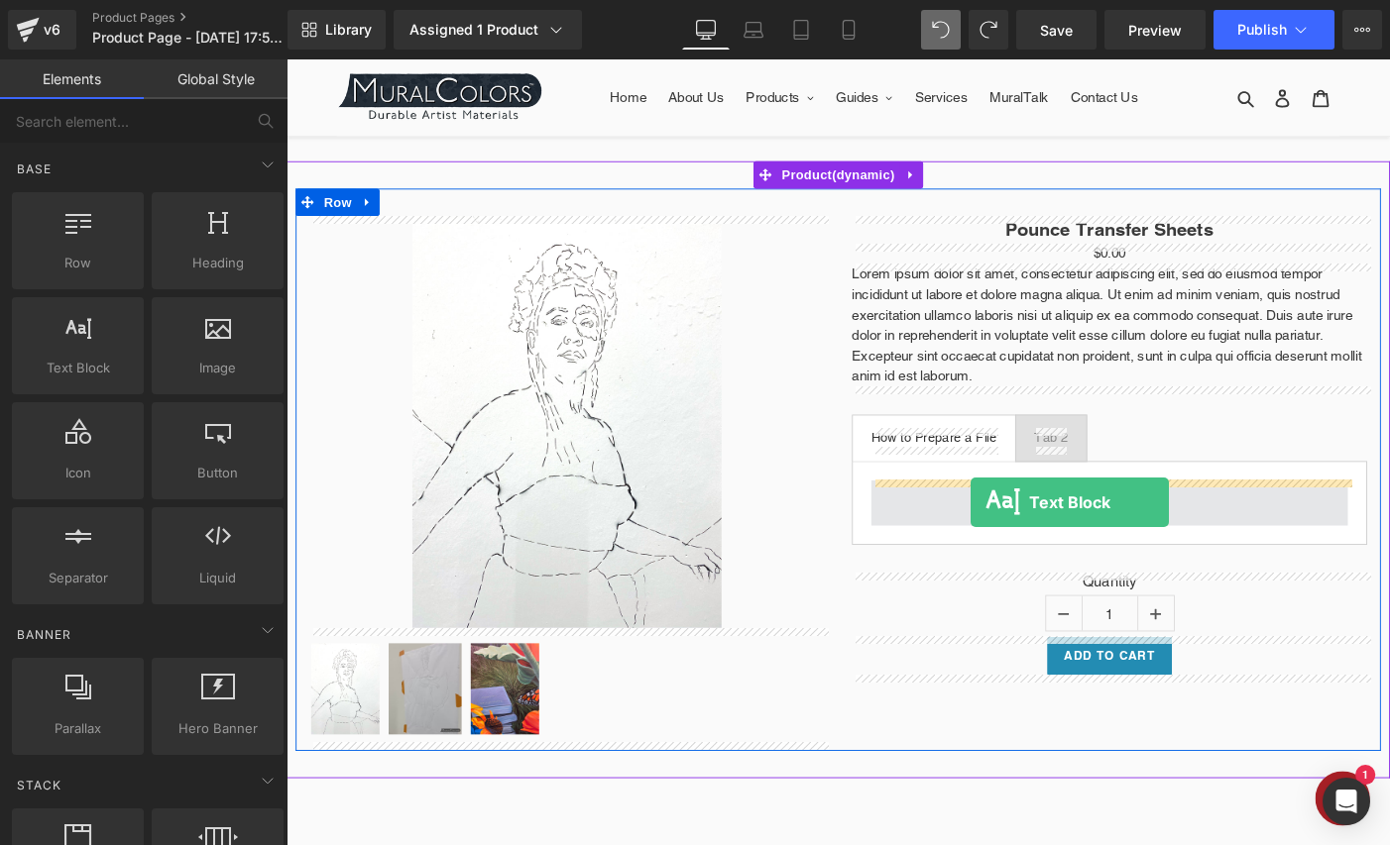
drag, startPoint x: 371, startPoint y: 408, endPoint x: 1030, endPoint y: 541, distance: 672.4
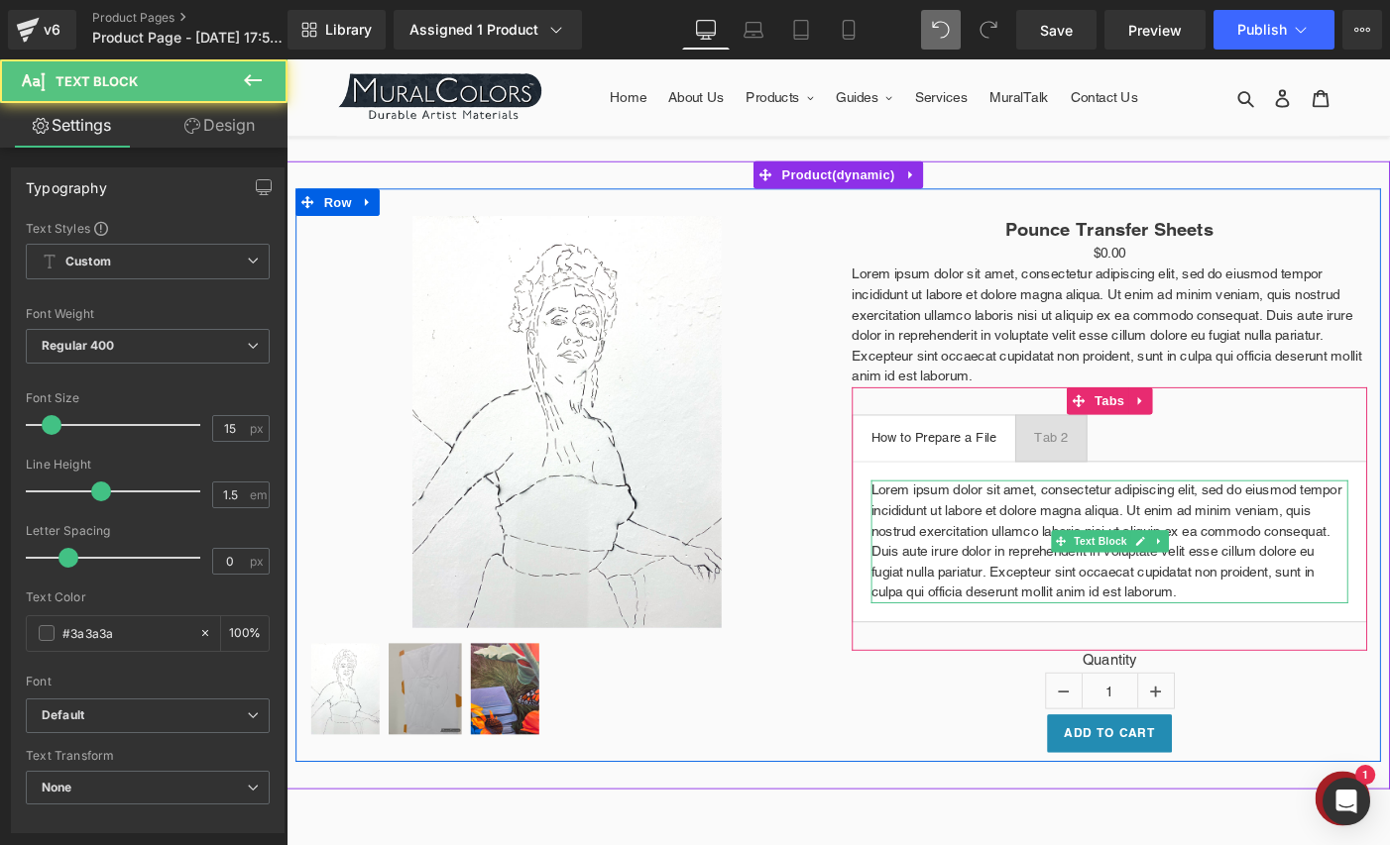
click at [1061, 556] on p "Lorem ipsum dolor sit amet, consectetur adipiscing elit, sed do eiusmod tempor …" at bounding box center [1181, 584] width 518 height 134
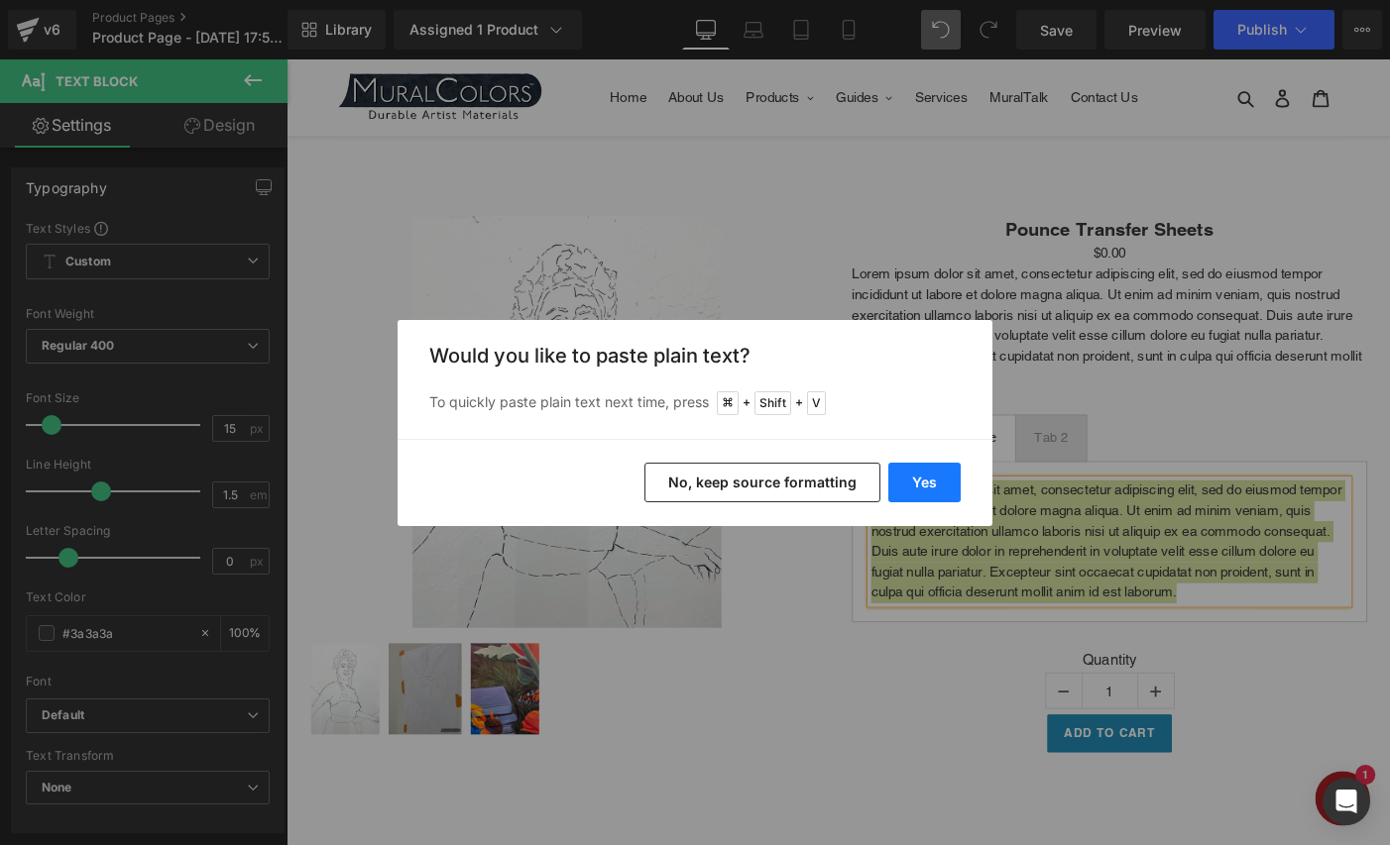
click at [919, 481] on button "Yes" at bounding box center [924, 483] width 72 height 40
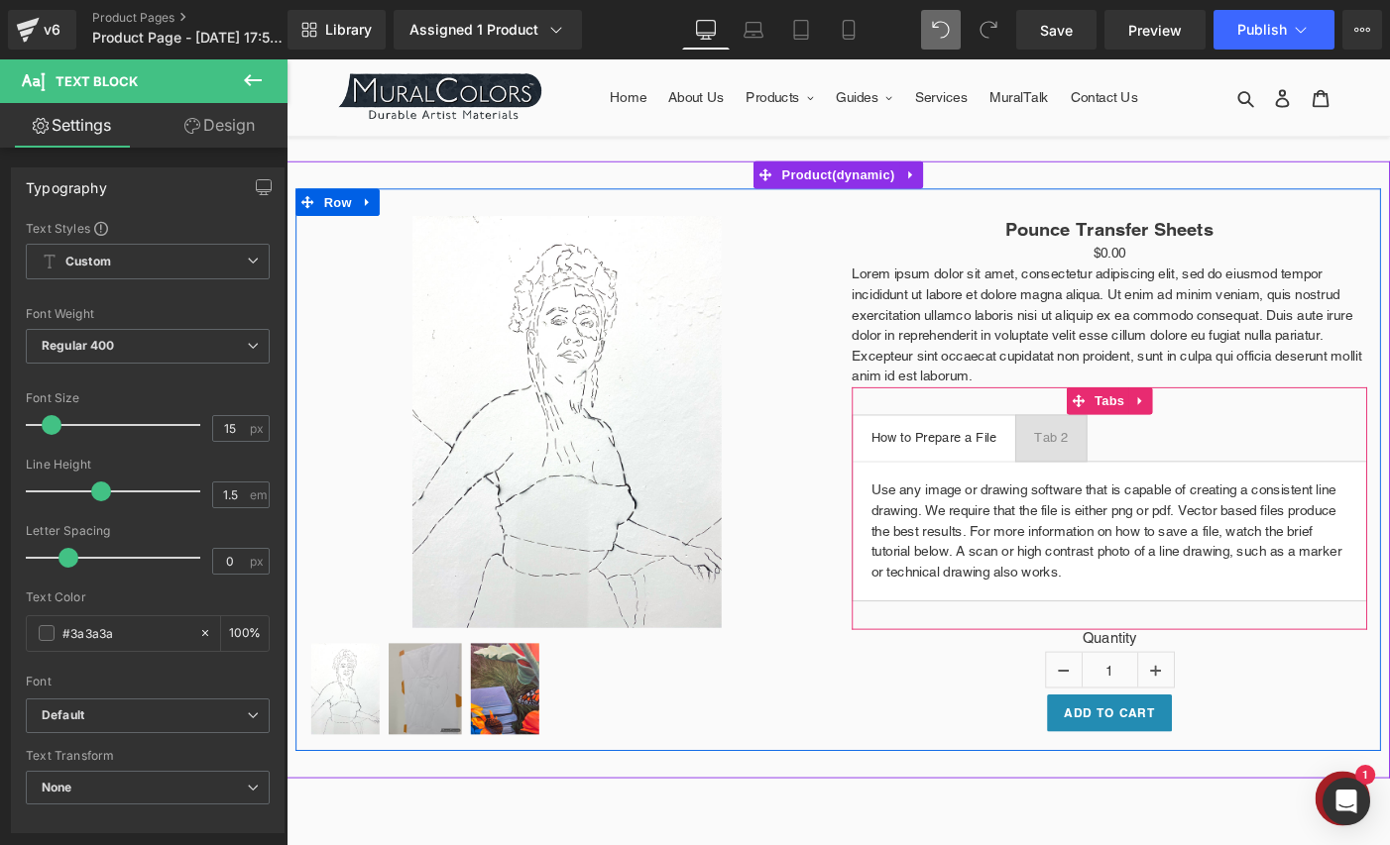
click at [1105, 465] on div "Tab 2" at bounding box center [1117, 471] width 37 height 21
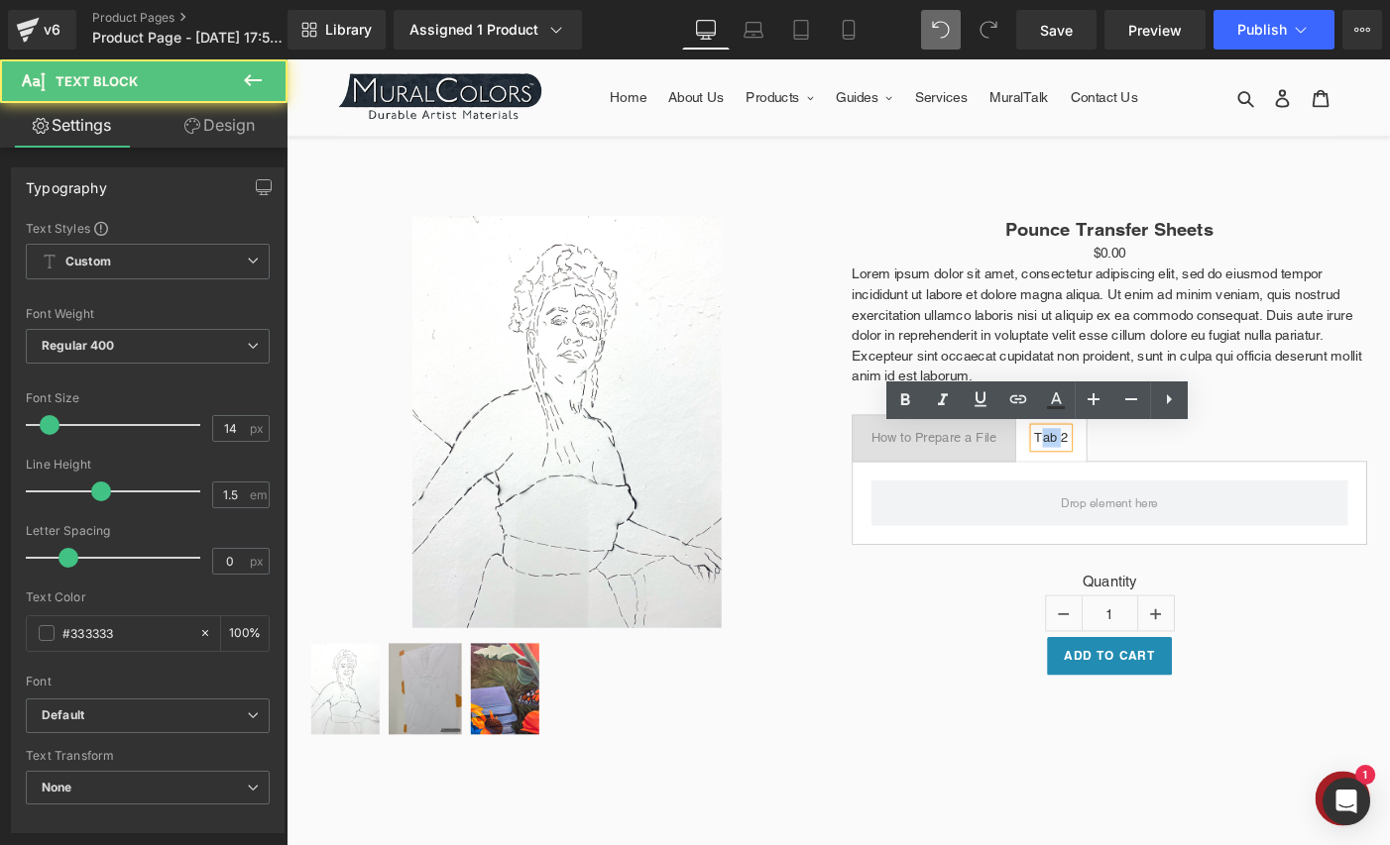
click at [1105, 465] on div "Tab 2" at bounding box center [1117, 471] width 37 height 21
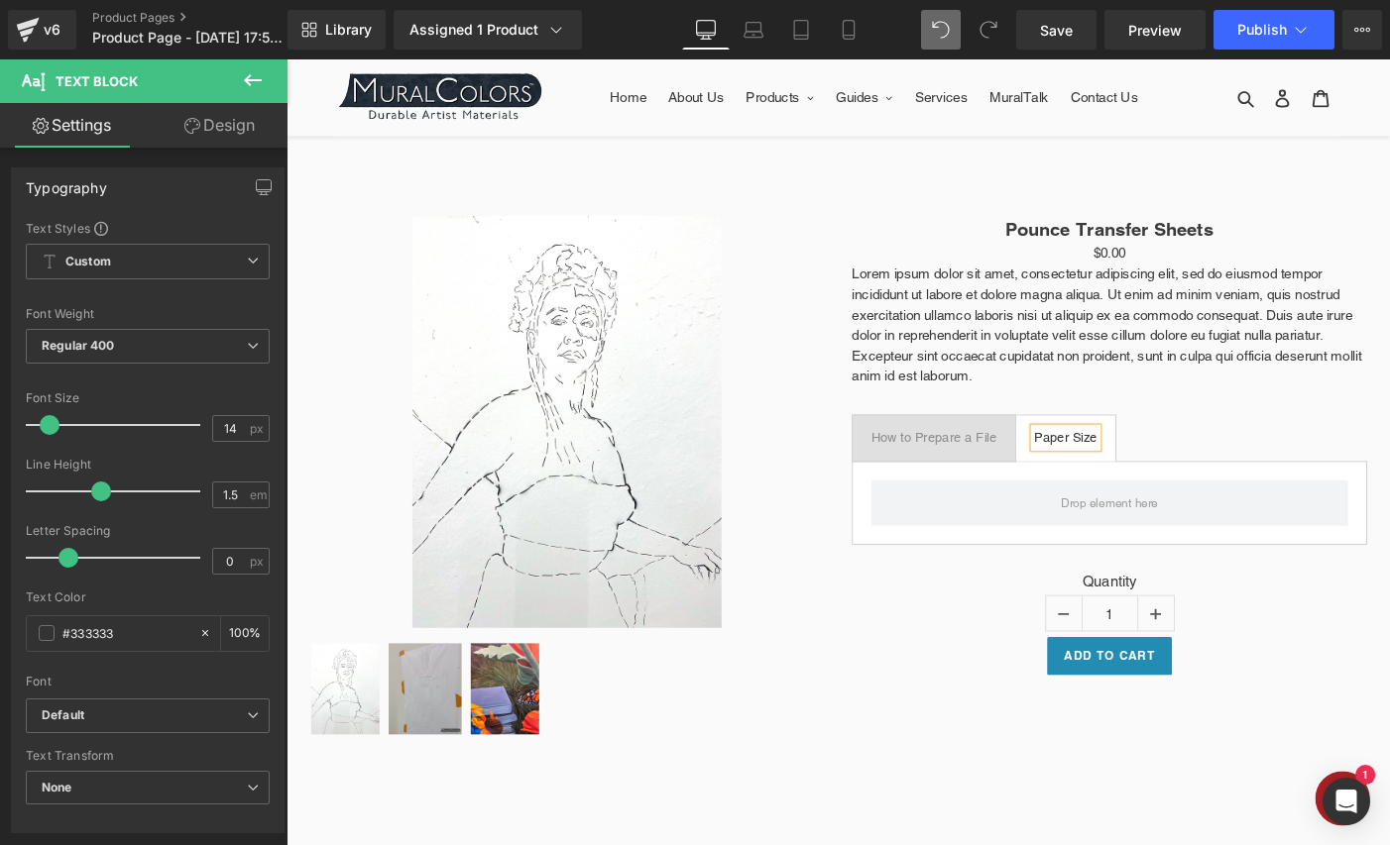
click at [914, 603] on div "How to Prepare a File Text Block Paper Size Text Block Tabs" at bounding box center [1181, 517] width 560 height 202
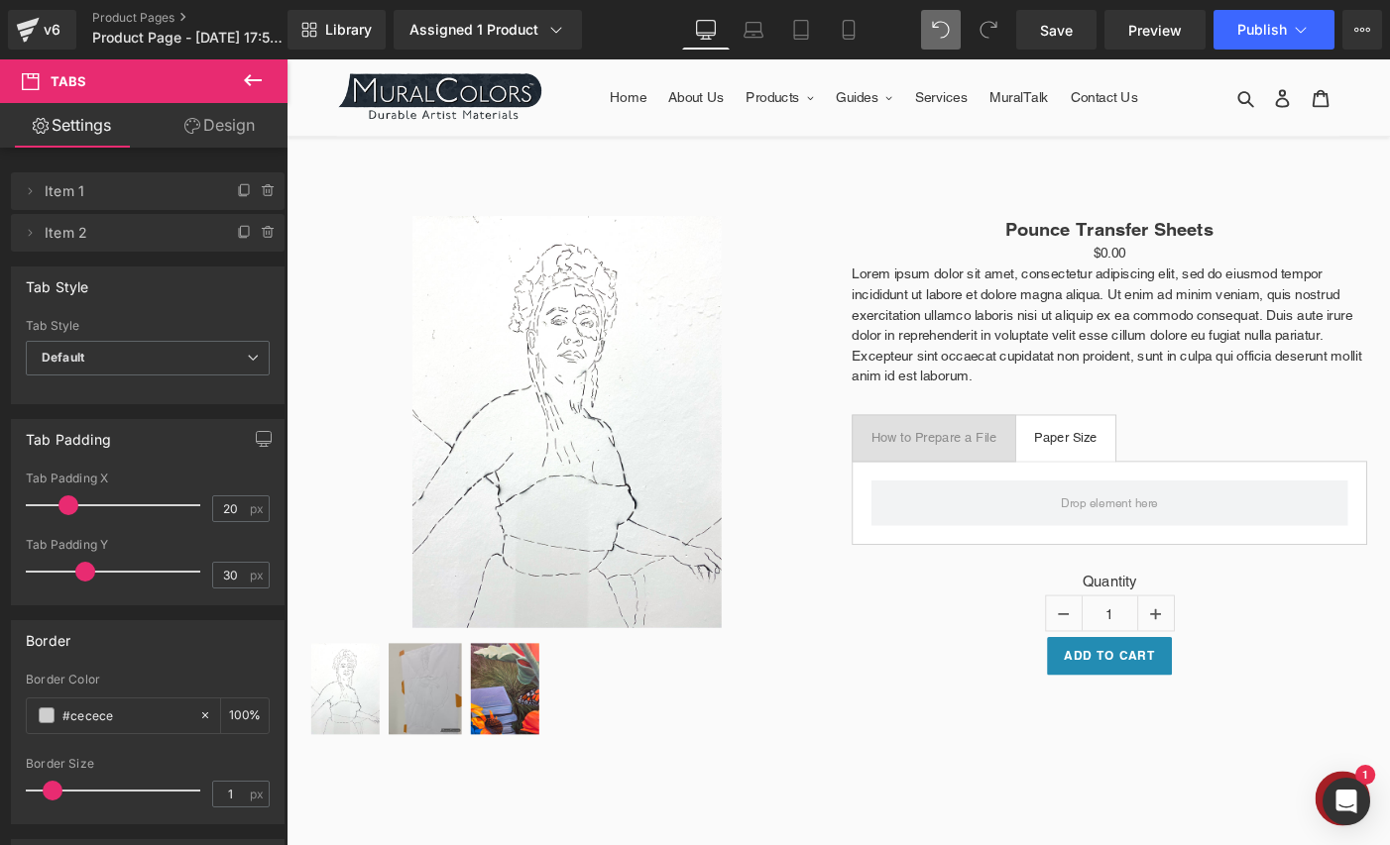
click at [254, 78] on icon at bounding box center [253, 80] width 24 height 24
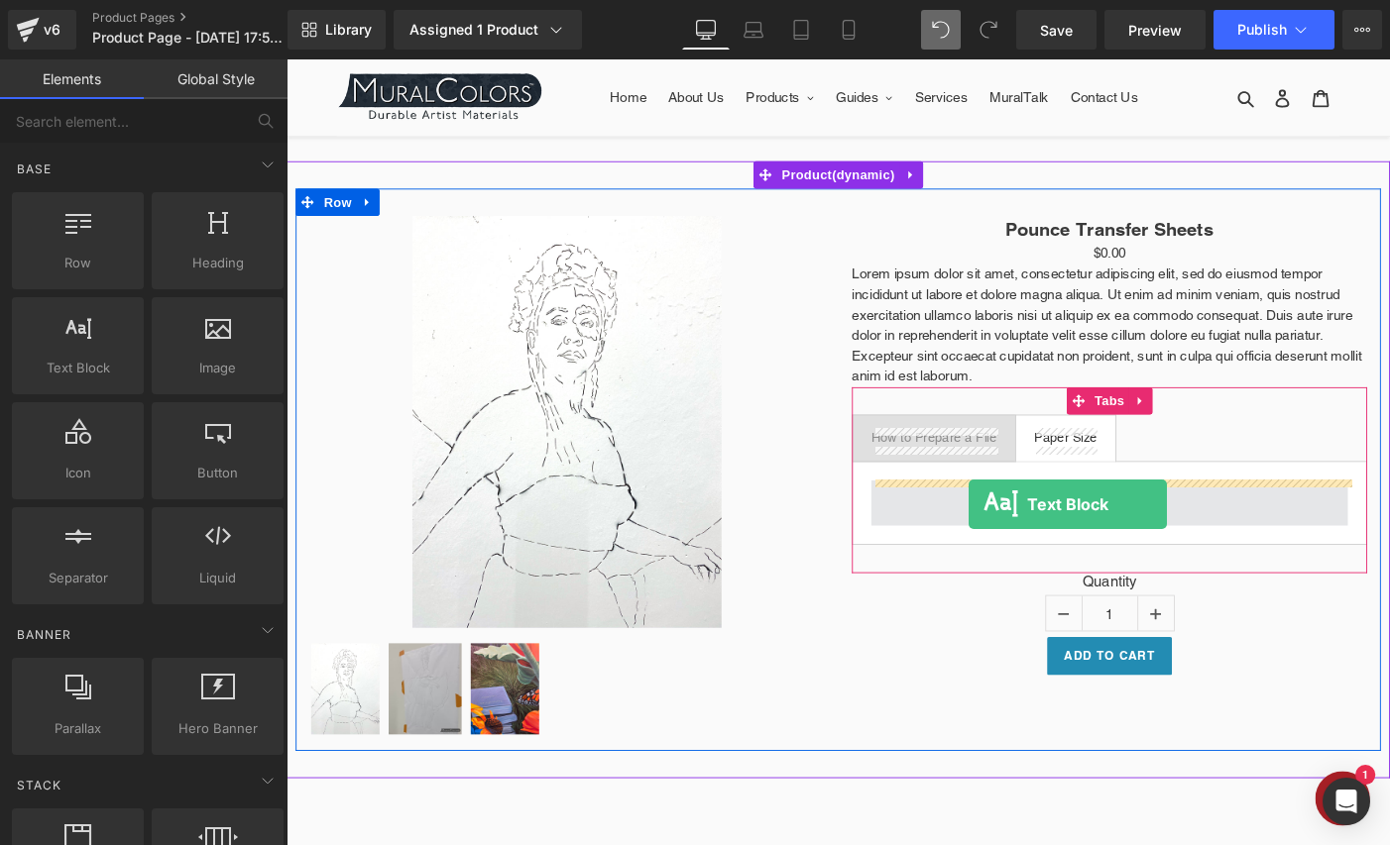
drag, startPoint x: 356, startPoint y: 409, endPoint x: 1028, endPoint y: 543, distance: 685.2
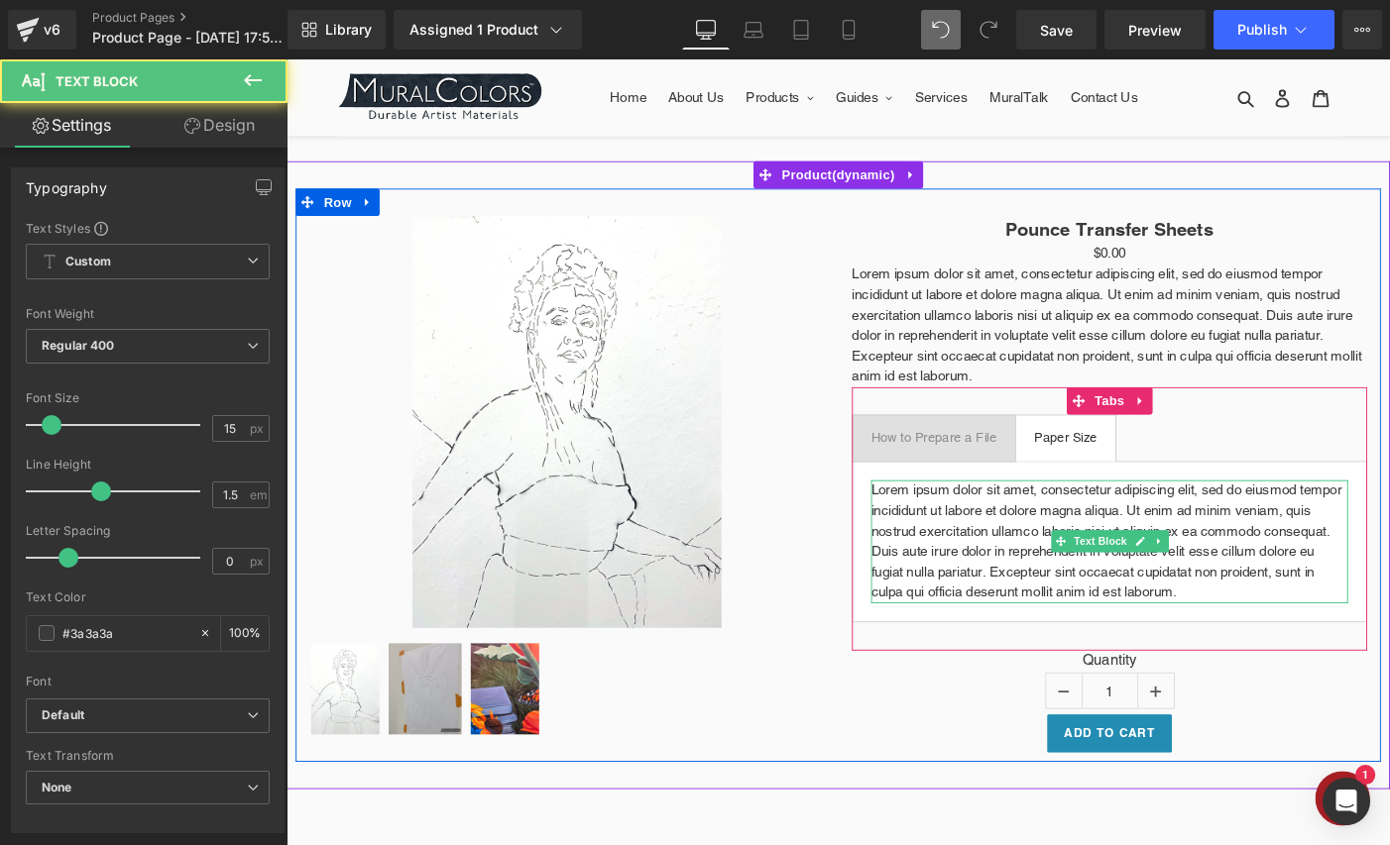
click at [1060, 559] on p "Lorem ipsum dolor sit amet, consectetur adipiscing elit, sed do eiusmod tempor …" at bounding box center [1181, 584] width 518 height 134
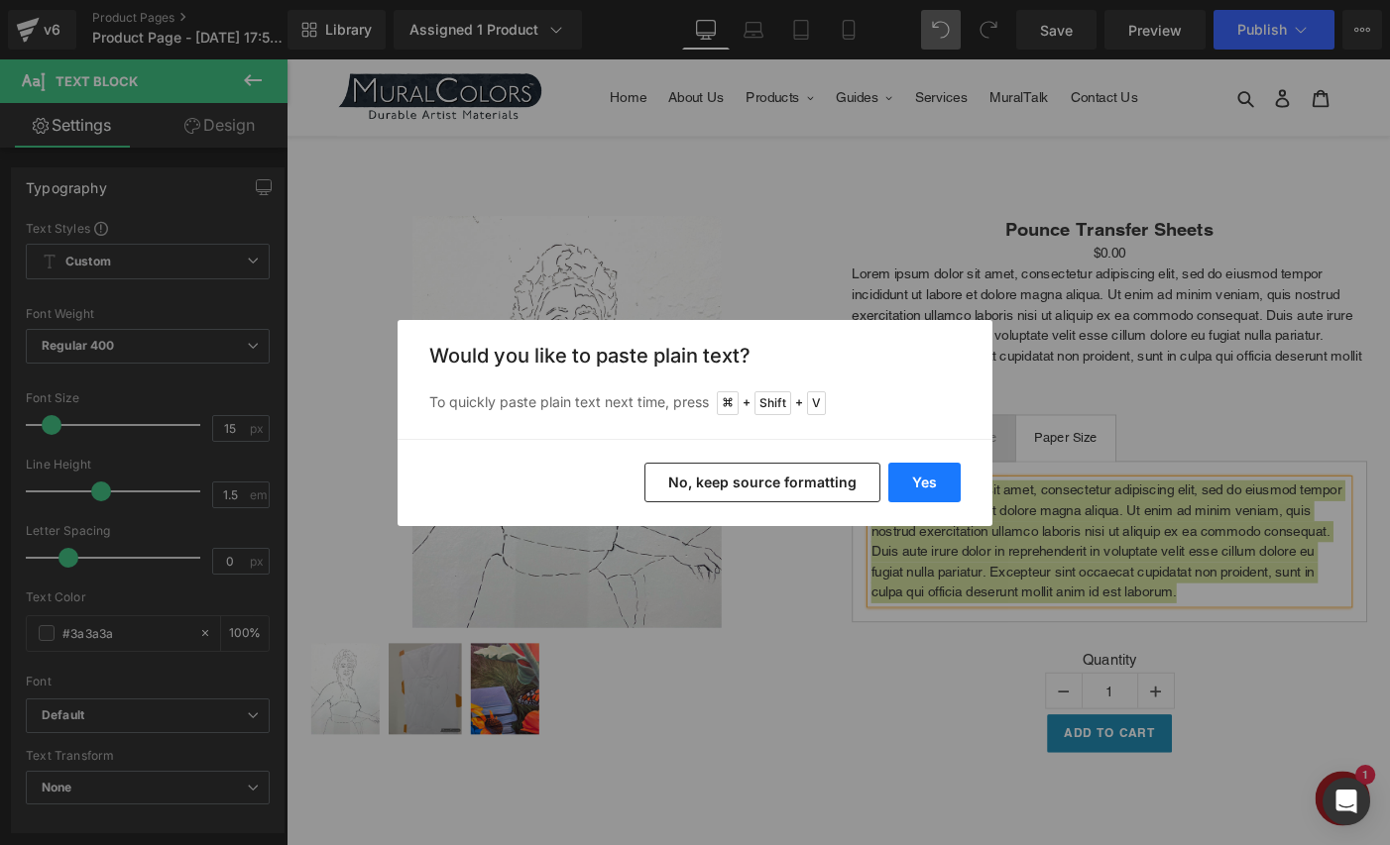
click at [934, 481] on button "Yes" at bounding box center [924, 483] width 72 height 40
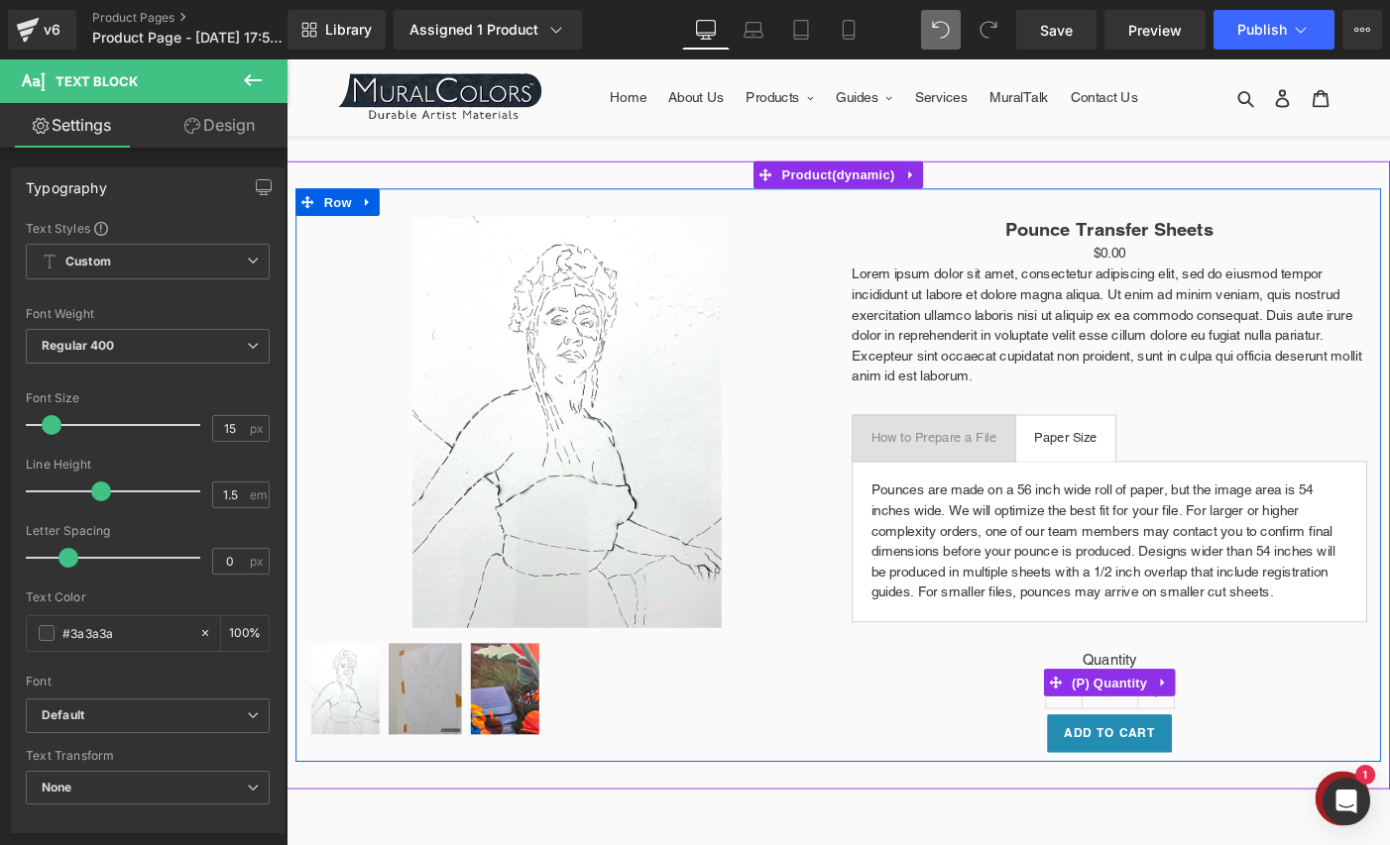
click at [927, 758] on div "Quantity 1" at bounding box center [1181, 738] width 560 height 70
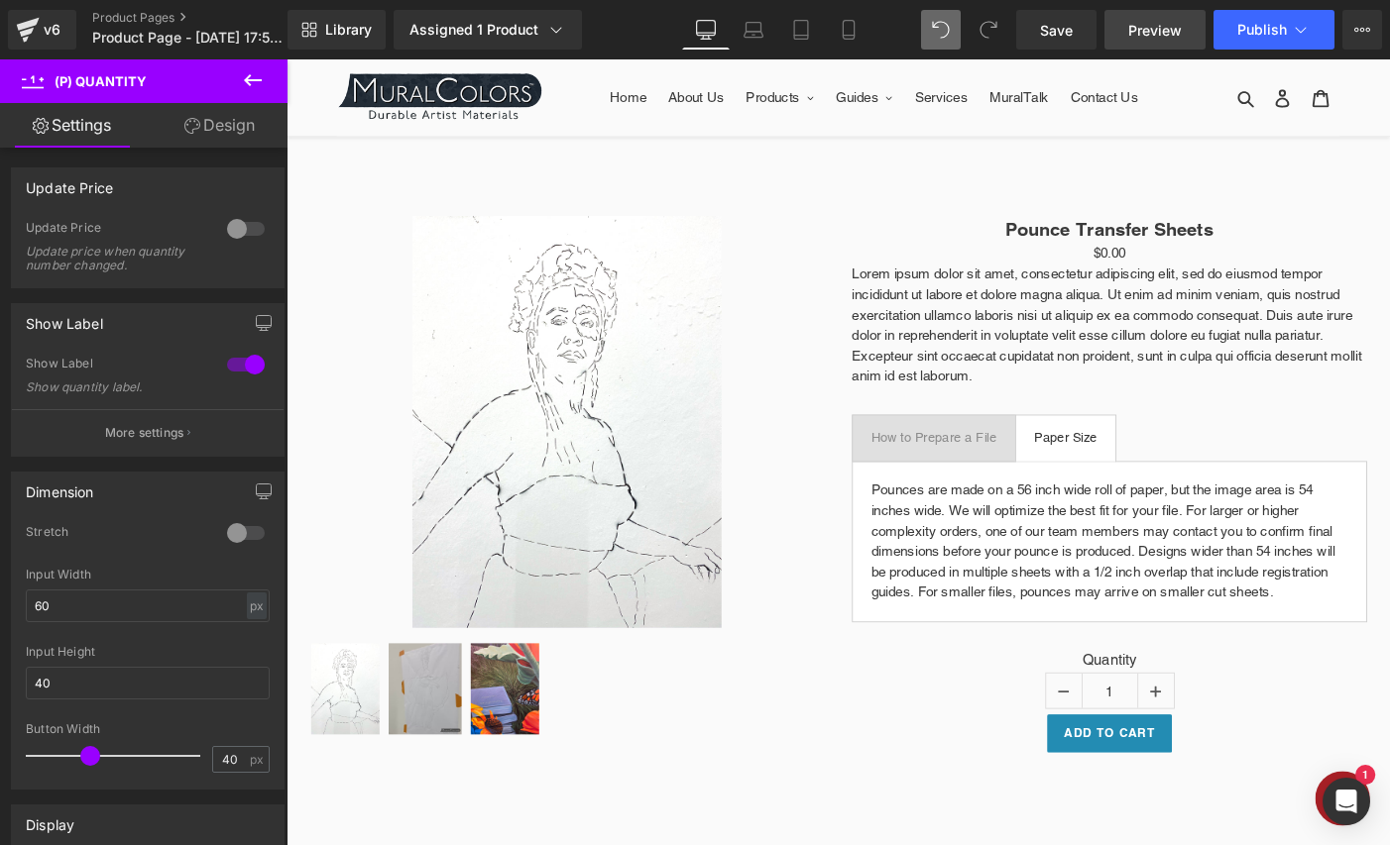
click at [1162, 30] on span "Preview" at bounding box center [1155, 30] width 54 height 21
click at [1069, 28] on span "Save" at bounding box center [1056, 30] width 33 height 21
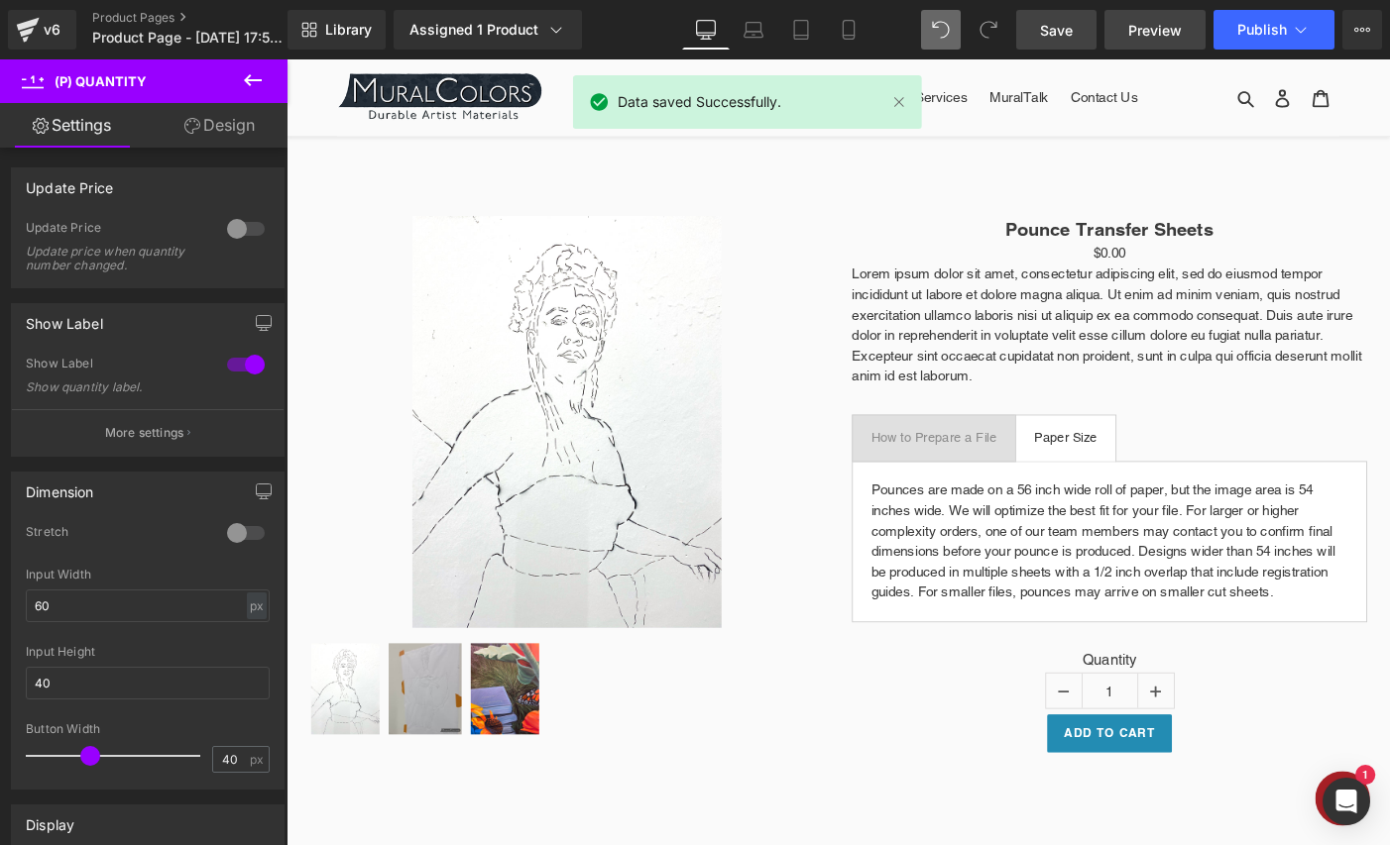
click at [1157, 40] on span "Preview" at bounding box center [1155, 30] width 54 height 21
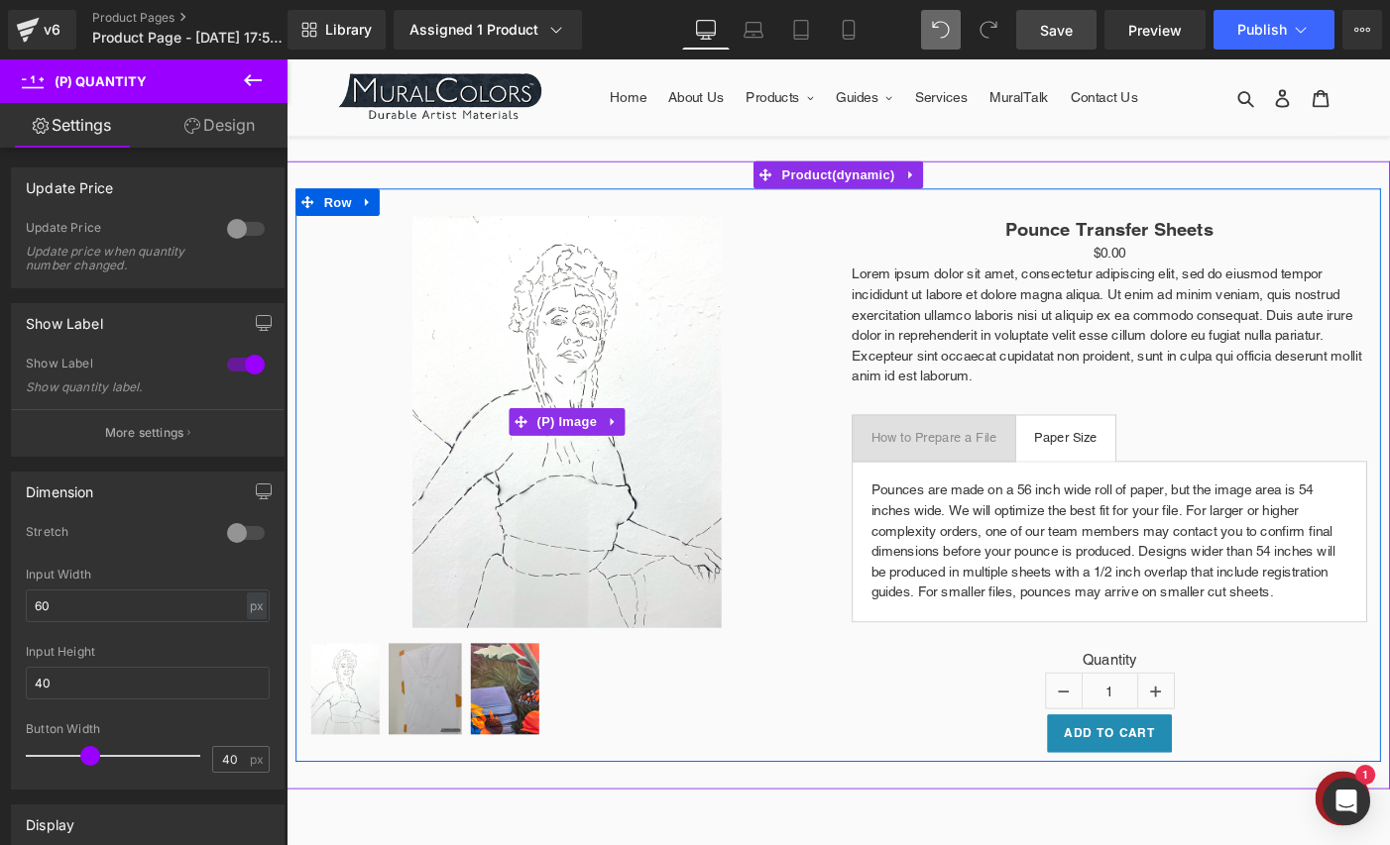
click at [620, 344] on img at bounding box center [591, 454] width 336 height 448
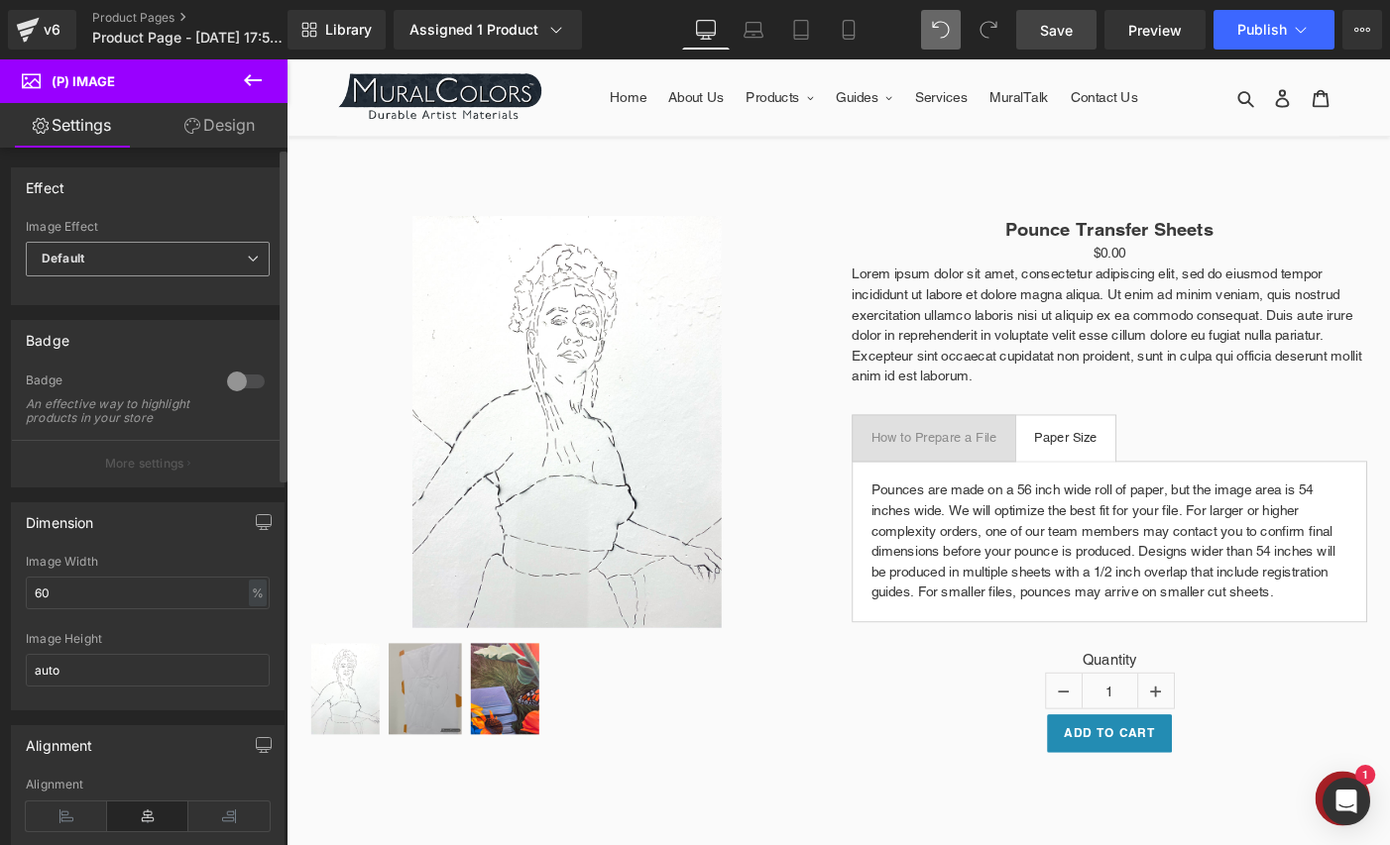
click at [204, 259] on span "Default" at bounding box center [148, 259] width 244 height 35
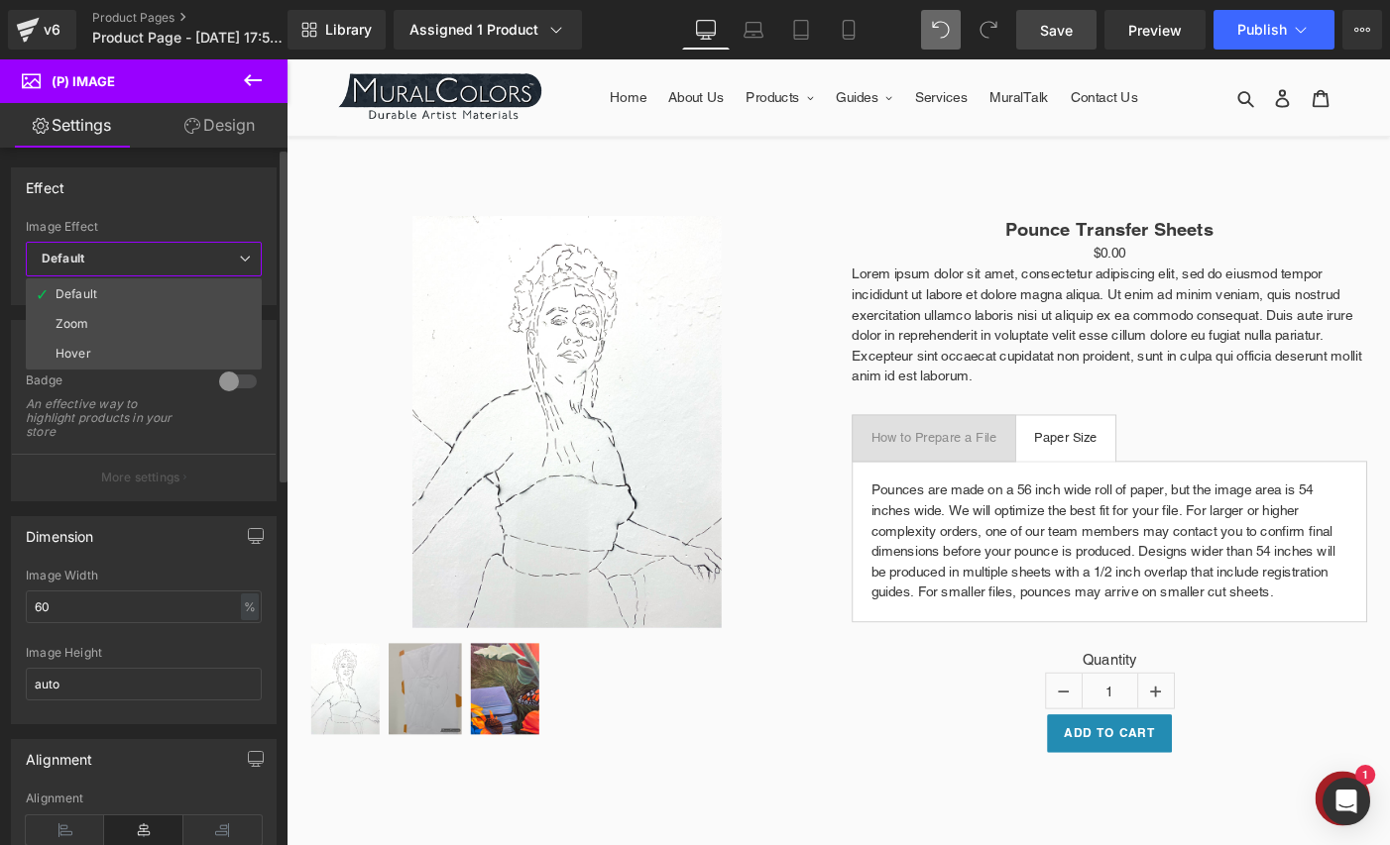
click at [204, 259] on span "Default" at bounding box center [144, 259] width 236 height 35
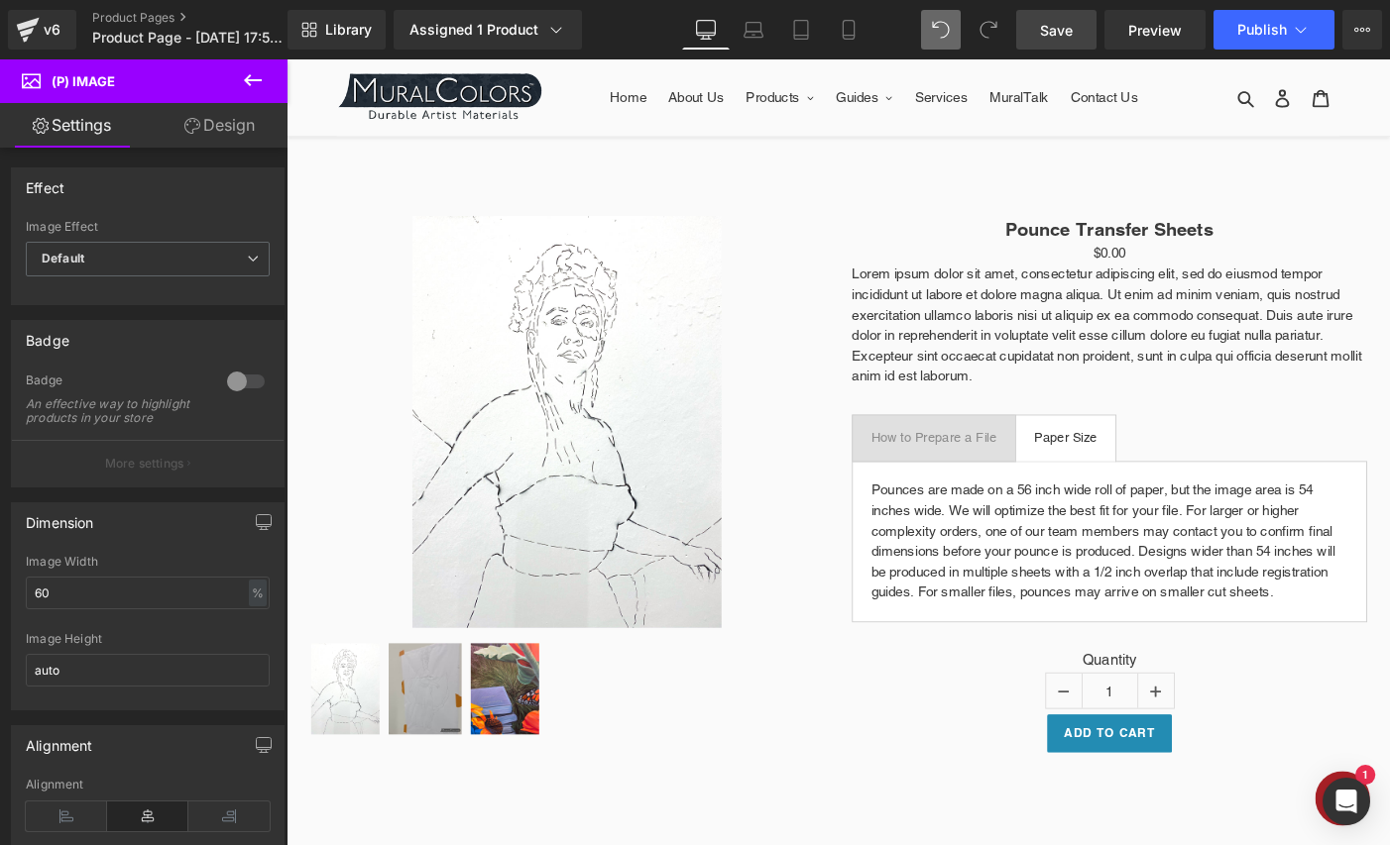
click at [1056, 27] on span "Save" at bounding box center [1056, 30] width 33 height 21
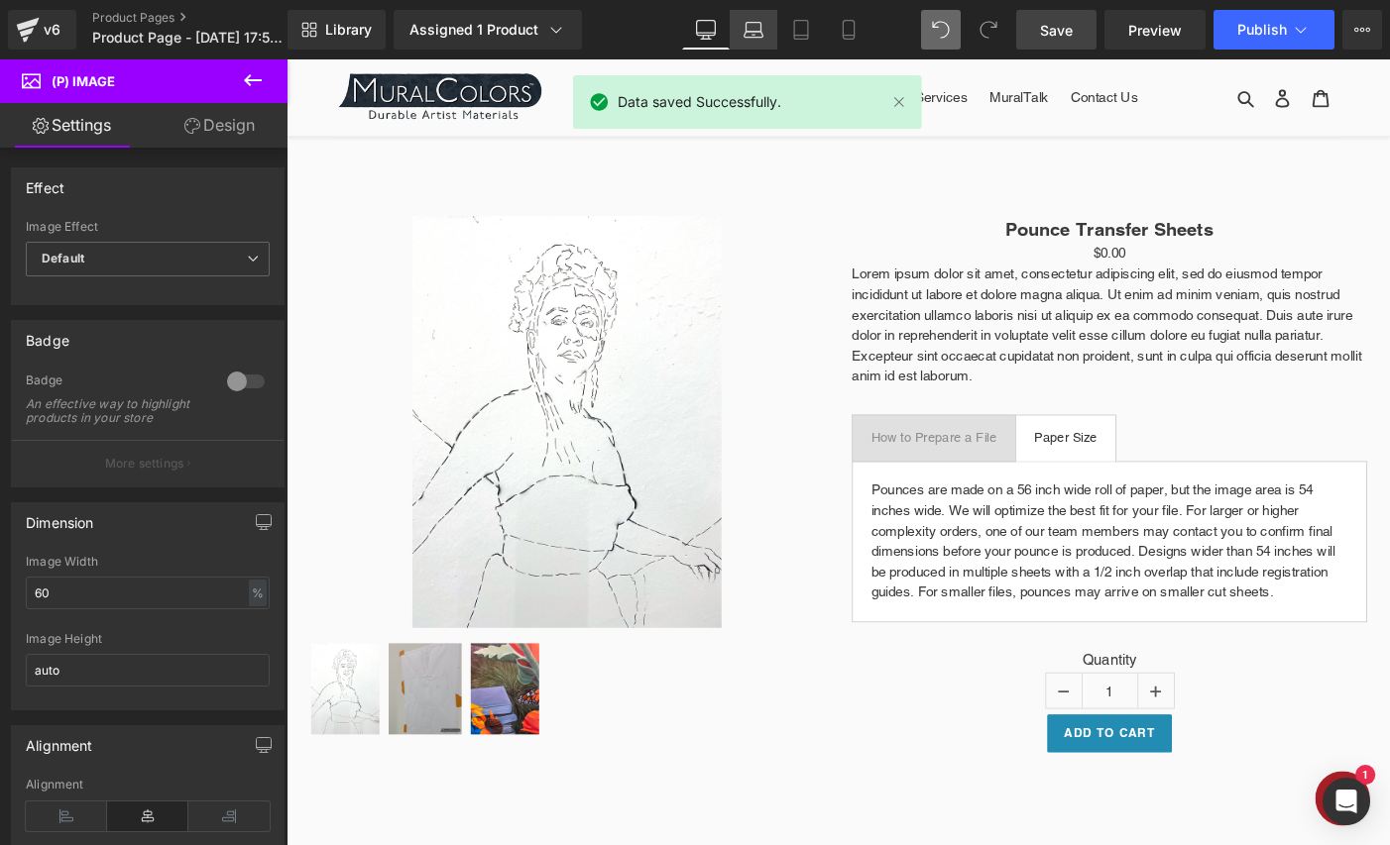
click at [752, 19] on link "Laptop" at bounding box center [754, 30] width 48 height 40
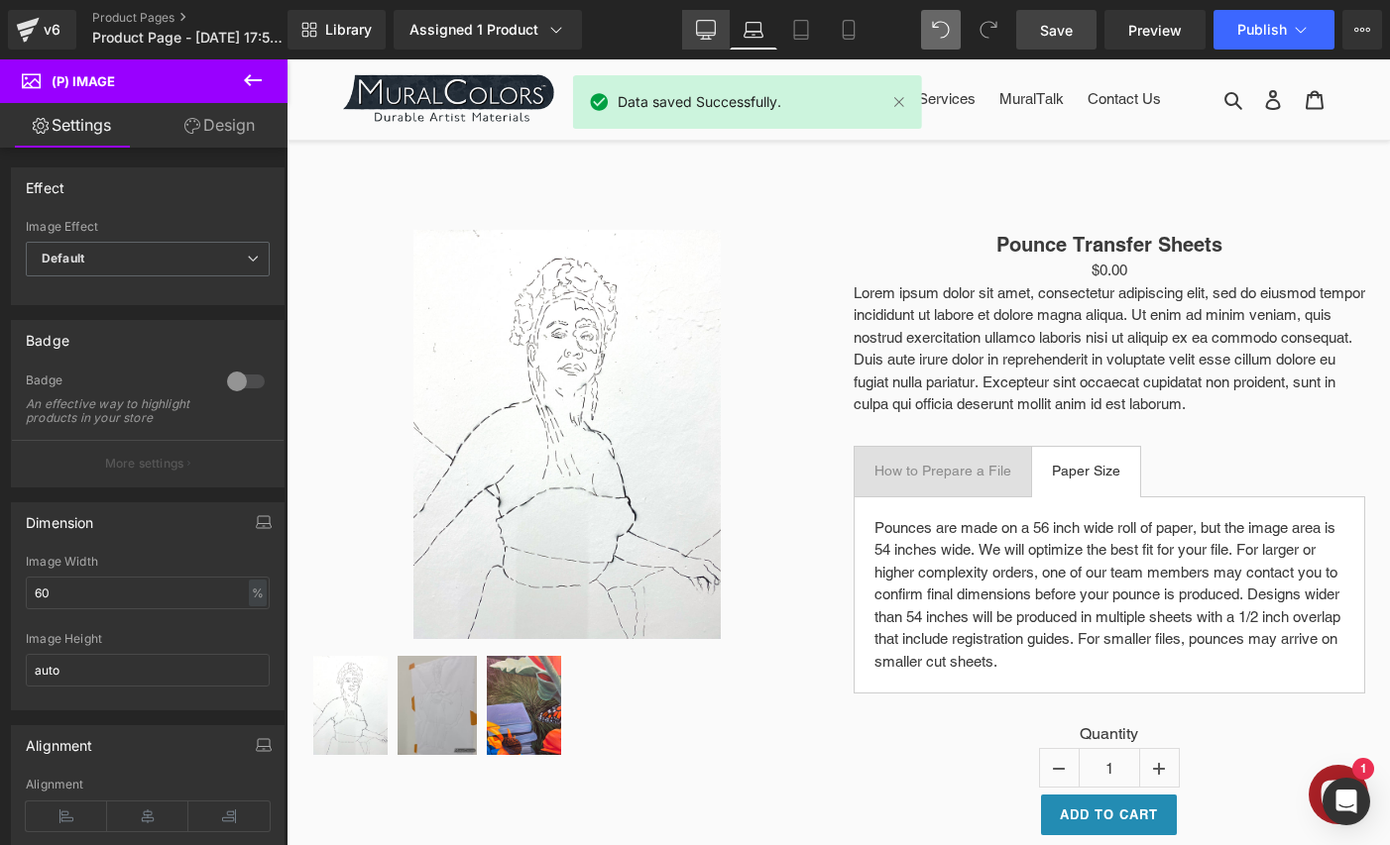
click at [709, 22] on icon at bounding box center [706, 30] width 20 height 20
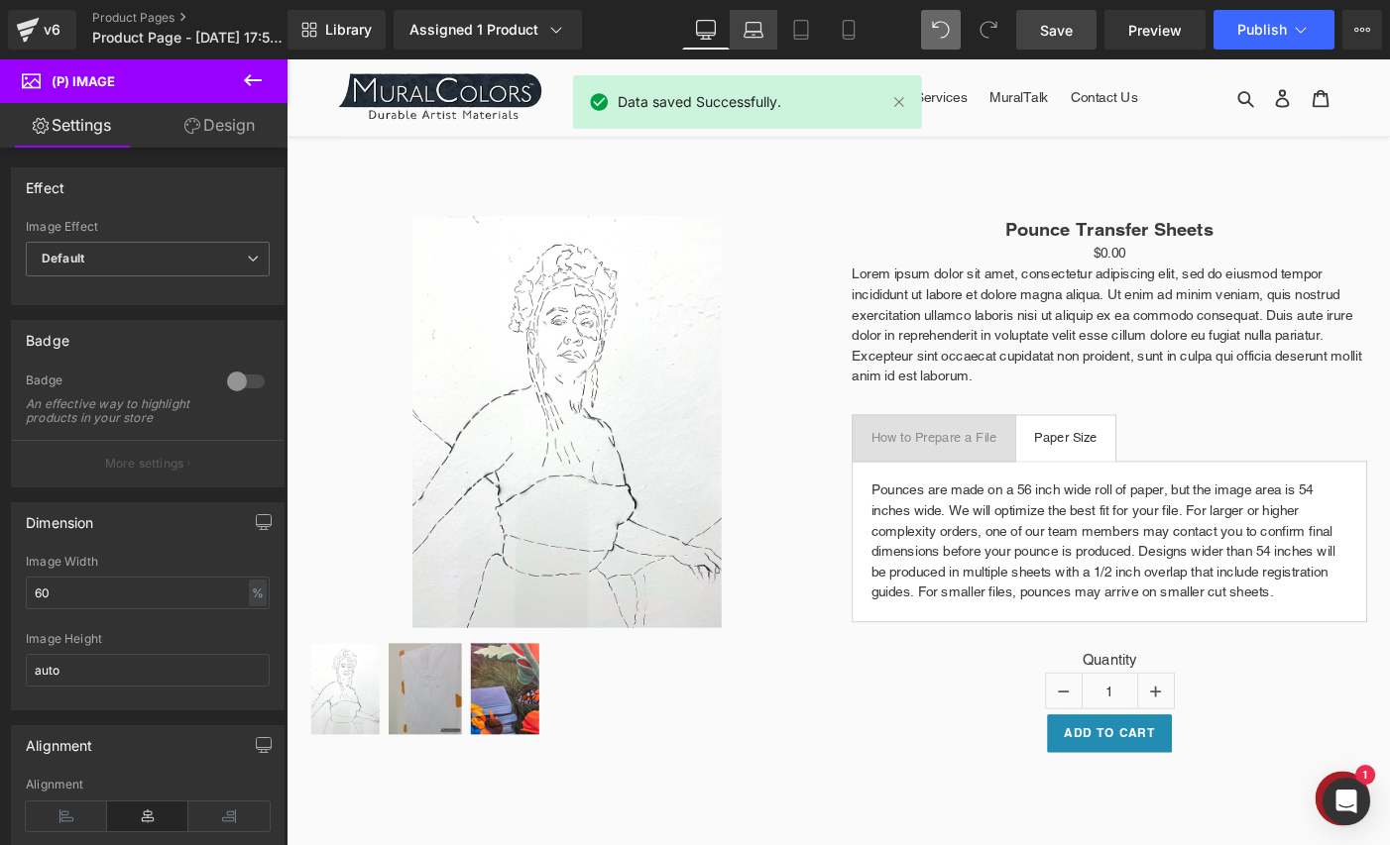
click at [754, 26] on icon at bounding box center [753, 30] width 20 height 20
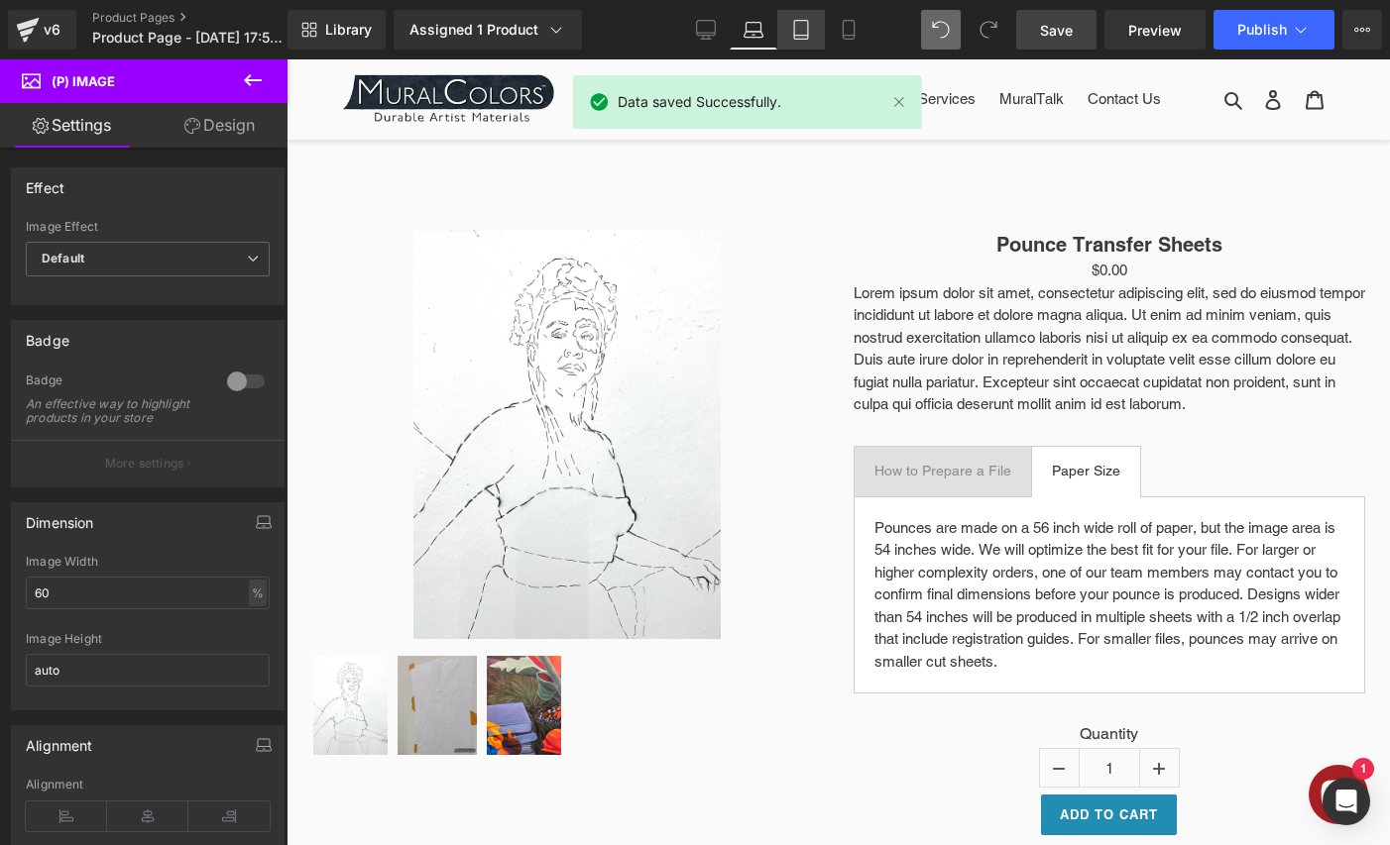
click at [790, 26] on link "Tablet" at bounding box center [801, 30] width 48 height 40
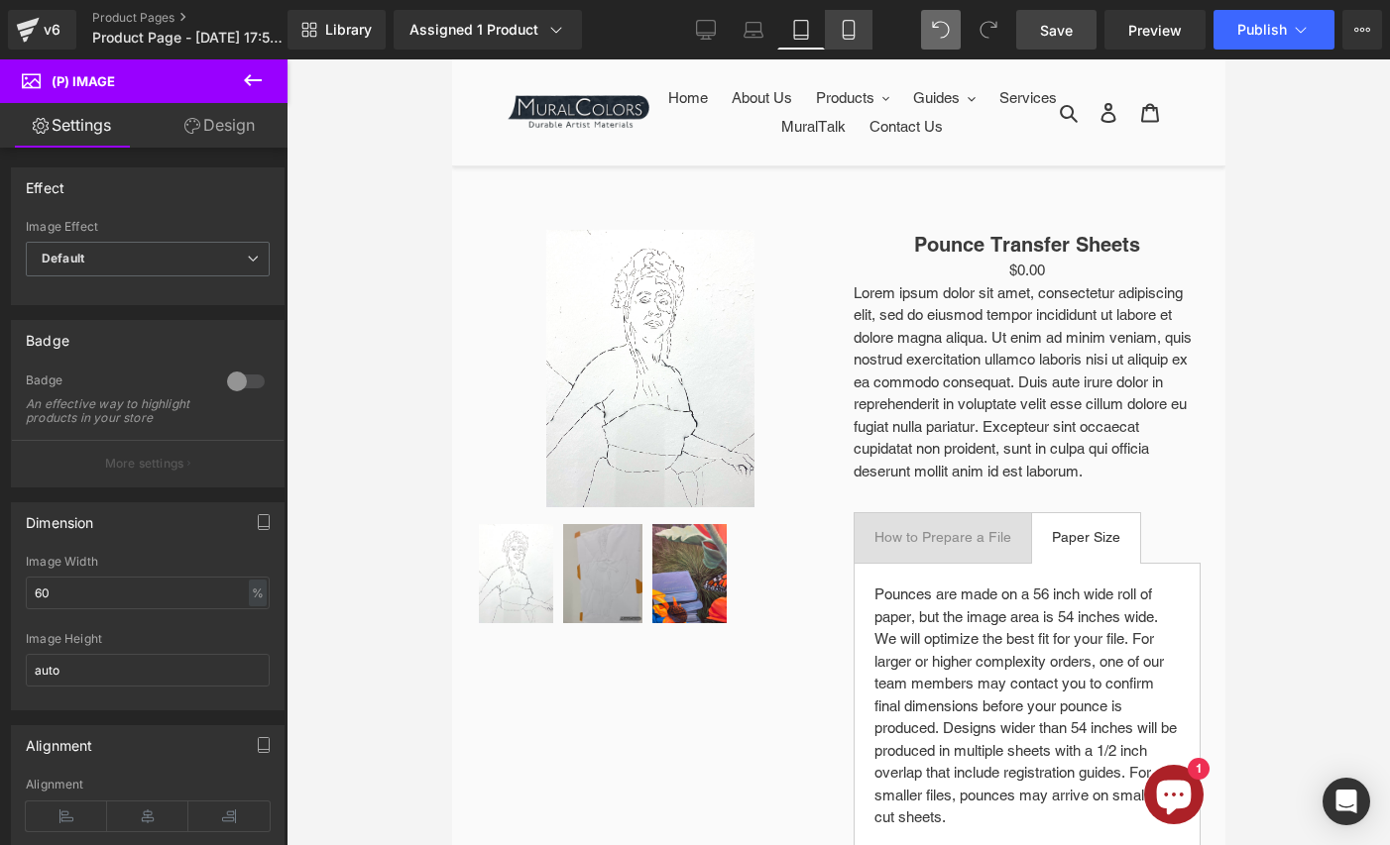
click at [836, 31] on link "Mobile" at bounding box center [849, 30] width 48 height 40
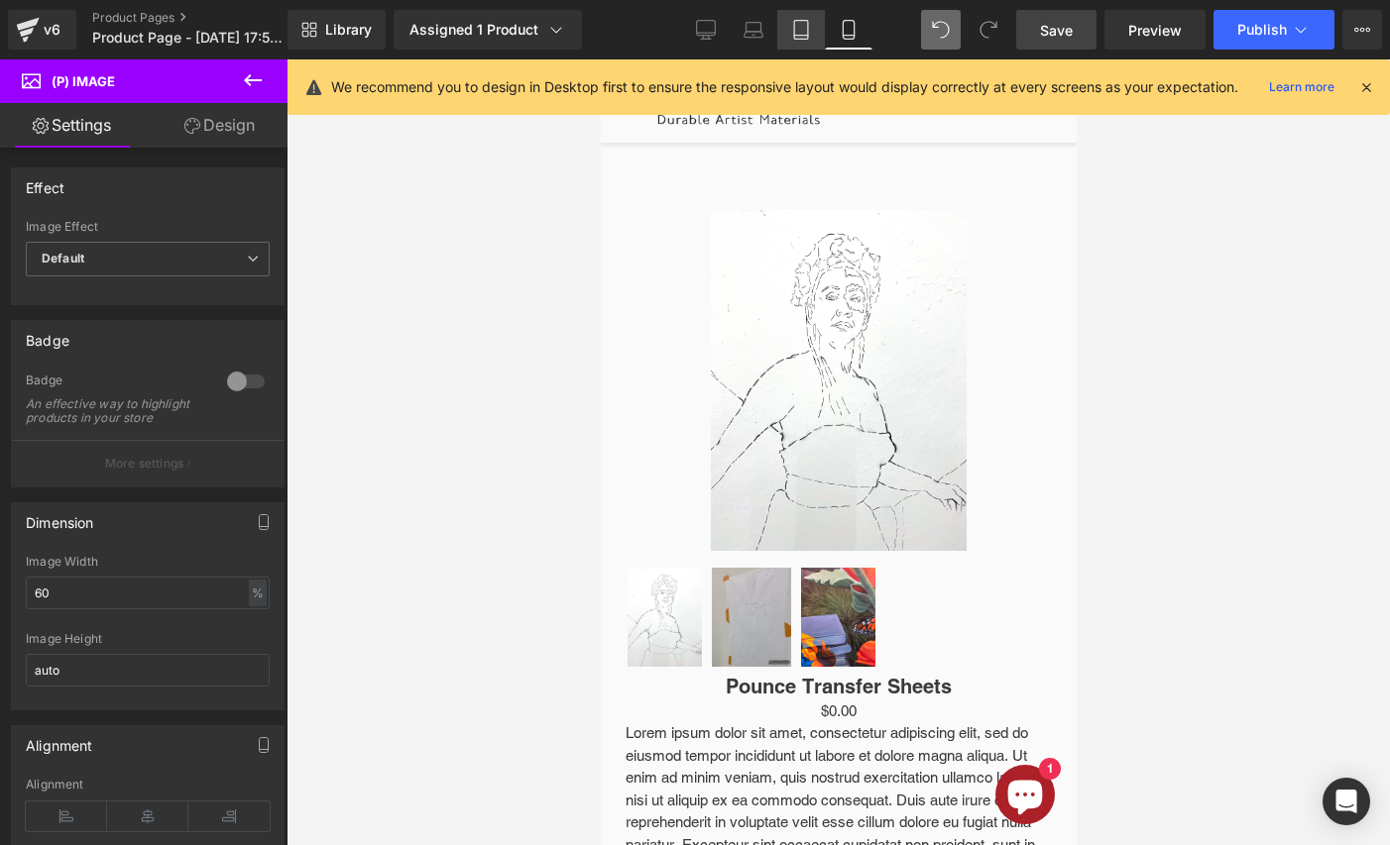
click at [810, 31] on icon at bounding box center [801, 30] width 20 height 20
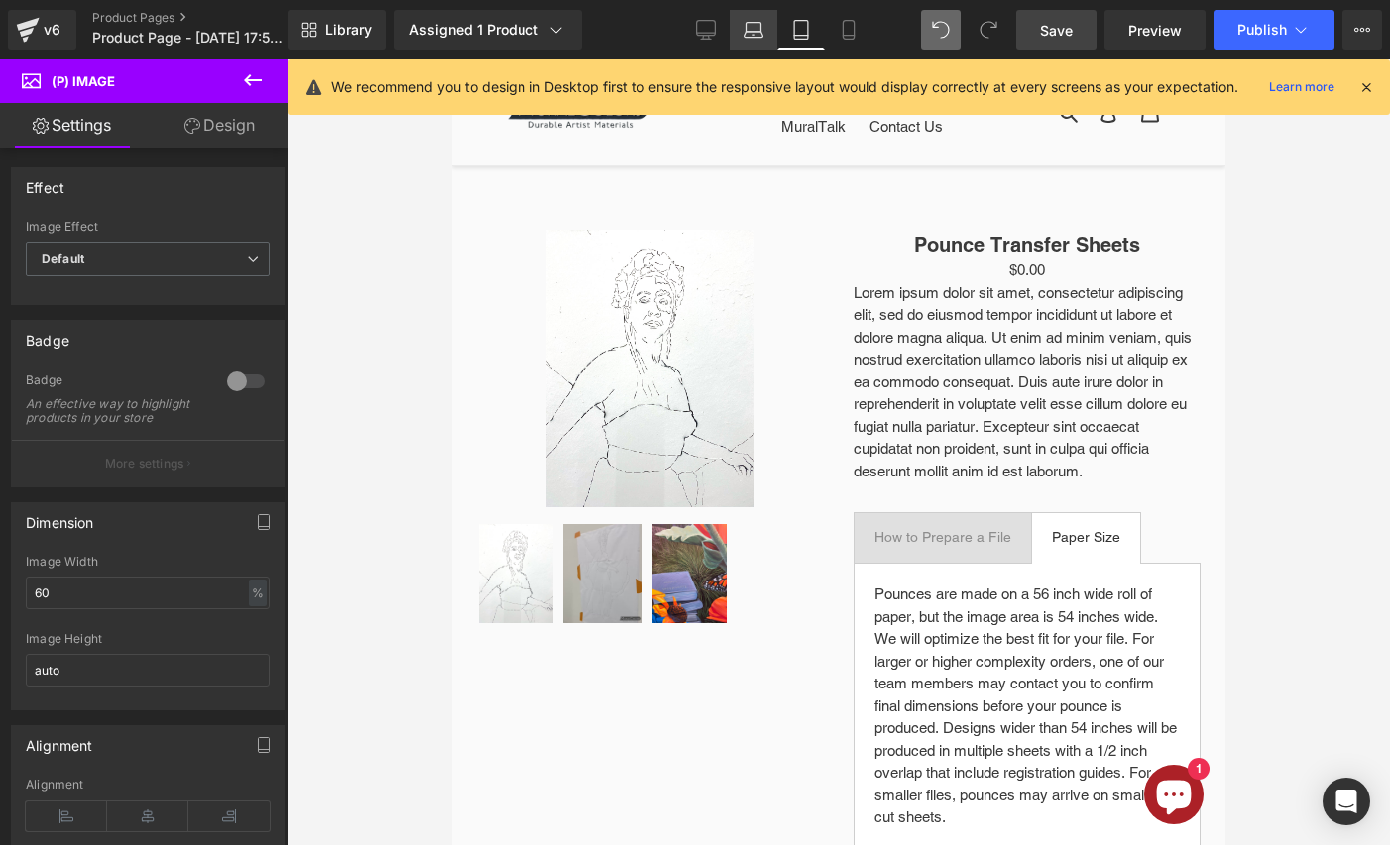
click at [759, 32] on icon at bounding box center [753, 35] width 19 height 6
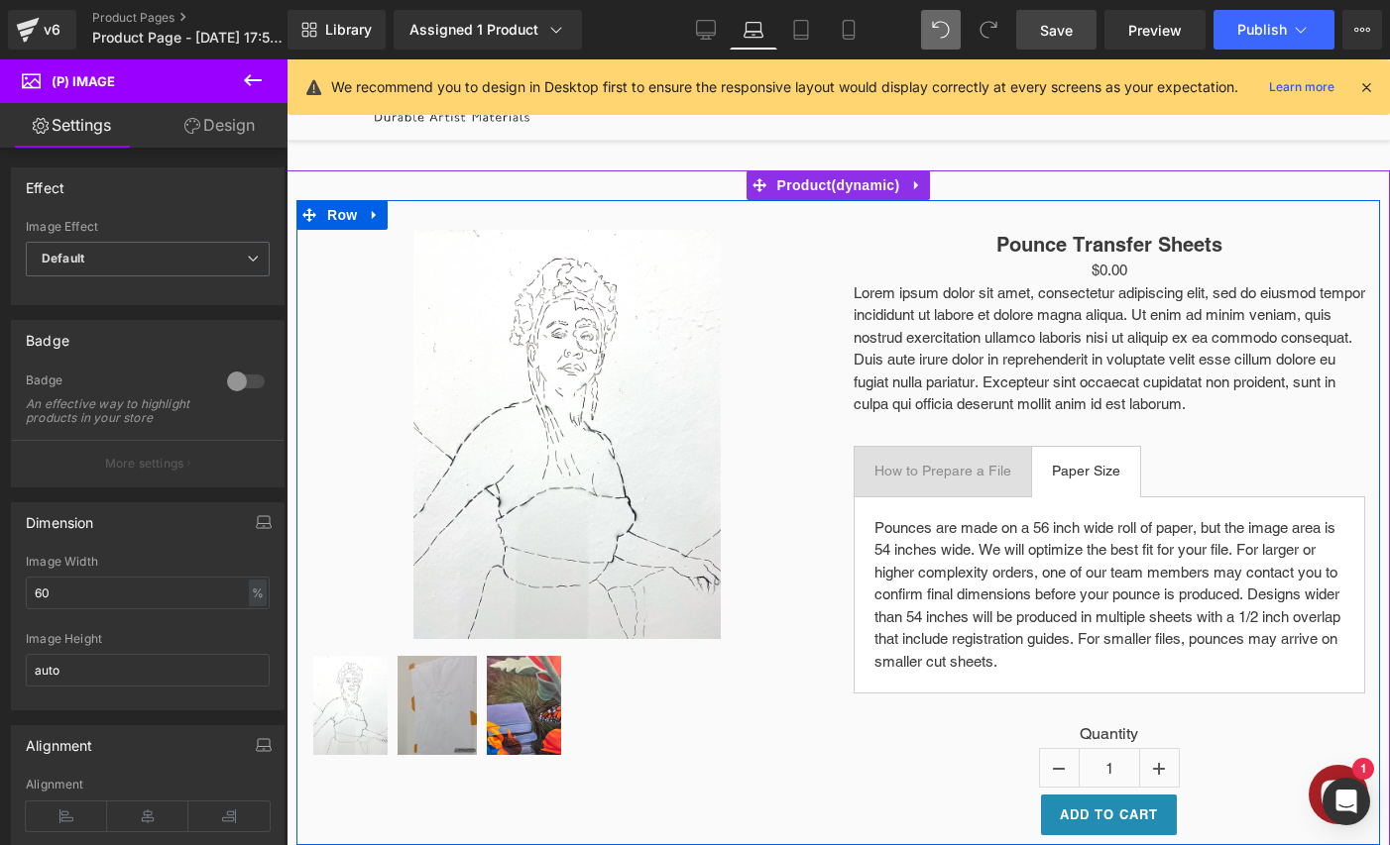
click at [1070, 378] on p "Lorem ipsum dolor sit amet, consectetur adipiscing elit, sed do eiusmod tempor …" at bounding box center [1109, 349] width 512 height 134
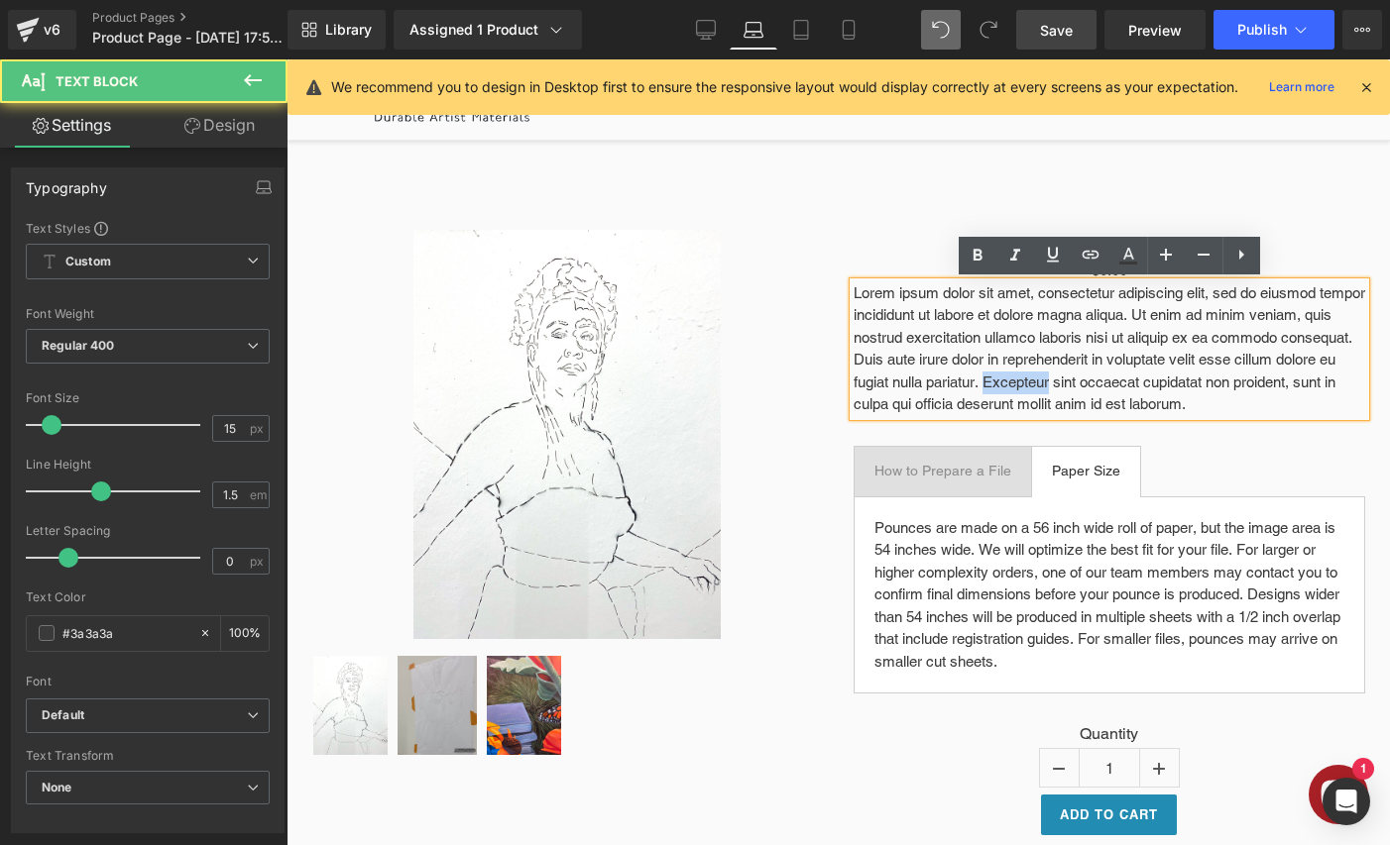
click at [1070, 378] on p "Lorem ipsum dolor sit amet, consectetur adipiscing elit, sed do eiusmod tempor …" at bounding box center [1109, 349] width 512 height 134
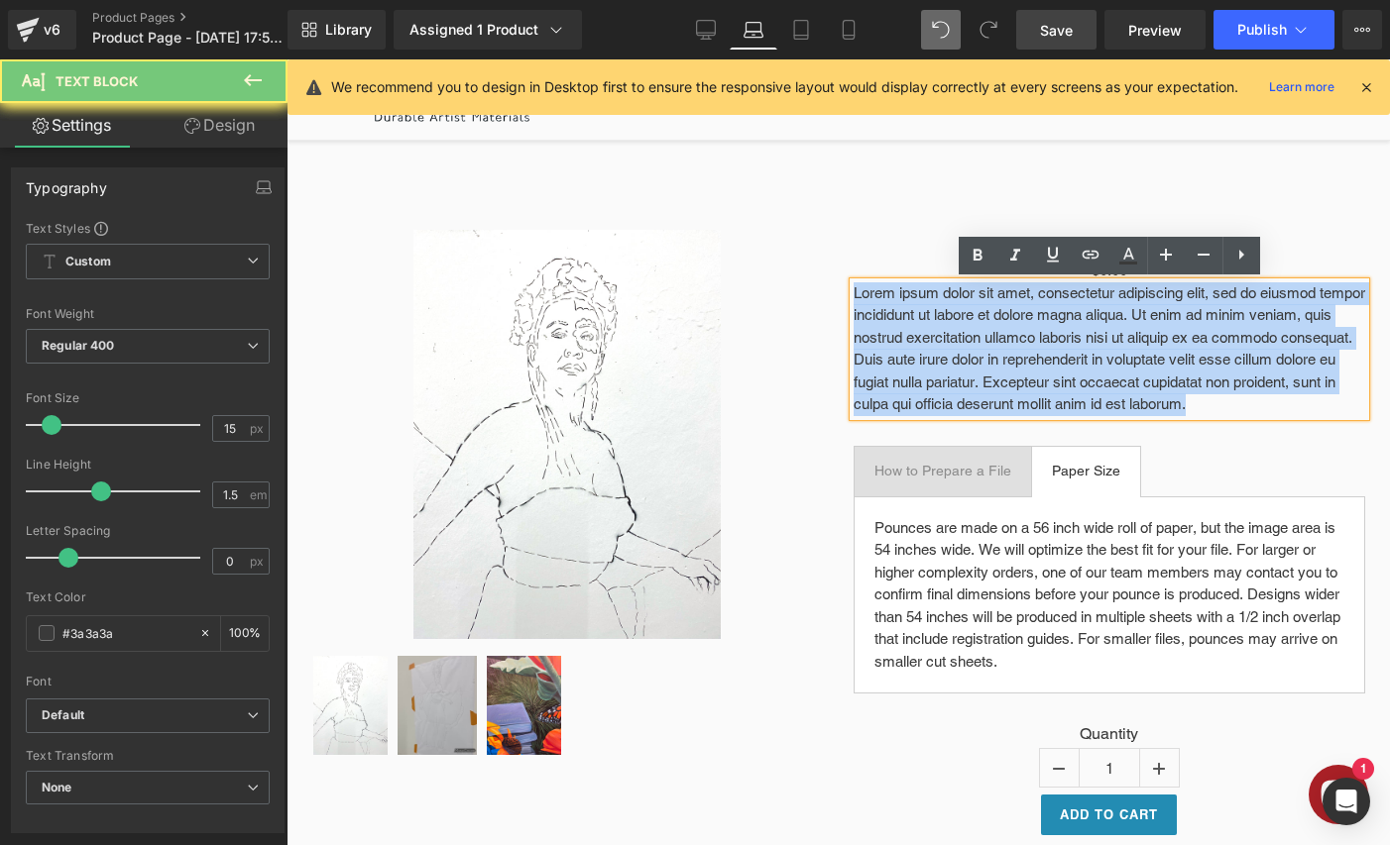
click at [1070, 378] on p "Lorem ipsum dolor sit amet, consectetur adipiscing elit, sed do eiusmod tempor …" at bounding box center [1109, 349] width 512 height 134
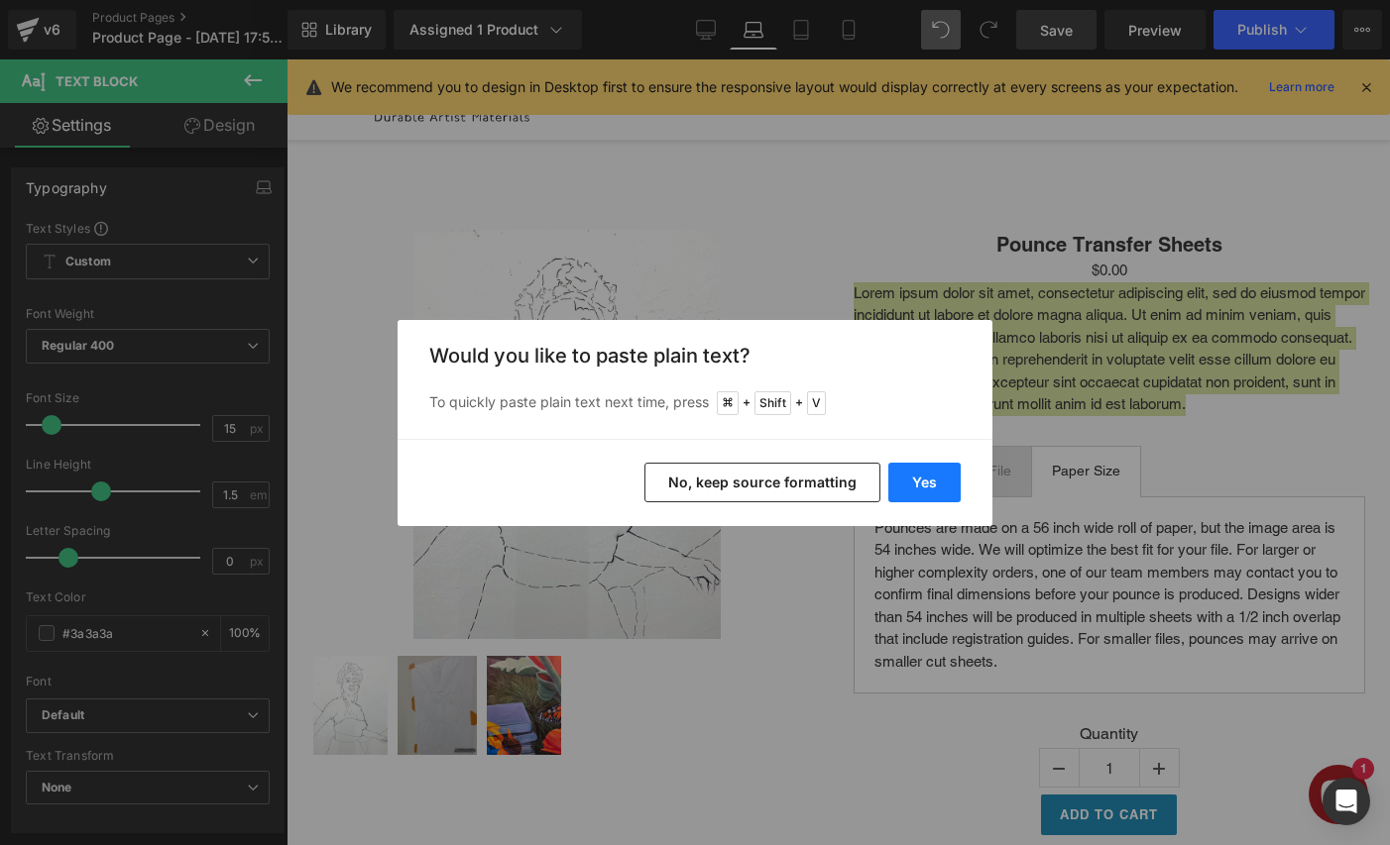
click at [946, 477] on button "Yes" at bounding box center [924, 483] width 72 height 40
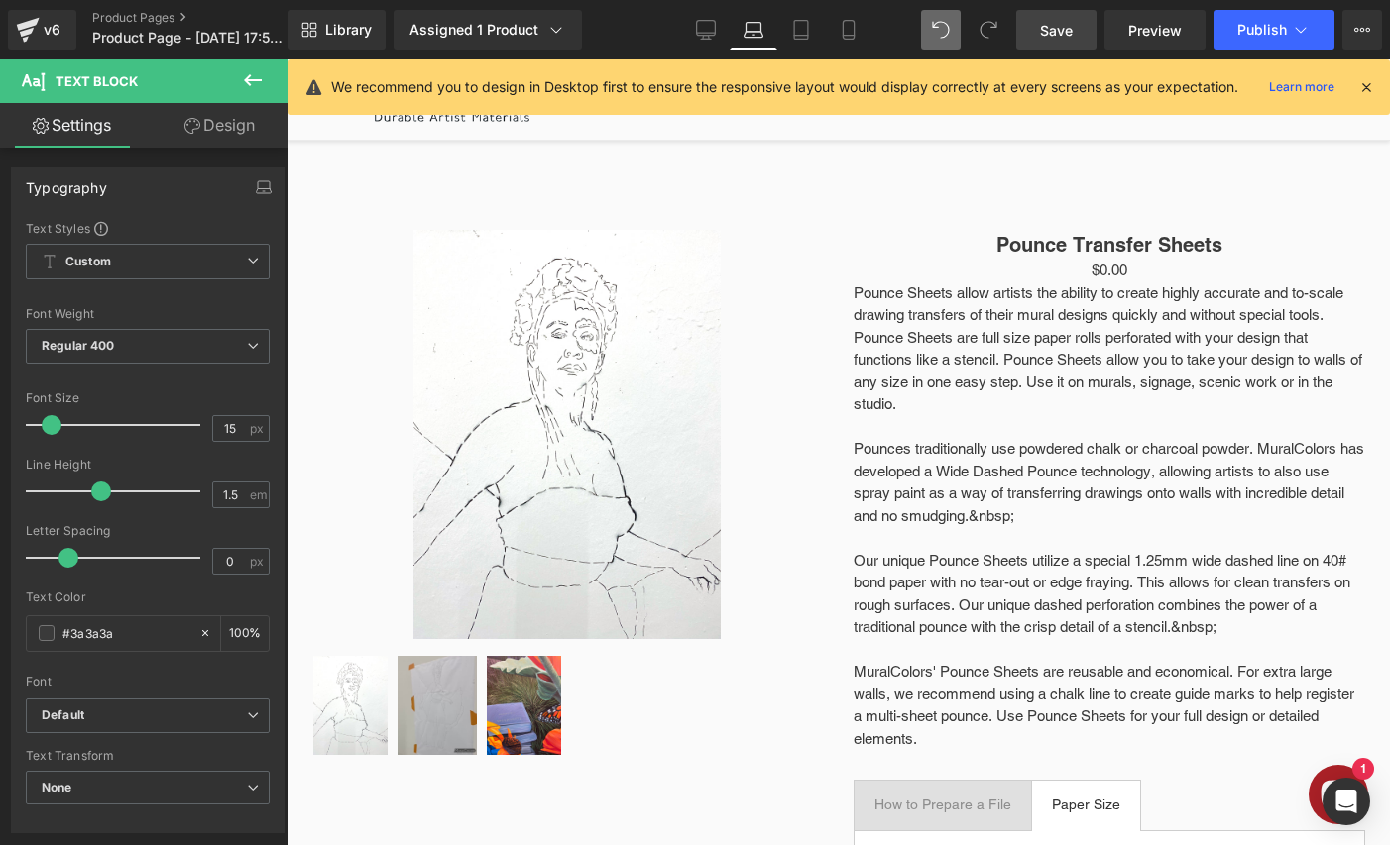
click at [262, 79] on icon at bounding box center [253, 80] width 24 height 24
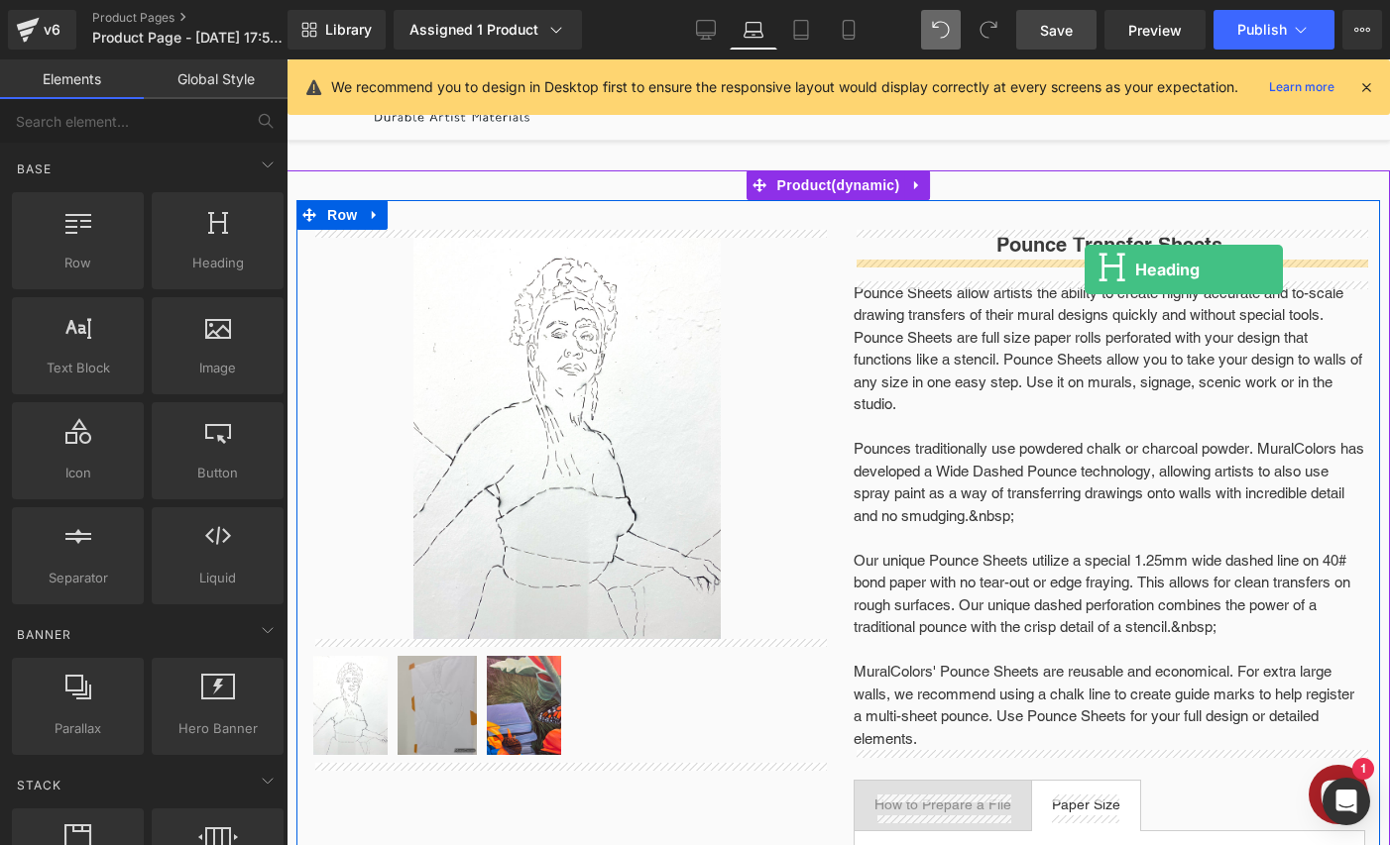
drag, startPoint x: 499, startPoint y: 302, endPoint x: 1084, endPoint y: 270, distance: 586.7
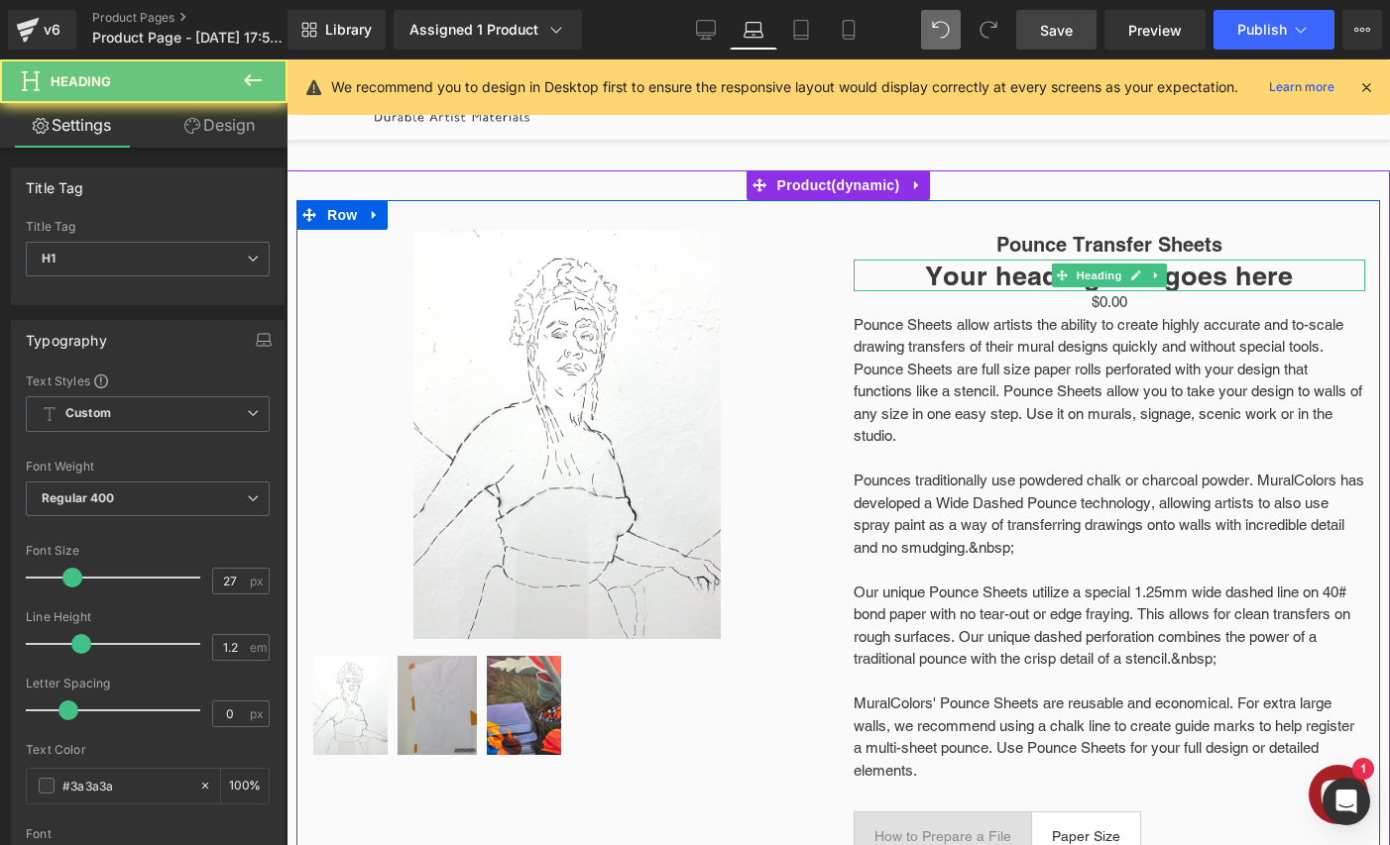
click at [1025, 279] on h1 "Your heading text goes here" at bounding box center [1109, 276] width 512 height 32
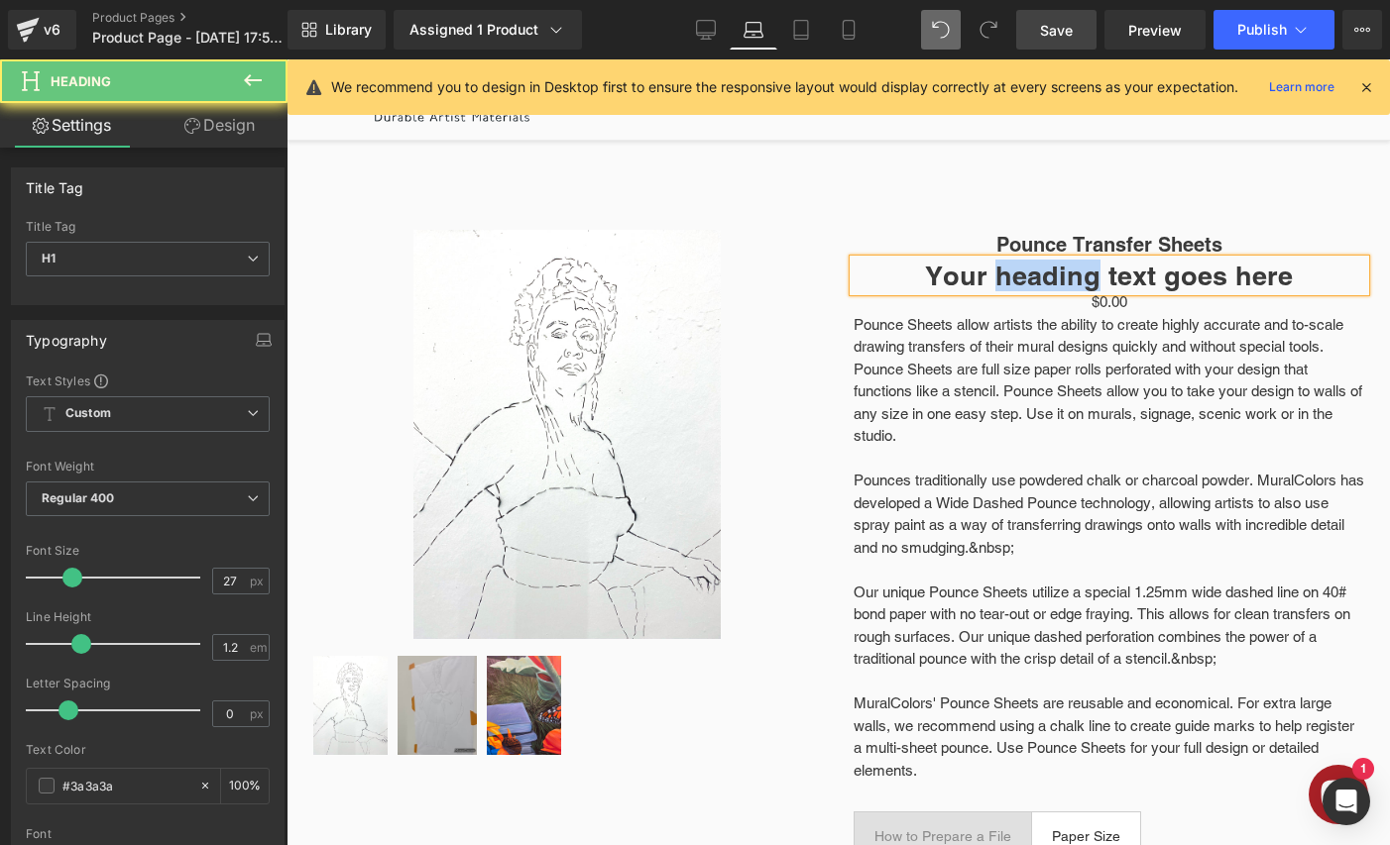
click at [1025, 279] on h1 "Your heading text goes here" at bounding box center [1109, 276] width 512 height 32
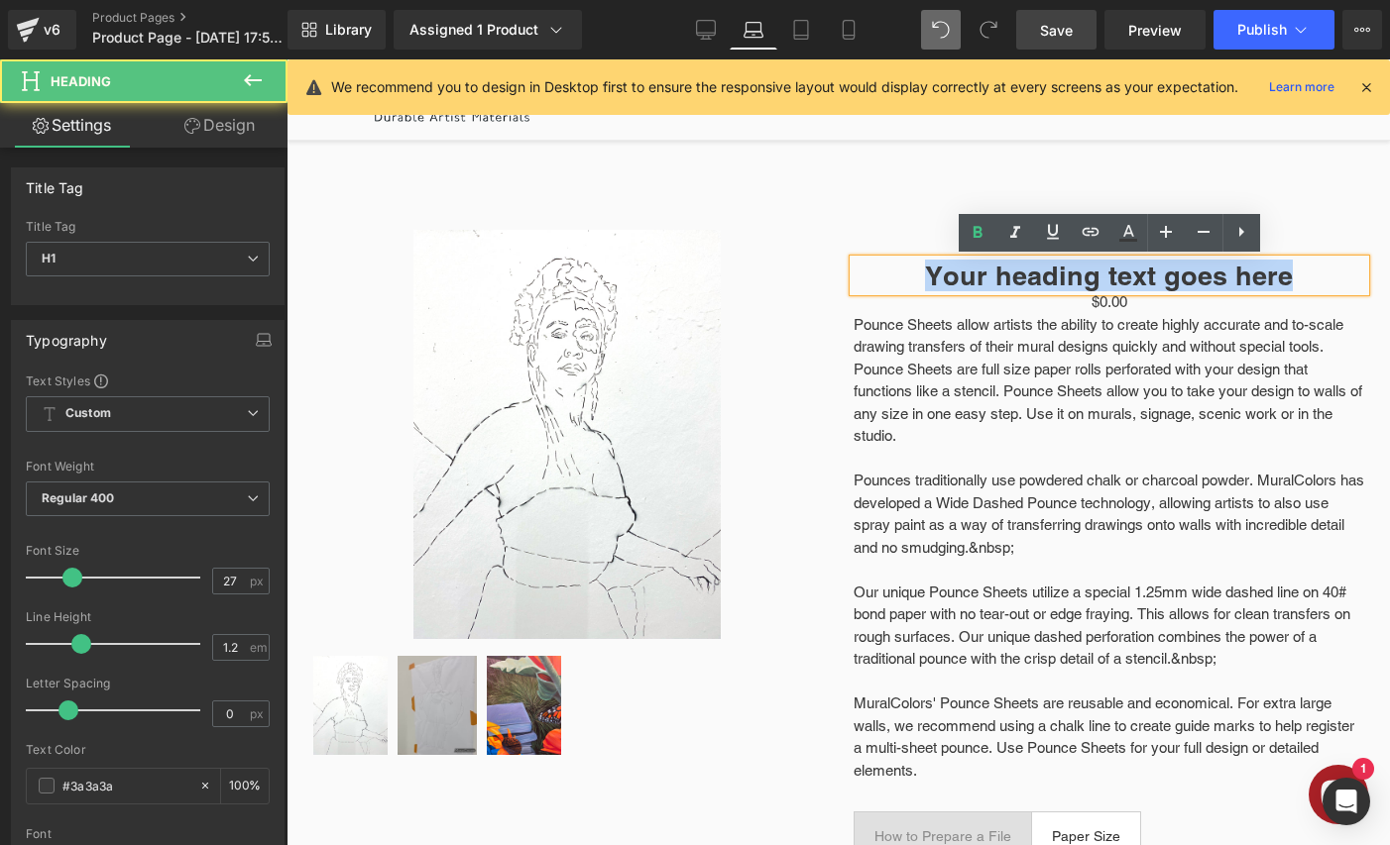
click at [1025, 279] on h1 "Your heading text goes here" at bounding box center [1109, 276] width 512 height 32
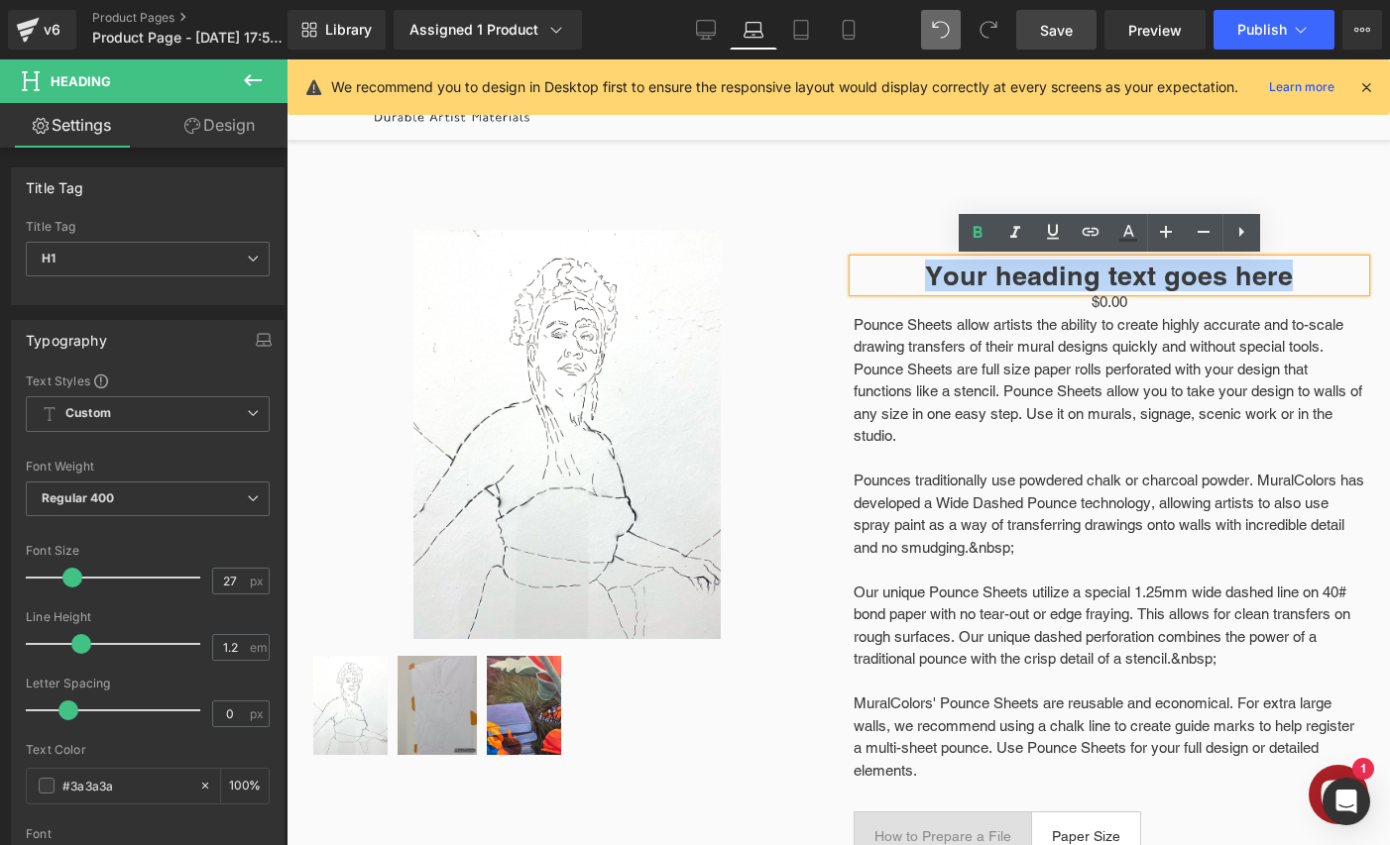
paste div
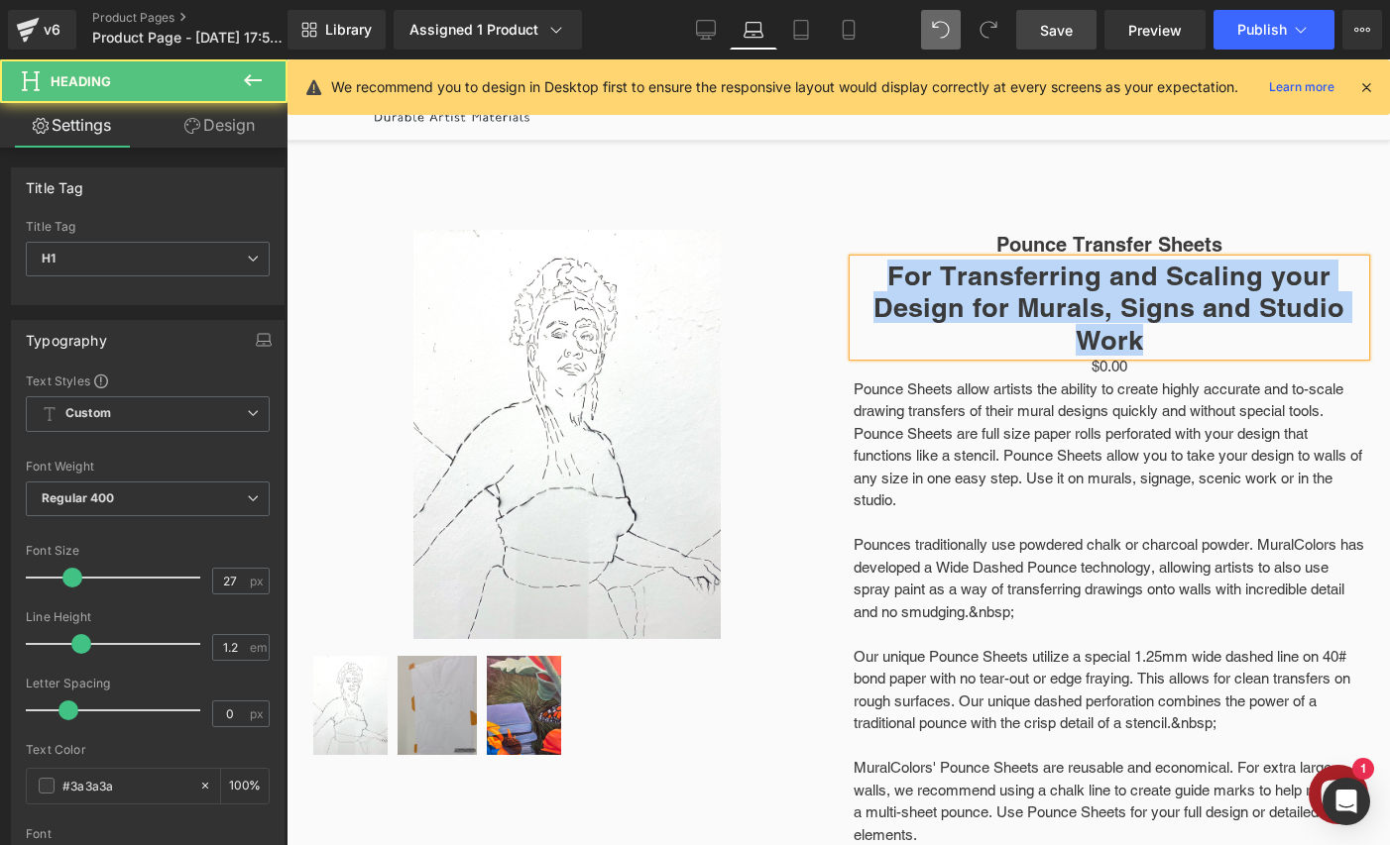
drag, startPoint x: 1155, startPoint y: 342, endPoint x: 874, endPoint y: 285, distance: 286.1
click at [874, 285] on h1 "For Transferring and Scaling your Design for Murals, Signs and Studio Work" at bounding box center [1109, 308] width 512 height 96
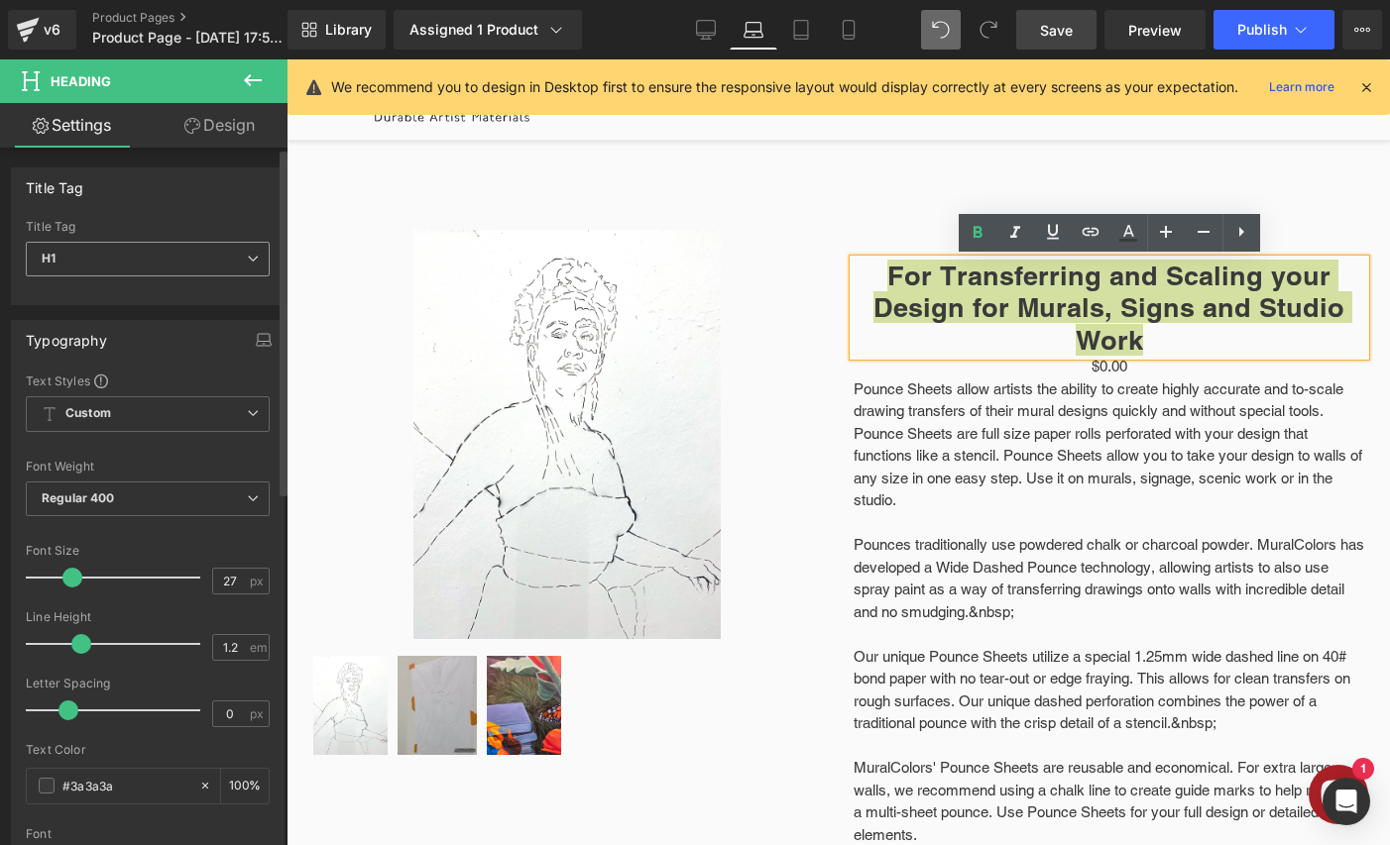
click at [152, 258] on span "H1" at bounding box center [148, 259] width 244 height 35
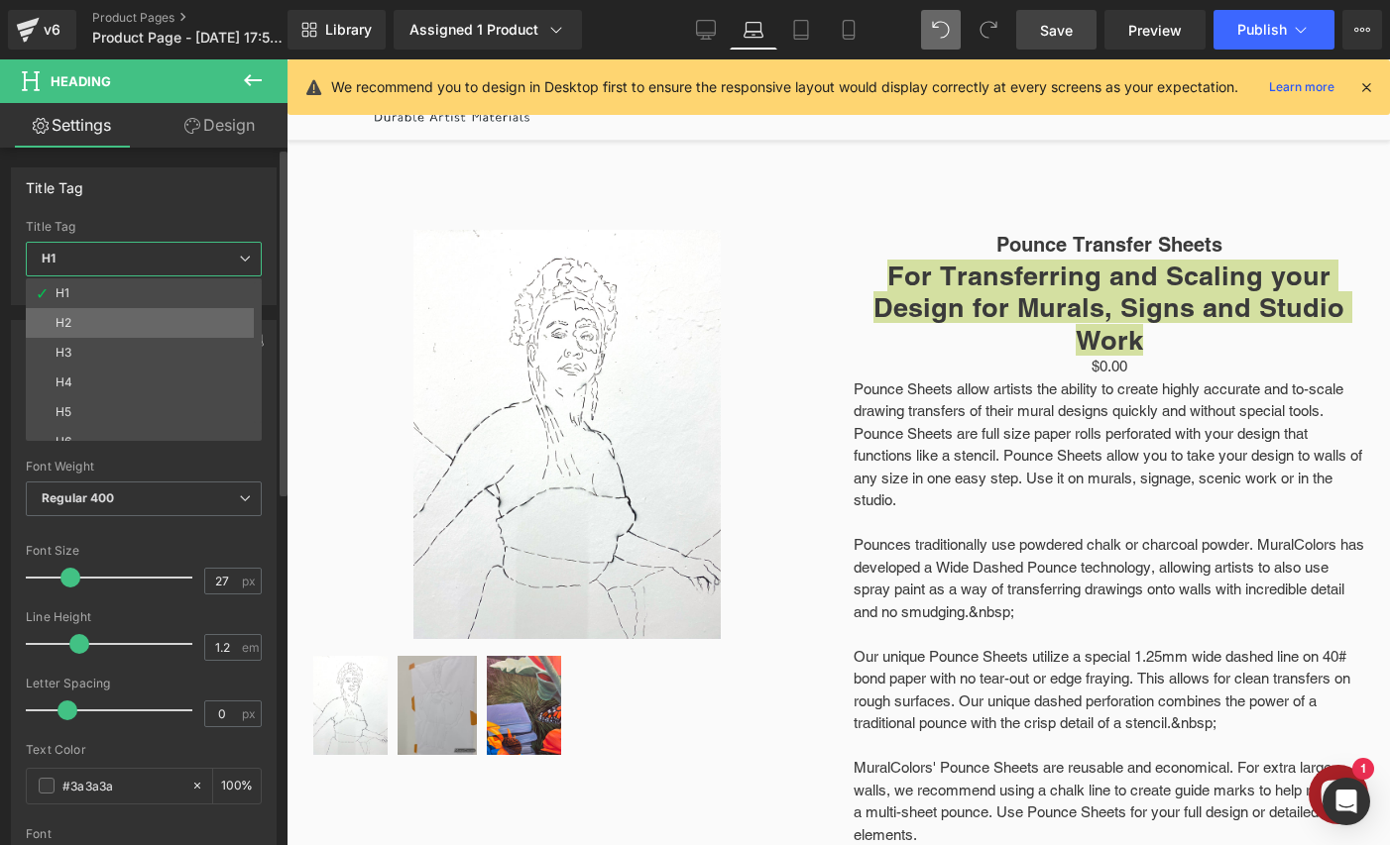
click at [123, 331] on li "H2" at bounding box center [148, 323] width 245 height 30
type input "15"
type input "1.5"
type input "100"
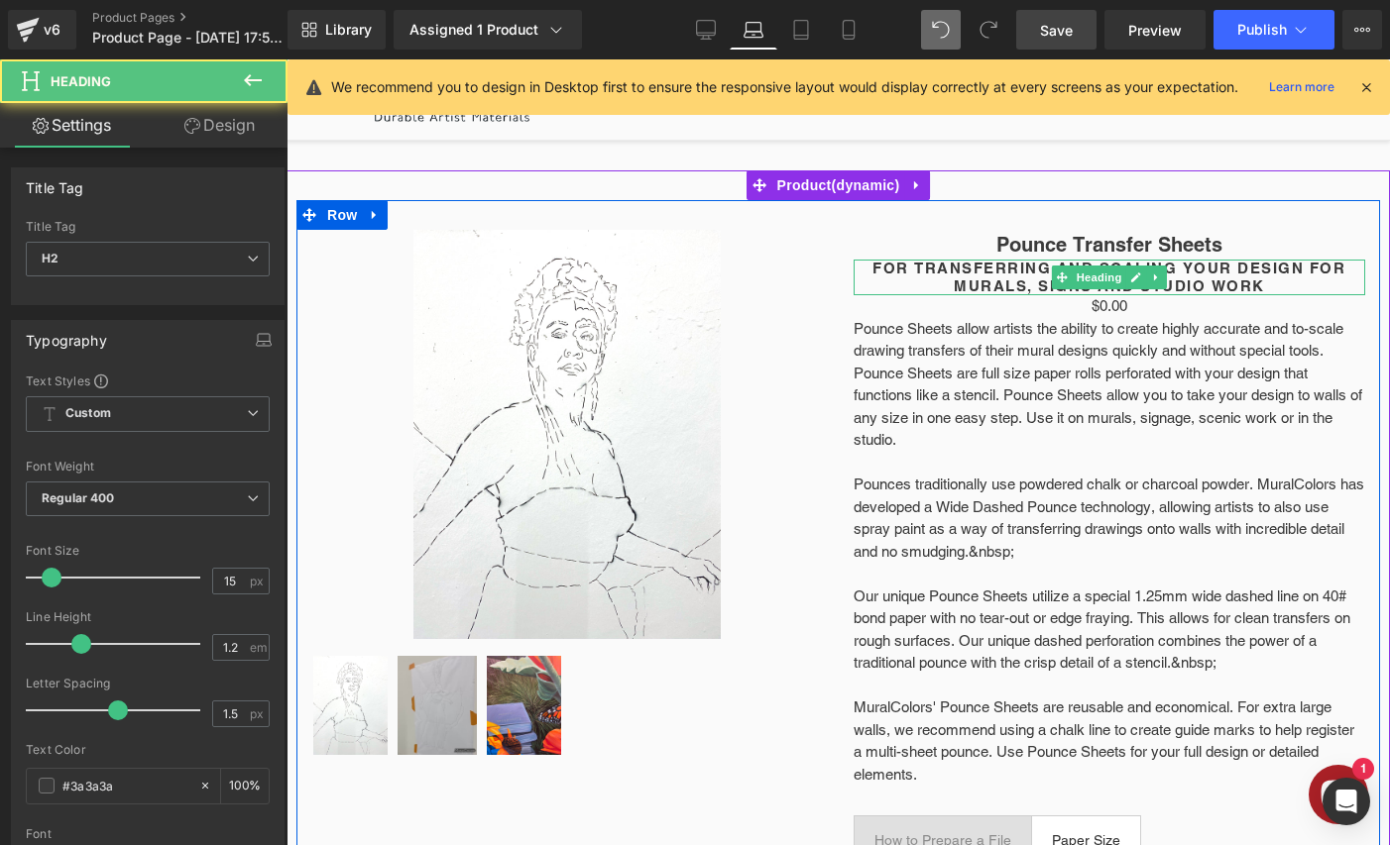
click at [1046, 275] on h2 "For Transferring and Scaling your Design for Murals, Signs and Studio Work" at bounding box center [1109, 278] width 512 height 36
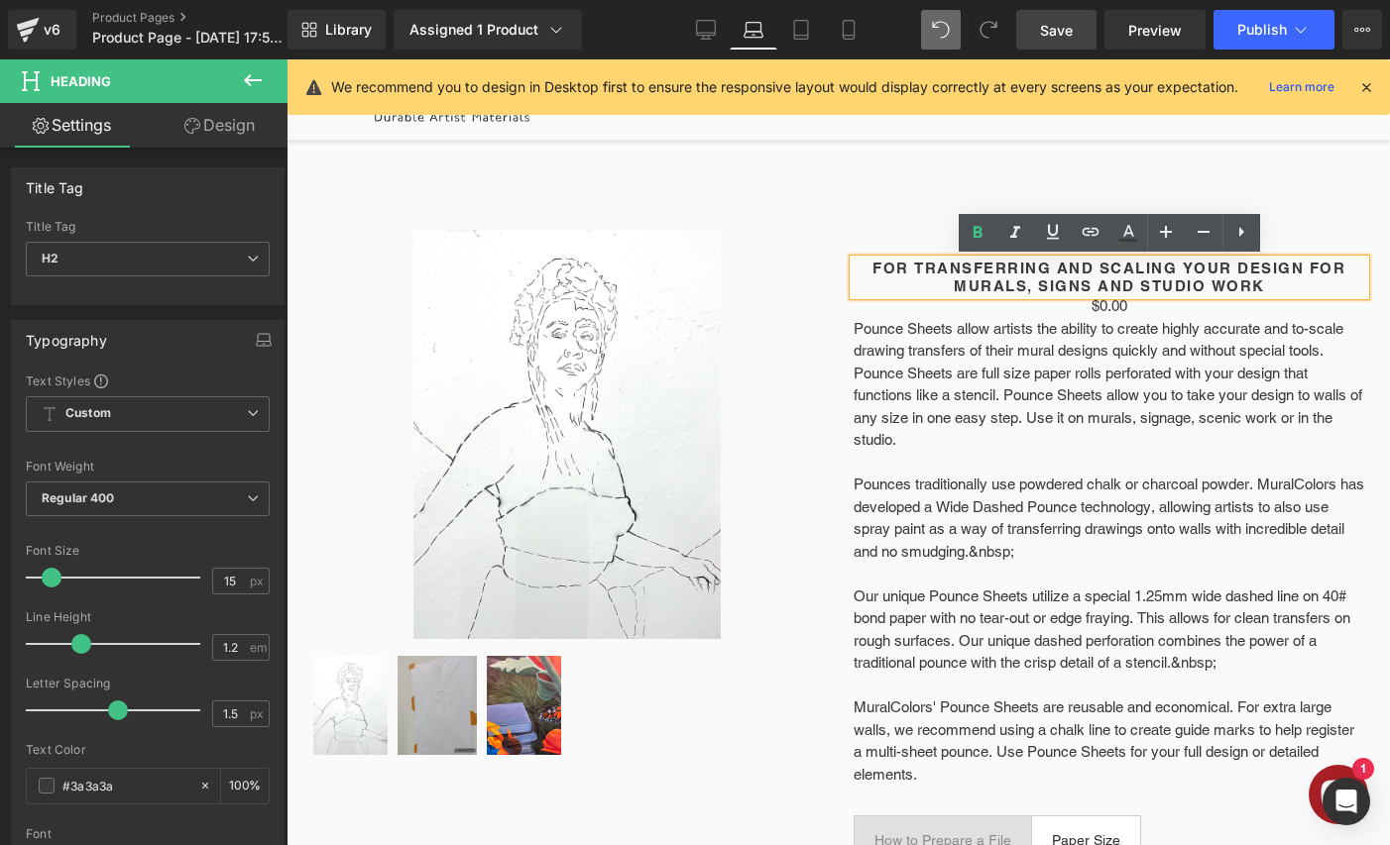
click at [1309, 268] on h2 "For Transferring and Scaling your Design for Murals, Signs and Studio Work" at bounding box center [1109, 278] width 512 height 36
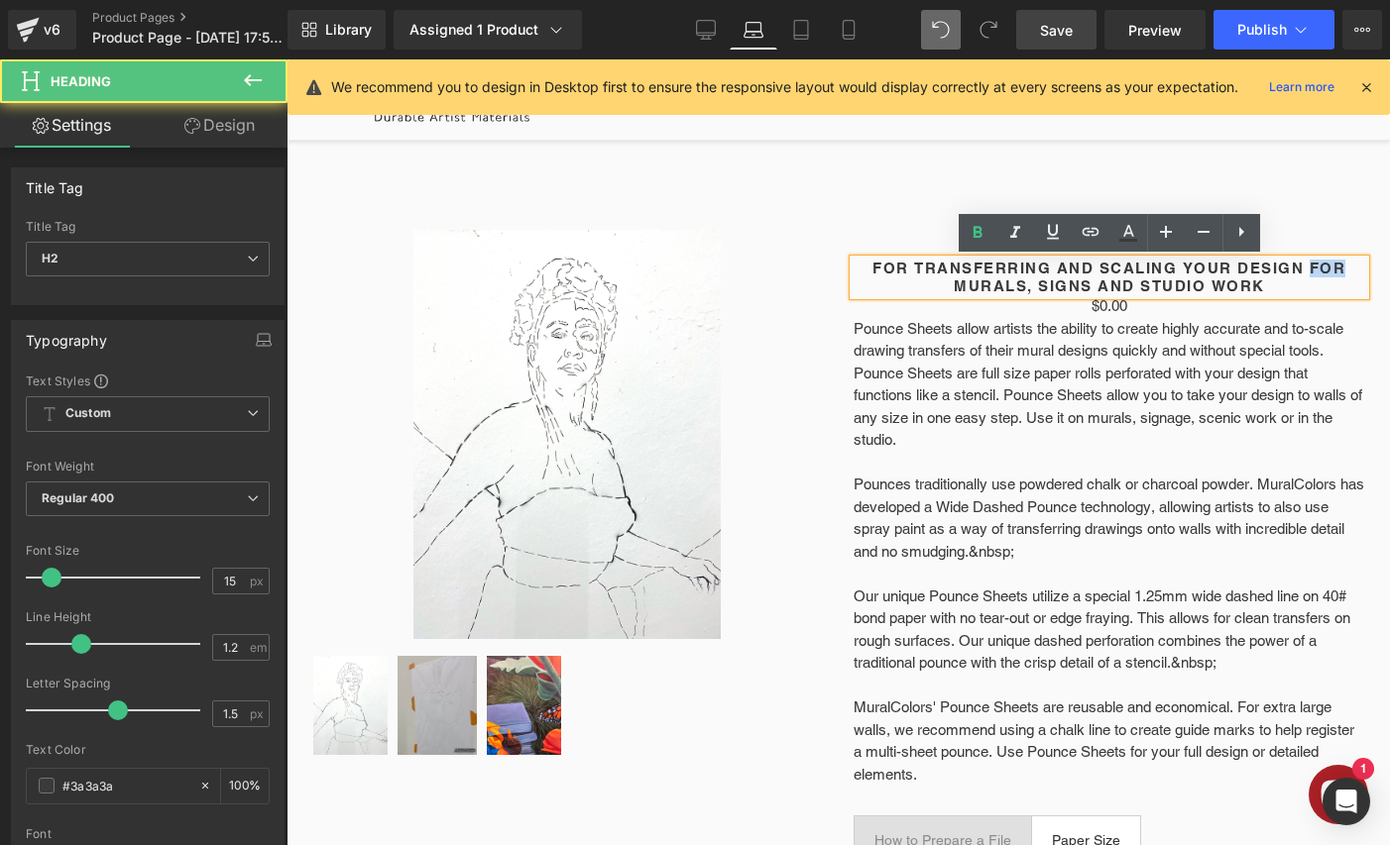
click at [1309, 268] on h2 "For Transferring and Scaling your Design for Murals, Signs and Studio Work" at bounding box center [1109, 278] width 512 height 36
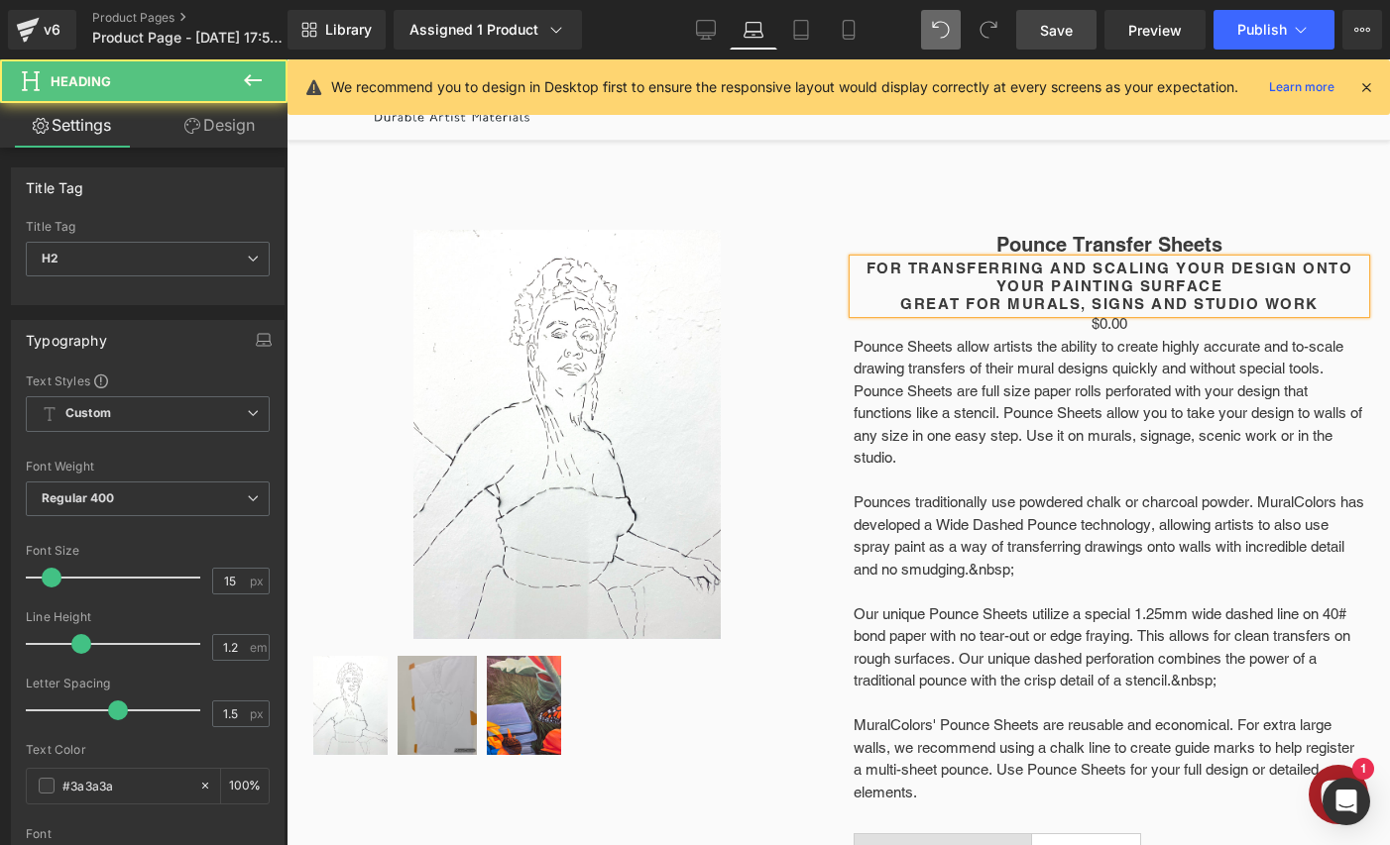
click at [1239, 279] on h2 "For Transferring and Scaling your Design ONTO YOUR PAINTING SURFACE" at bounding box center [1109, 278] width 512 height 36
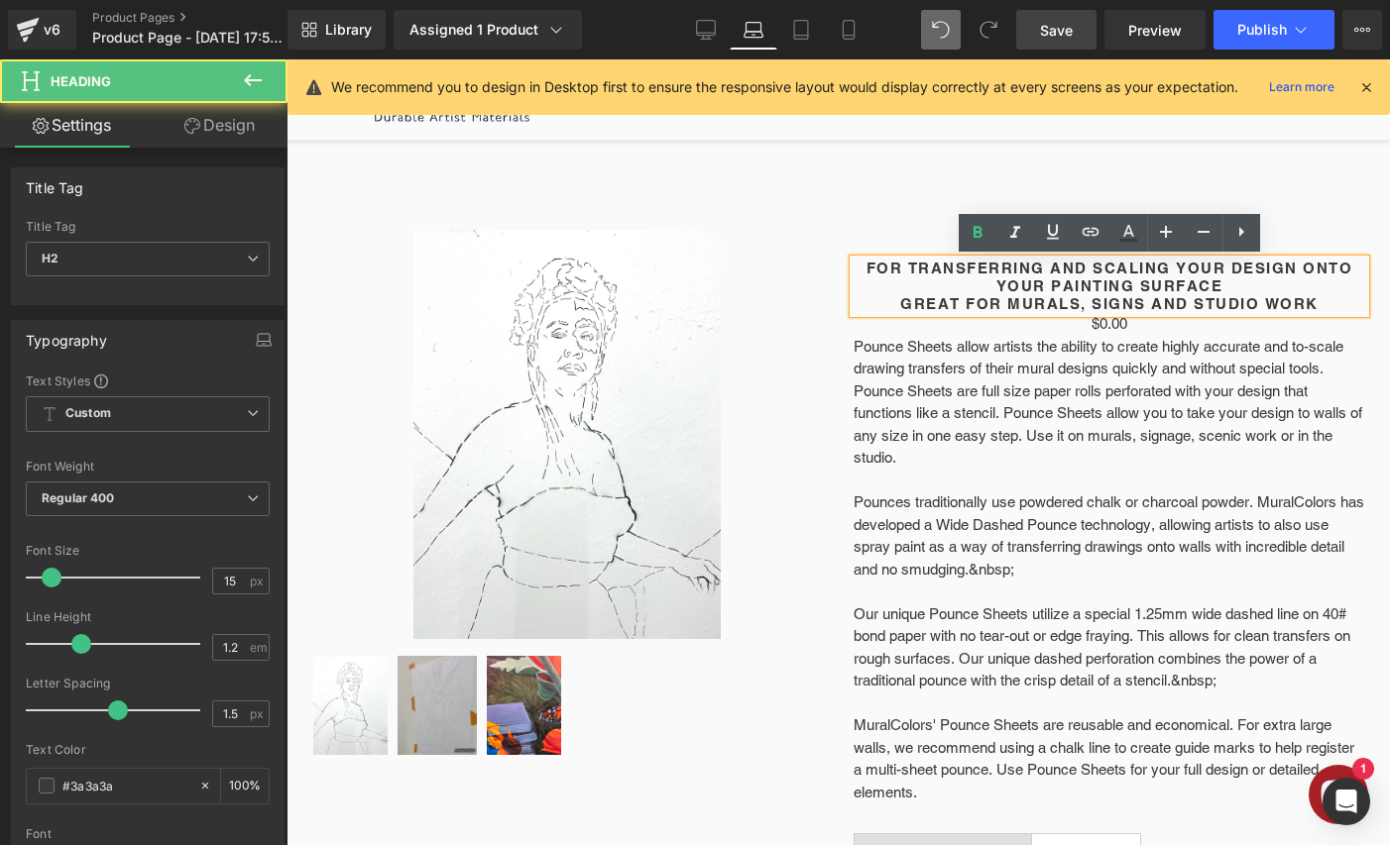
click at [1221, 283] on h2 "For Transferring and Scaling your Design ONTO YOUR PAINTING SURFACE" at bounding box center [1109, 278] width 512 height 36
click at [1237, 290] on h2 "For Transferring and Scaling your Design ONTO YOUR PAINTING SURFACE" at bounding box center [1109, 278] width 512 height 36
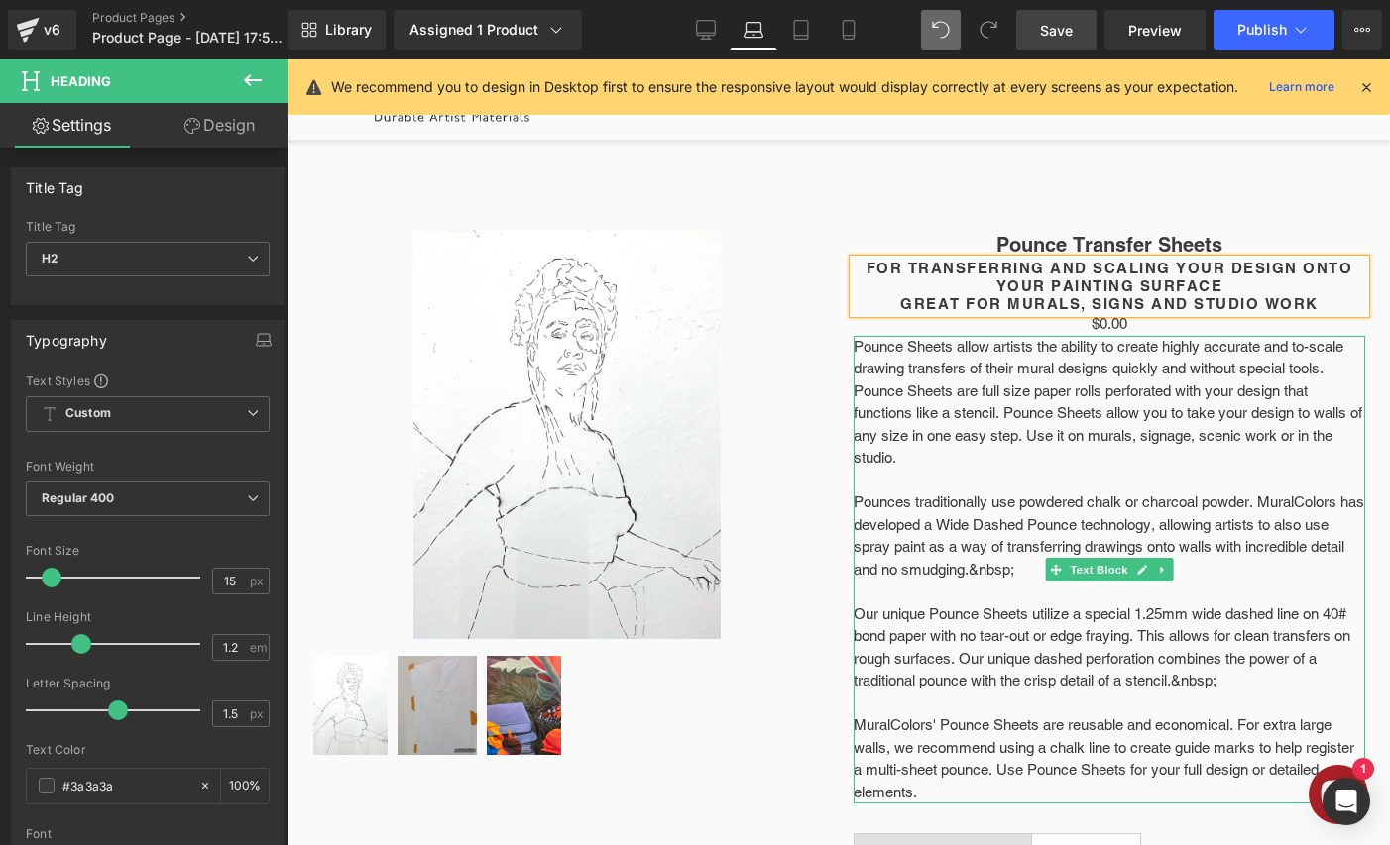
click at [1146, 432] on p "Pounce Sheets allow artists the ability to create highly accurate and to-scale …" at bounding box center [1109, 403] width 512 height 134
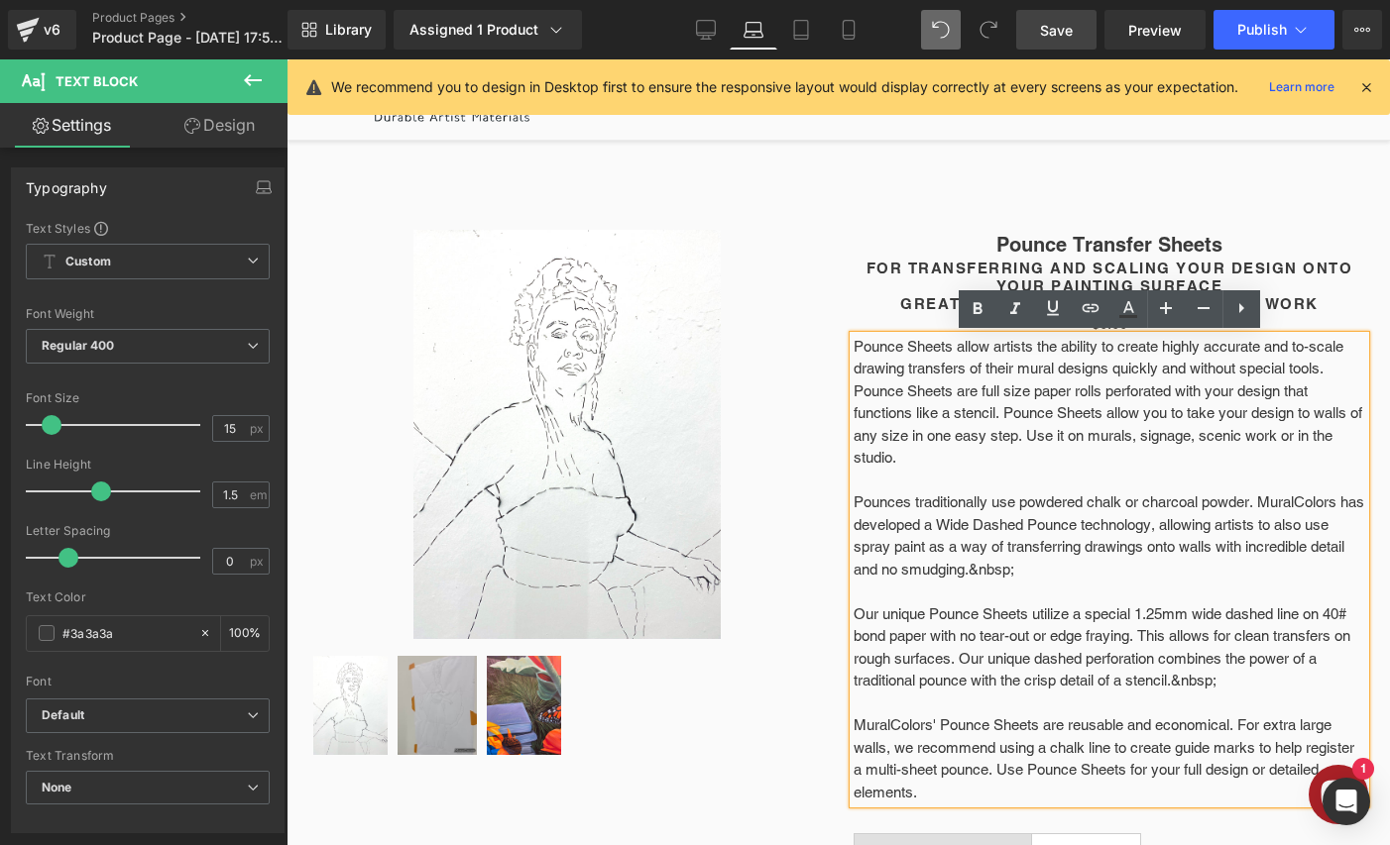
click at [932, 222] on div "Sale Off (P) Image" at bounding box center [837, 717] width 1083 height 1034
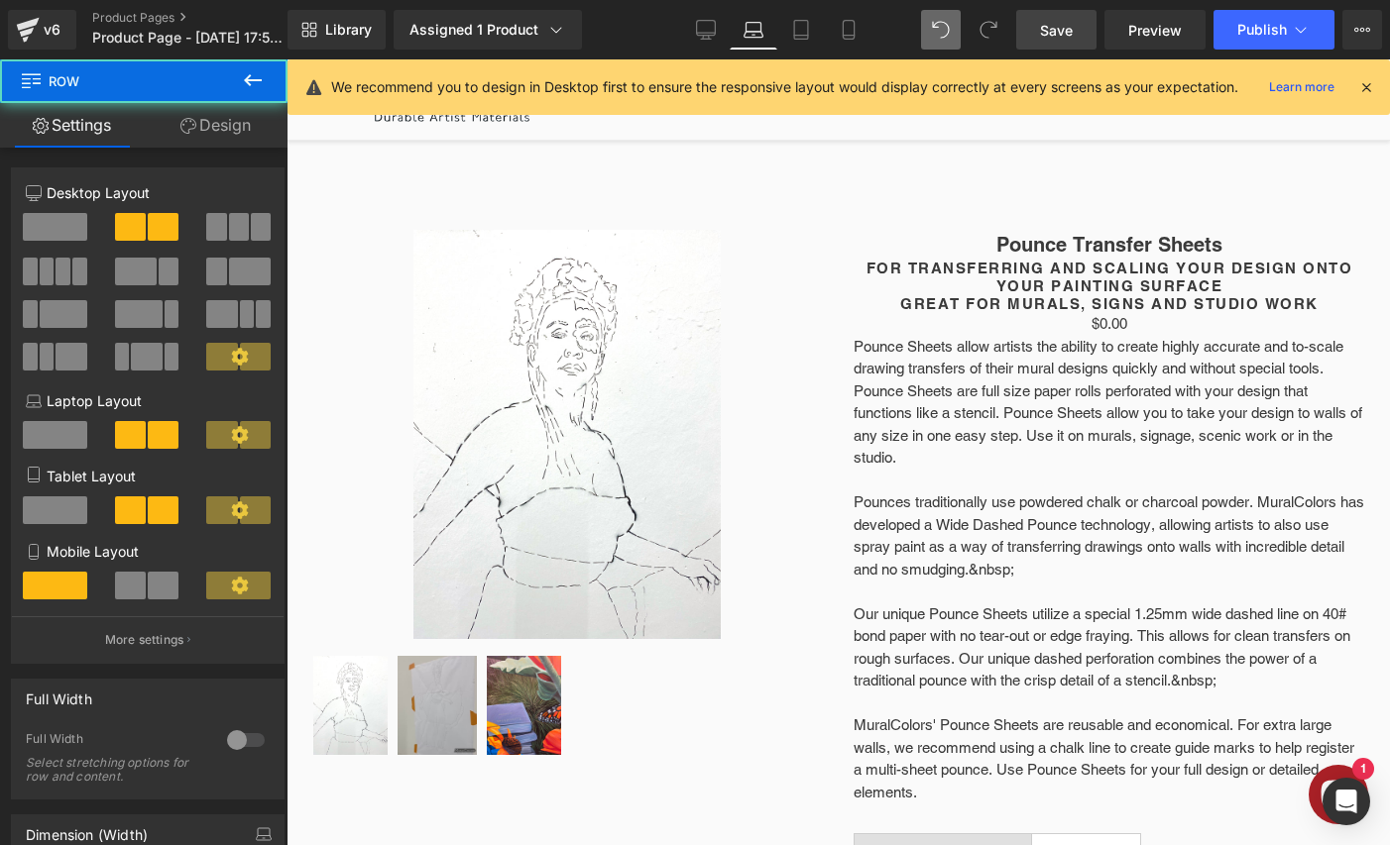
click at [951, 265] on h2 "For Transferring and Scaling your Design ONTO YOUR PAINTING SURFACE" at bounding box center [1109, 278] width 512 height 36
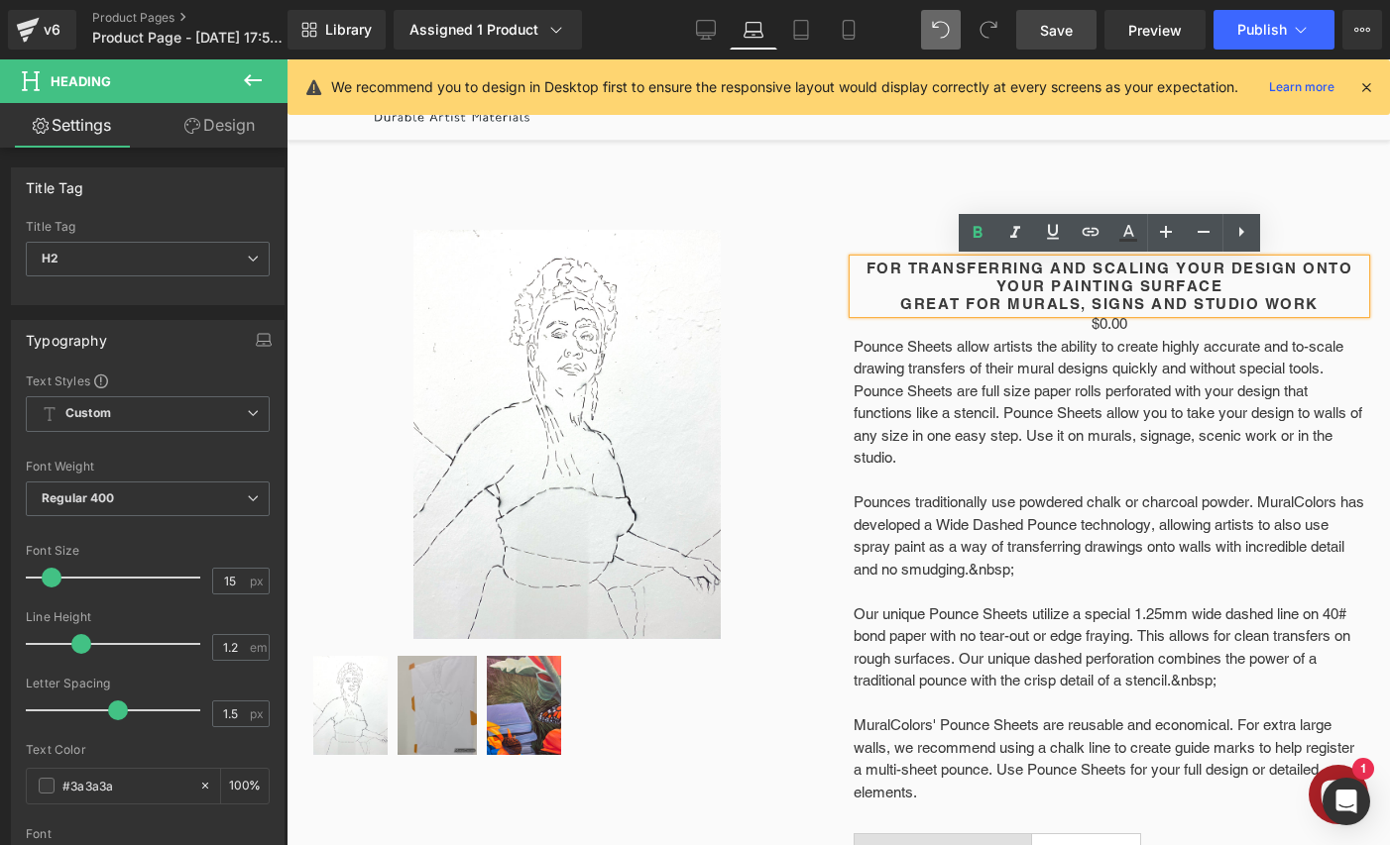
click at [927, 260] on div "For Transferring and Scaling your Design ONTO YOUR PAINTING SURFACE Great for M…" at bounding box center [1109, 287] width 512 height 54
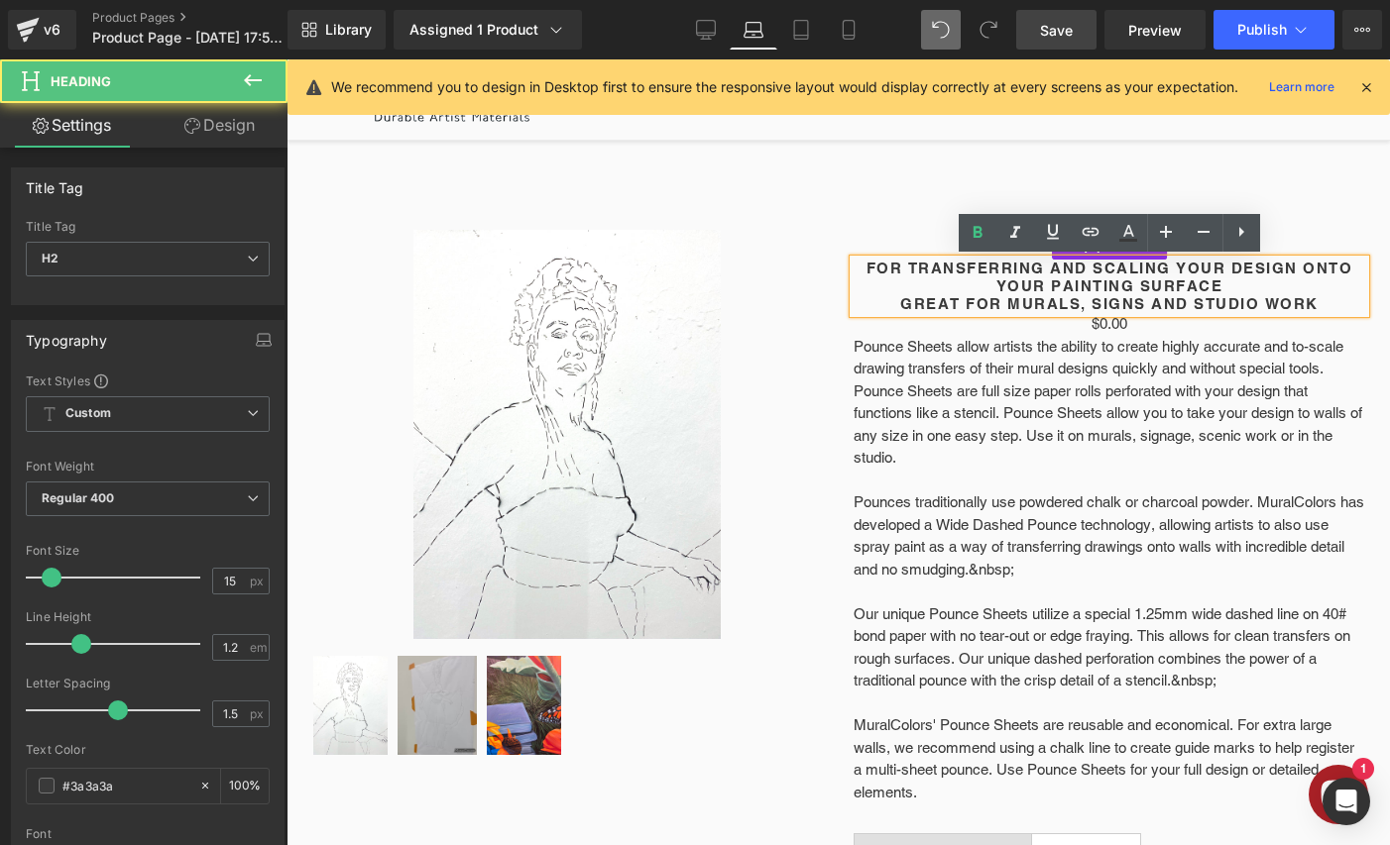
click at [916, 227] on div "Sale Off (P) Image" at bounding box center [837, 717] width 1083 height 1034
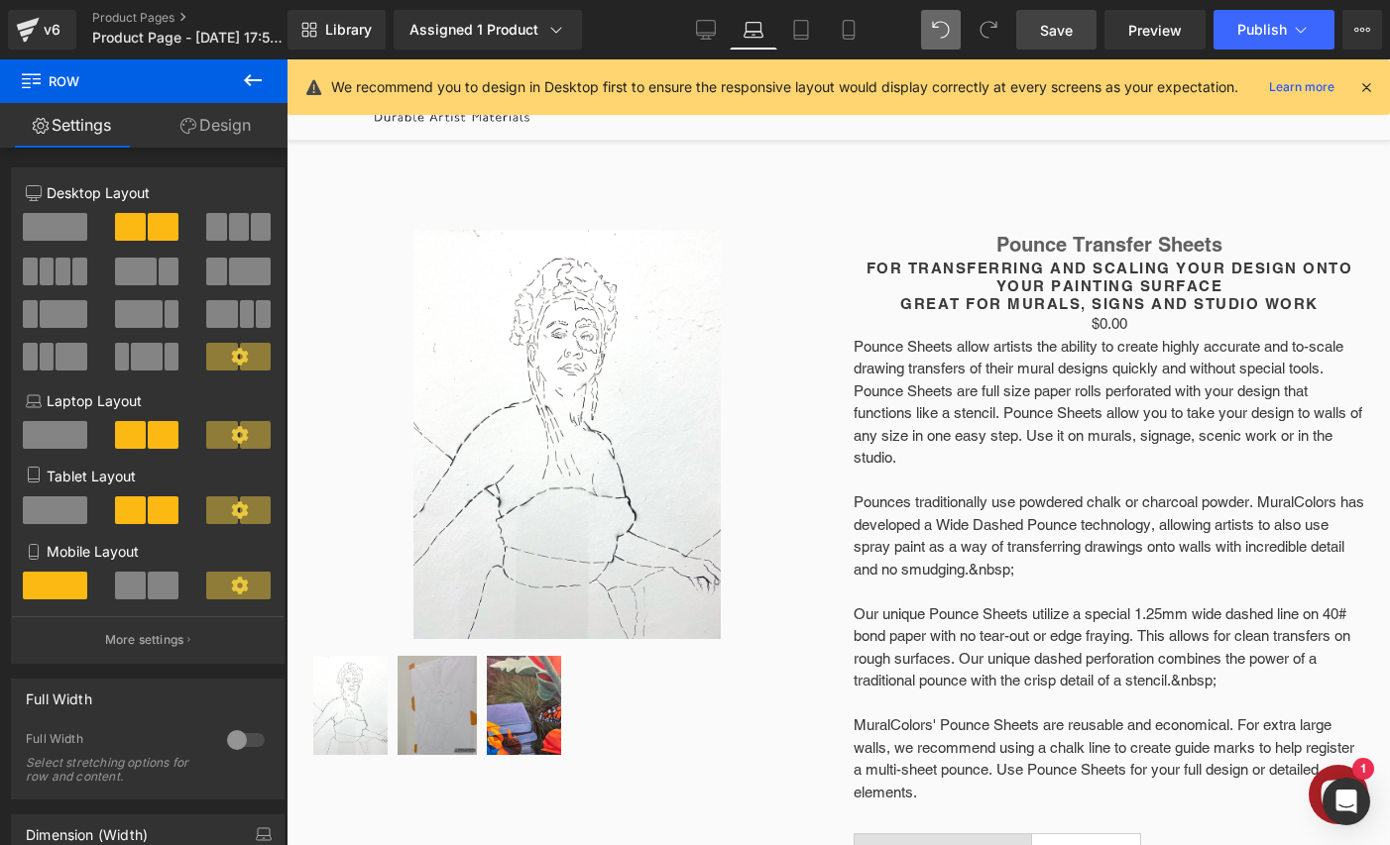
click at [1008, 241] on link "Pounce Transfer Sheets" at bounding box center [1109, 245] width 226 height 24
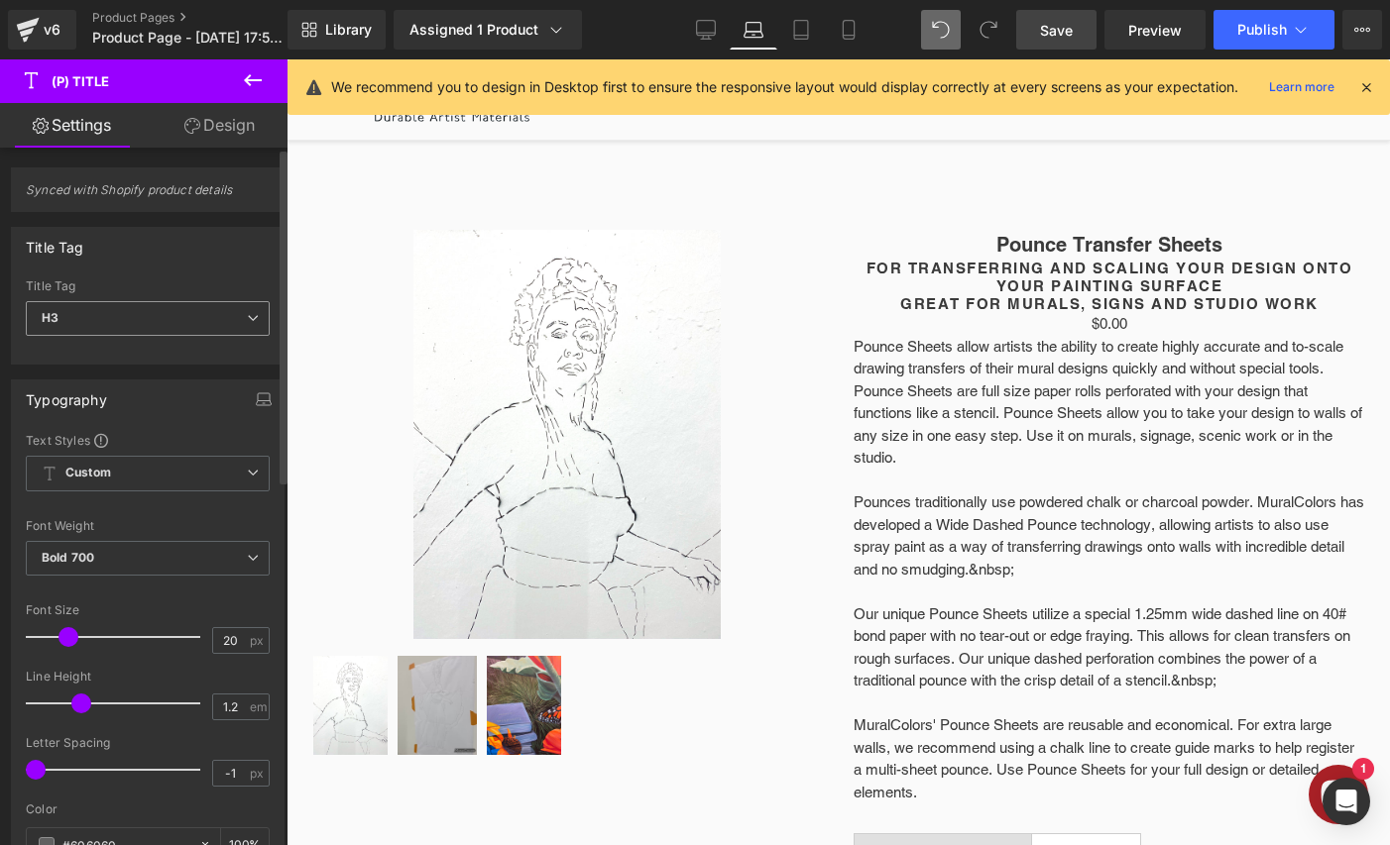
click at [238, 325] on span "H3" at bounding box center [148, 318] width 244 height 35
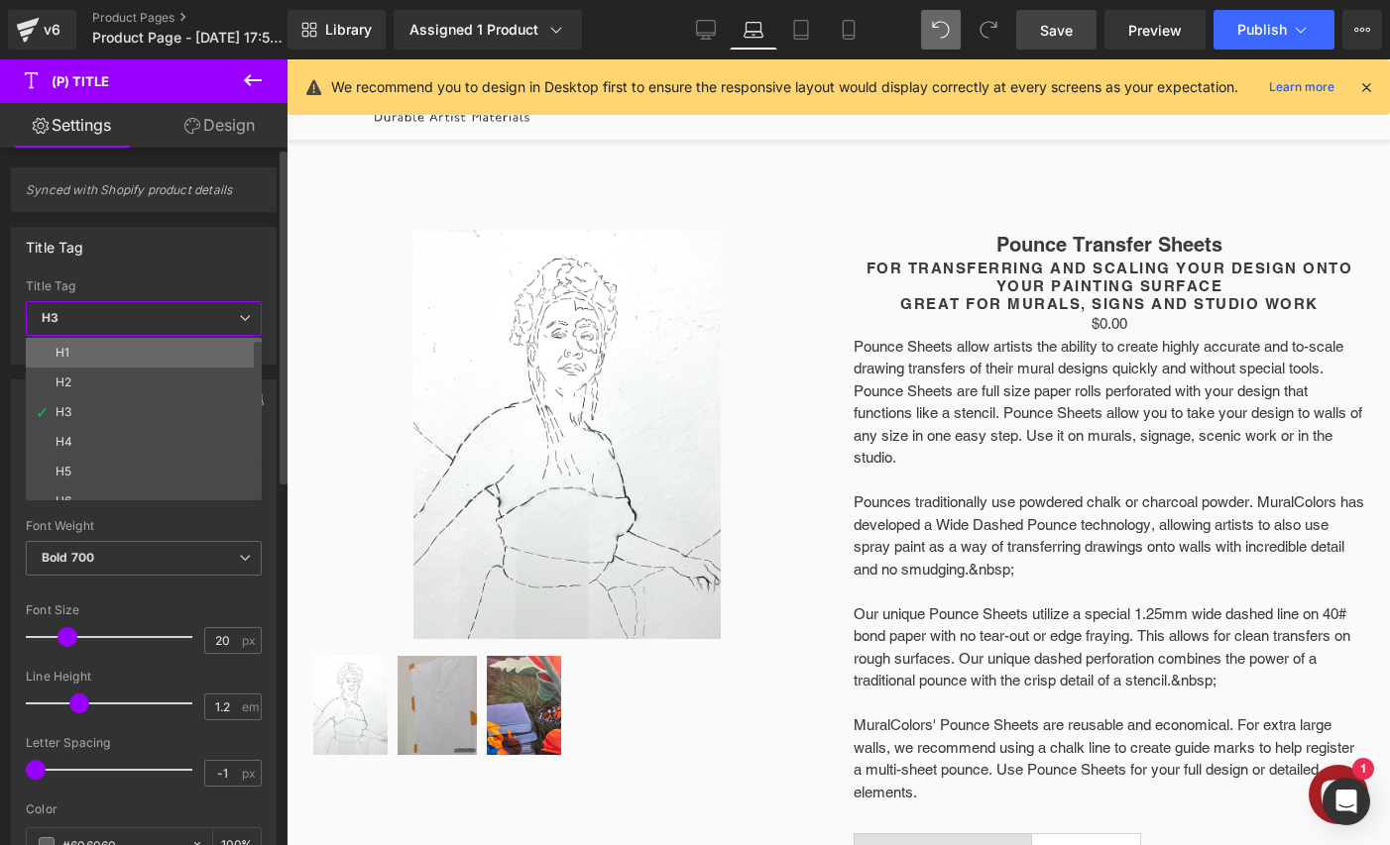
click at [122, 352] on li "H1" at bounding box center [148, 353] width 245 height 30
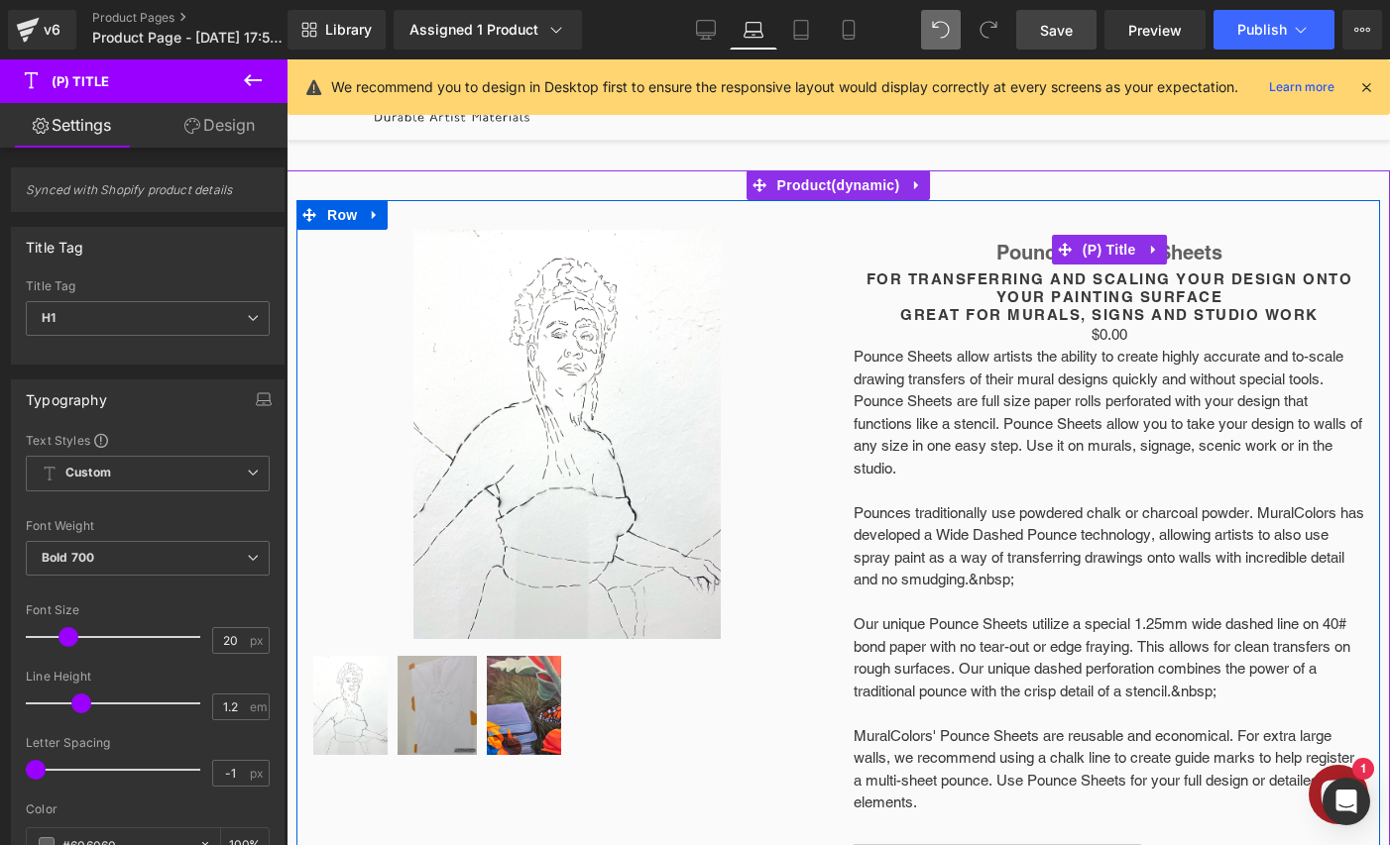
click at [1208, 256] on link "Pounce Transfer Sheets" at bounding box center [1109, 253] width 226 height 24
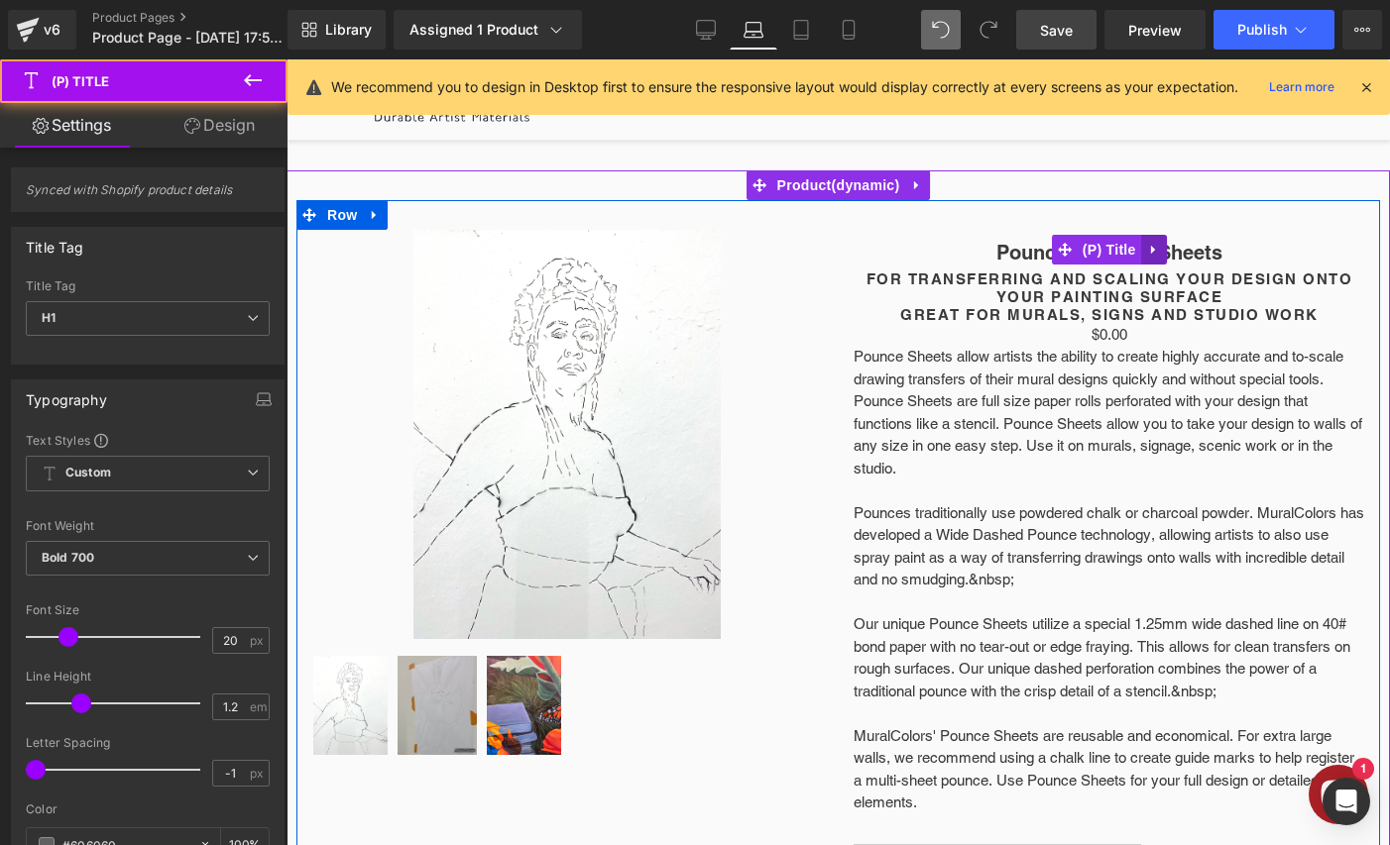
click at [1158, 254] on icon at bounding box center [1154, 250] width 14 height 15
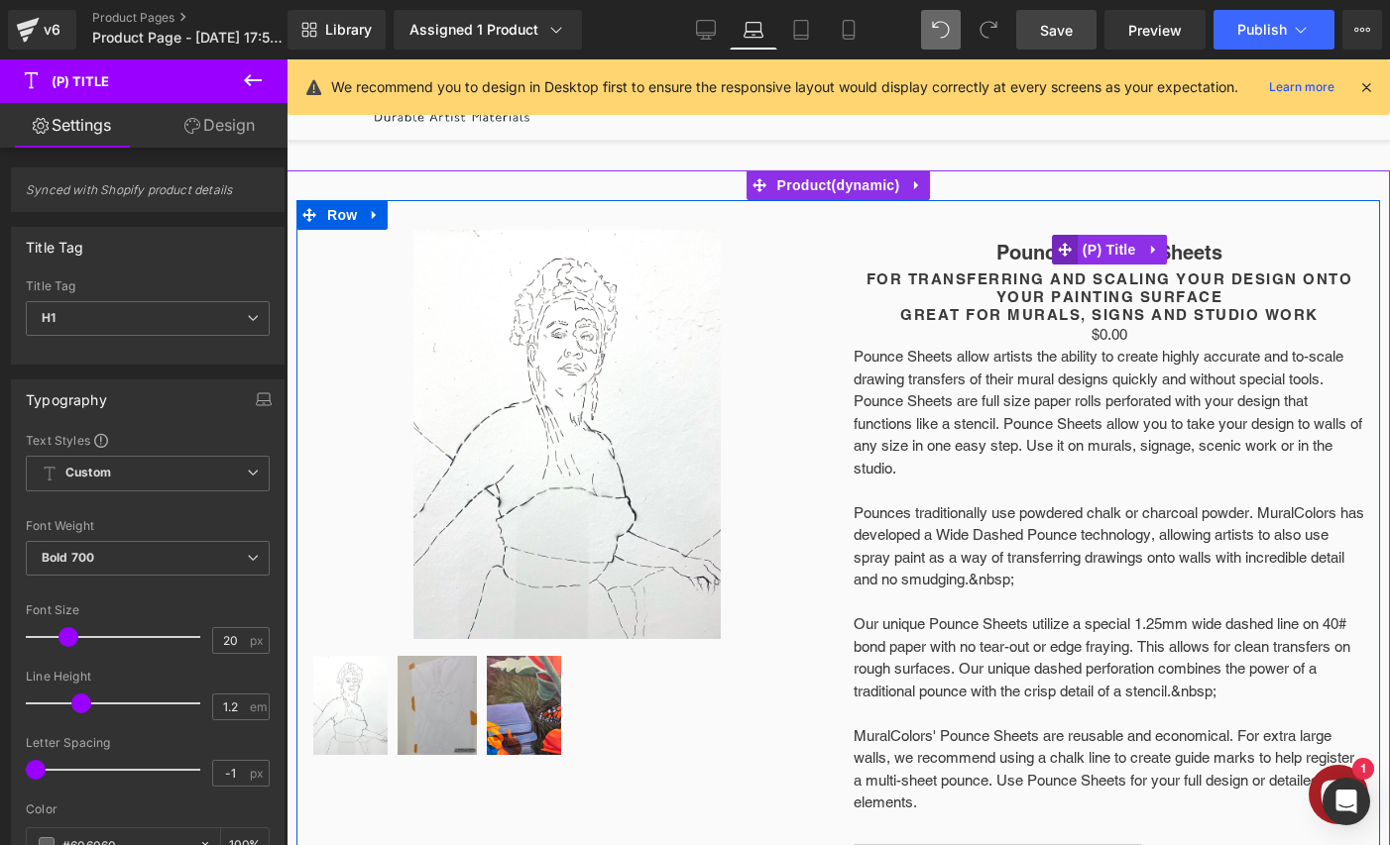
click at [1060, 252] on link "(P) Title" at bounding box center [1096, 250] width 89 height 30
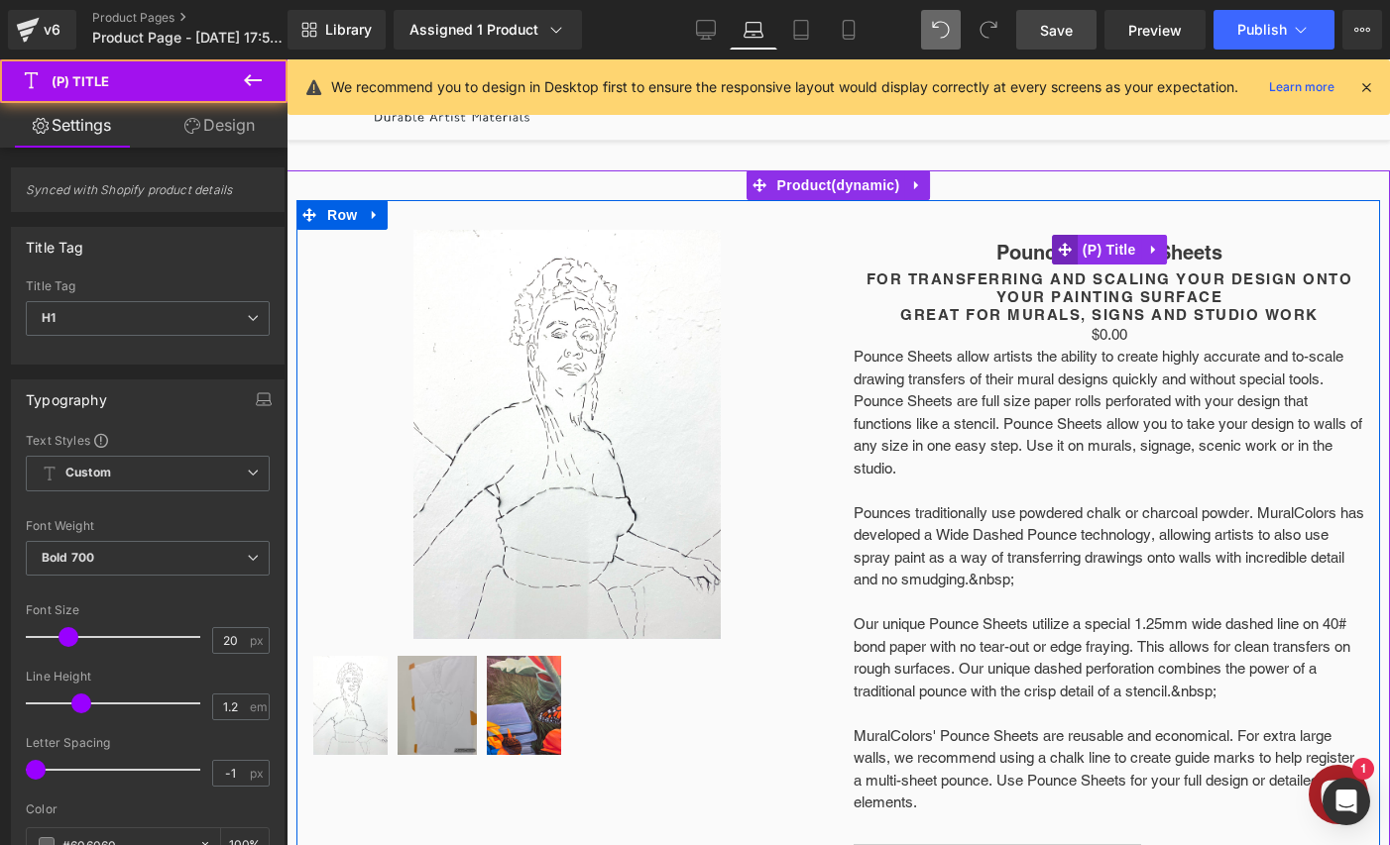
click at [1065, 247] on icon at bounding box center [1065, 250] width 14 height 14
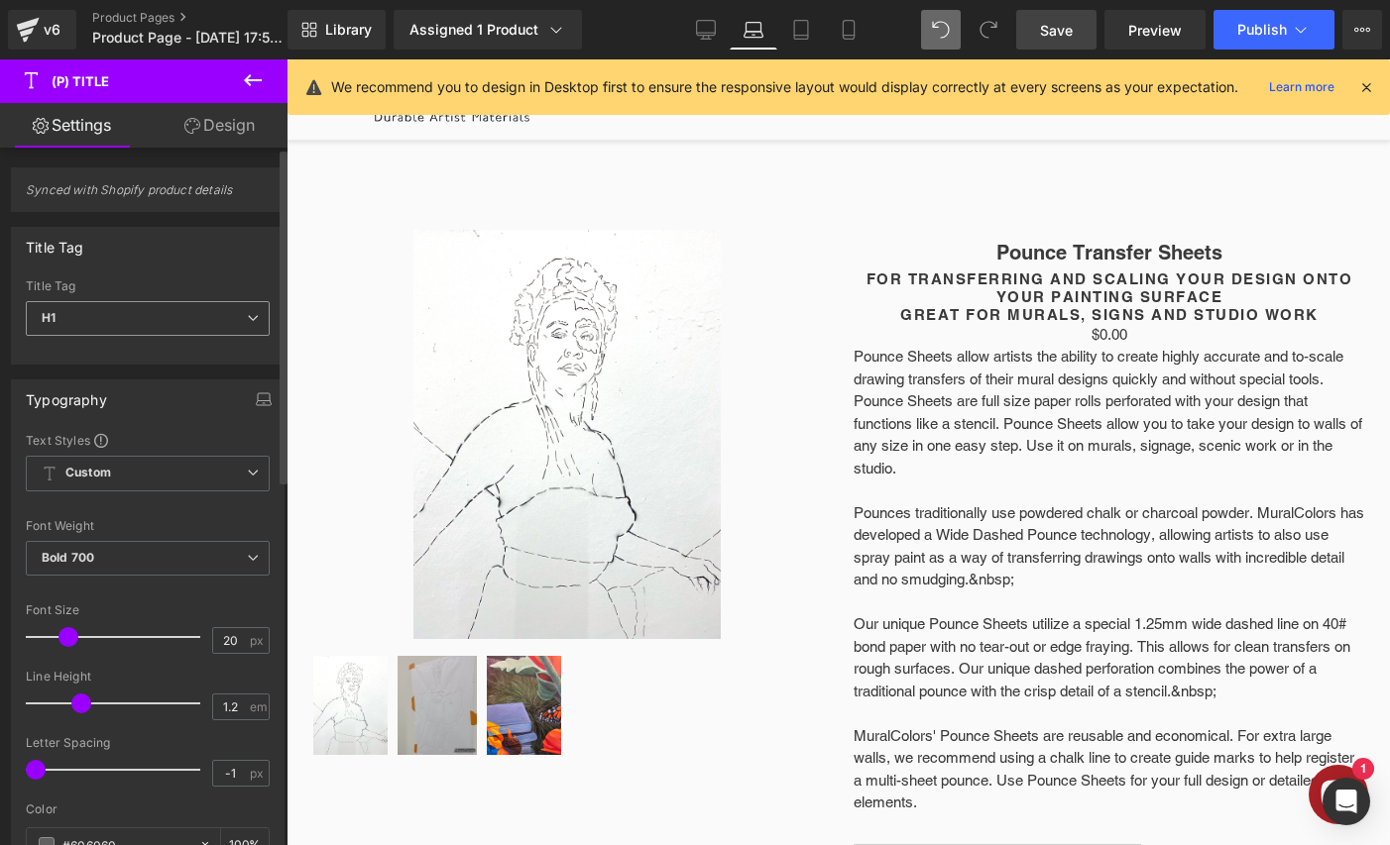
click at [175, 326] on span "H1" at bounding box center [148, 318] width 244 height 35
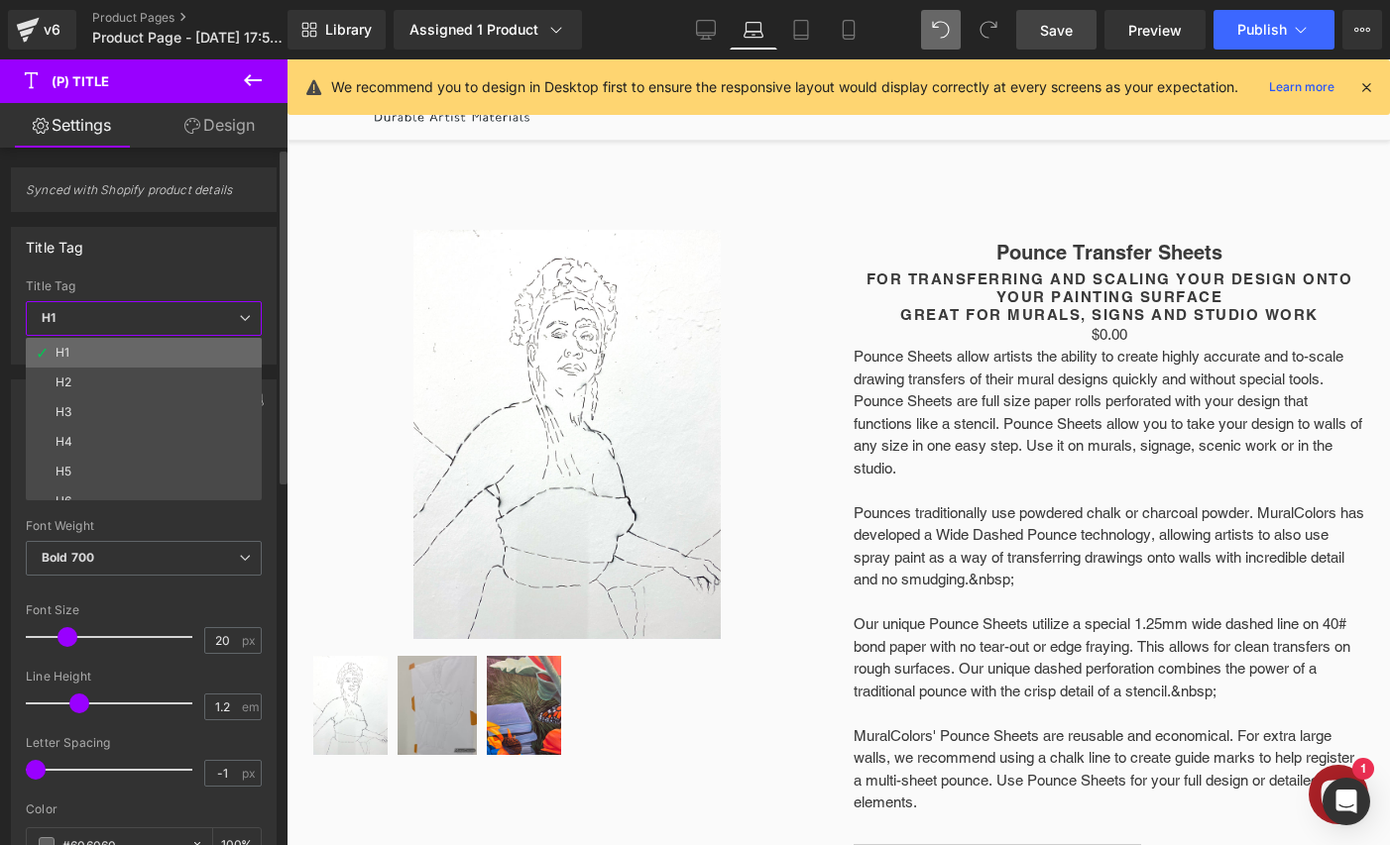
click at [165, 364] on li "H1" at bounding box center [148, 353] width 245 height 30
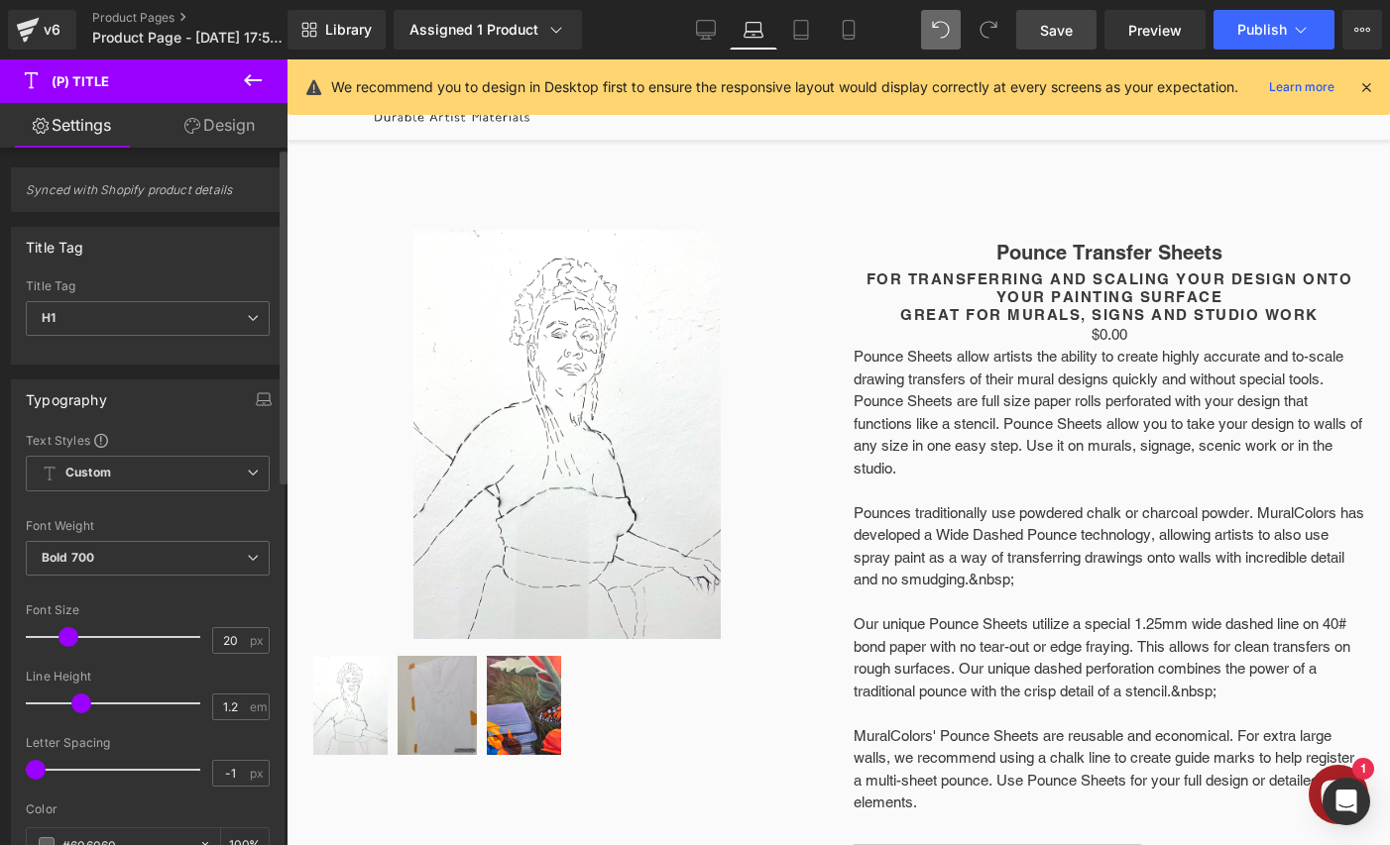
click at [165, 371] on div "Typography Text Styles Custom Custom Setup Global Style Custom Setup Global Sty…" at bounding box center [148, 705] width 296 height 681
click at [168, 314] on span "H1" at bounding box center [148, 318] width 244 height 35
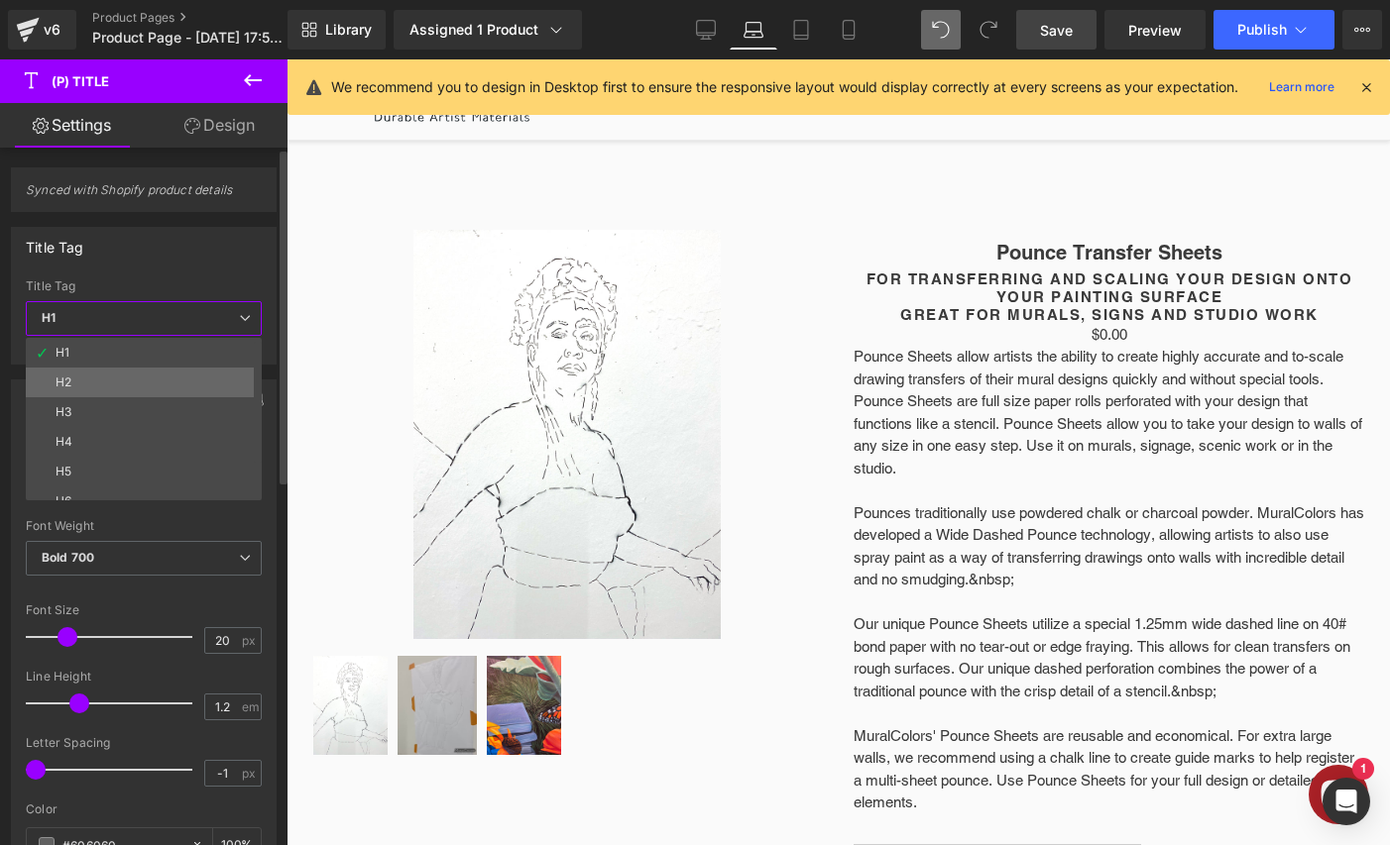
click at [157, 383] on li "H2" at bounding box center [148, 383] width 245 height 30
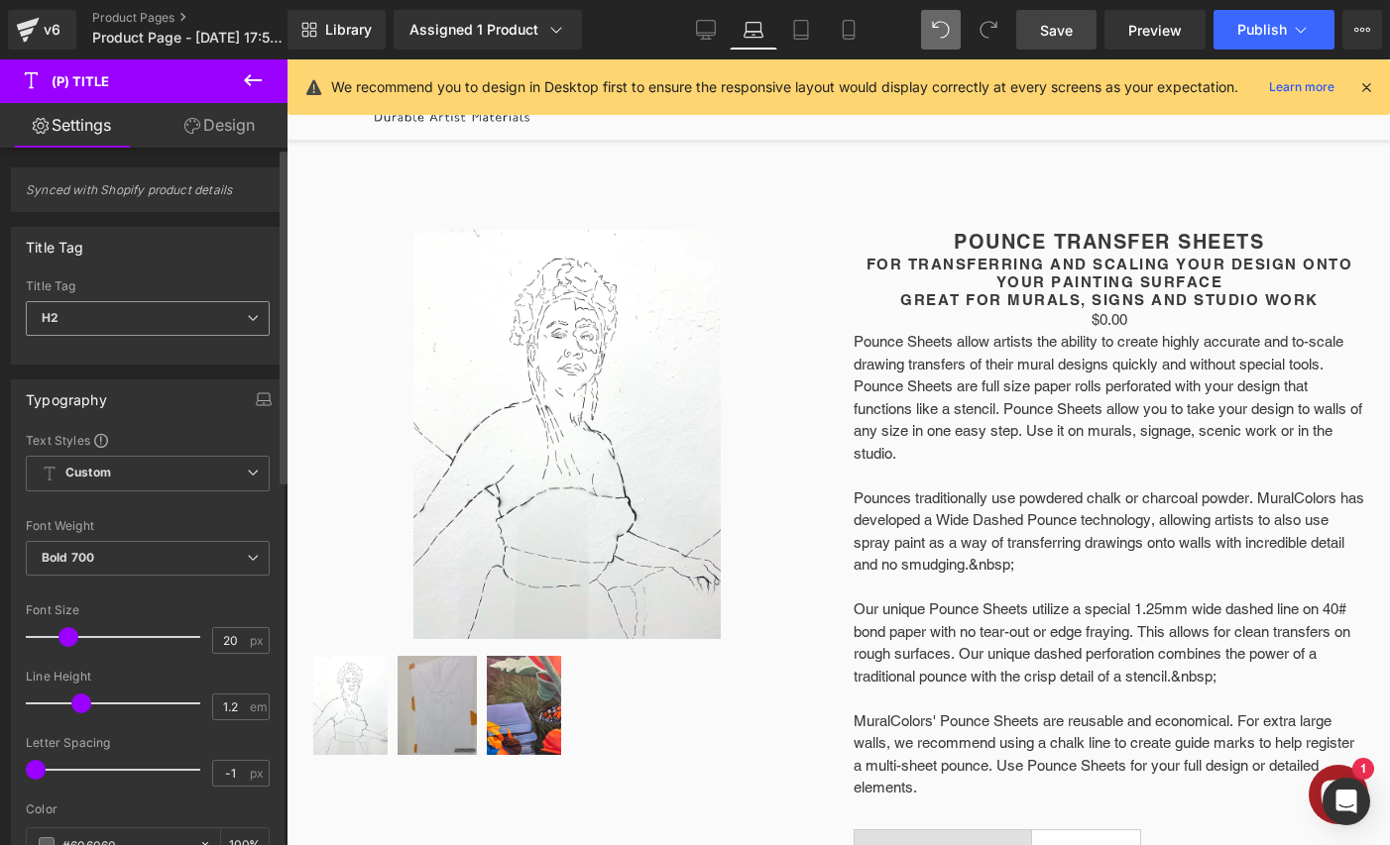
click at [180, 314] on span "H2" at bounding box center [148, 318] width 244 height 35
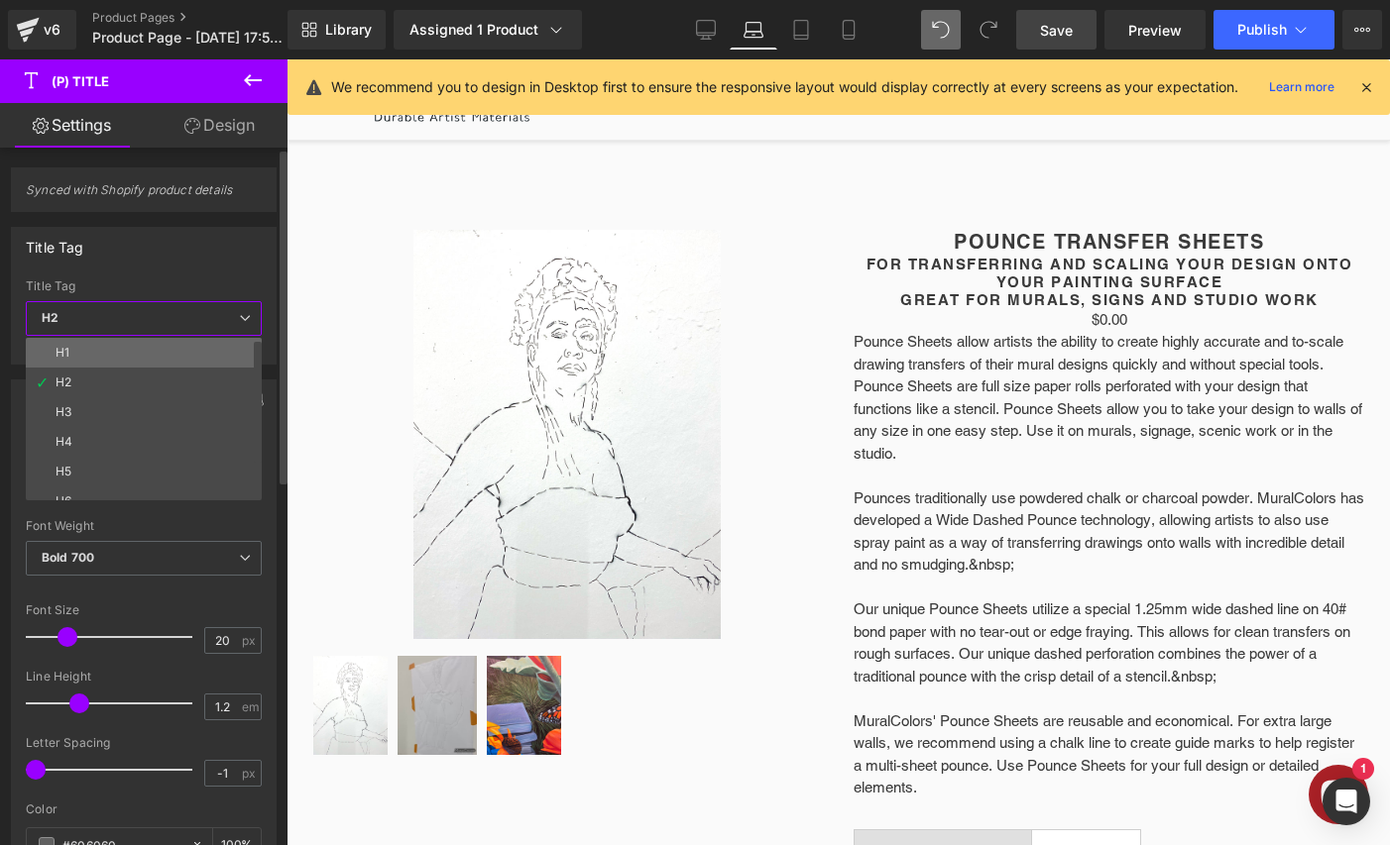
click at [139, 348] on li "H1" at bounding box center [148, 353] width 245 height 30
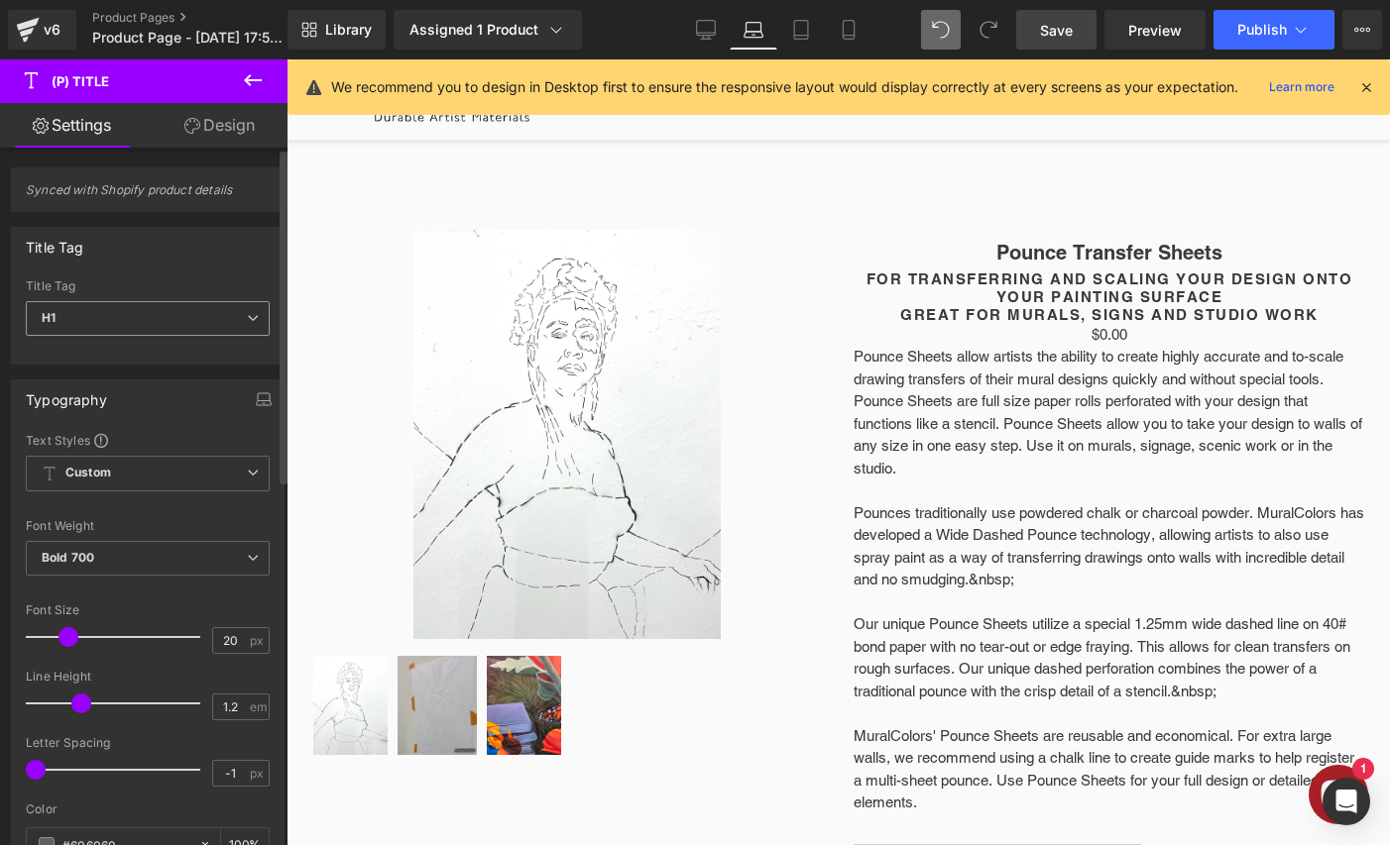
click at [167, 328] on span "H1" at bounding box center [148, 318] width 244 height 35
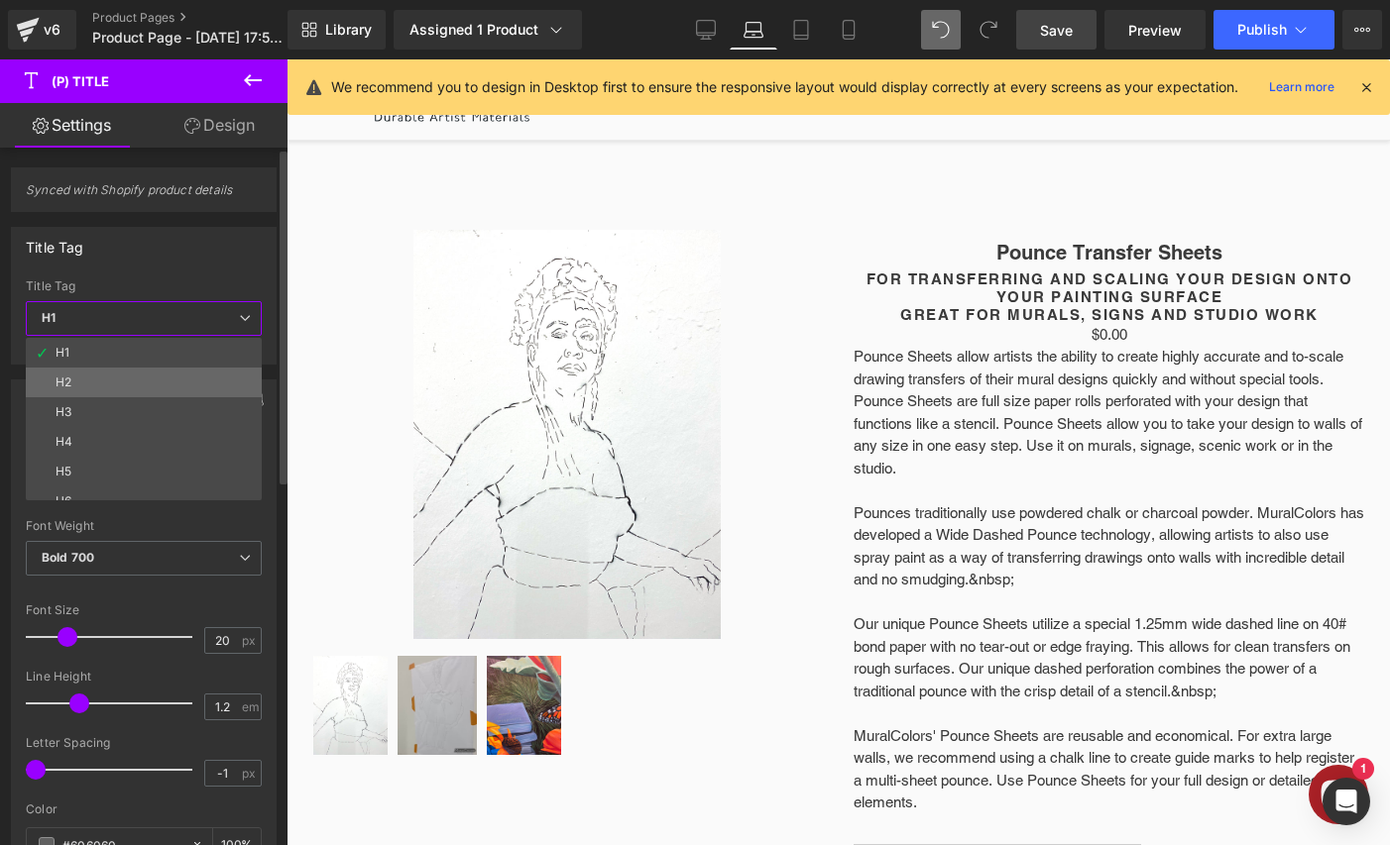
click at [135, 380] on li "H2" at bounding box center [148, 383] width 245 height 30
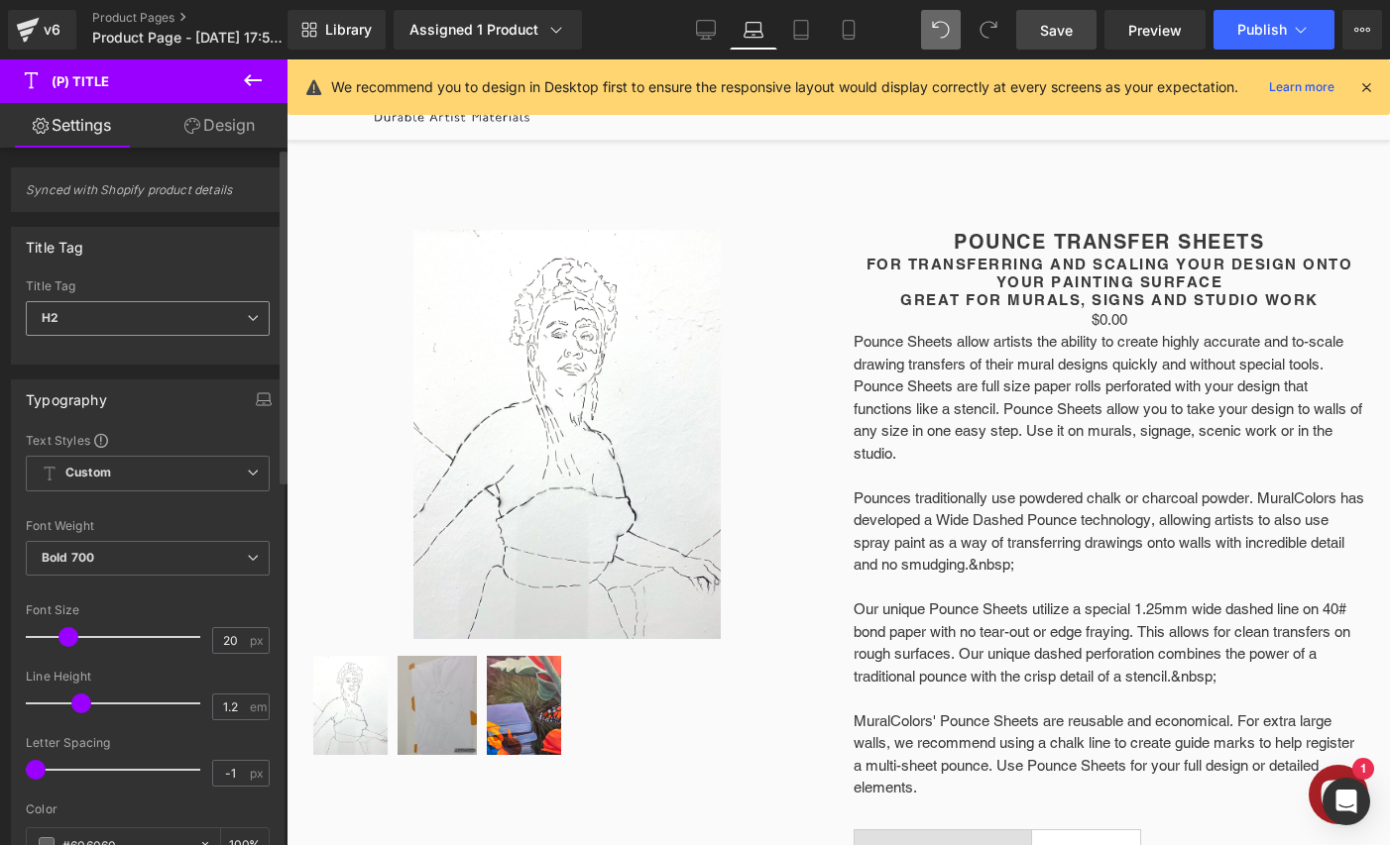
click at [169, 337] on div "H2 H1 H2 H3 H4 H5 H6 Paragraph" at bounding box center [148, 323] width 244 height 45
click at [169, 319] on span "H2" at bounding box center [148, 318] width 244 height 35
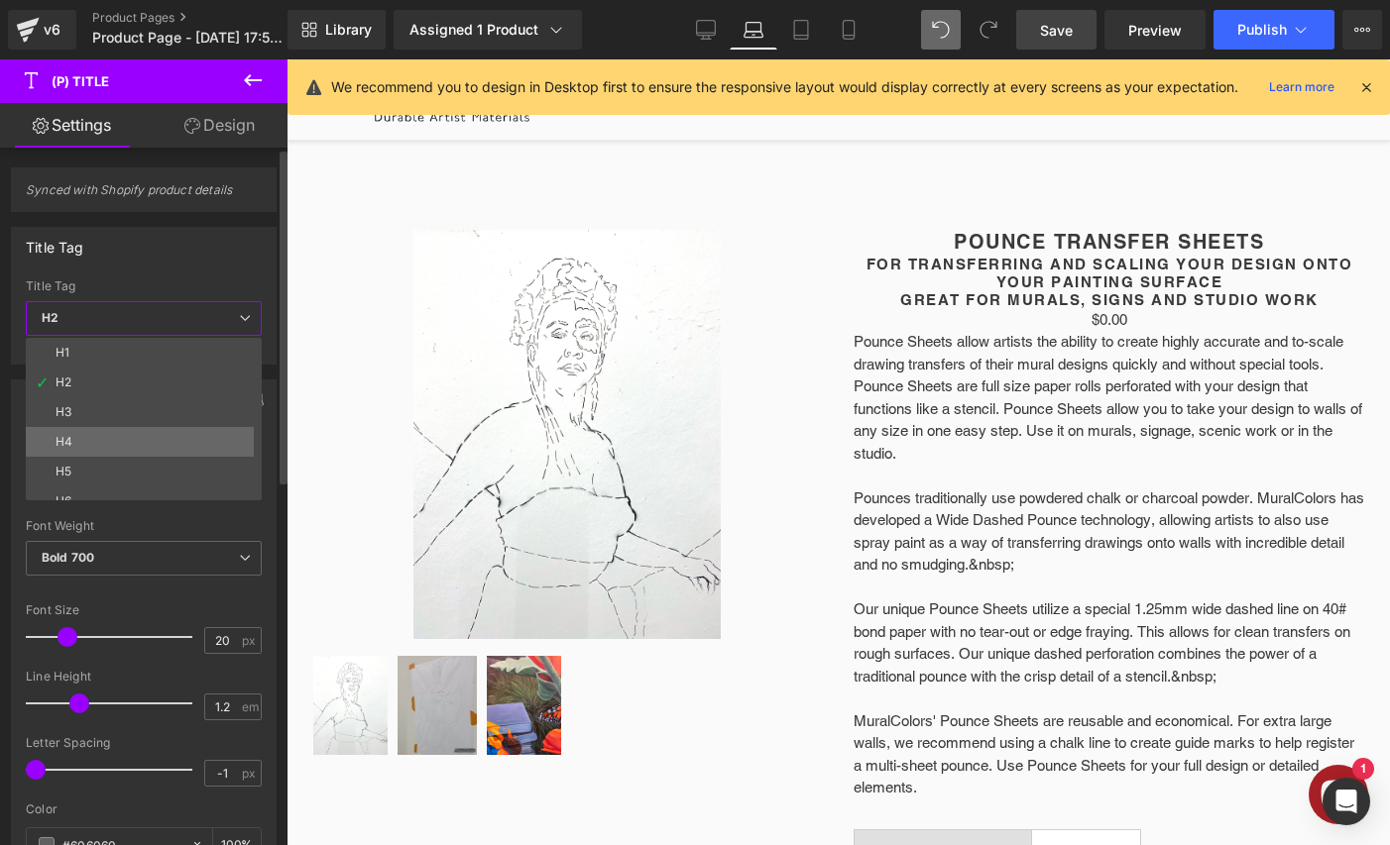
click at [138, 435] on li "H4" at bounding box center [148, 442] width 245 height 30
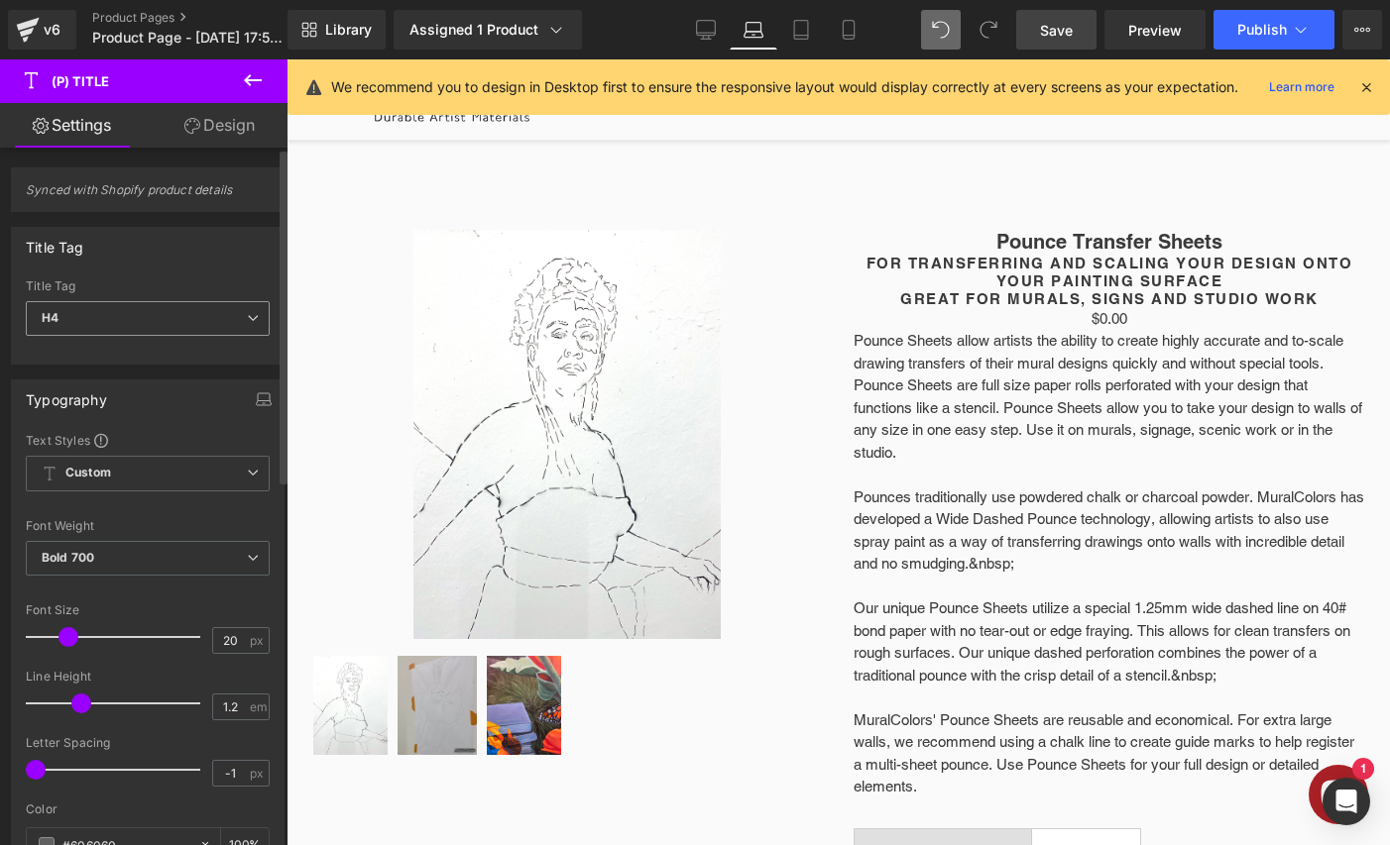
click at [168, 301] on span "H4" at bounding box center [148, 318] width 244 height 35
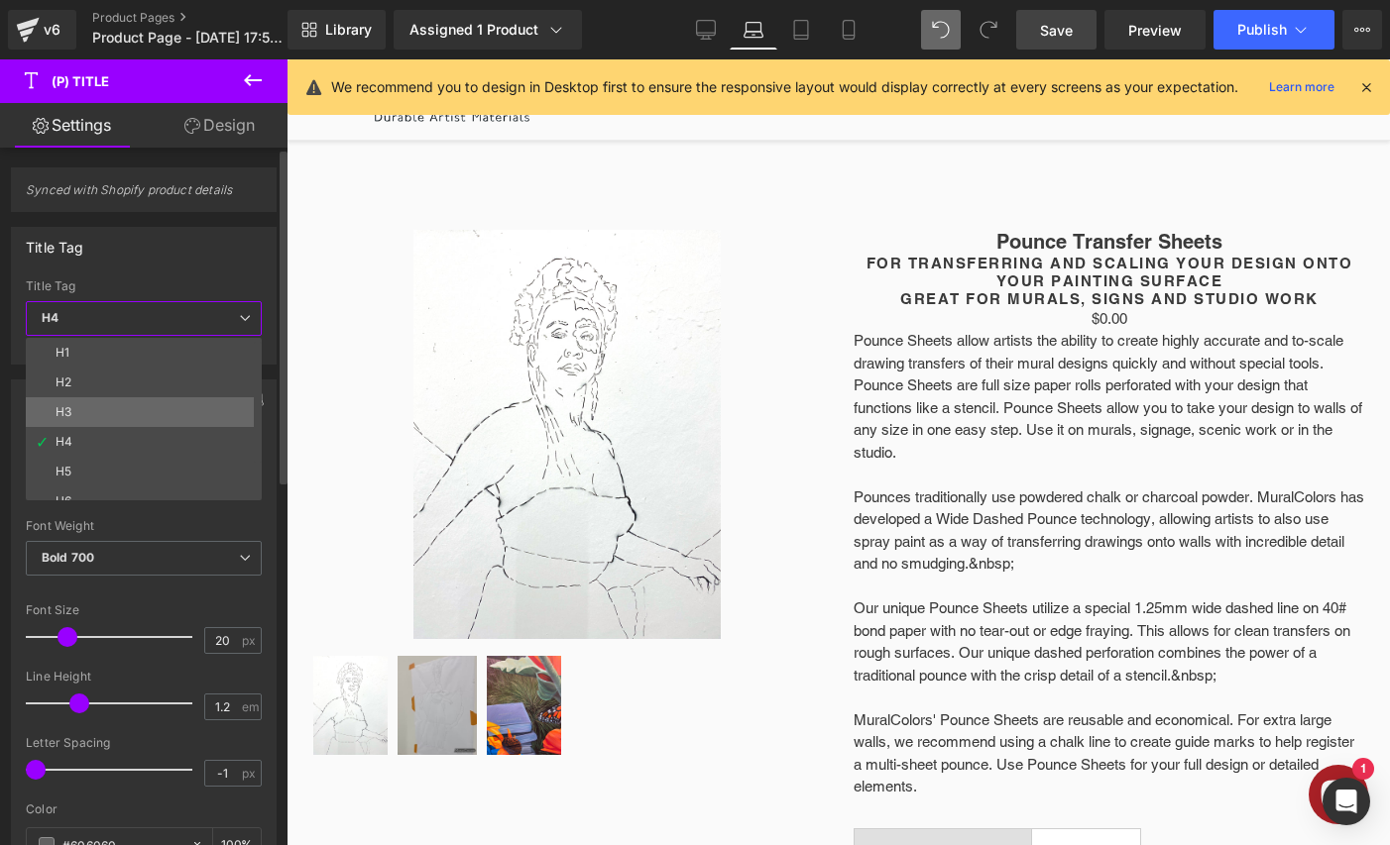
click at [120, 420] on li "H3" at bounding box center [148, 412] width 245 height 30
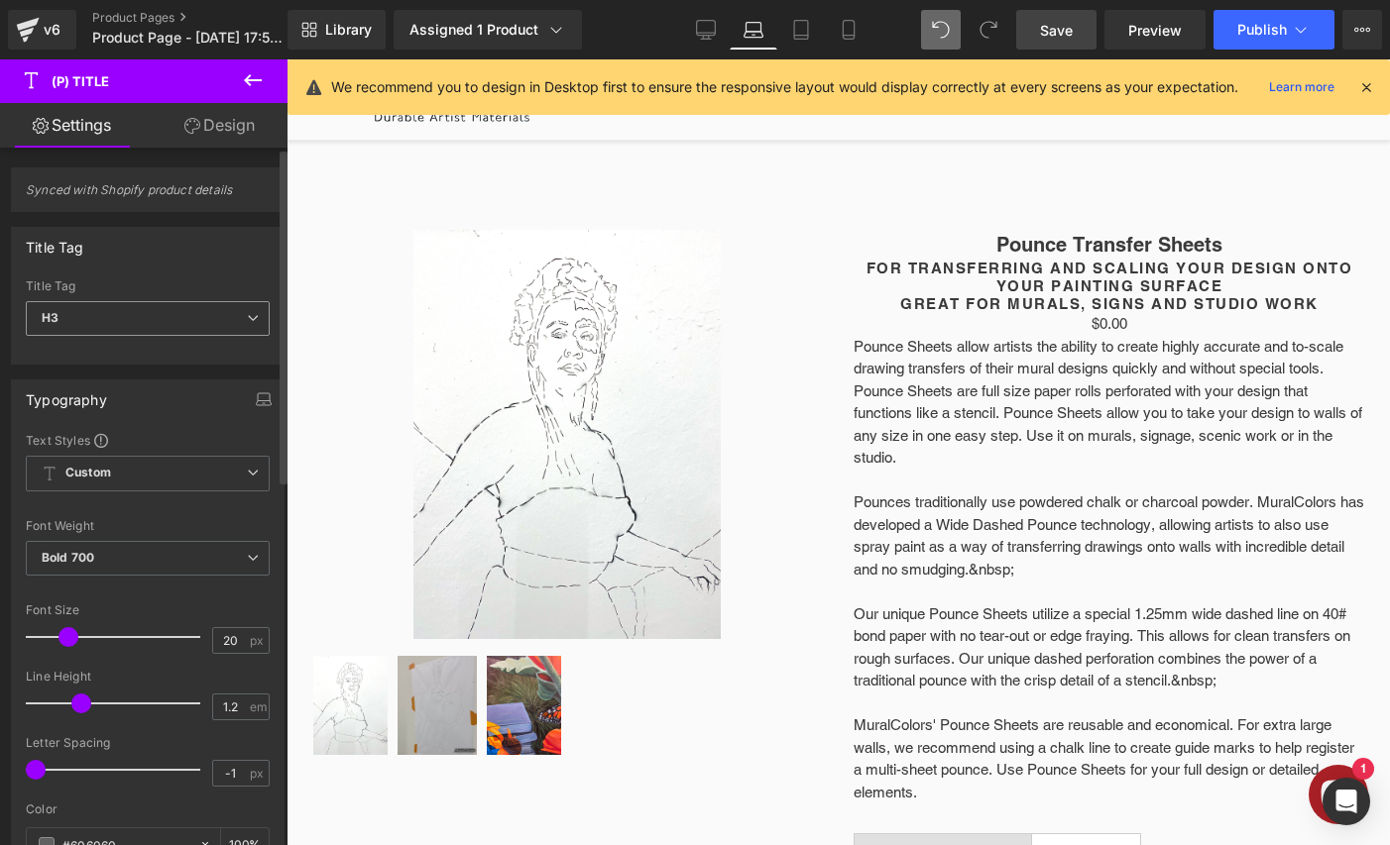
click at [172, 315] on span "H3" at bounding box center [148, 318] width 244 height 35
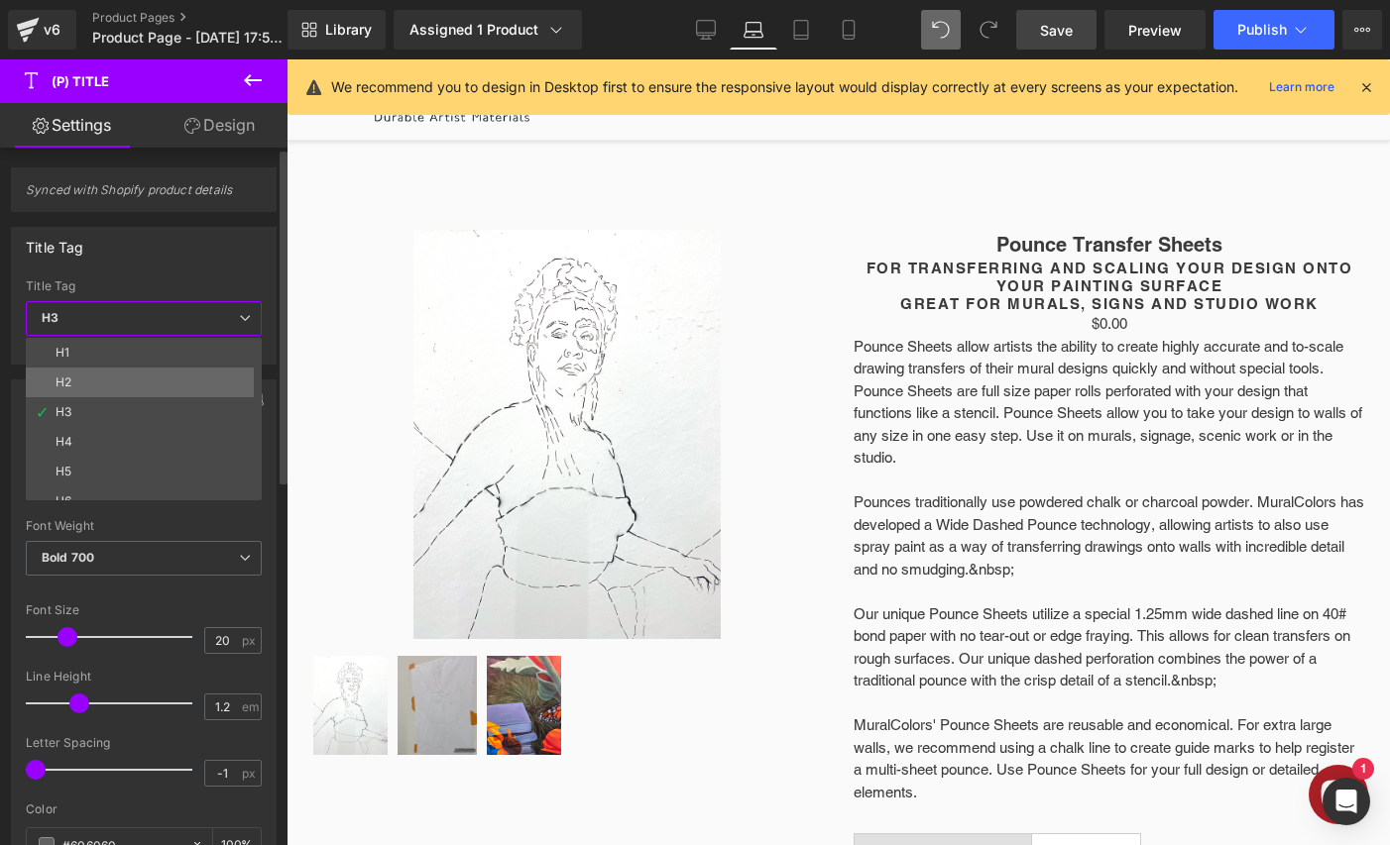
click at [128, 382] on li "H2" at bounding box center [148, 383] width 245 height 30
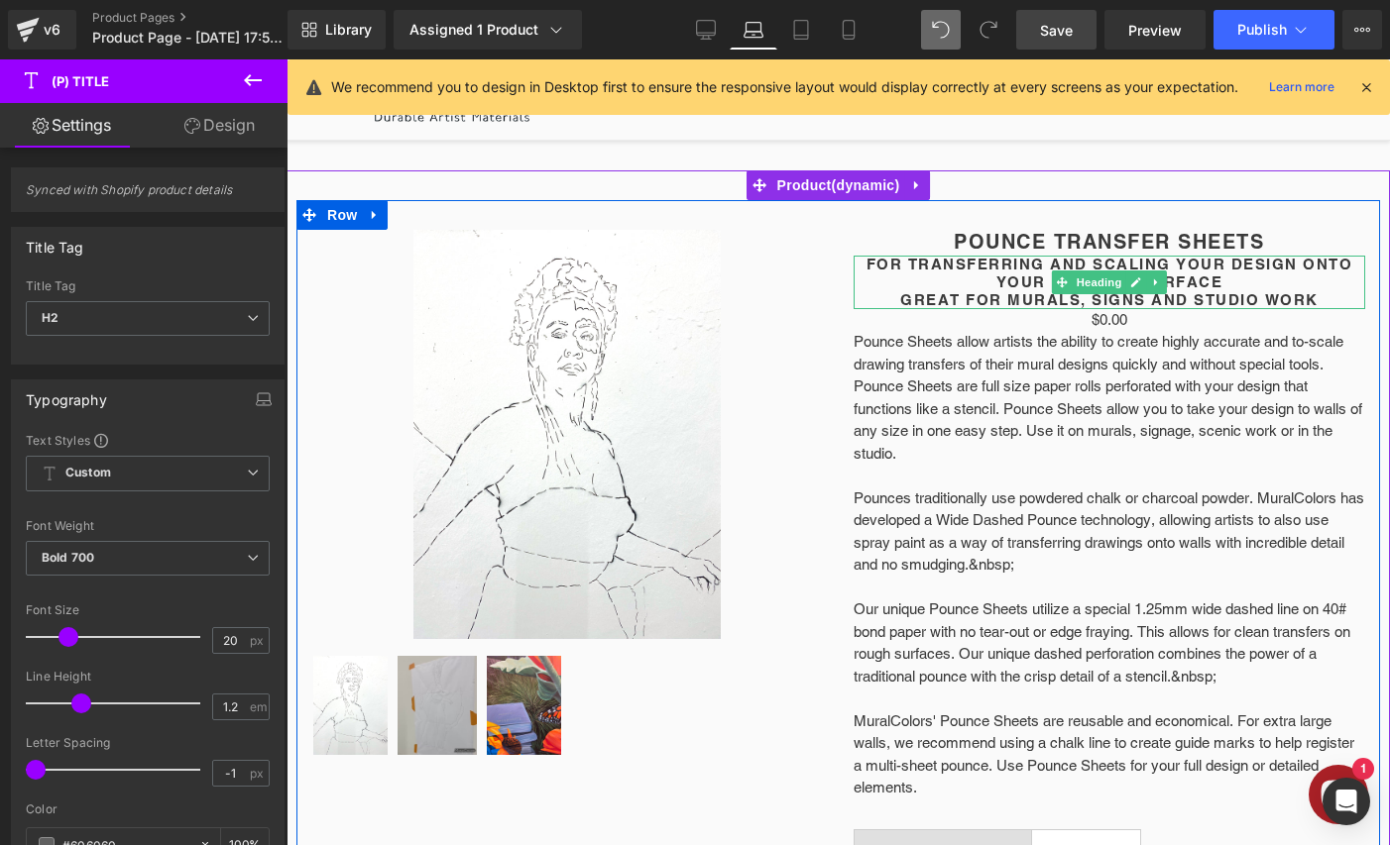
click at [985, 275] on h2 "For Transferring and Scaling your Design ONTO YOUR PAINTING SURFACE" at bounding box center [1109, 274] width 512 height 36
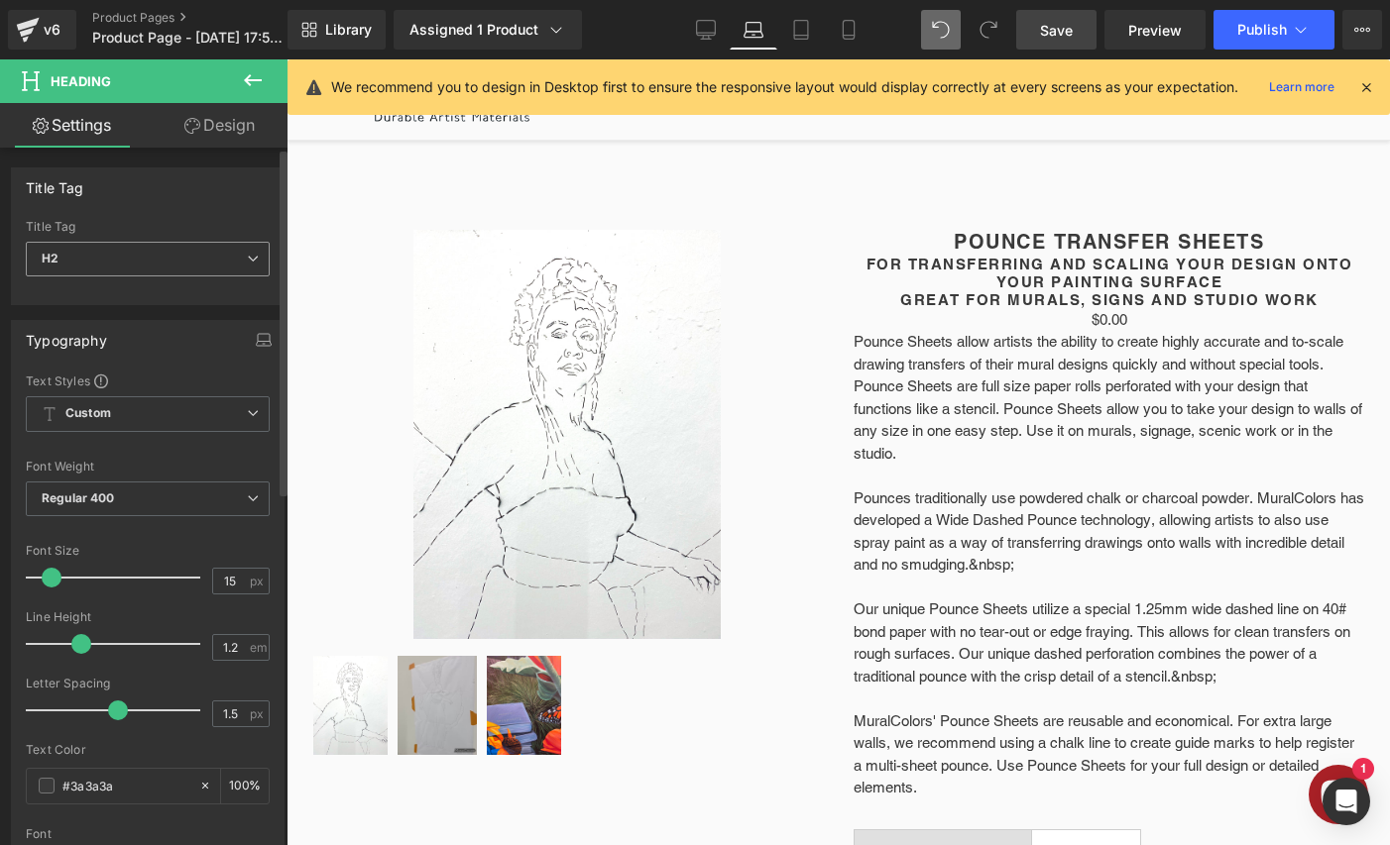
click at [170, 266] on span "H2" at bounding box center [148, 259] width 244 height 35
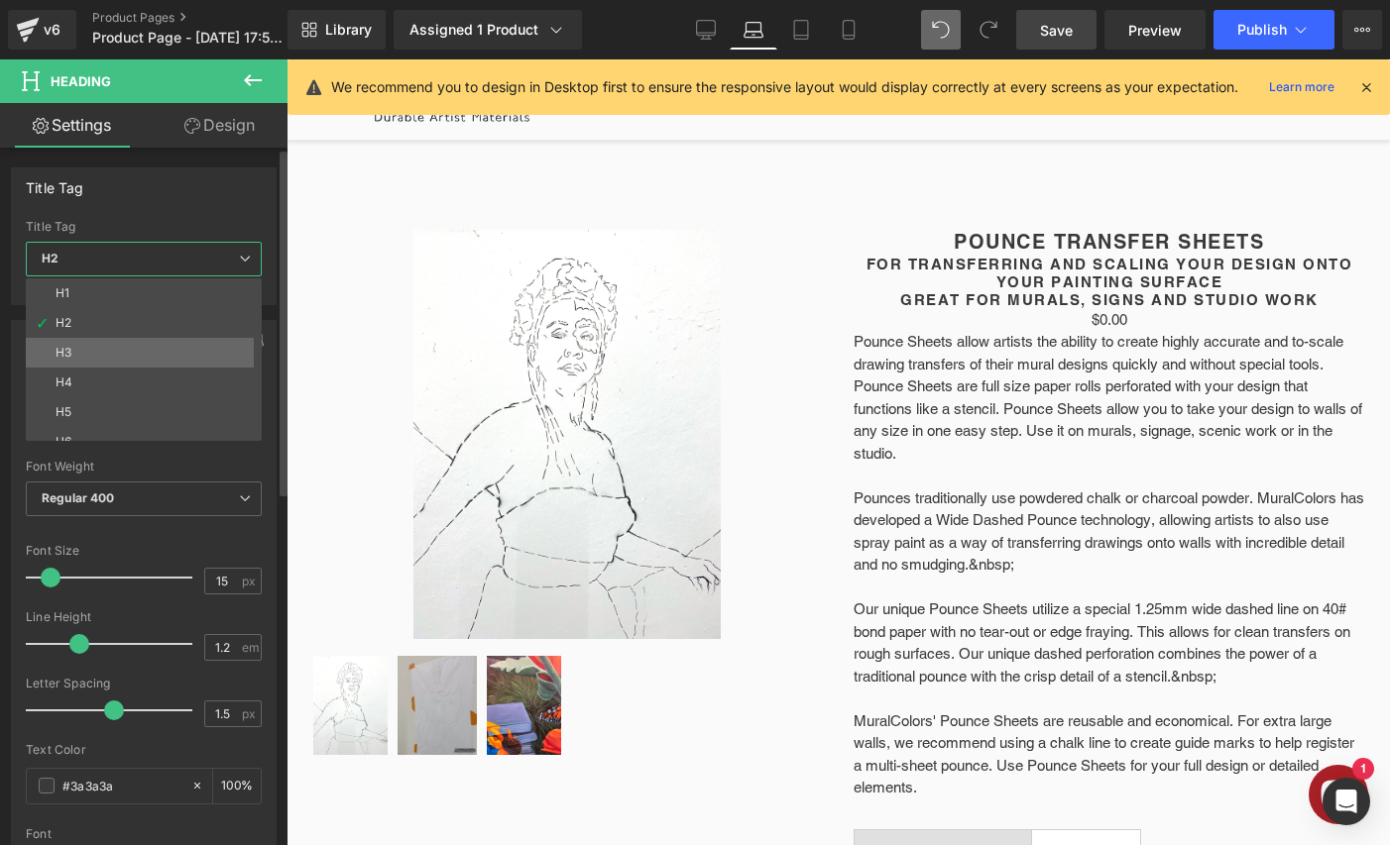
click at [131, 365] on li "H3" at bounding box center [148, 353] width 245 height 30
type input "20"
type input "0"
type input "100"
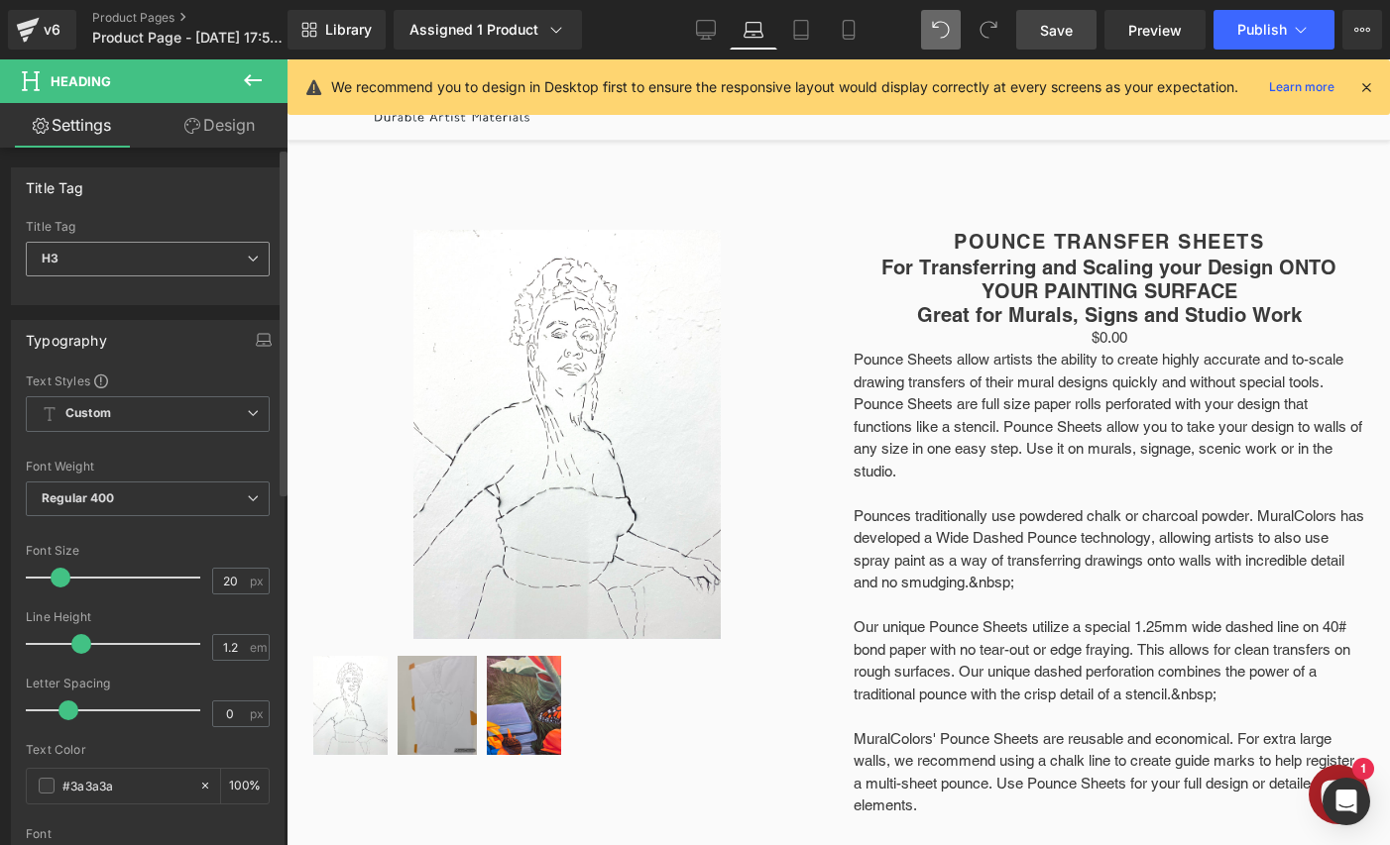
click at [191, 245] on span "H3" at bounding box center [148, 259] width 244 height 35
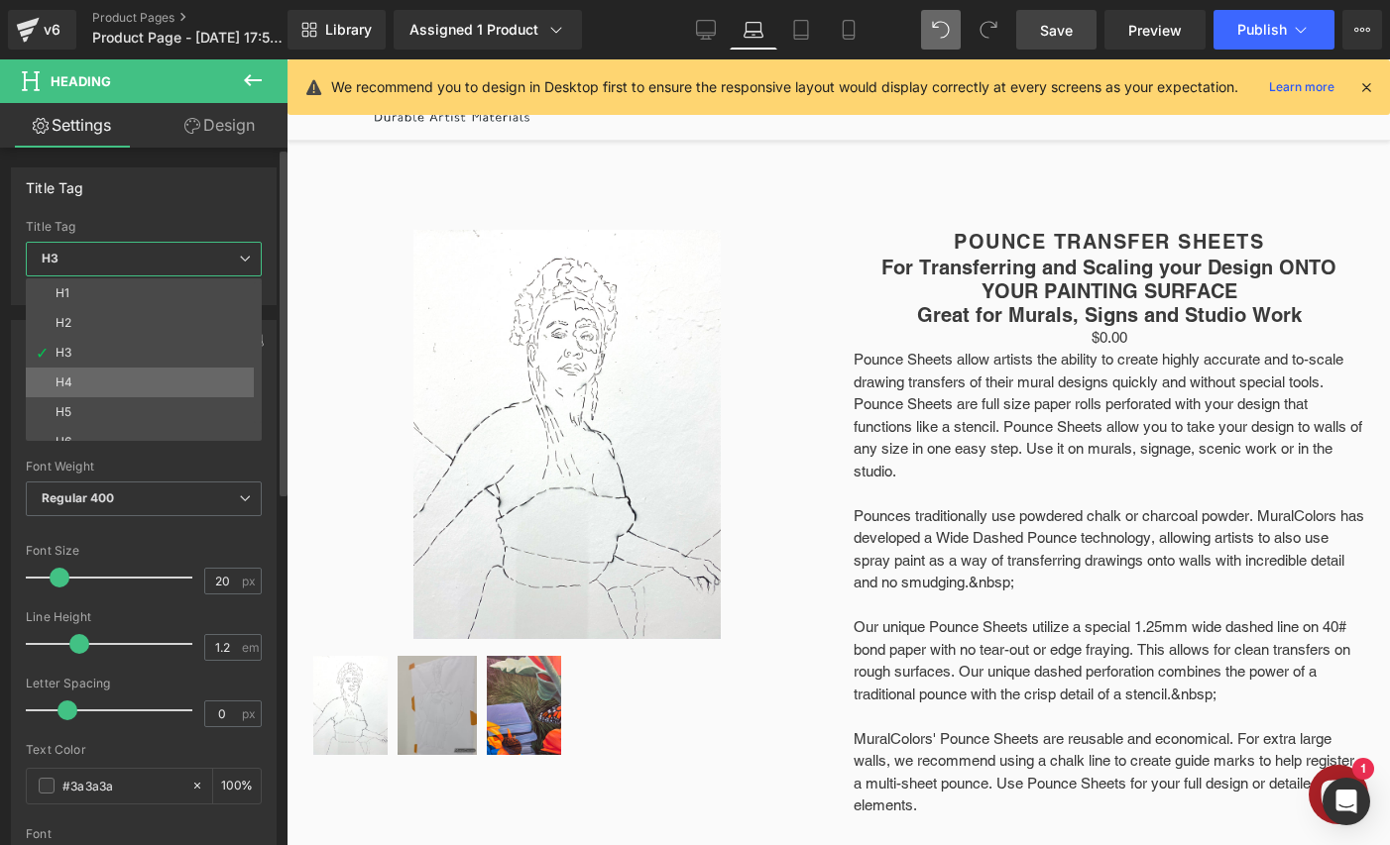
drag, startPoint x: 150, startPoint y: 364, endPoint x: 152, endPoint y: 381, distance: 17.0
click at [152, 381] on div "H1 H2 H3 H4 H5 H6" at bounding box center [148, 360] width 245 height 163
click at [151, 381] on li "H4" at bounding box center [148, 383] width 245 height 30
type input "13"
type input "100"
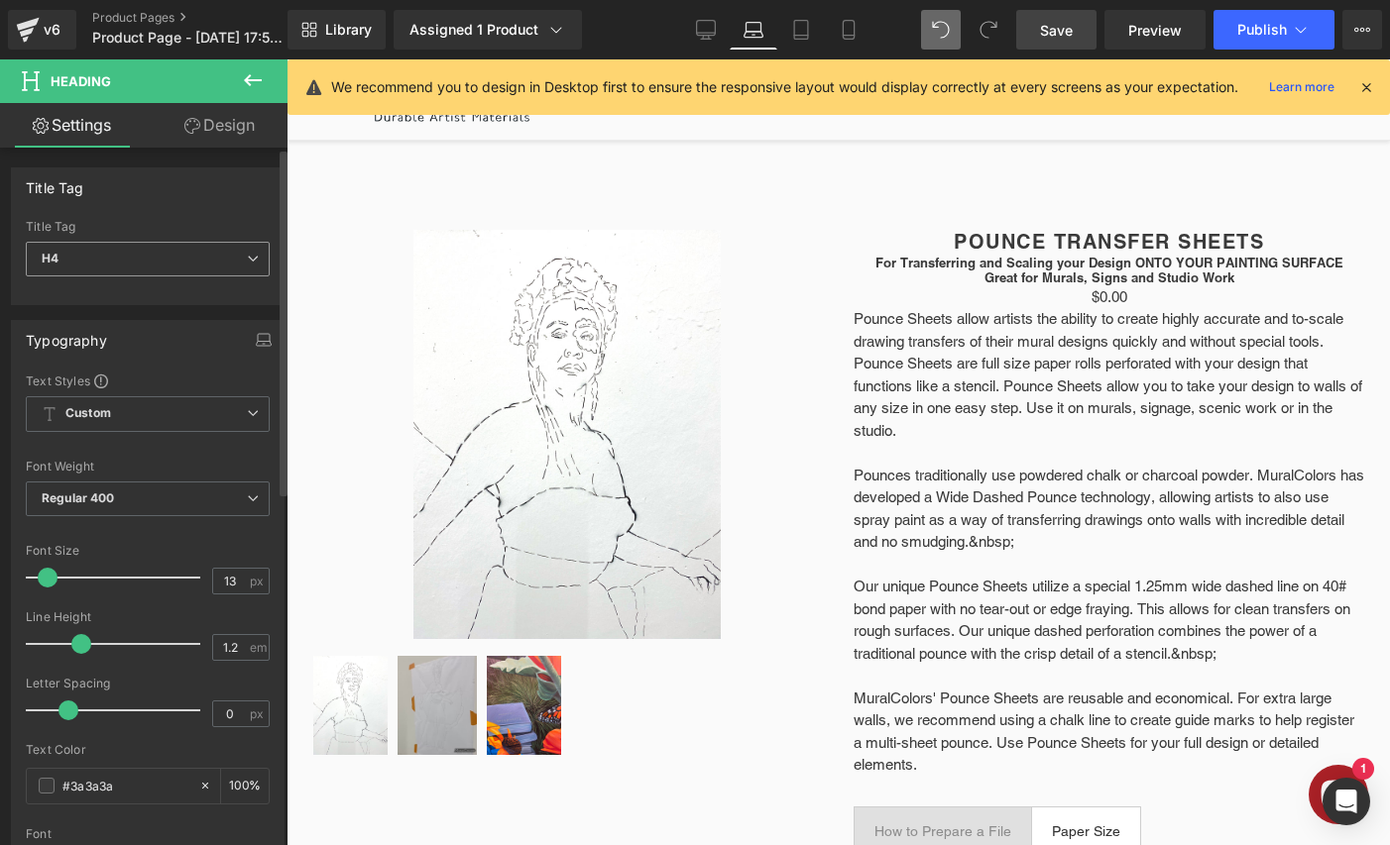
click at [212, 256] on span "H4" at bounding box center [148, 259] width 244 height 35
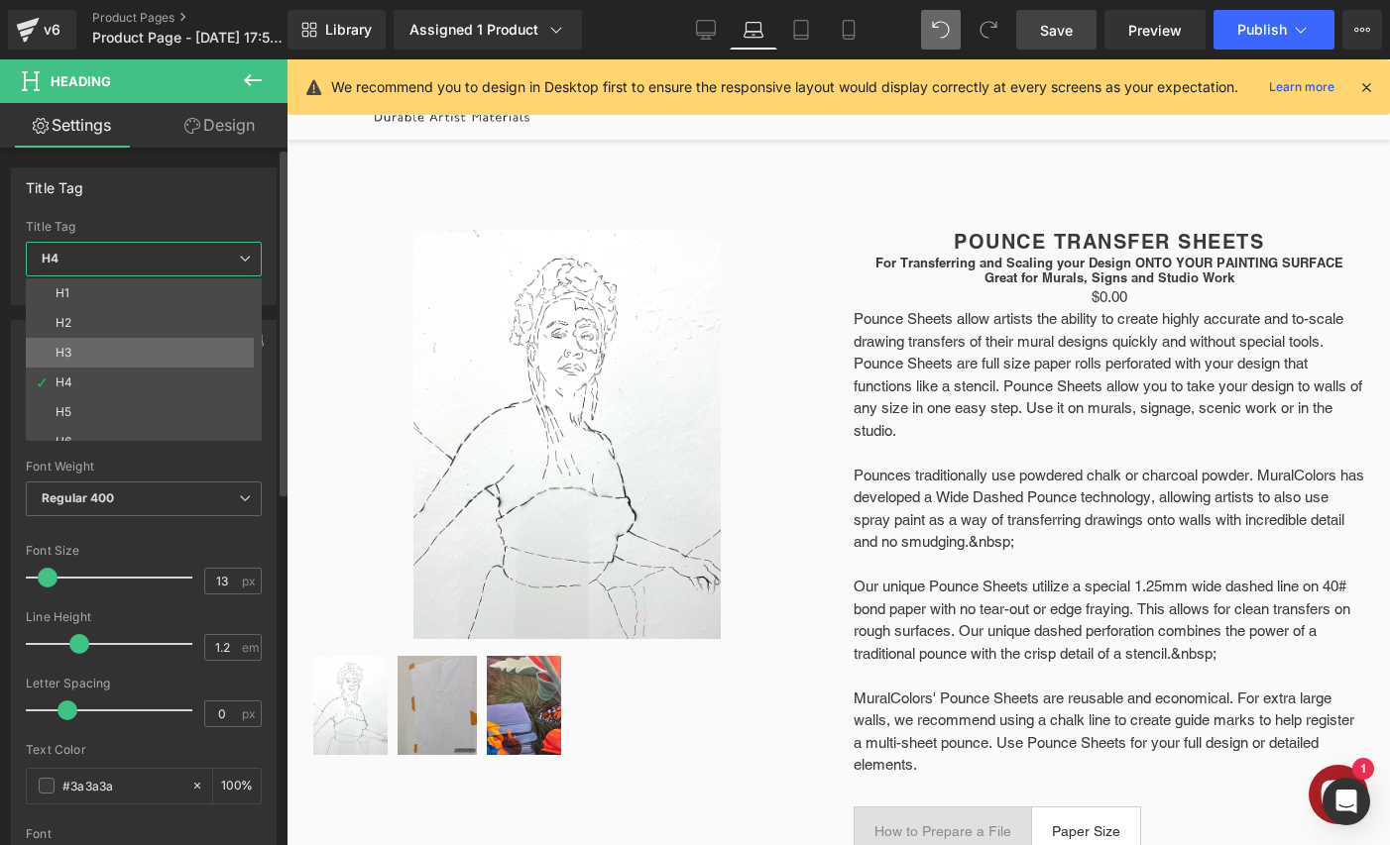
click at [141, 357] on li "H3" at bounding box center [148, 353] width 245 height 30
type input "20"
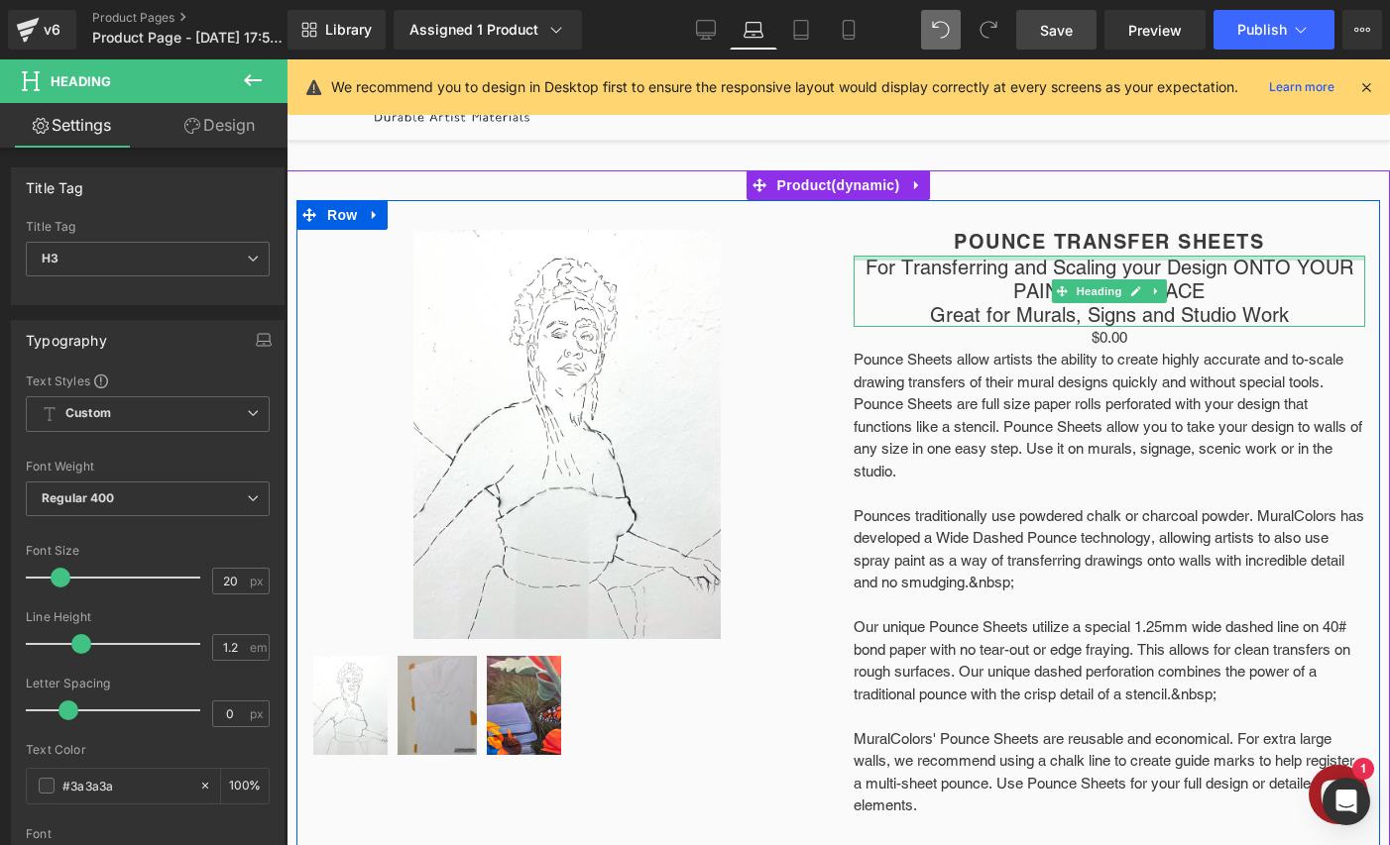
click at [1253, 259] on div at bounding box center [1109, 258] width 512 height 5
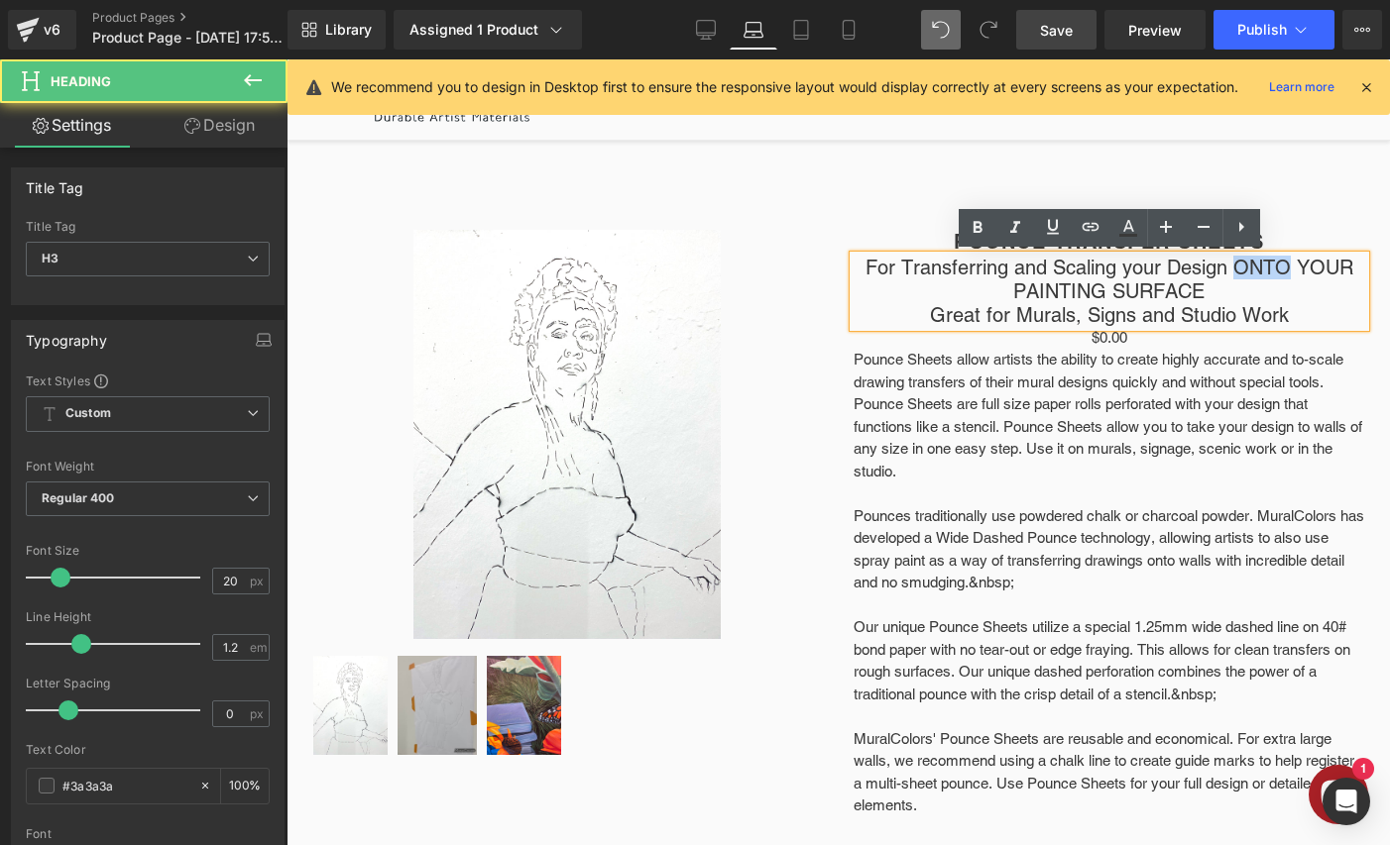
click at [1253, 259] on h3 "For Transferring and Scaling your Design ONTO YOUR PAINTING SURFACE" at bounding box center [1109, 280] width 512 height 48
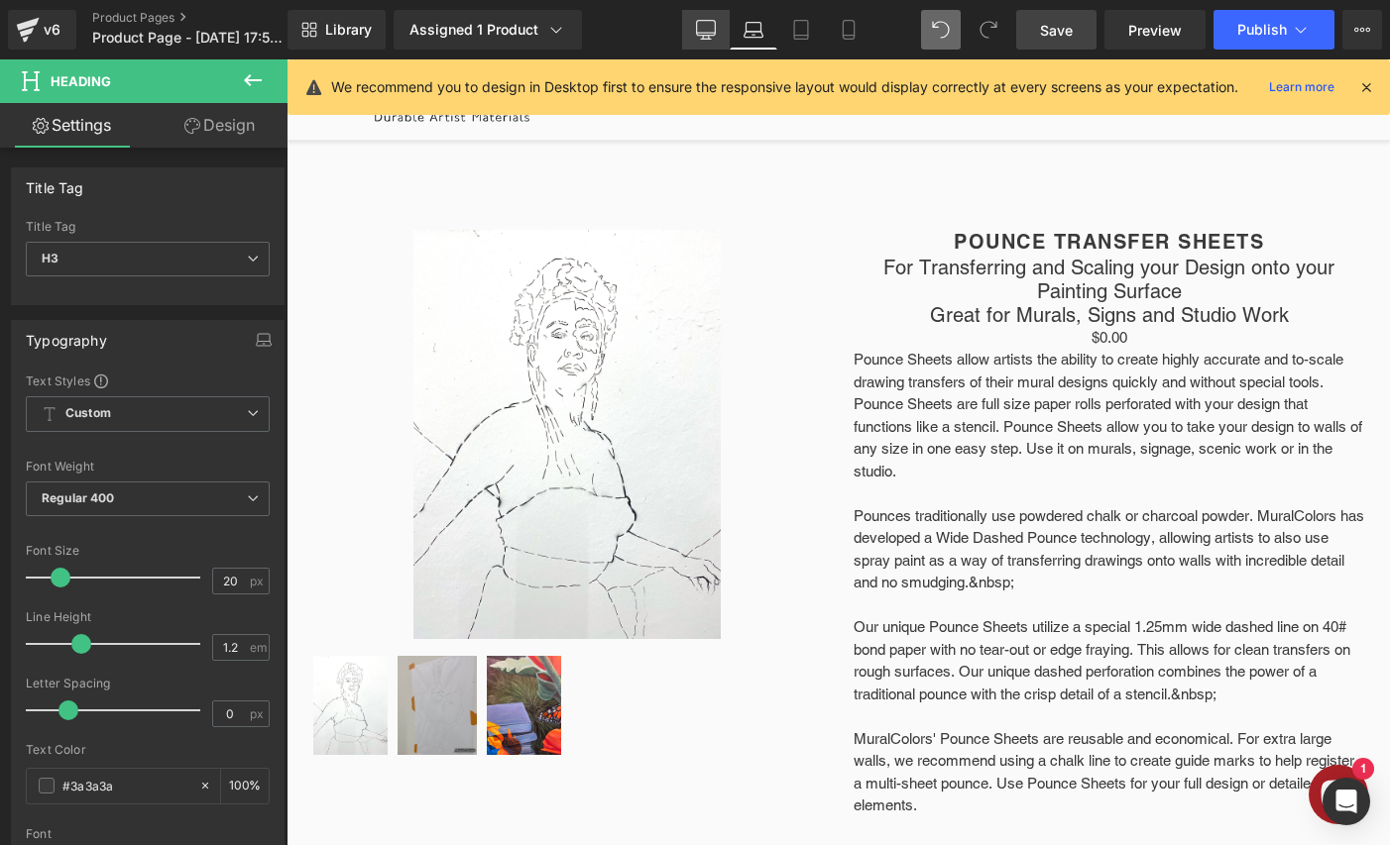
click at [706, 33] on icon at bounding box center [706, 33] width 19 height 0
type input "100"
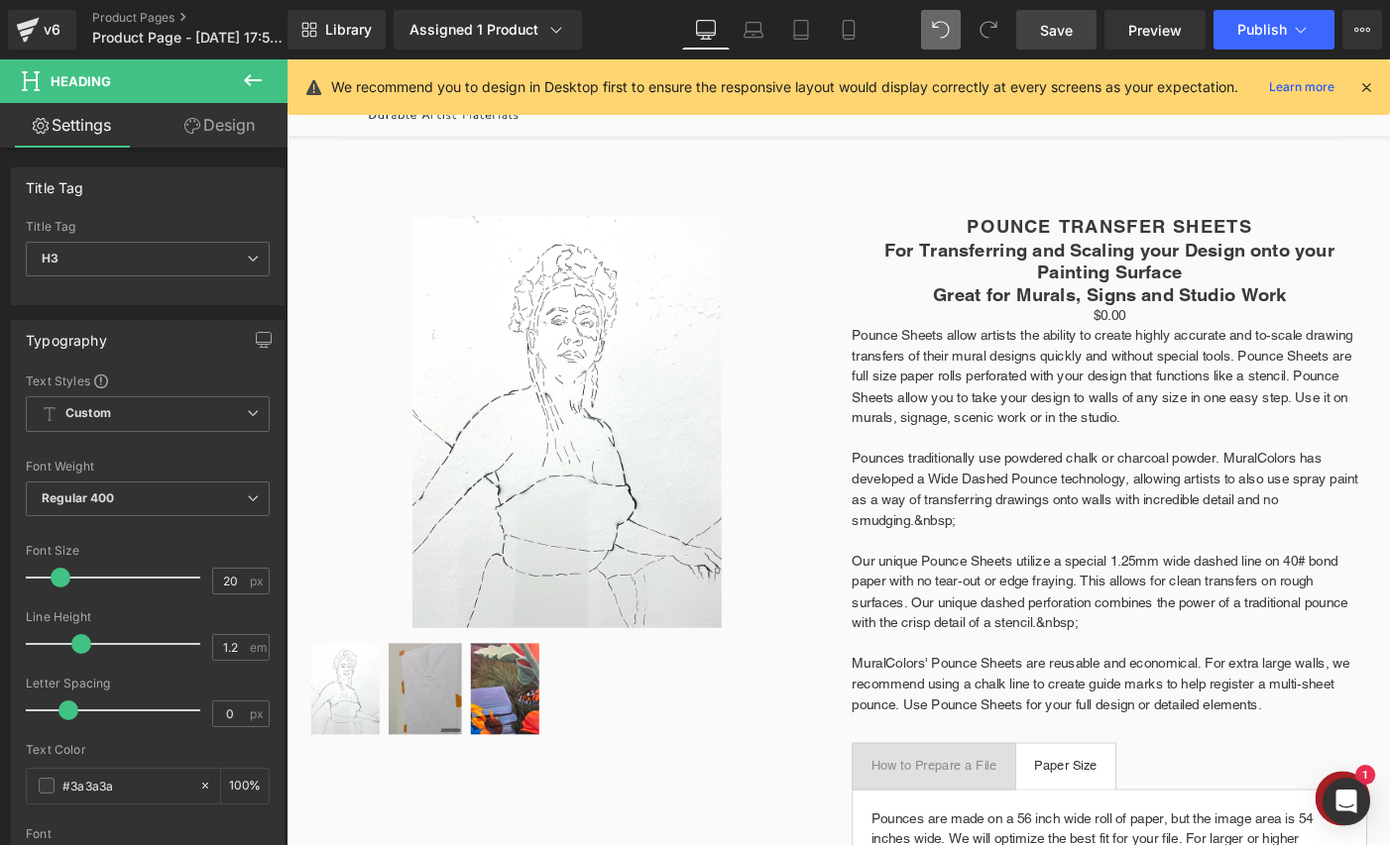
click at [1061, 32] on span "Save" at bounding box center [1056, 30] width 33 height 21
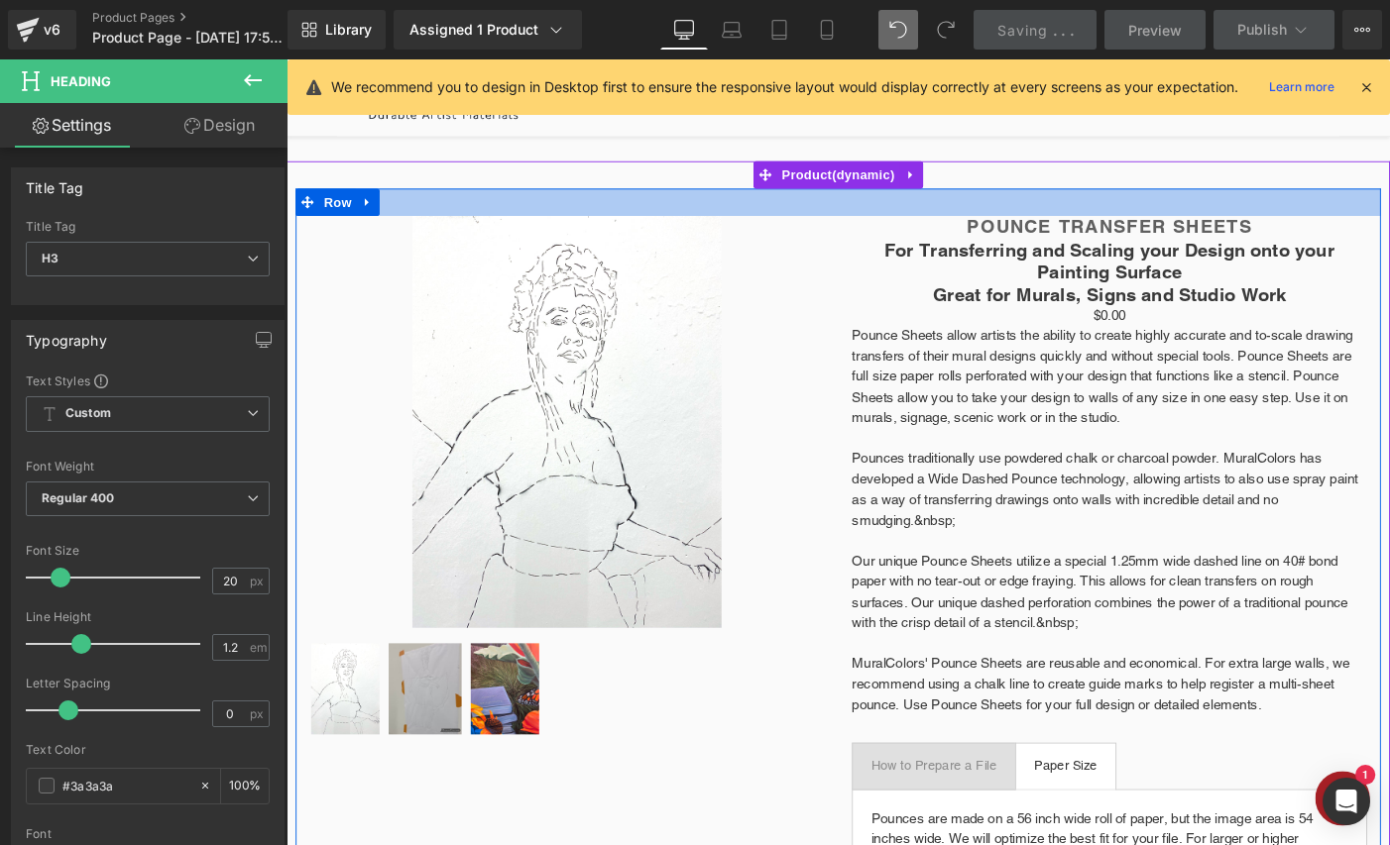
click at [1184, 236] on div "Pounce Transfer Sheets (P) Title" at bounding box center [1181, 243] width 560 height 26
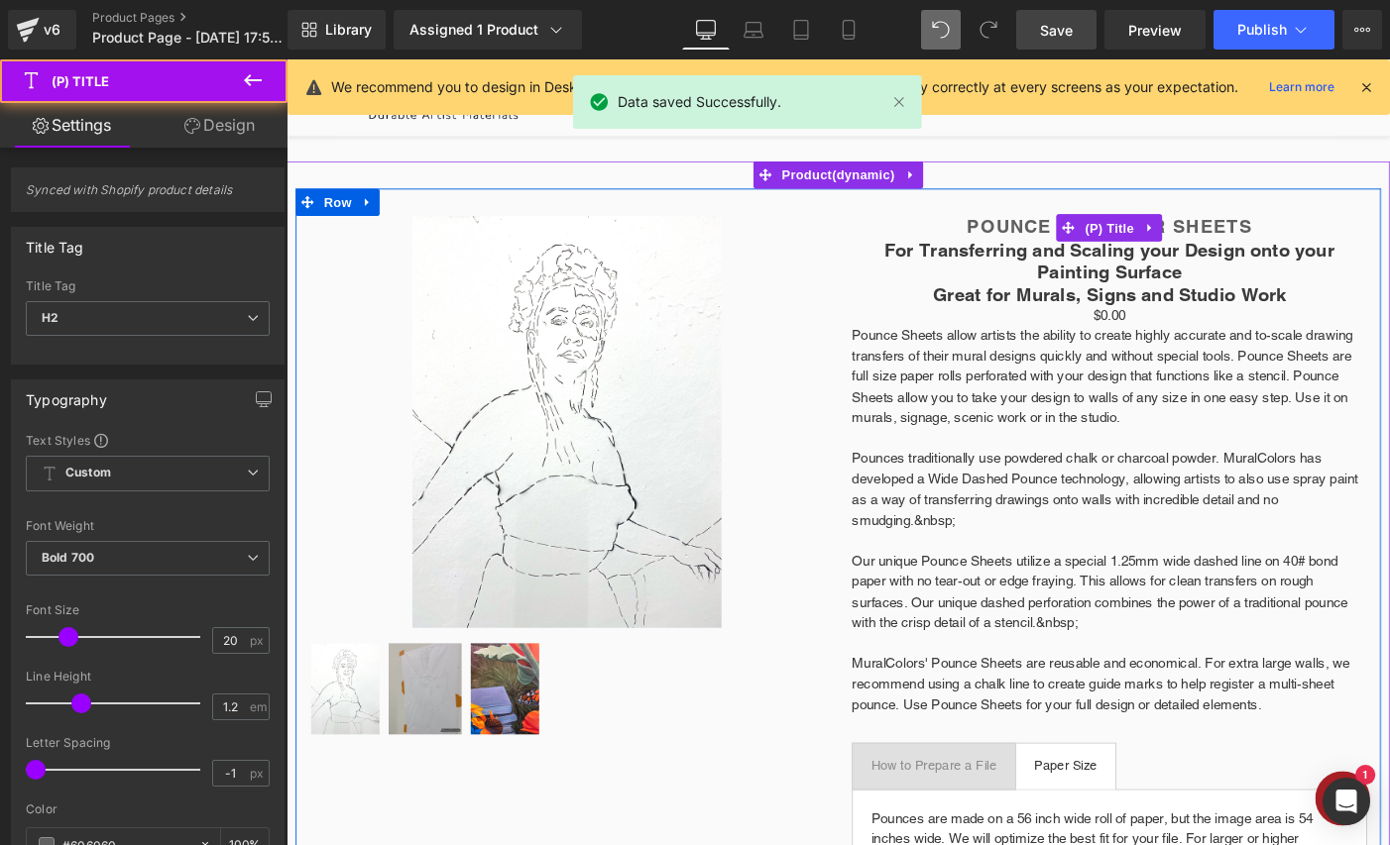
click at [1054, 237] on link "Pounce Transfer Sheets" at bounding box center [1181, 242] width 310 height 24
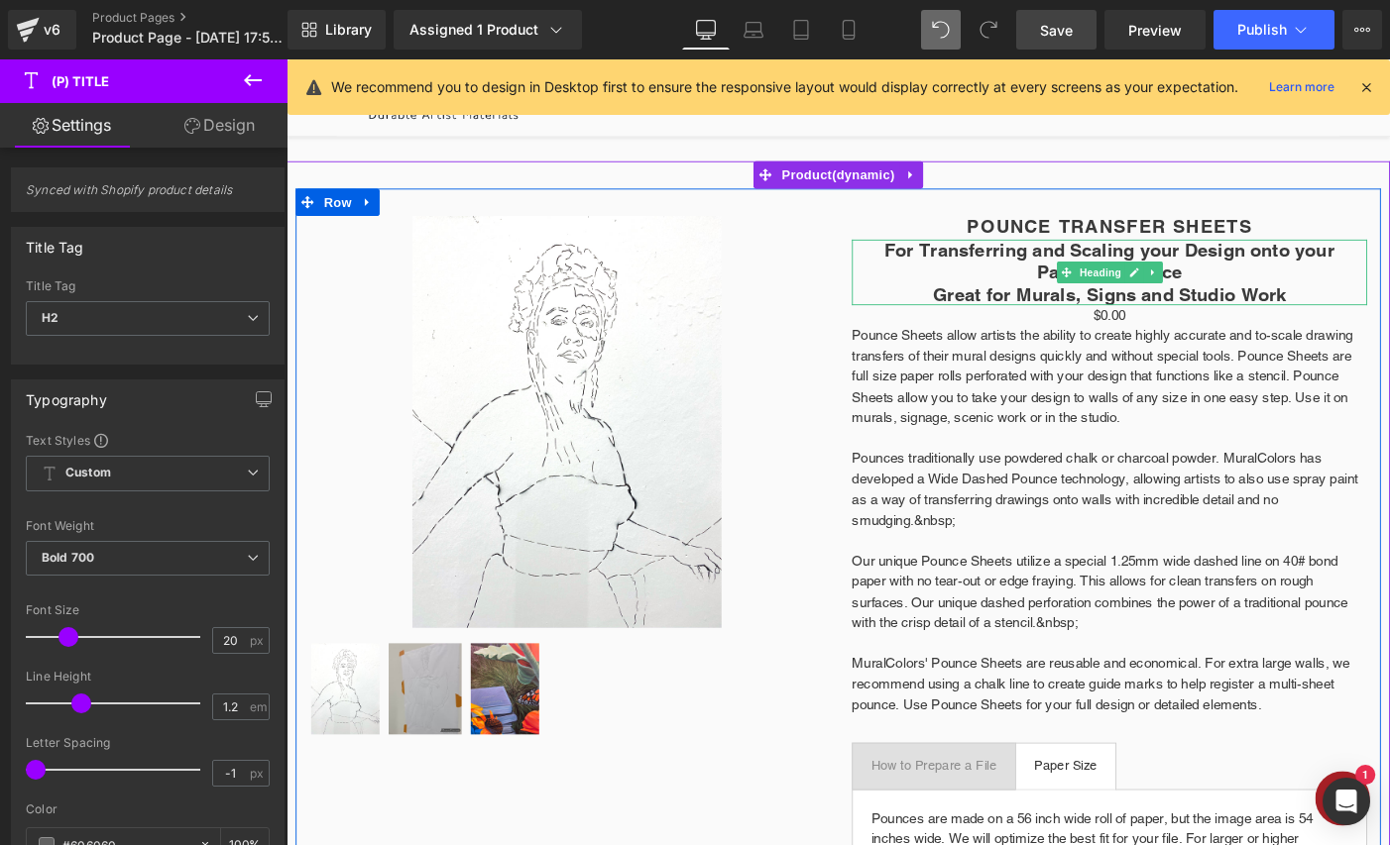
click at [1068, 313] on h3 "Great for Murals, Signs and Studio Work" at bounding box center [1181, 315] width 560 height 24
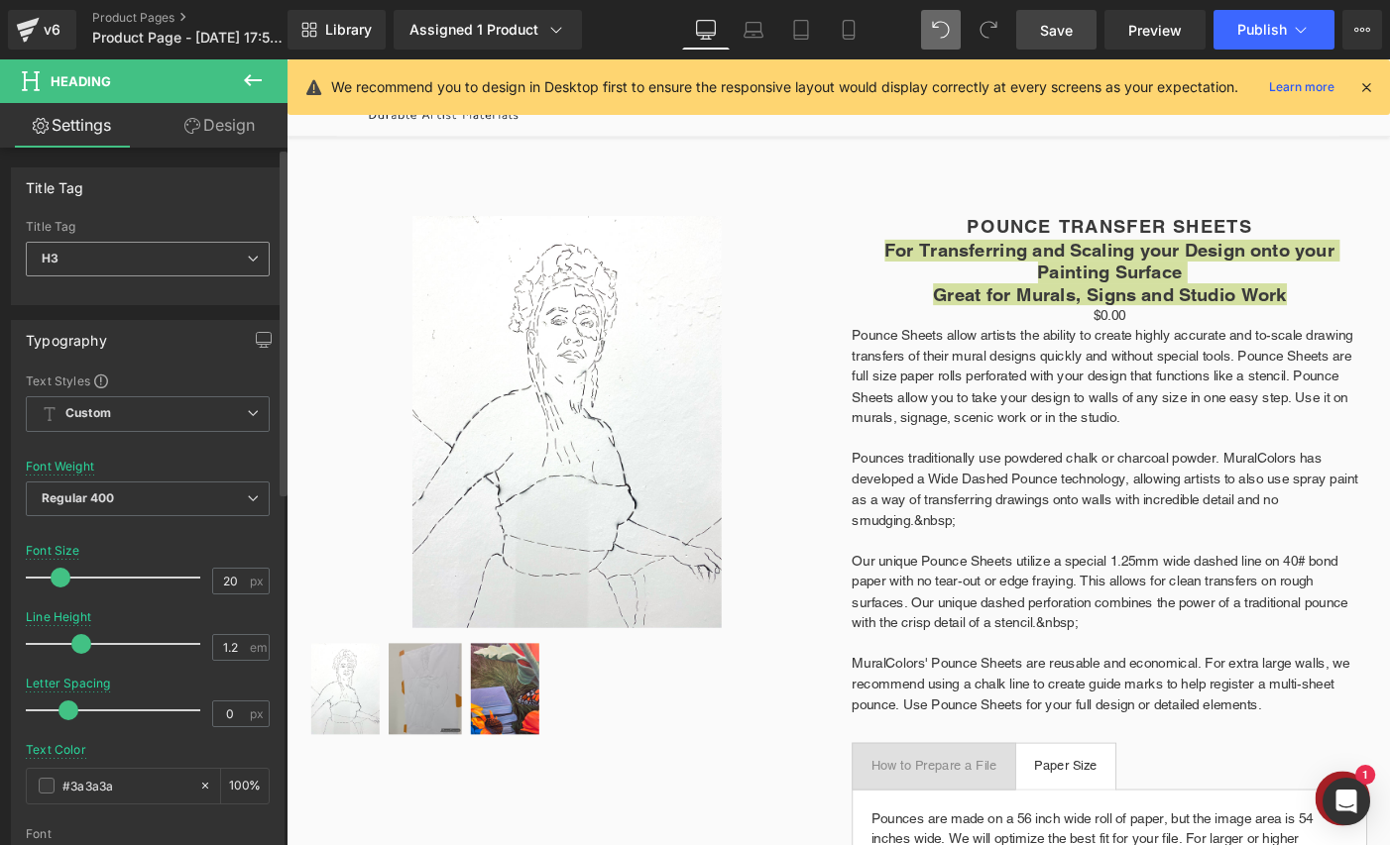
click at [247, 257] on icon at bounding box center [253, 259] width 12 height 12
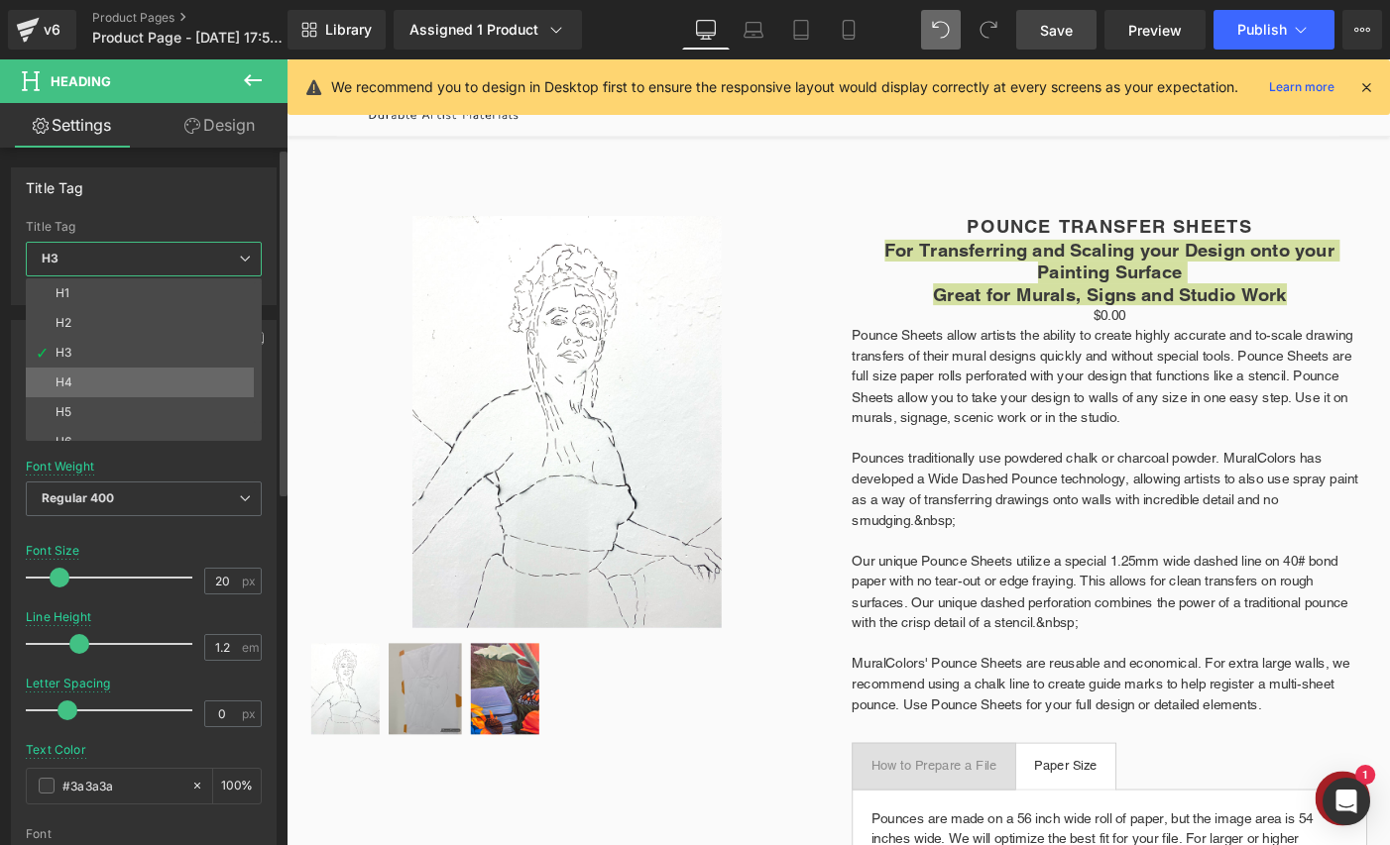
click at [101, 381] on li "H4" at bounding box center [148, 383] width 245 height 30
type input "13"
type input "100"
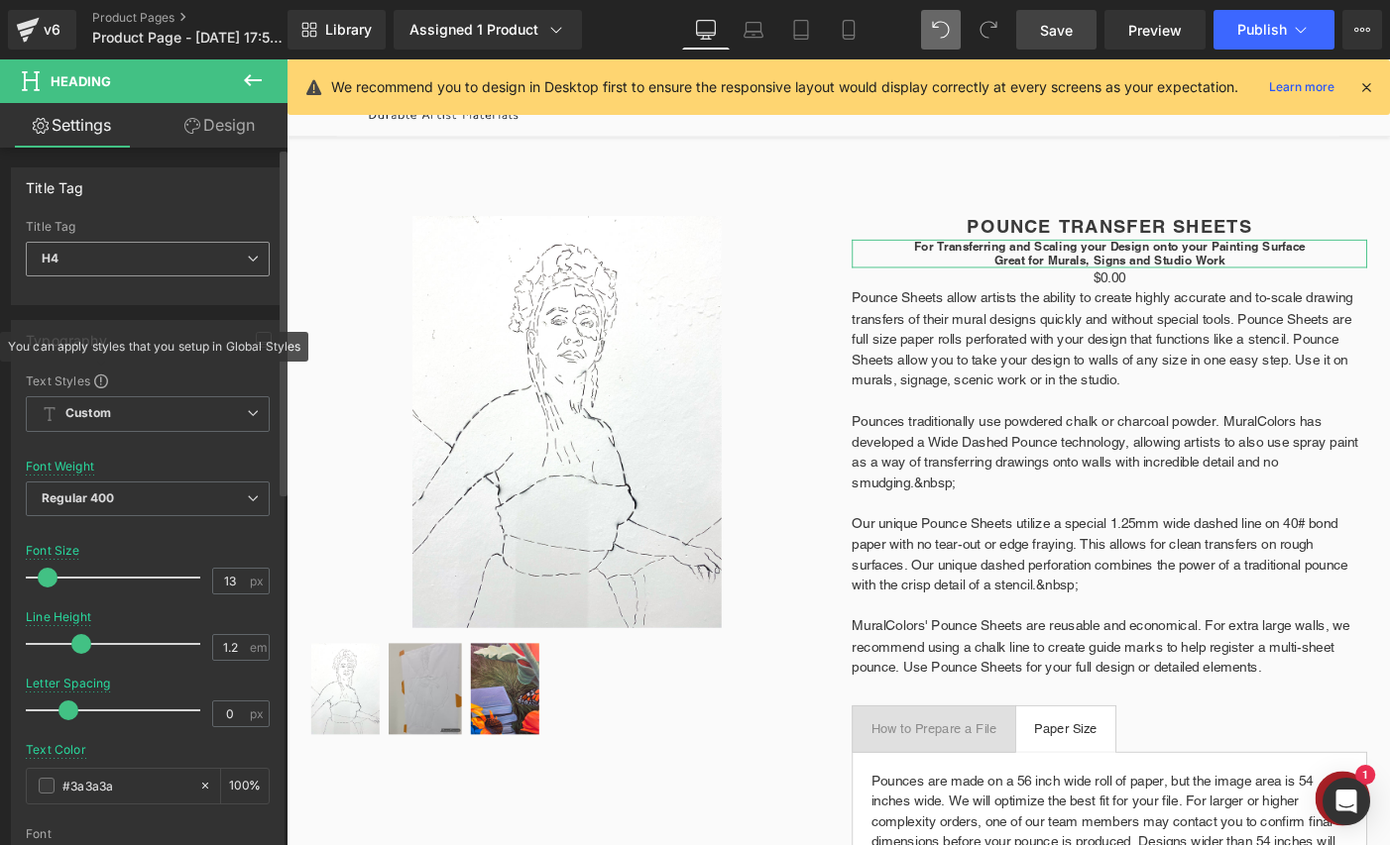
click at [225, 255] on span "H4" at bounding box center [148, 259] width 244 height 35
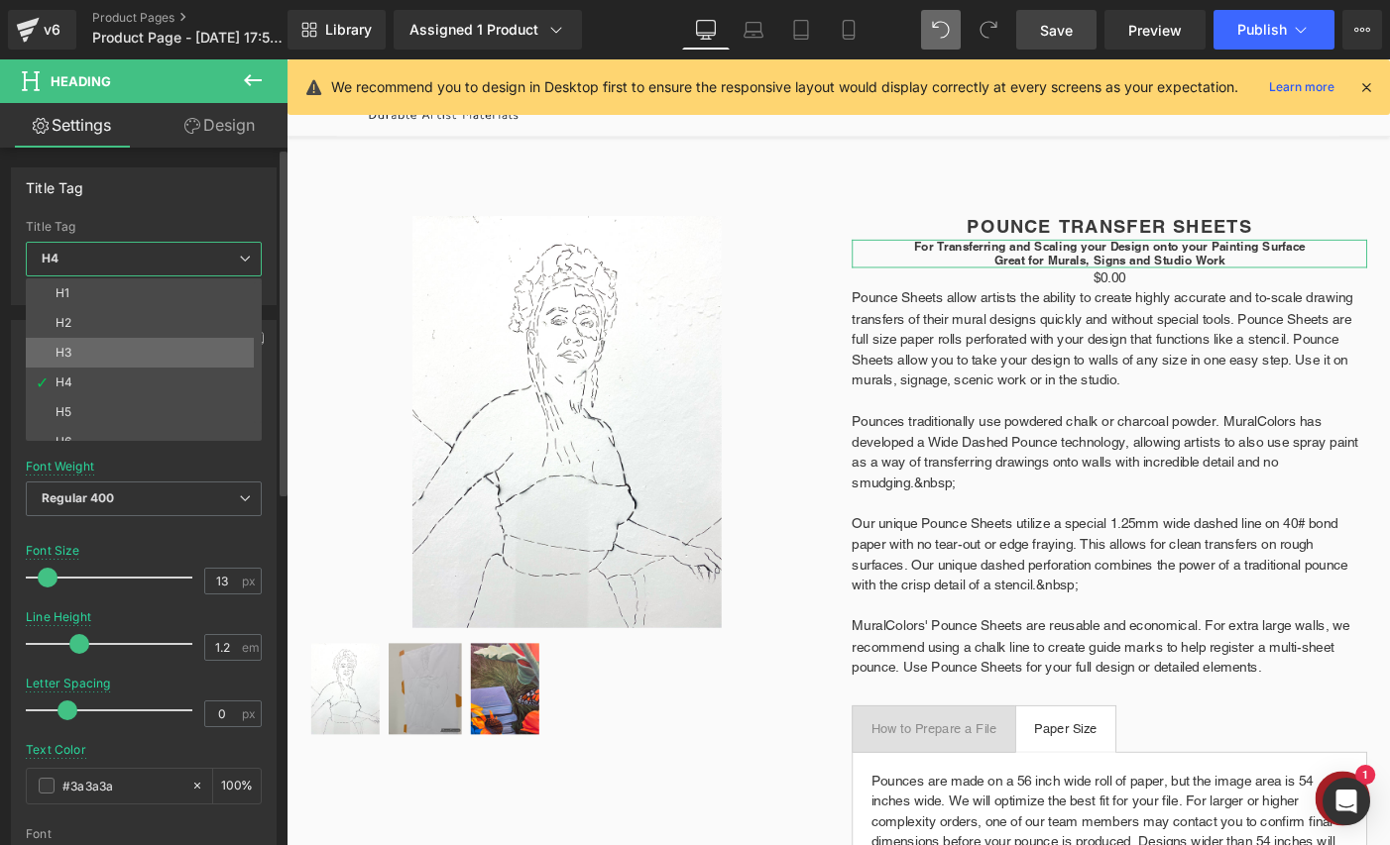
click at [67, 360] on li "H3" at bounding box center [148, 353] width 245 height 30
type input "20"
type input "100"
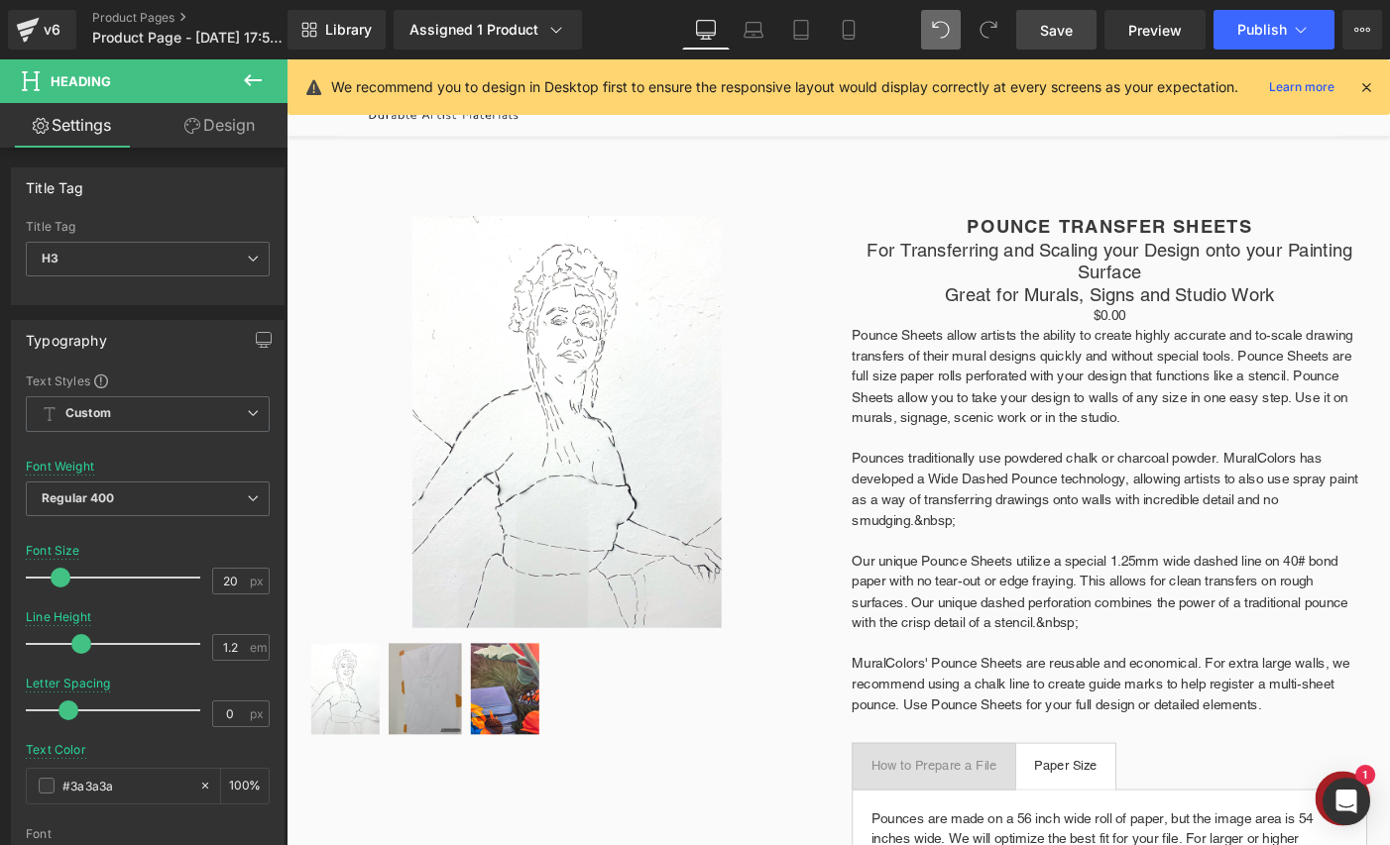
click at [928, 185] on span "Product" at bounding box center [886, 185] width 106 height 24
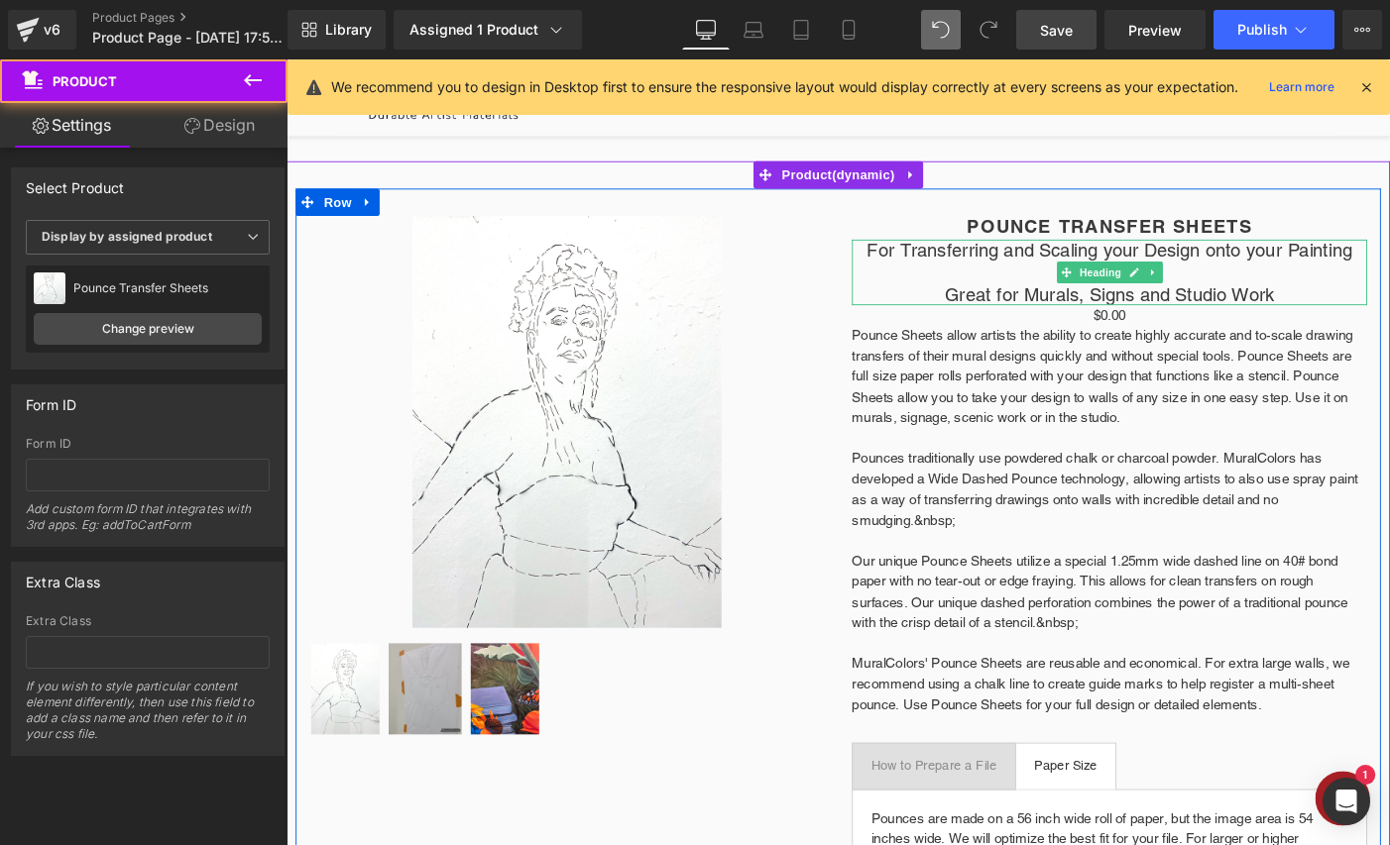
click at [933, 317] on h3 "Great for Murals, Signs and Studio Work" at bounding box center [1181, 315] width 560 height 24
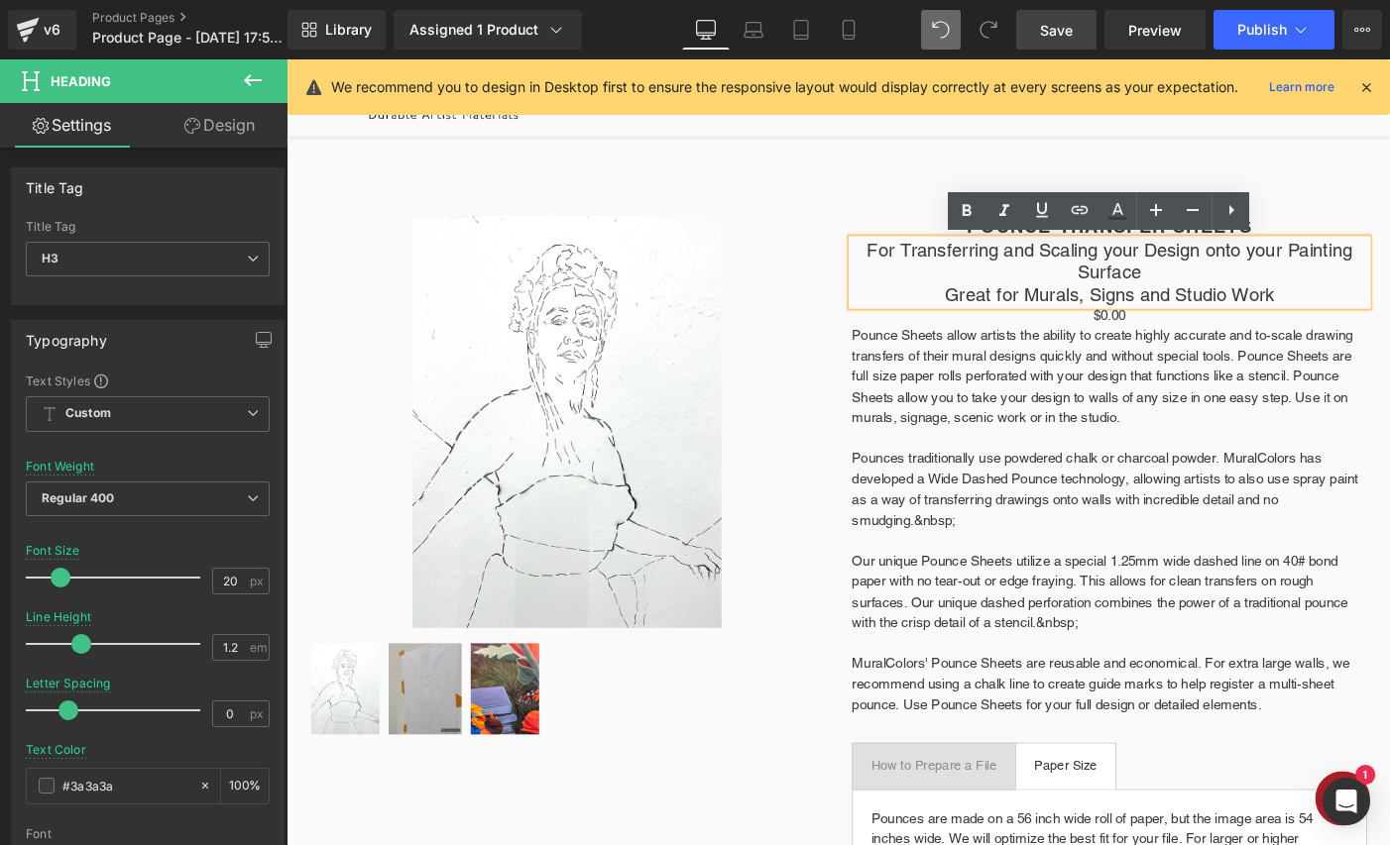
click at [974, 389] on p "Pounce Sheets allow artists the ability to create highly accurate and to-scale …" at bounding box center [1181, 405] width 560 height 112
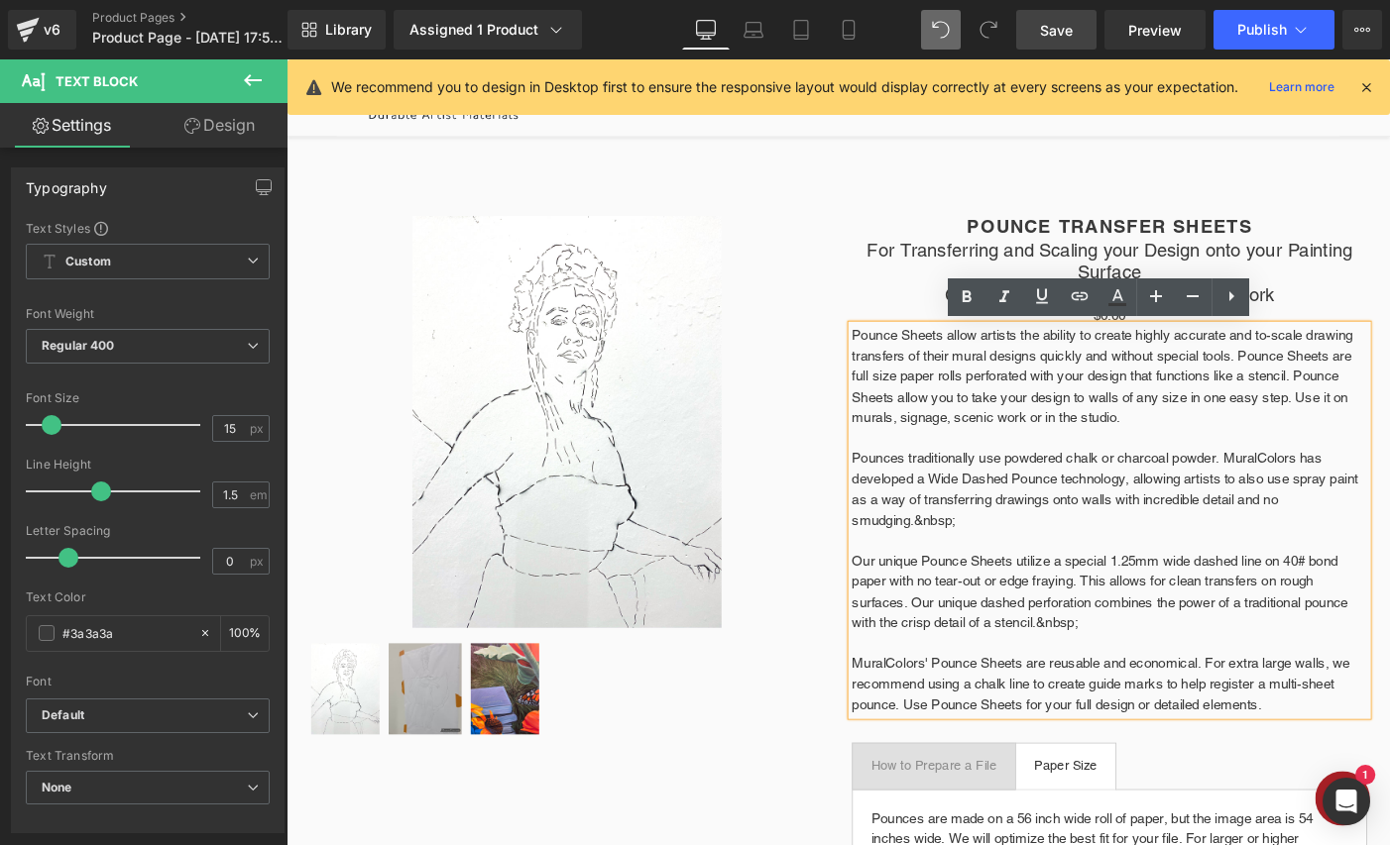
click at [1055, 41] on link "Save" at bounding box center [1056, 30] width 80 height 40
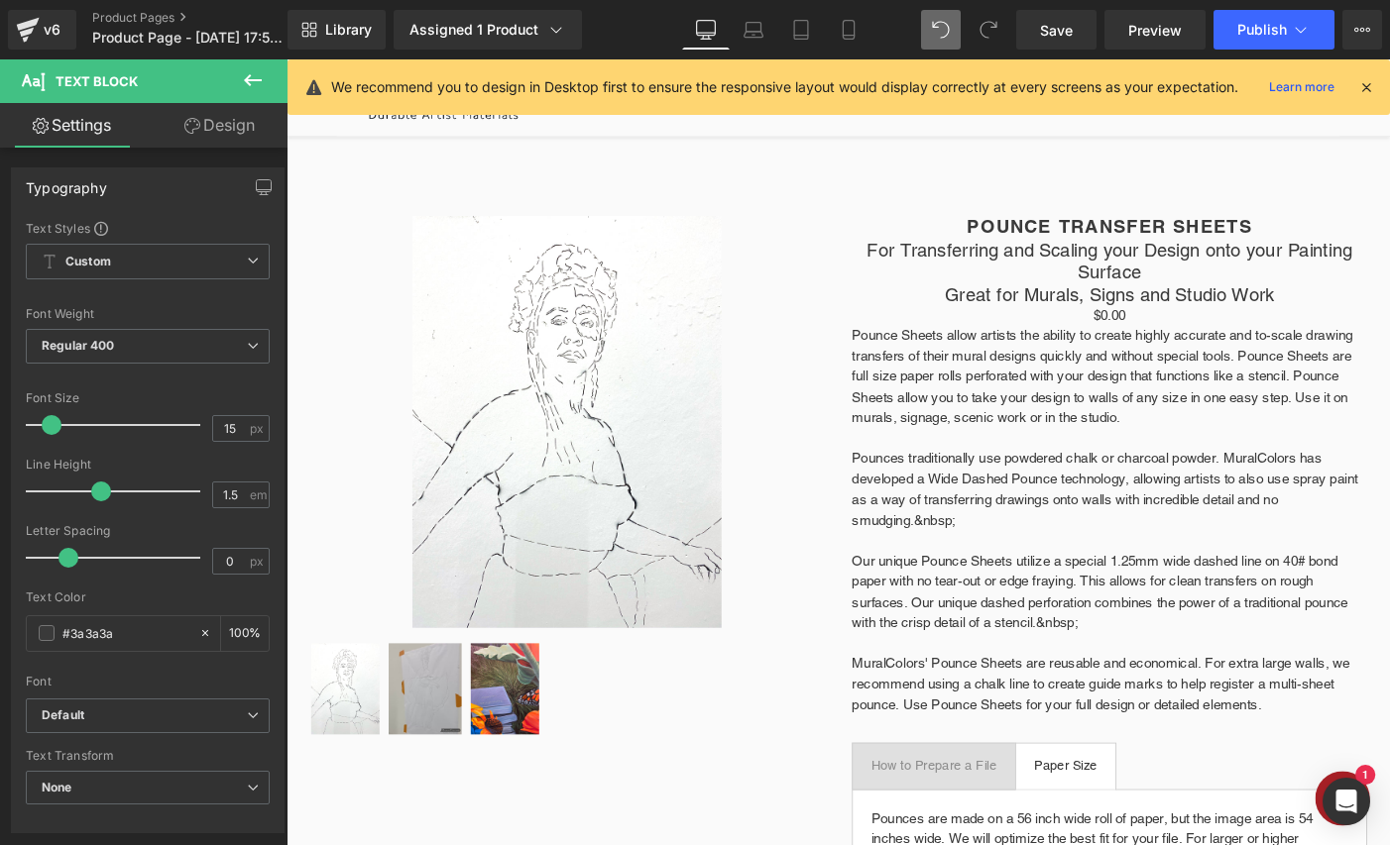
click at [1365, 89] on icon at bounding box center [1366, 87] width 18 height 18
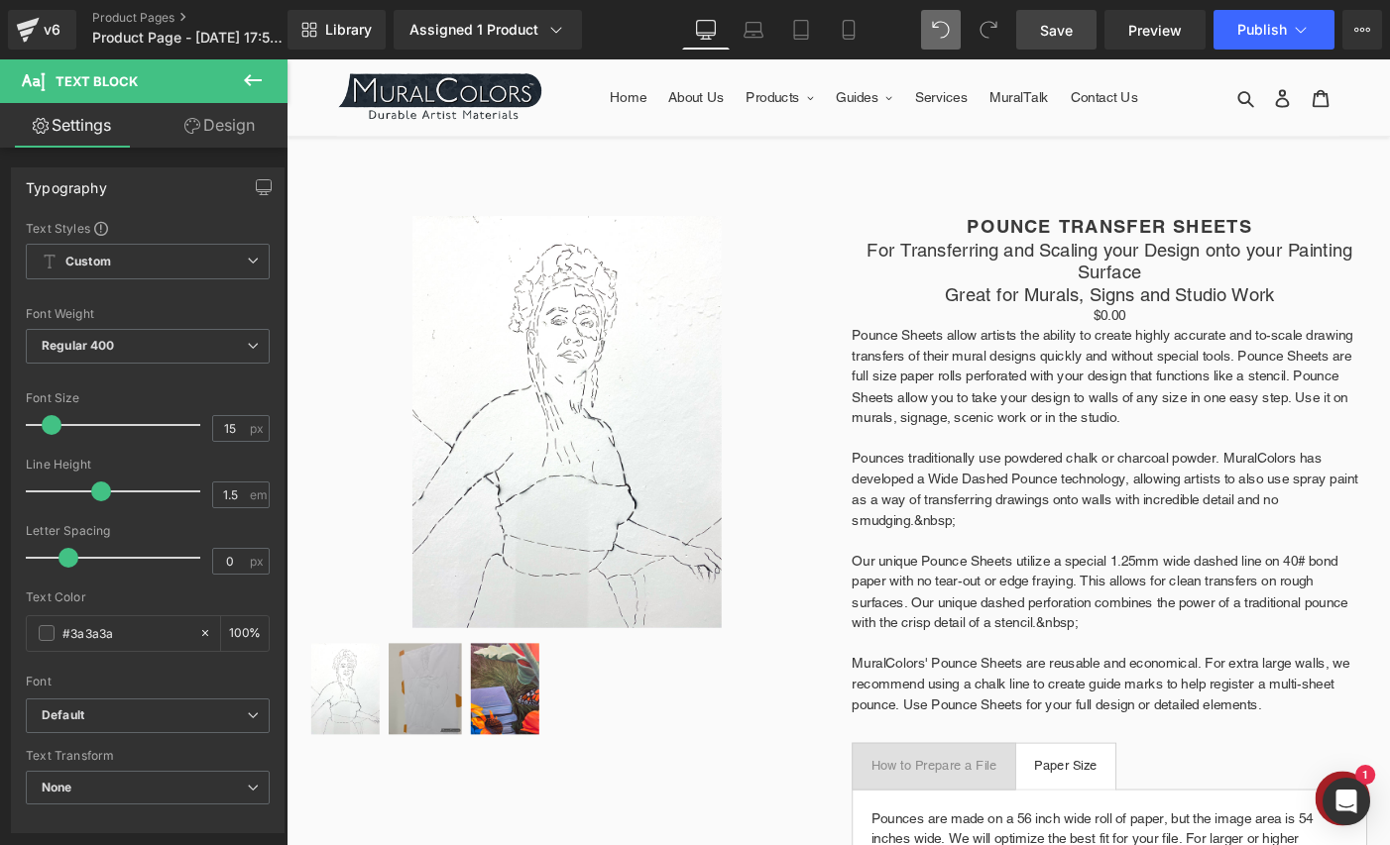
click at [1059, 29] on span "Save" at bounding box center [1056, 30] width 33 height 21
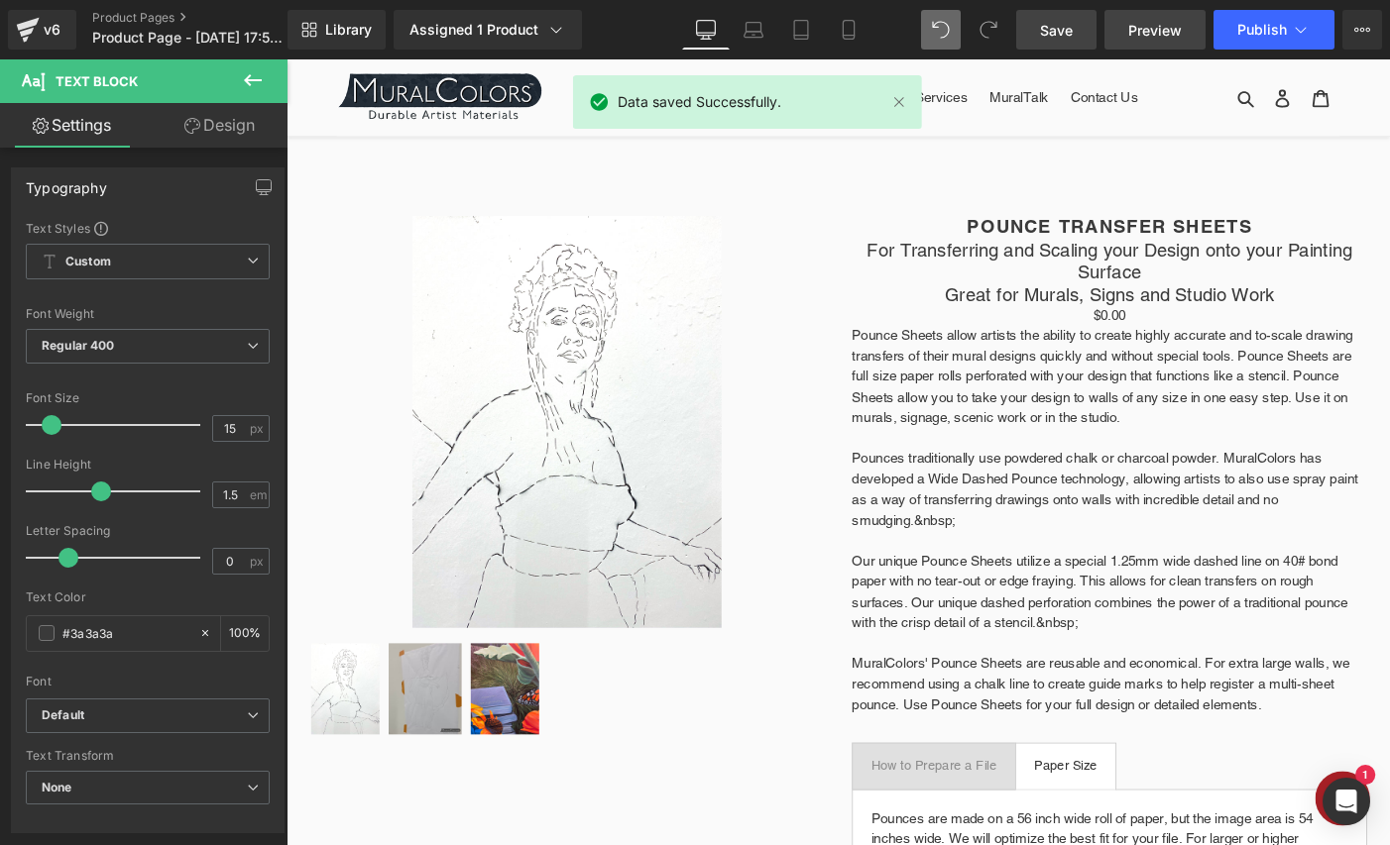
click at [1169, 44] on link "Preview" at bounding box center [1154, 30] width 101 height 40
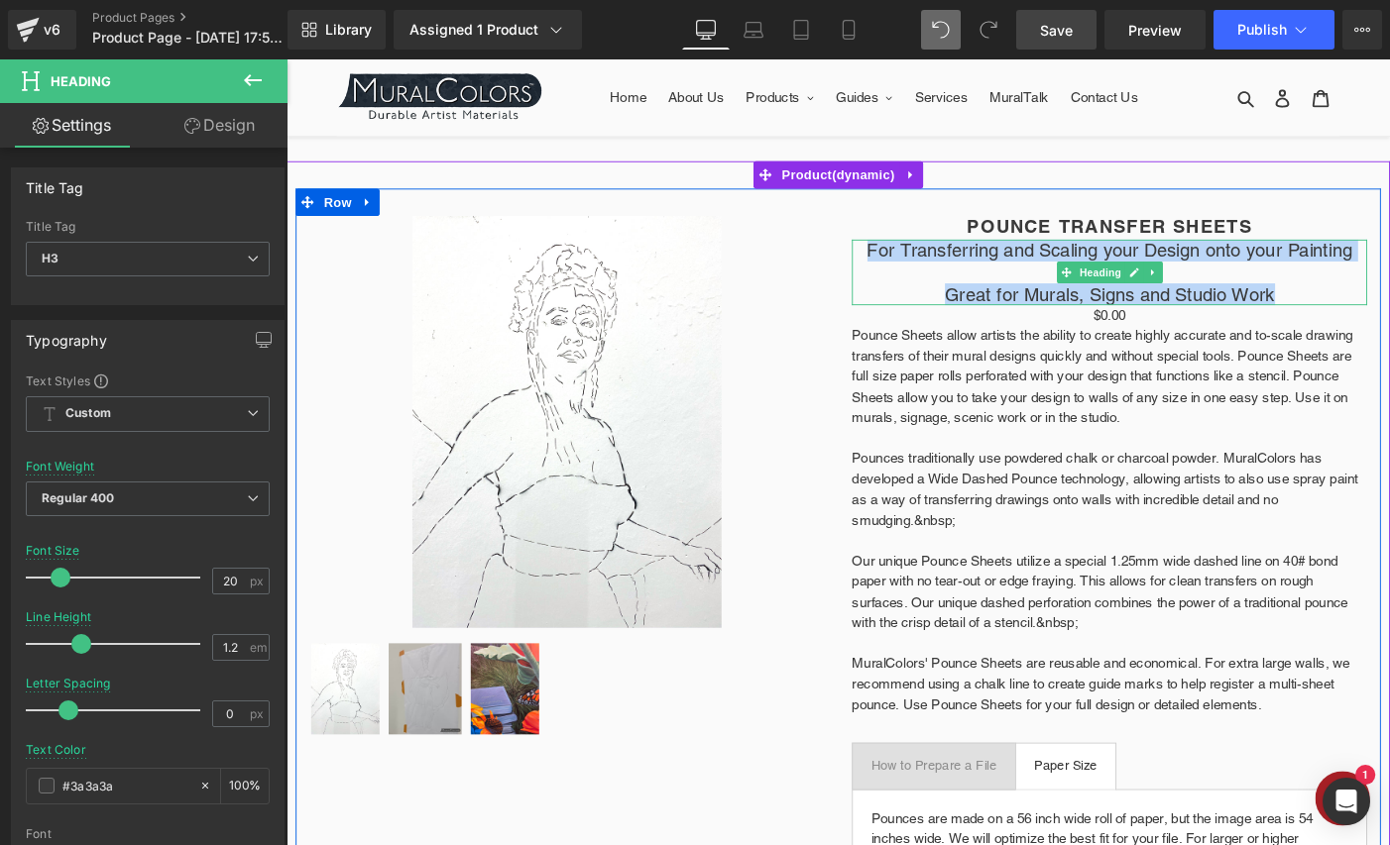
drag, startPoint x: 917, startPoint y: 263, endPoint x: 1368, endPoint y: 315, distance: 454.0
click at [1368, 315] on div "For Transferring and Scaling your Design onto your Painting Surface Great for M…" at bounding box center [1181, 291] width 560 height 71
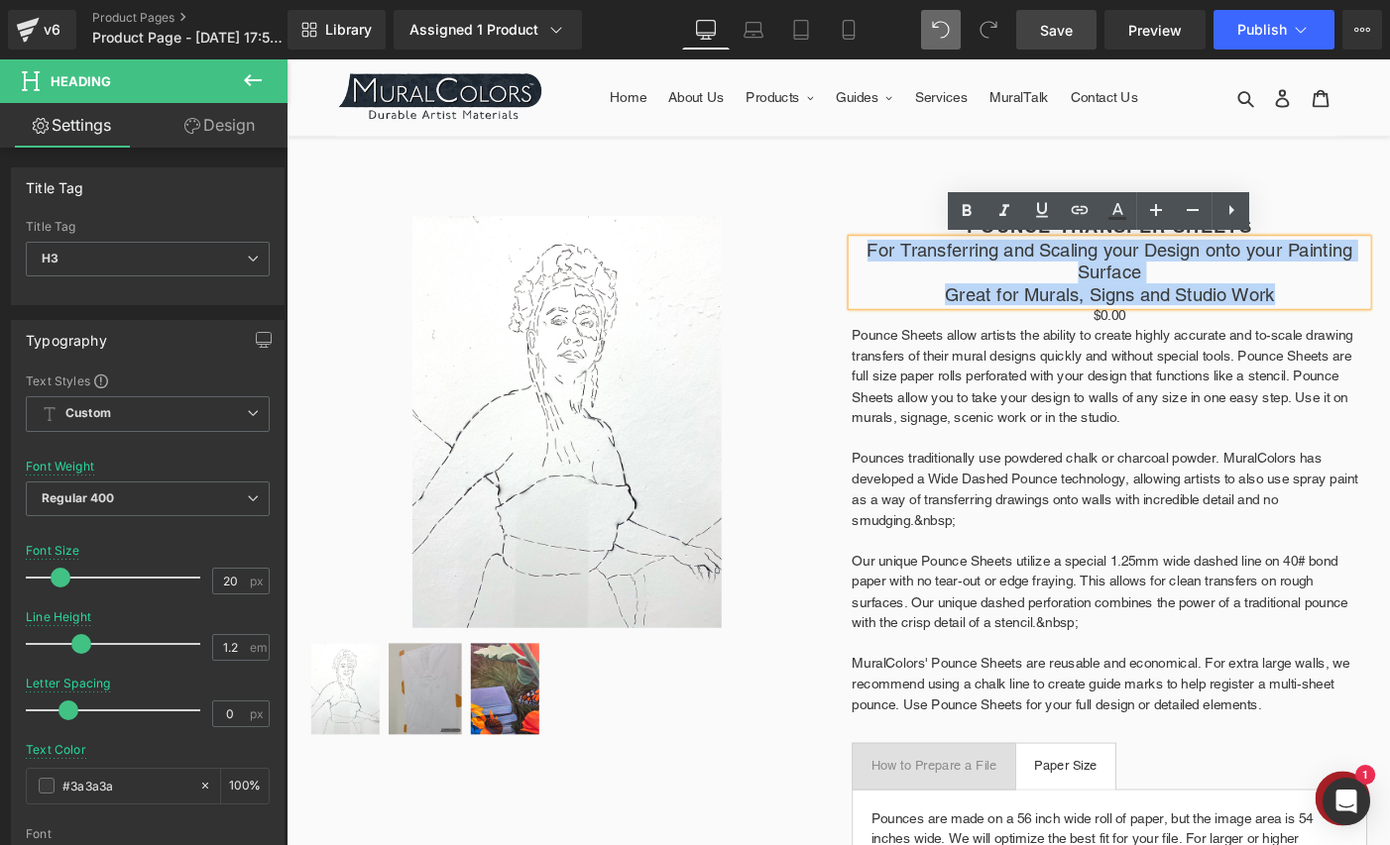
copy div "For Transferring and Scaling your Design onto your Painting Surface Great for M…"
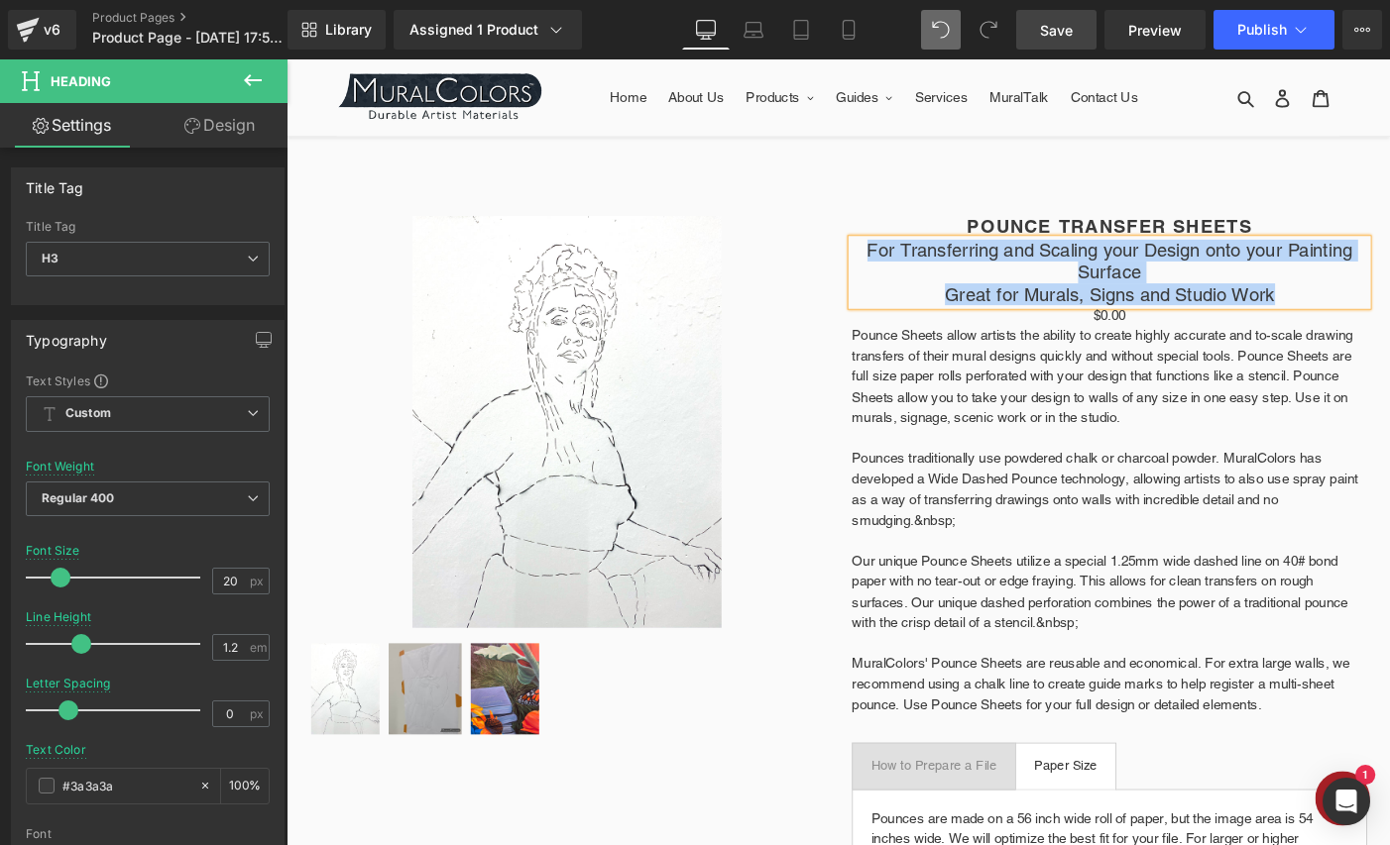
click at [920, 442] on p "Pounce Sheets allow artists the ability to create highly accurate and to-scale …" at bounding box center [1181, 405] width 560 height 112
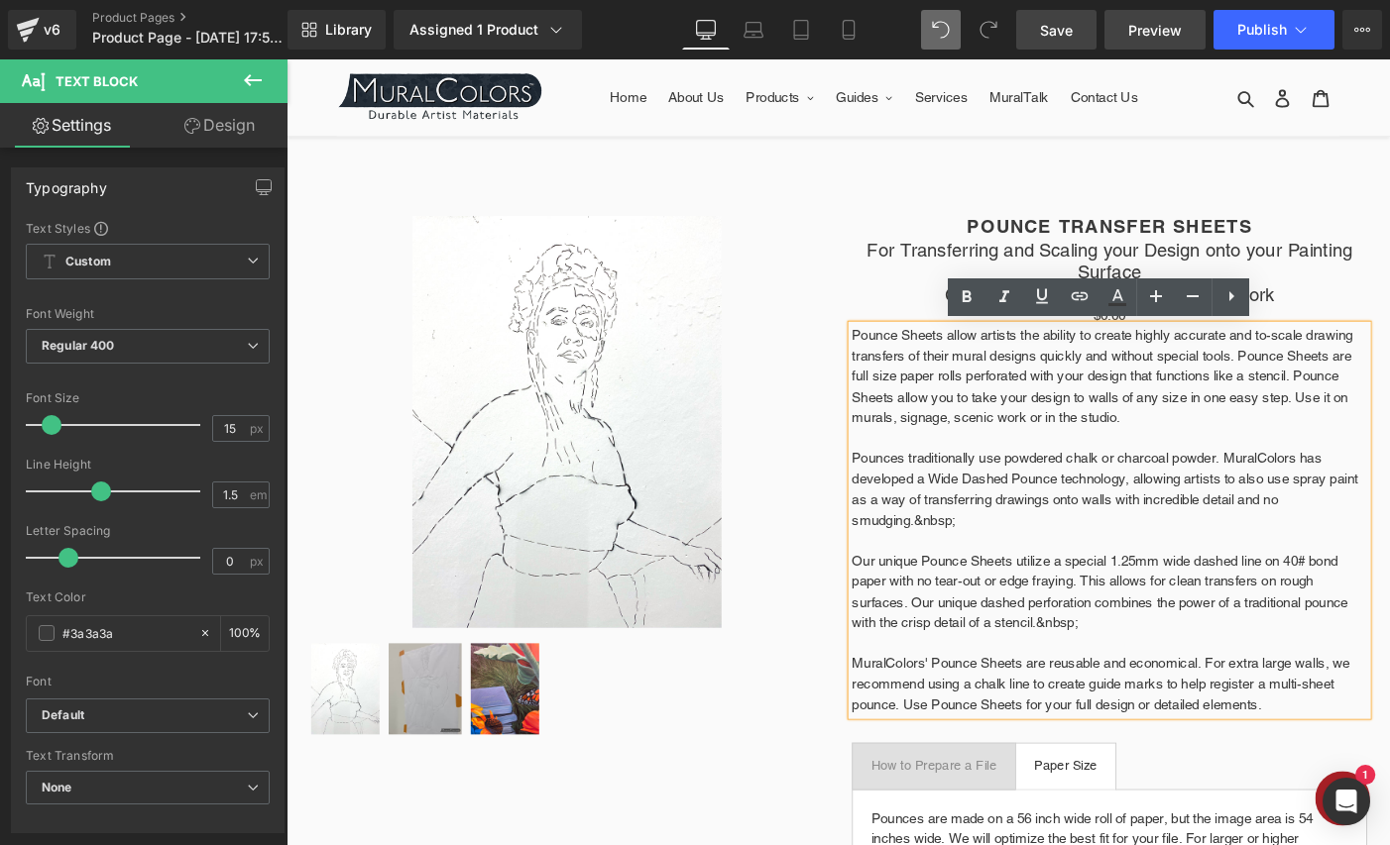
click at [1150, 33] on span "Preview" at bounding box center [1155, 30] width 54 height 21
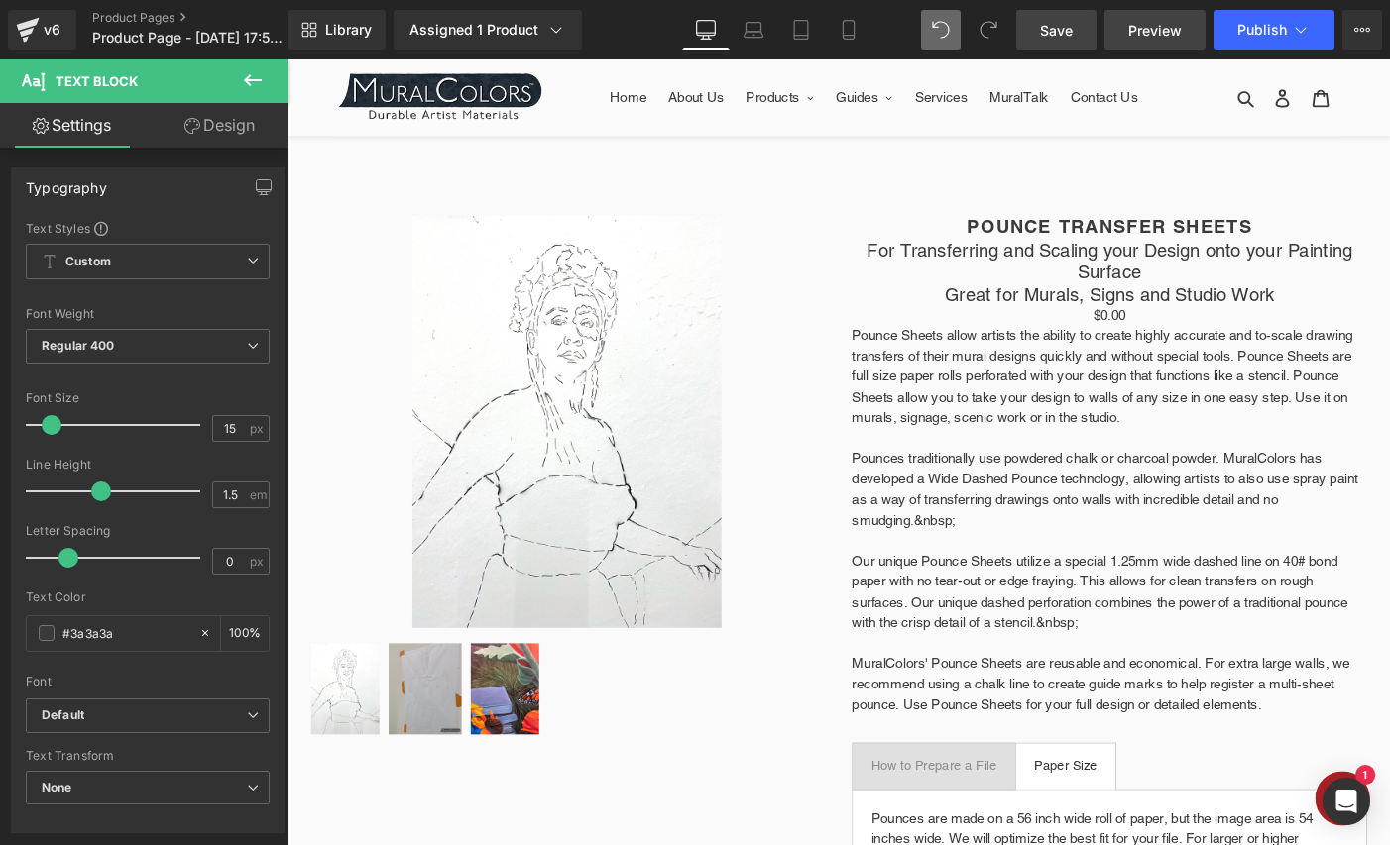
click at [1167, 30] on span "Preview" at bounding box center [1155, 30] width 54 height 21
